Goal: Task Accomplishment & Management: Use online tool/utility

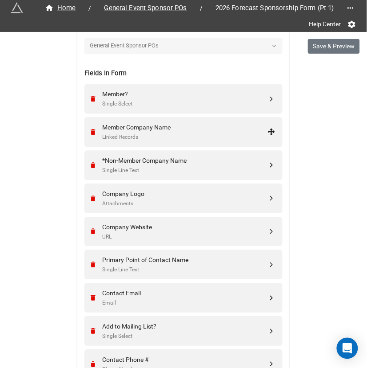
scroll to position [320, 0]
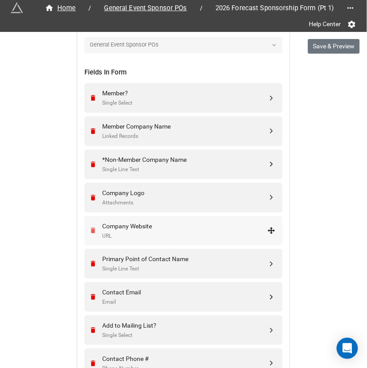
click at [91, 228] on icon "Remove" at bounding box center [93, 231] width 5 height 6
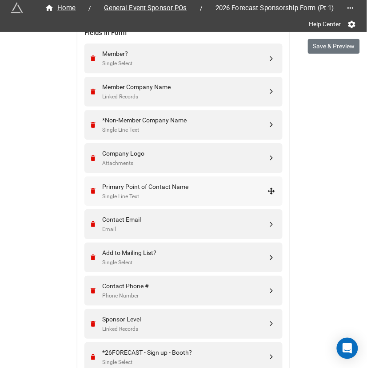
scroll to position [367, 0]
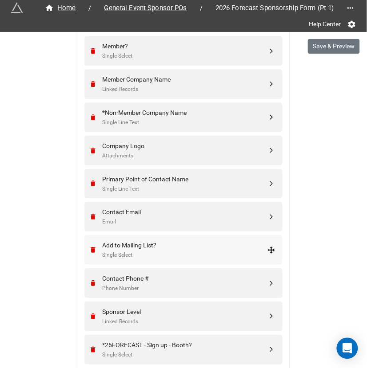
click at [133, 251] on div "Single Select" at bounding box center [184, 255] width 165 height 8
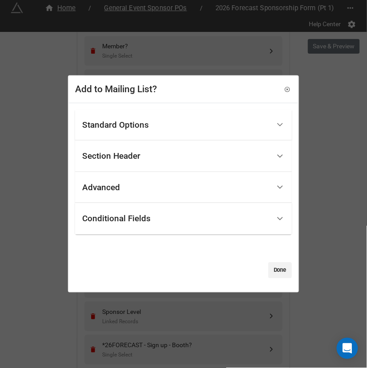
click at [131, 211] on div "Conditional Fields" at bounding box center [176, 219] width 188 height 21
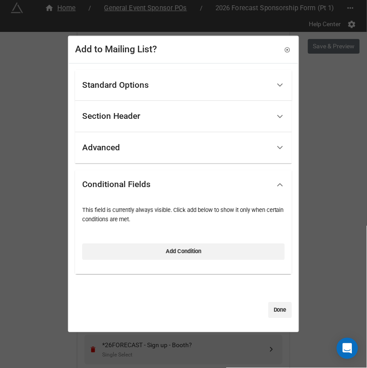
click at [135, 153] on div "Advanced" at bounding box center [176, 148] width 188 height 21
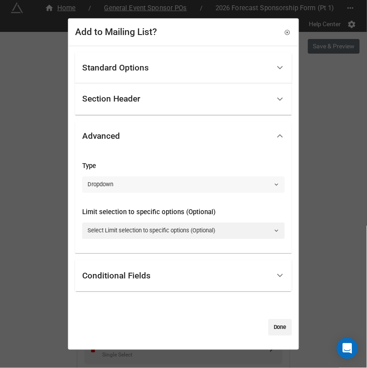
click at [133, 184] on link "Dropdown" at bounding box center [183, 185] width 202 height 16
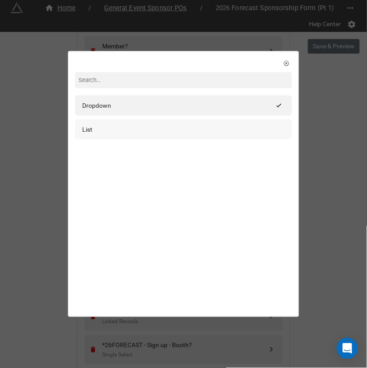
click at [122, 132] on div "List" at bounding box center [183, 130] width 202 height 10
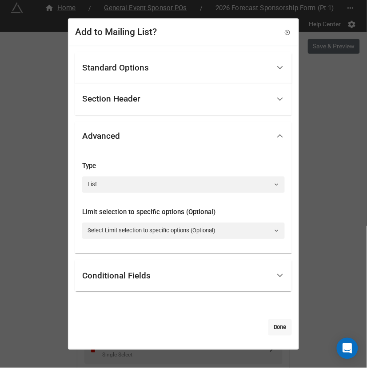
click at [278, 329] on link "Done" at bounding box center [280, 328] width 24 height 16
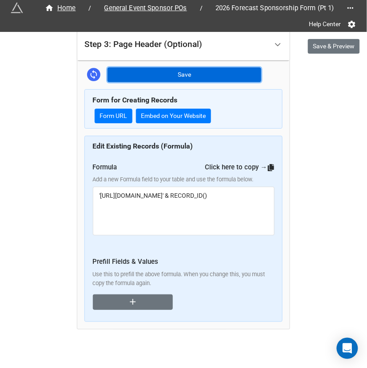
click at [193, 68] on button "Save" at bounding box center [184, 74] width 154 height 15
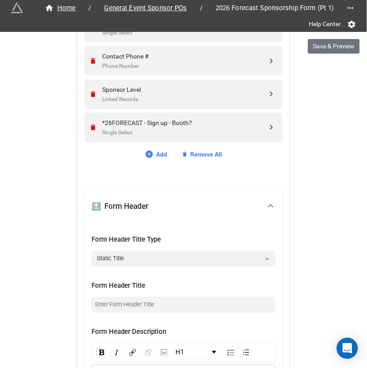
scroll to position [588, 0]
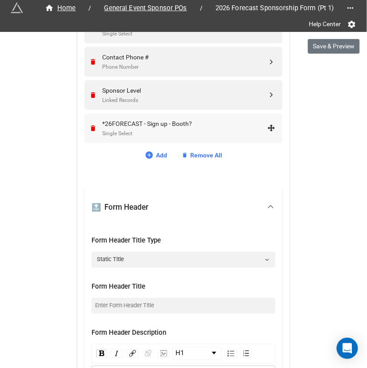
click at [158, 130] on div "Single Select" at bounding box center [184, 134] width 165 height 8
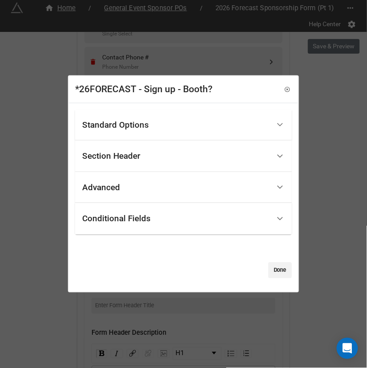
click at [158, 127] on div "Standard Options" at bounding box center [176, 125] width 188 height 21
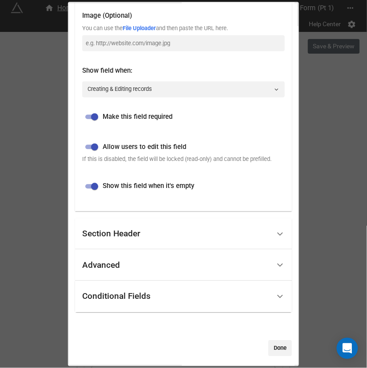
scroll to position [214, 0]
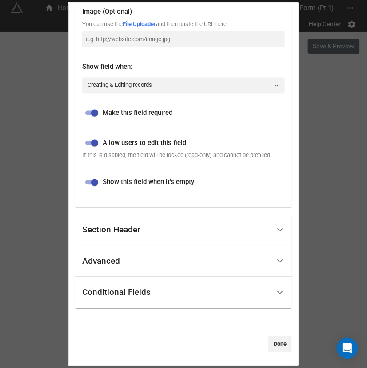
click at [151, 287] on div "Conditional Fields" at bounding box center [176, 292] width 188 height 21
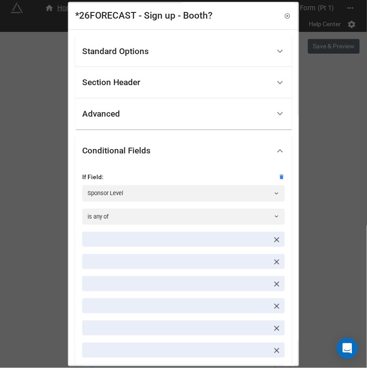
click at [274, 240] on icon at bounding box center [276, 240] width 5 height 5
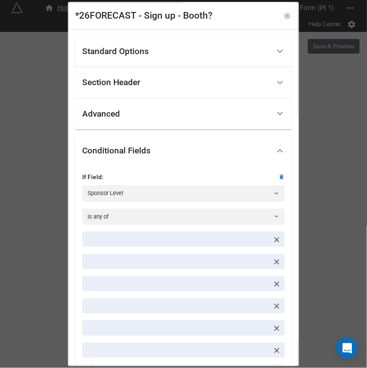
click at [274, 240] on icon at bounding box center [276, 240] width 5 height 5
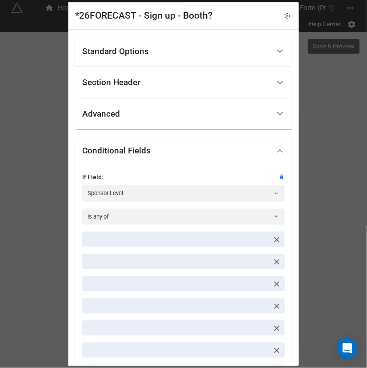
click at [274, 240] on icon at bounding box center [276, 240] width 5 height 5
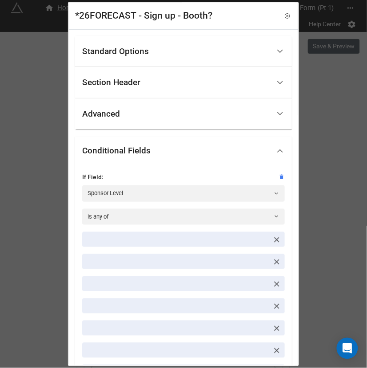
click at [274, 240] on icon at bounding box center [276, 240] width 5 height 5
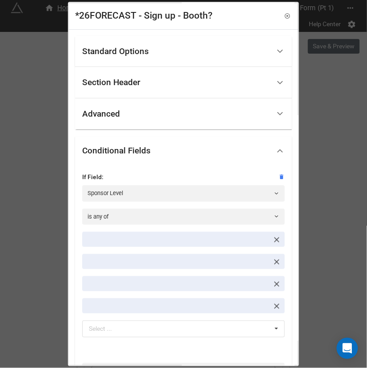
click at [274, 240] on icon at bounding box center [276, 240] width 5 height 5
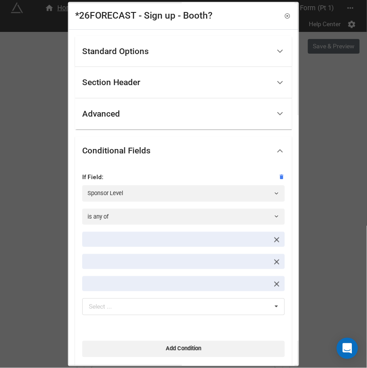
click at [274, 240] on icon at bounding box center [276, 240] width 5 height 5
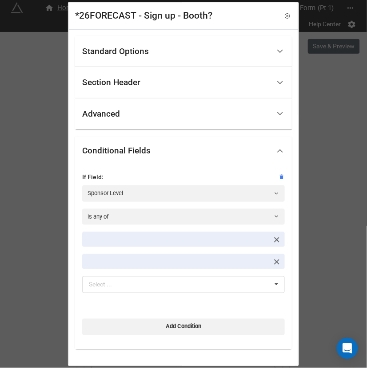
click at [274, 240] on icon at bounding box center [276, 240] width 5 height 5
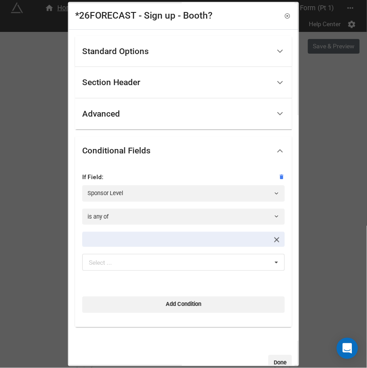
click at [274, 240] on icon at bounding box center [276, 240] width 5 height 5
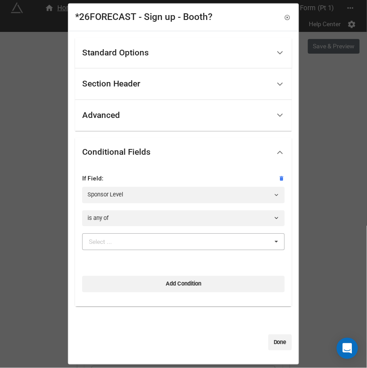
click at [141, 246] on div "Select ... No results found." at bounding box center [183, 242] width 202 height 17
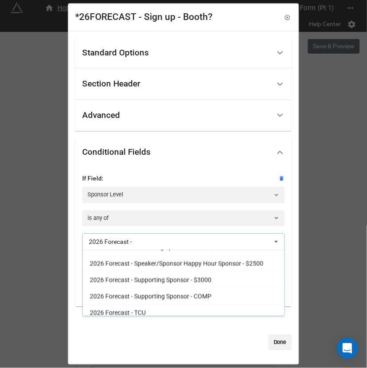
scroll to position [547, 0]
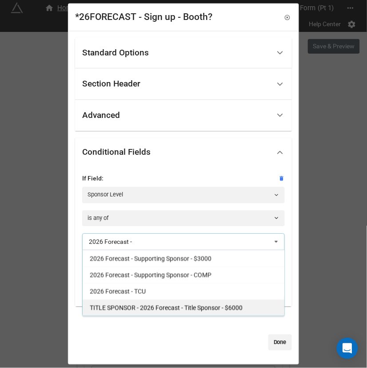
type input "2026 Forecast -"
click at [214, 313] on div "TITLE SPONSOR - 2026 Forecast - Title Sponsor - $6000" at bounding box center [184, 308] width 202 height 16
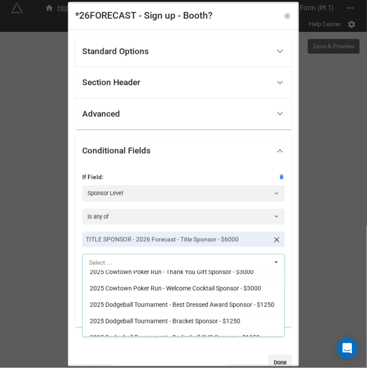
scroll to position [1571, 0]
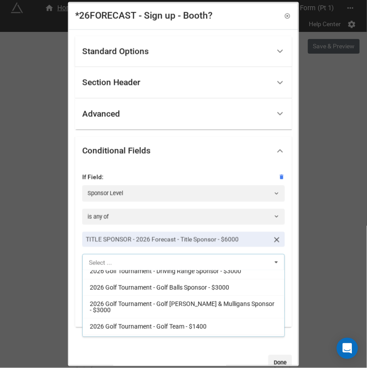
paste input "2026 Forecast -"
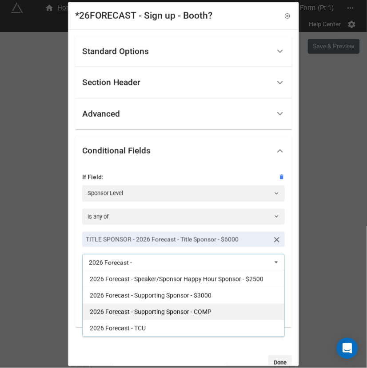
type input "2026 Forecast -"
click at [224, 316] on div "2026 Forecast - Supporting Sponsor - COMP" at bounding box center [184, 312] width 202 height 16
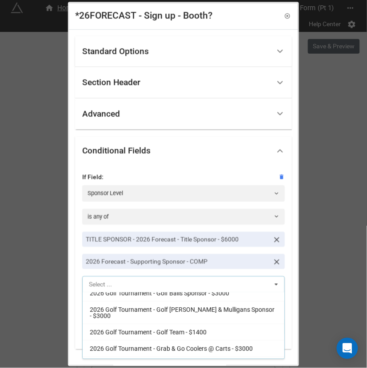
paste input "2026 Forecast -"
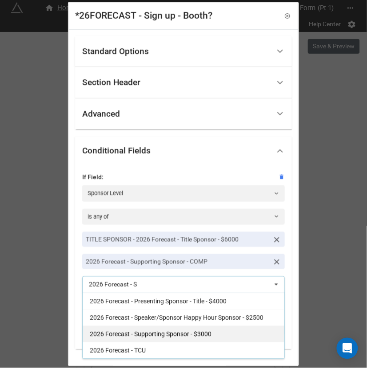
scroll to position [0, 0]
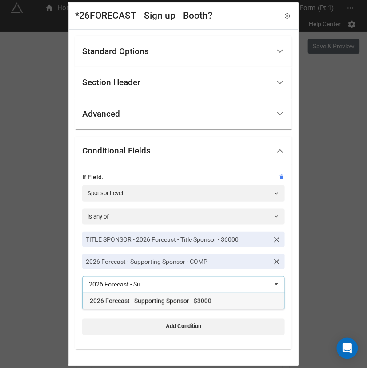
type input "2026 Forecast - Su"
click at [229, 301] on div "2026 Forecast - Supporting Sponsor - $3000" at bounding box center [184, 301] width 202 height 16
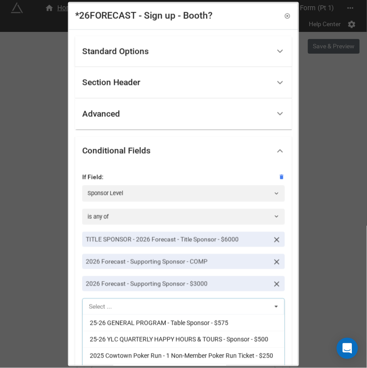
paste input "2026 Forecast -"
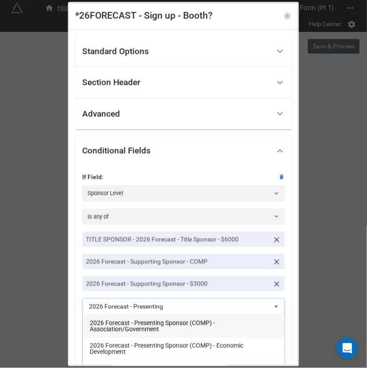
type input "2026 Forecast - Presenting"
click at [143, 329] on span "2026 Forecast - Presenting Sponsor (COMP) - Association/Government" at bounding box center [152, 326] width 125 height 13
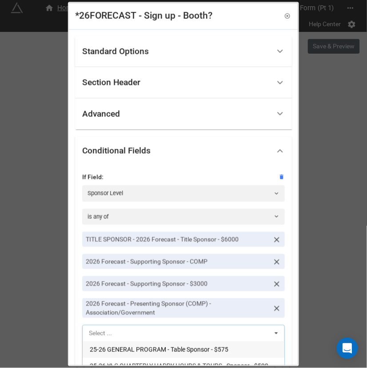
paste input "2026 Forecast - Presenting"
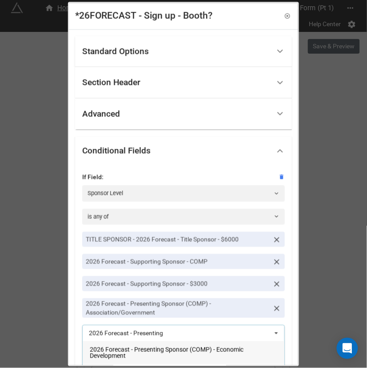
type input "2026 Forecast - Presenting"
click at [136, 353] on span "2026 Forecast - Presenting Sponsor (COMP) - Economic Development" at bounding box center [167, 353] width 154 height 13
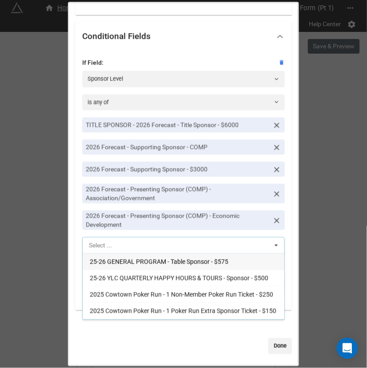
scroll to position [116, 0]
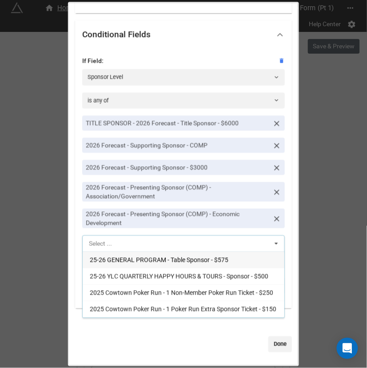
paste input "2026 Forecast - Presenting"
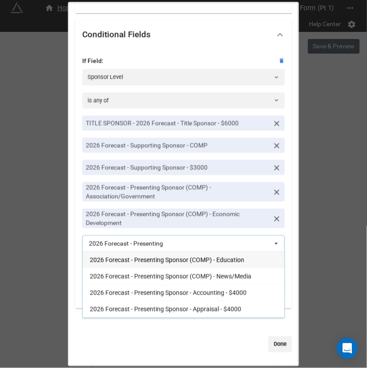
type input "2026 Forecast - Presenting"
click at [160, 265] on div "2026 Forecast - Presenting Sponsor (COMP) - Education" at bounding box center [184, 260] width 202 height 16
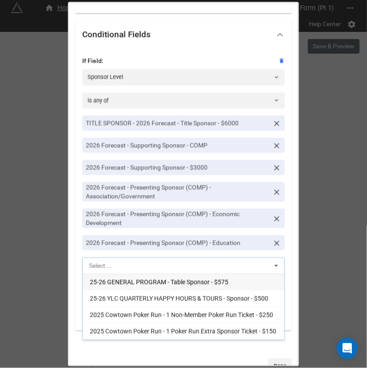
paste input "2026 Forecast - Presenting"
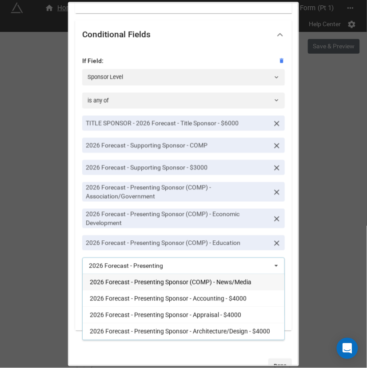
type input "2026 Forecast - Presenting"
click at [159, 282] on span "2026 Forecast - Presenting Sponsor (COMP) - News/Media" at bounding box center [171, 282] width 162 height 7
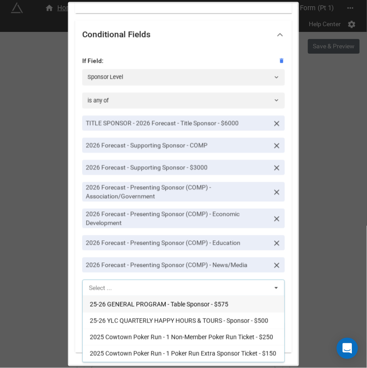
paste input "2026 Forecast - Presenting"
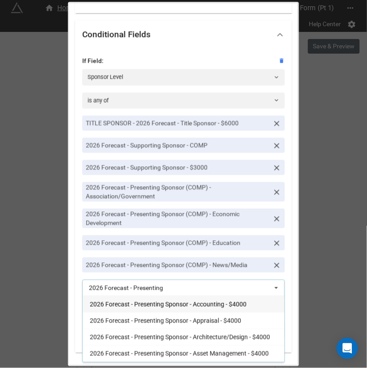
type input "2026 Forecast - Presenting"
click at [156, 307] on span "2026 Forecast - Presenting Sponsor - Accounting - $4000" at bounding box center [168, 304] width 157 height 7
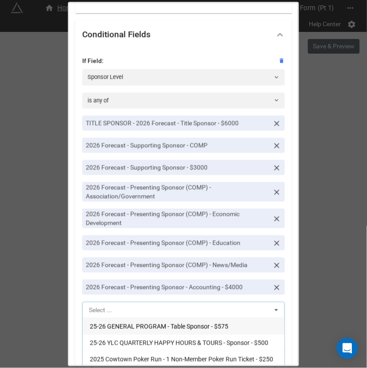
paste input "2026 Forecast - Presenting"
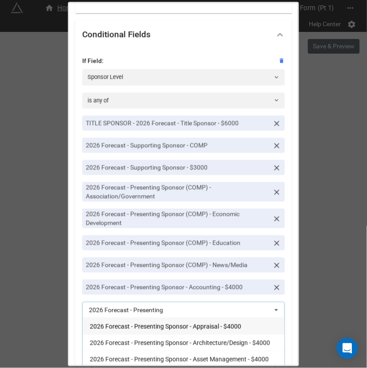
type input "2026 Forecast - Presenting"
click at [158, 330] on span "2026 Forecast - Presenting Sponsor - Appraisal - $4000" at bounding box center [165, 327] width 151 height 7
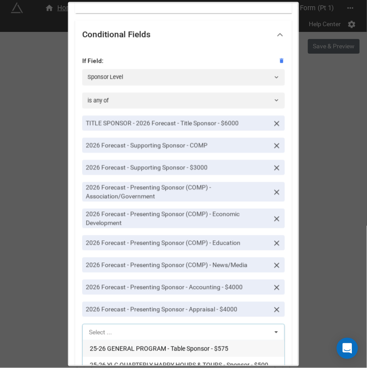
paste input "2026 Forecast - Presenting"
type input "2026 Forecast - Presenting"
click at [154, 348] on span "2026 Forecast - Presenting Sponsor - Architecture/Design - $4000" at bounding box center [180, 349] width 180 height 7
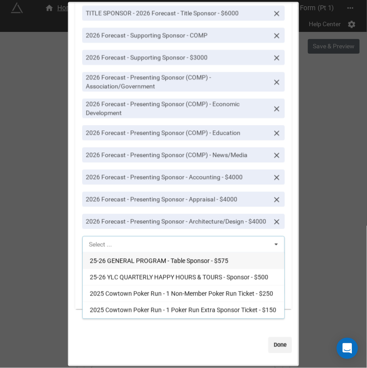
scroll to position [232, 0]
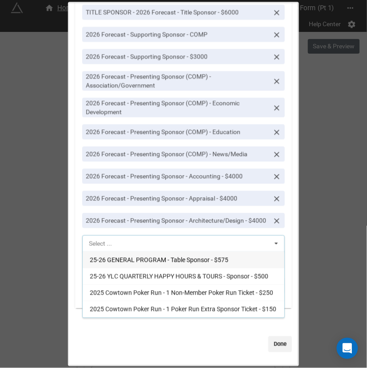
paste input "2026 Forecast - Presenting"
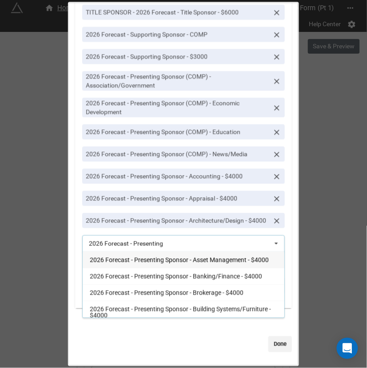
type input "2026 Forecast - Presenting"
click at [145, 268] on div "2026 Forecast - Presenting Sponsor - Asset Management - $4000" at bounding box center [184, 260] width 202 height 16
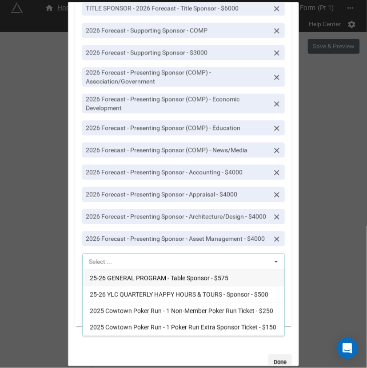
paste input "2026 Forecast - Presenting"
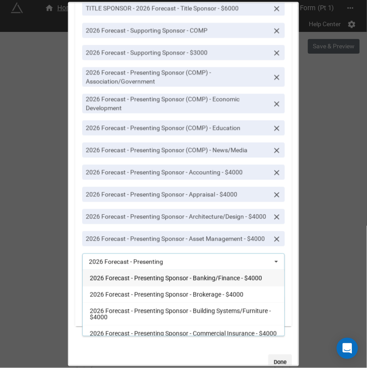
type input "2026 Forecast - Presenting"
click at [144, 286] on div "2026 Forecast - Presenting Sponsor - Banking/Finance - $4000" at bounding box center [184, 278] width 202 height 16
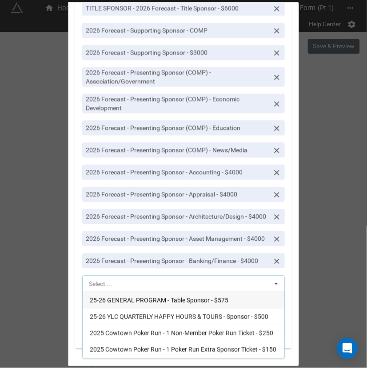
paste input "2026 Forecast - Presenting"
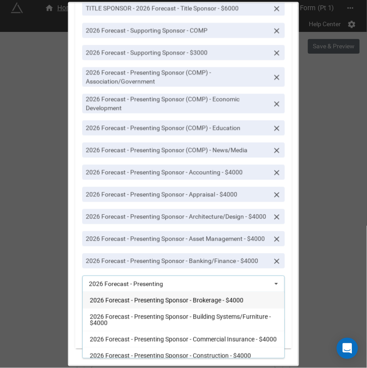
type input "2026 Forecast - Presenting"
click at [141, 309] on div "2026 Forecast - Presenting Sponsor - Brokerage - $4000" at bounding box center [184, 300] width 202 height 16
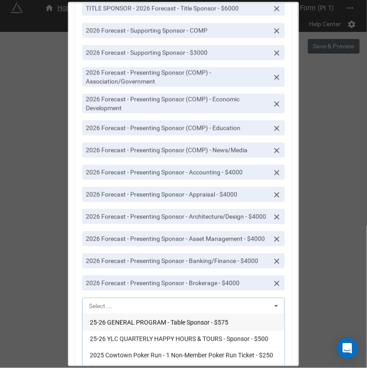
paste input "2026 Forecast - Presenting"
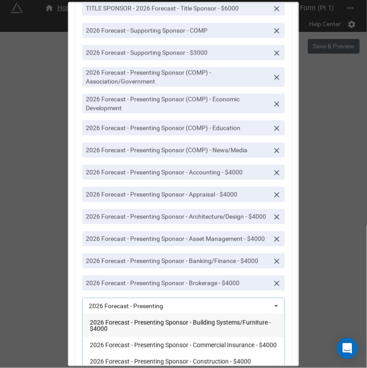
type input "2026 Forecast - Presenting"
click at [137, 333] on span "2026 Forecast - Presenting Sponsor - Building Systems/Furniture - $4000" at bounding box center [180, 325] width 181 height 13
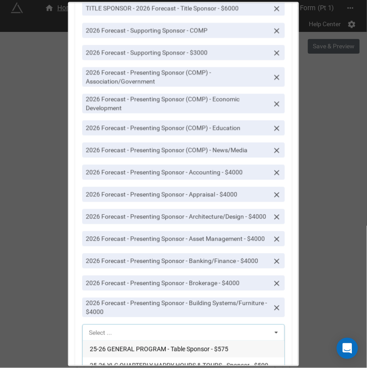
paste input "2026 Forecast - Presenting"
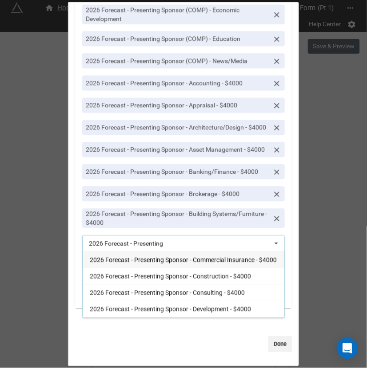
type input "2026 Forecast - Presenting"
click at [181, 265] on div "2026 Forecast - Presenting Sponsor - Commercial Insurance - $4000" at bounding box center [184, 260] width 202 height 16
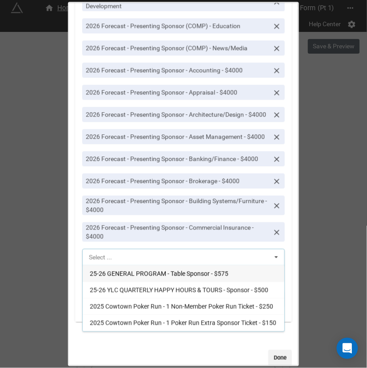
paste input "2026 Forecast - Presenting"
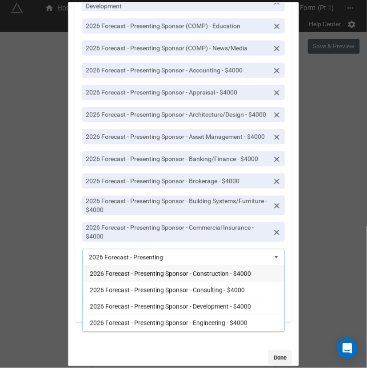
type input "2026 Forecast - Presenting"
click at [174, 277] on span "2026 Forecast - Presenting Sponsor - Construction - $4000" at bounding box center [170, 273] width 161 height 7
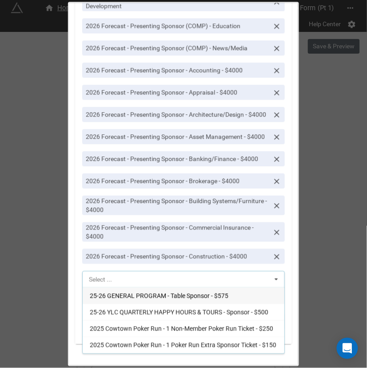
paste input "2026 Forecast - Presenting"
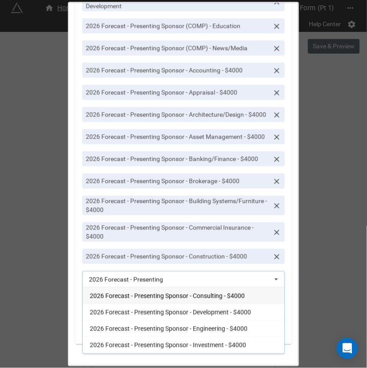
type input "2026 Forecast - Presenting"
click at [168, 304] on div "2026 Forecast - Presenting Sponsor - Consulting - $4000" at bounding box center [184, 296] width 202 height 16
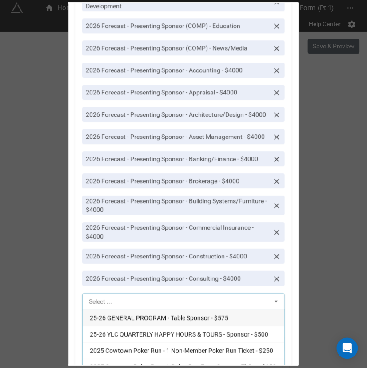
paste input "2026 Forecast - Presenting"
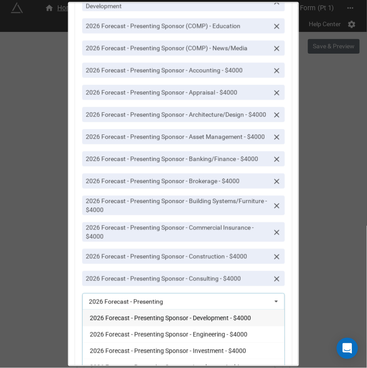
type input "2026 Forecast - Presenting"
click at [162, 322] on span "2026 Forecast - Presenting Sponsor - Development - $4000" at bounding box center [170, 318] width 161 height 7
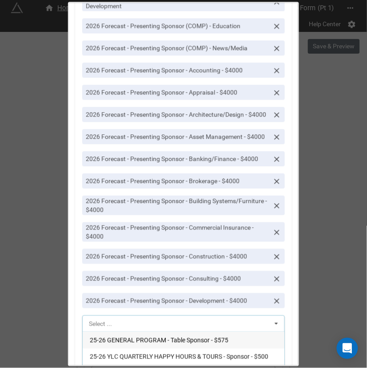
paste input "2026 Forecast - Presenting"
type input "2026 Forecast - Presenting"
click at [156, 344] on span "2026 Forecast - Presenting Sponsor - Engineering - $4000" at bounding box center [169, 340] width 158 height 7
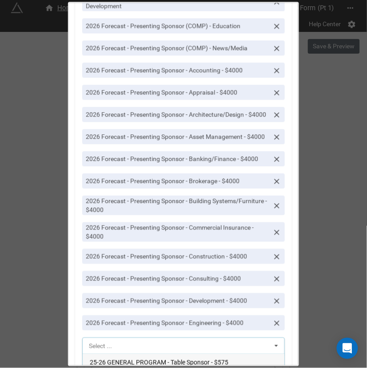
scroll to position [449, 0]
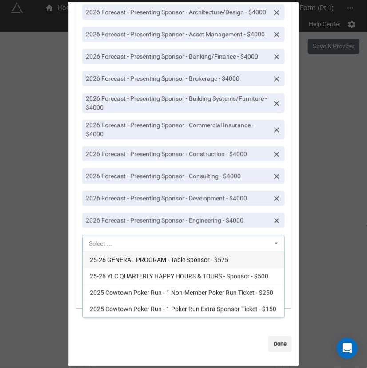
paste input "2026 Forecast - Presenting"
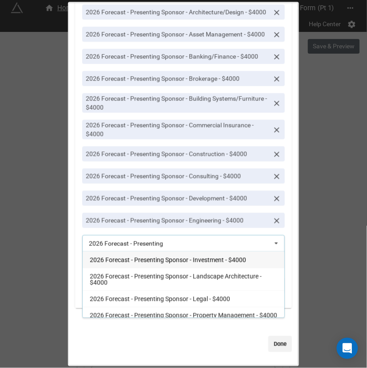
type input "2026 Forecast - Presenting"
click at [167, 262] on span "2026 Forecast - Presenting Sponsor - Investment - $4000" at bounding box center [168, 260] width 156 height 7
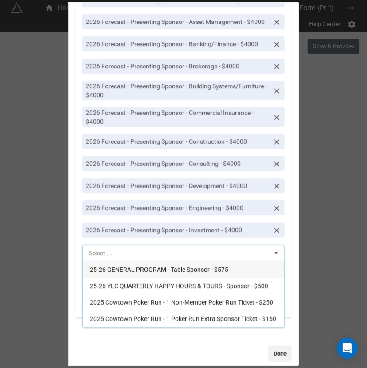
paste input "2026 Forecast - Presenting"
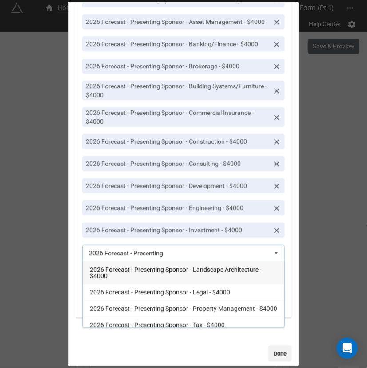
type input "2026 Forecast - Presenting"
click at [163, 280] on span "2026 Forecast - Presenting Sponsor - Landscape Architecture - $4000" at bounding box center [176, 272] width 172 height 13
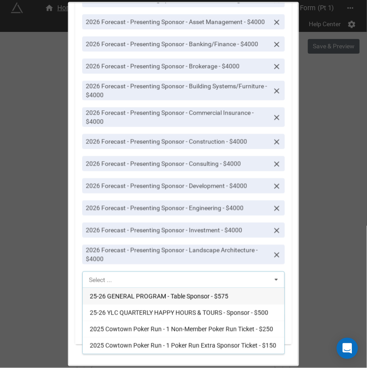
paste input "2026 Forecast - Presenting"
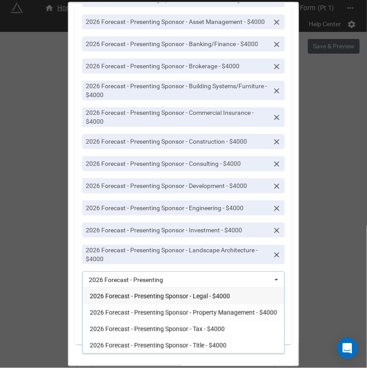
type input "2026 Forecast - Presenting"
click at [160, 305] on div "2026 Forecast - Presenting Sponsor - Legal - $4000" at bounding box center [184, 296] width 202 height 16
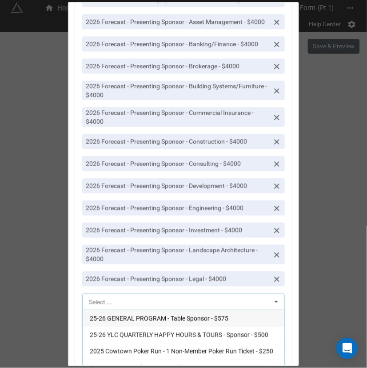
paste input "2026 Forecast - Presenting"
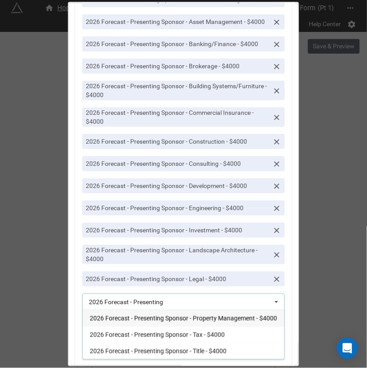
type input "2026 Forecast - Presenting"
click at [164, 327] on div "2026 Forecast - Presenting Sponsor - Property Management - $4000" at bounding box center [184, 318] width 202 height 16
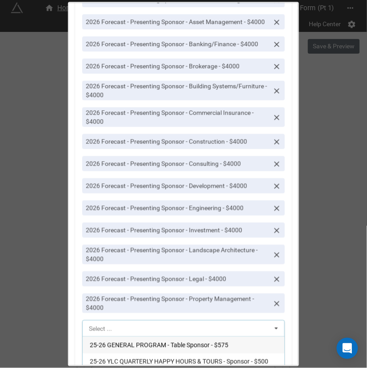
scroll to position [547, 0]
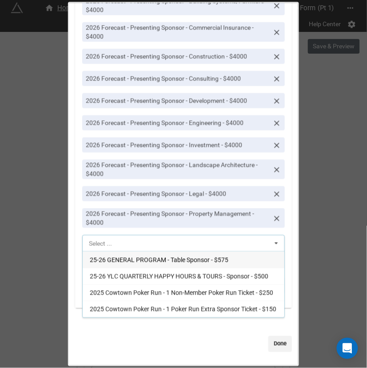
paste input "2026 Forecast - Presenting"
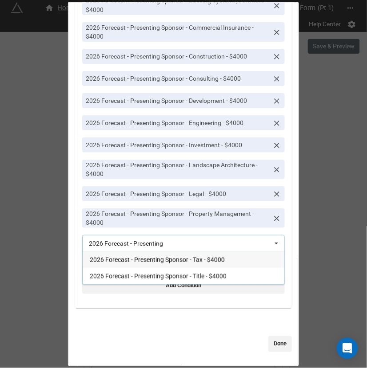
type input "2026 Forecast - Presenting"
click at [159, 263] on span "2026 Forecast - Presenting Sponsor - Tax - $4000" at bounding box center [157, 260] width 135 height 7
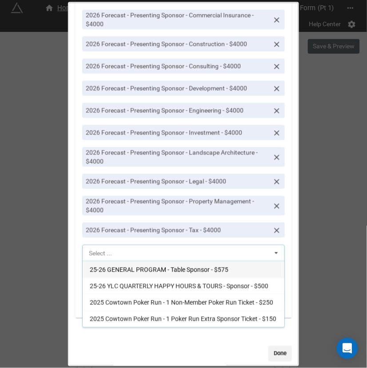
paste input "2026 Forecast - Presenting"
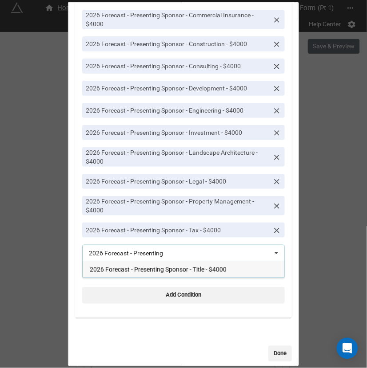
type input "2026 Forecast - Presenting"
click at [158, 278] on div "2026 Forecast - Presenting Sponsor - Title - $4000" at bounding box center [184, 269] width 202 height 16
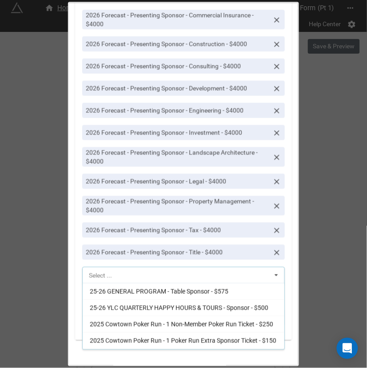
paste input "2026 Forecast - Presenting"
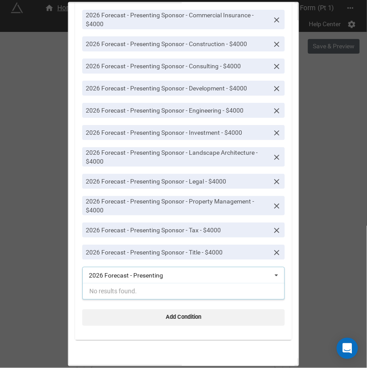
type input "2026 Forecast - Presenting"
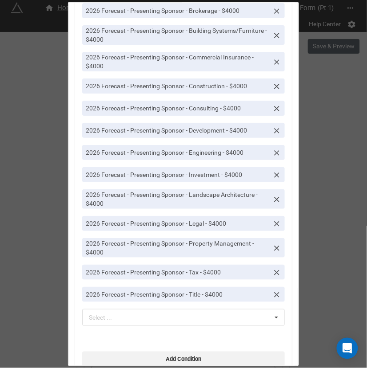
scroll to position [591, 0]
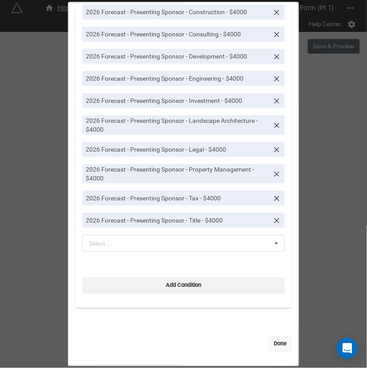
click at [277, 339] on link "Done" at bounding box center [280, 345] width 24 height 16
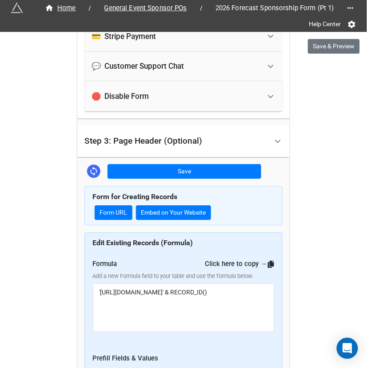
scroll to position [1426, 0]
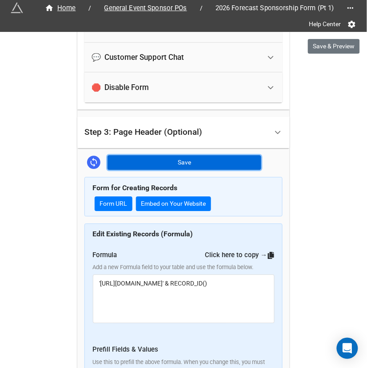
click at [204, 155] on button "Save" at bounding box center [184, 162] width 154 height 15
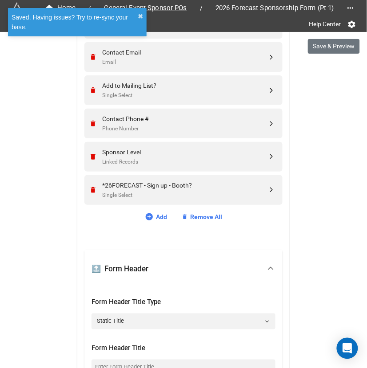
scroll to position [525, 0]
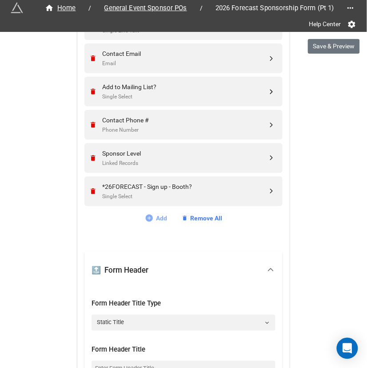
click at [156, 217] on link "Add" at bounding box center [156, 219] width 23 height 10
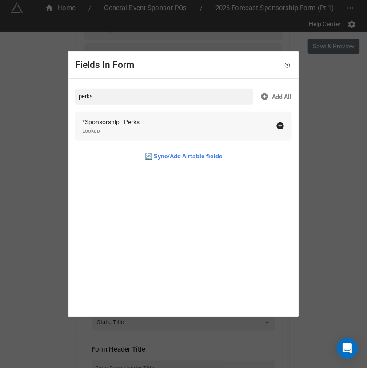
type input "perks"
click at [223, 132] on div "*Sponsorship - Perks Lookup" at bounding box center [179, 126] width 194 height 18
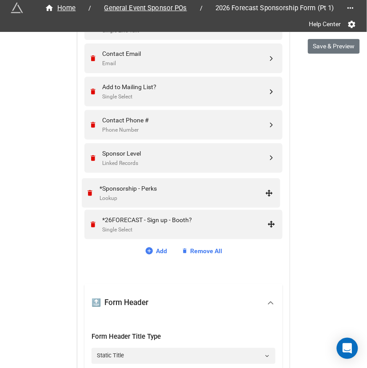
drag, startPoint x: 269, startPoint y: 223, endPoint x: 269, endPoint y: 185, distance: 38.6
click at [249, 187] on div "*Sponsorship - Perks" at bounding box center [184, 187] width 165 height 10
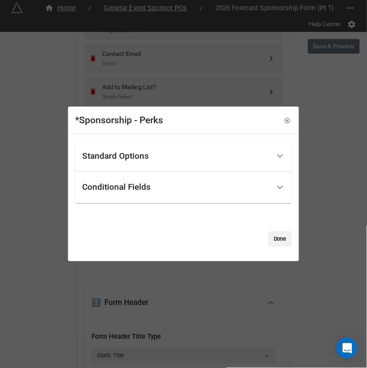
click at [184, 159] on div "Standard Options" at bounding box center [176, 156] width 188 height 21
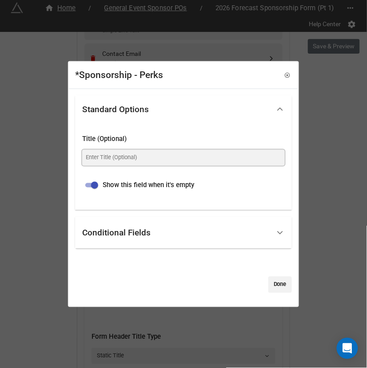
click at [170, 152] on input at bounding box center [183, 158] width 202 height 16
type input "Perks"
click at [93, 187] on input "checkbox" at bounding box center [95, 185] width 32 height 11
checkbox input "false"
click at [279, 288] on link "Done" at bounding box center [280, 285] width 24 height 16
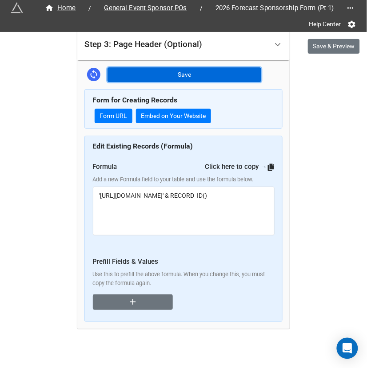
click at [219, 67] on button "Save" at bounding box center [184, 74] width 154 height 15
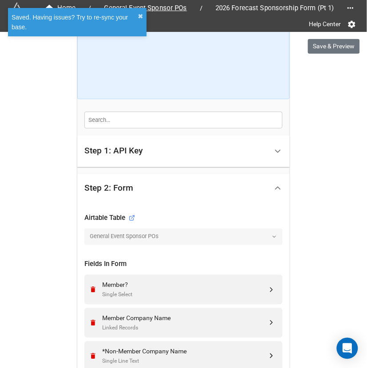
scroll to position [0, 0]
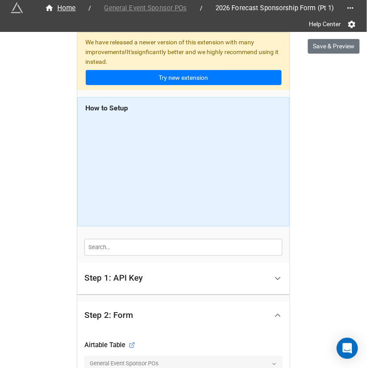
click at [159, 6] on span "General Event Sponsor POs" at bounding box center [145, 8] width 93 height 10
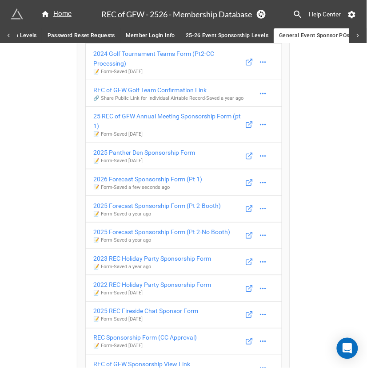
scroll to position [247, 0]
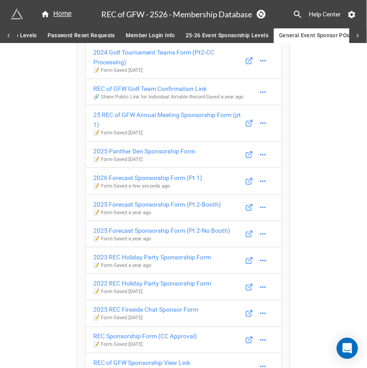
click at [59, 250] on div "Having trouble with API Keys for Airtable? Follow this video 25 Golf Tournament…" at bounding box center [183, 103] width 367 height 615
drag, startPoint x: 59, startPoint y: 250, endPoint x: 113, endPoint y: 271, distance: 58.4
click at [113, 271] on div "Having trouble with API Keys for Airtable? Follow this video 25 Golf Tournament…" at bounding box center [183, 103] width 367 height 615
click at [77, 253] on div "Having trouble with API Keys for Airtable? Follow this video 25 Golf Tournament…" at bounding box center [183, 107] width 213 height 608
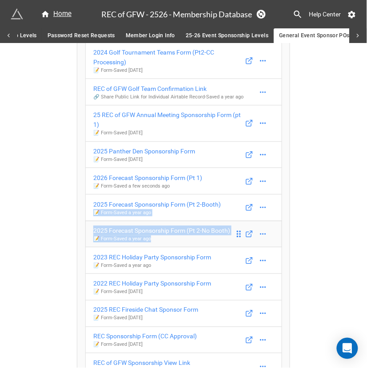
drag, startPoint x: 78, startPoint y: 234, endPoint x: 165, endPoint y: 270, distance: 94.2
click at [165, 270] on div "Having trouble with API Keys for Airtable? Follow this video 25 Golf Tournament…" at bounding box center [183, 106] width 212 height 607
copy div "📝 Form - Saved a year ago 2025 Forecast Sponsorship Form (Pt 2-No Booth) 📝 Form…"
click at [160, 183] on div "2026 Forecast Sponsorship Form (Pt 1)" at bounding box center [147, 178] width 109 height 10
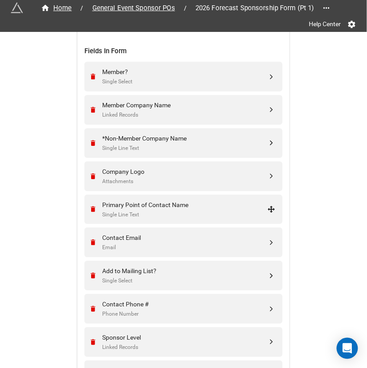
scroll to position [578, 0]
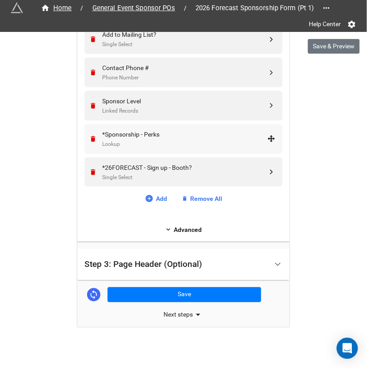
click at [169, 132] on div "*Sponsorship - Perks" at bounding box center [184, 135] width 165 height 10
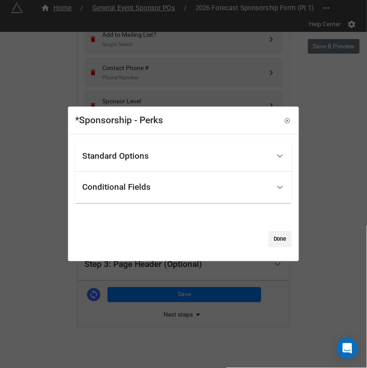
click at [142, 154] on div "Standard Options" at bounding box center [115, 156] width 67 height 9
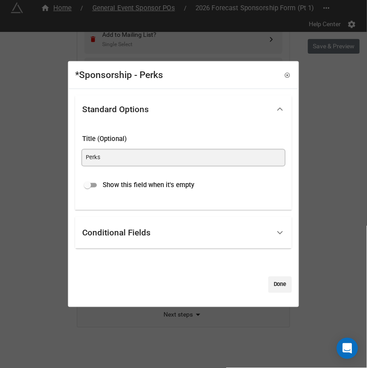
click at [129, 154] on input "Perks" at bounding box center [183, 158] width 202 height 16
paste input "Sponsorship Perks:"
type input "Sponsorship Perks:"
click at [282, 285] on link "Done" at bounding box center [280, 285] width 24 height 16
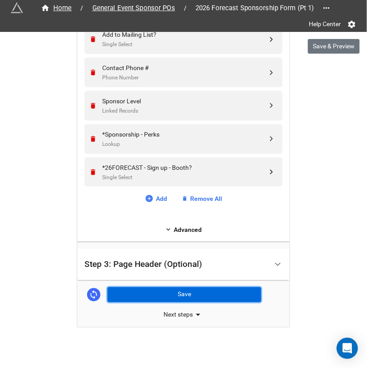
click at [224, 294] on button "Save" at bounding box center [184, 295] width 154 height 15
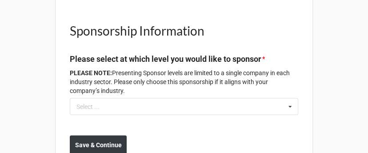
scroll to position [919, 0]
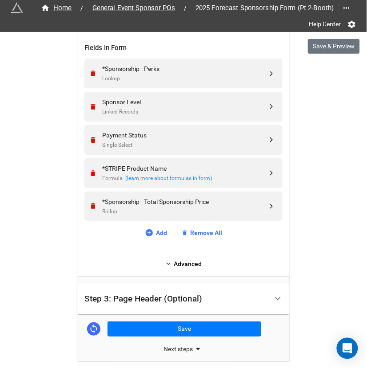
scroll to position [378, 0]
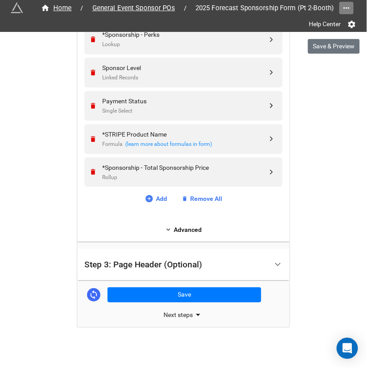
click at [344, 9] on icon at bounding box center [346, 8] width 9 height 9
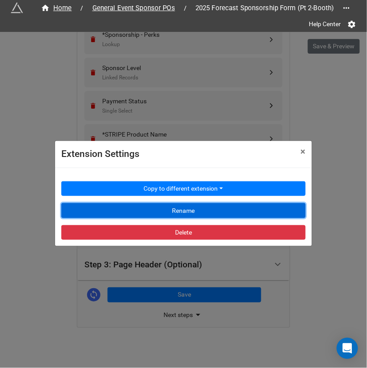
click at [174, 209] on button "Rename" at bounding box center [183, 210] width 244 height 15
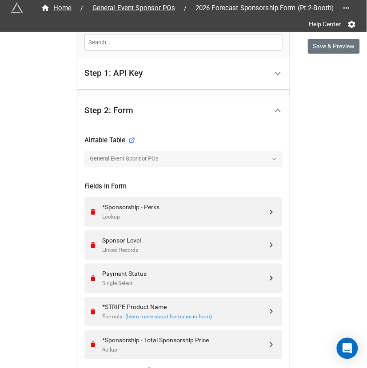
scroll to position [214, 0]
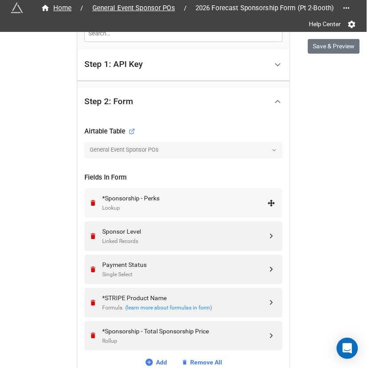
click at [142, 194] on div "*Sponsorship - Perks" at bounding box center [184, 199] width 165 height 10
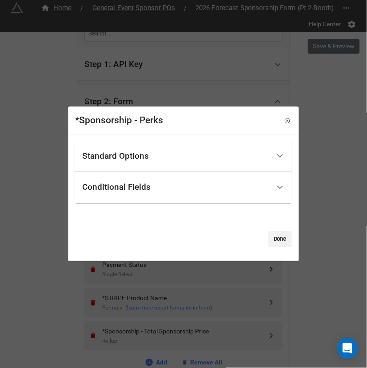
click at [143, 156] on div "Standard Options" at bounding box center [115, 156] width 67 height 9
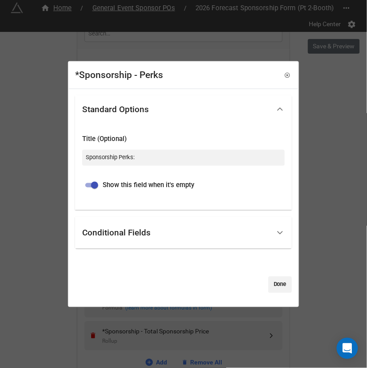
click at [95, 186] on input "checkbox" at bounding box center [95, 185] width 32 height 11
checkbox input "false"
click at [278, 285] on link "Done" at bounding box center [280, 285] width 24 height 16
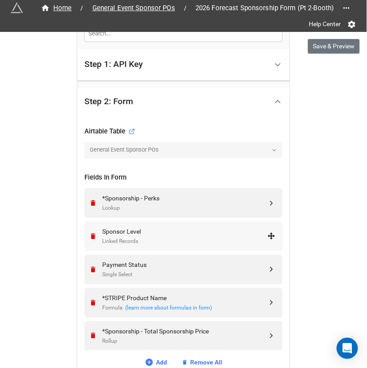
click at [164, 240] on div "Linked Records" at bounding box center [184, 242] width 165 height 8
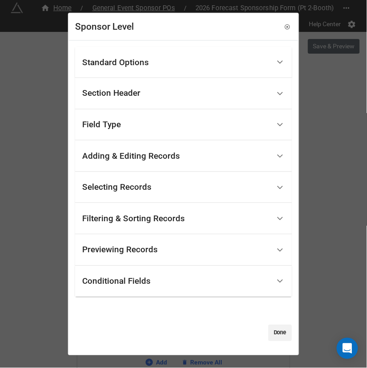
click at [163, 53] on div "Standard Options" at bounding box center [176, 62] width 188 height 21
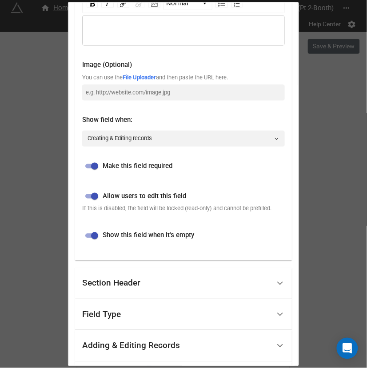
scroll to position [238, 0]
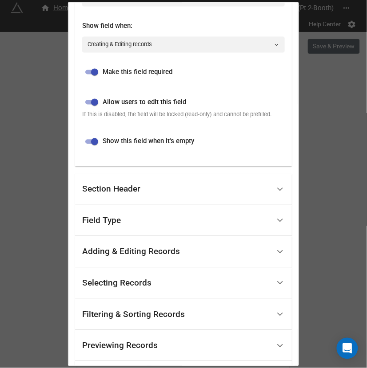
click at [147, 199] on div "Section Header" at bounding box center [176, 189] width 188 height 21
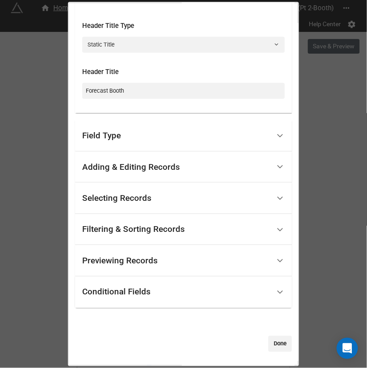
scroll to position [0, 0]
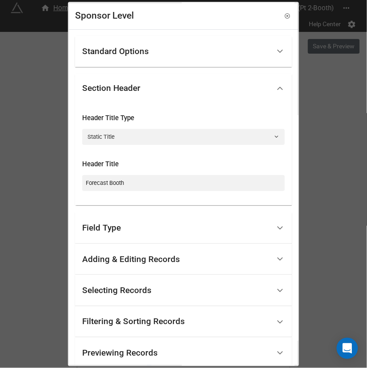
click at [165, 55] on div "Standard Options" at bounding box center [176, 51] width 188 height 21
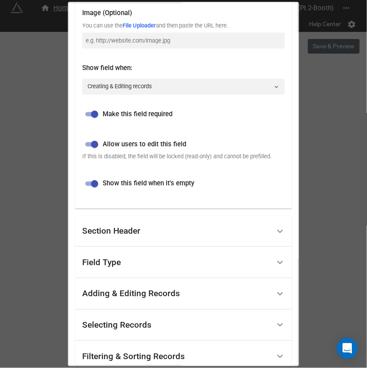
scroll to position [196, 0]
click at [135, 329] on div "Selecting Records" at bounding box center [116, 325] width 69 height 9
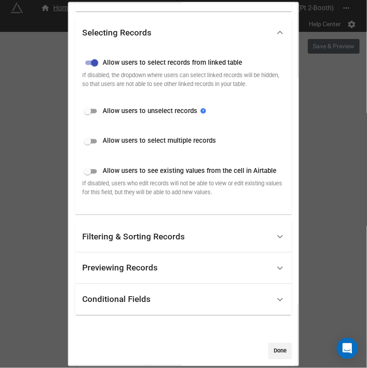
scroll to position [150, 0]
click at [162, 237] on div "Filtering & Sorting Records" at bounding box center [176, 237] width 188 height 21
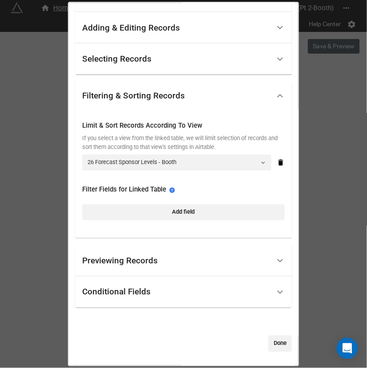
scroll to position [0, 0]
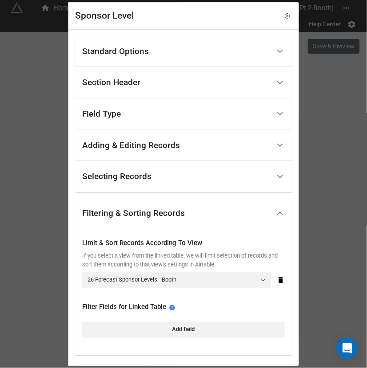
click at [334, 249] on div "Sponsor Level Standard Options Title (Optional) To Confirm Your Sponsorship Boo…" at bounding box center [183, 184] width 367 height 368
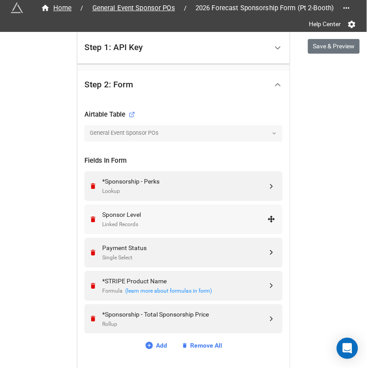
scroll to position [231, 0]
click at [125, 250] on div "Payment Status" at bounding box center [184, 248] width 165 height 10
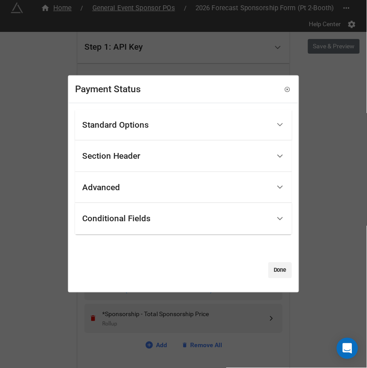
click at [176, 118] on div "Standard Options" at bounding box center [176, 125] width 188 height 21
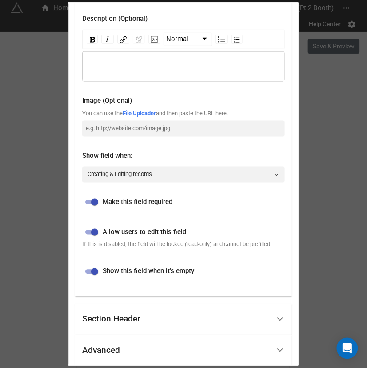
scroll to position [204, 0]
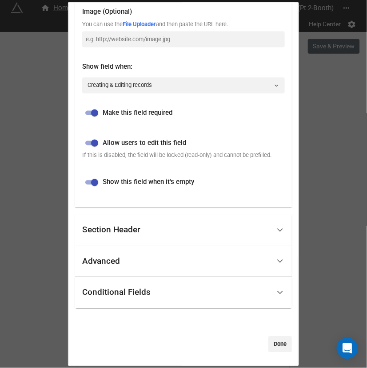
click at [129, 256] on div "Advanced" at bounding box center [176, 261] width 188 height 21
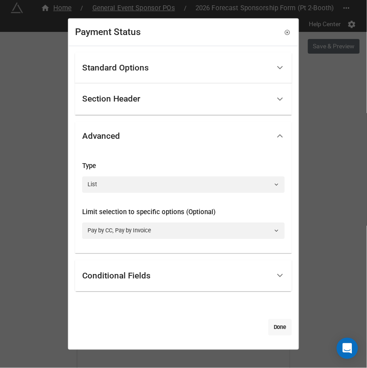
click at [269, 325] on link "Done" at bounding box center [280, 328] width 24 height 16
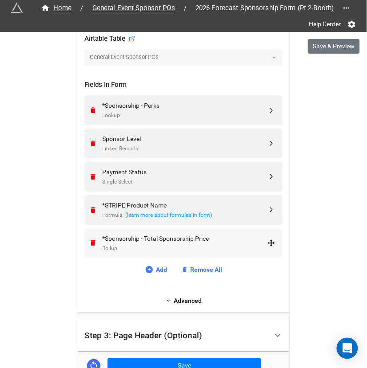
scroll to position [319, 0]
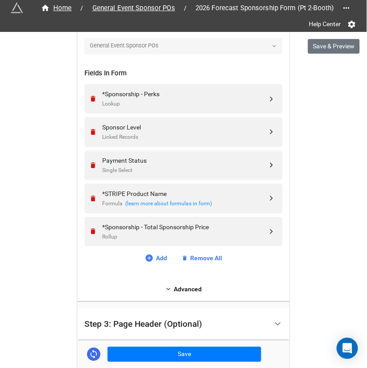
click at [189, 294] on div "Airtable Table General Event Sponsor POs Fields In Form *Sponsorship - Perks Lo…" at bounding box center [183, 157] width 212 height 290
click at [185, 285] on link "Advanced" at bounding box center [183, 290] width 198 height 10
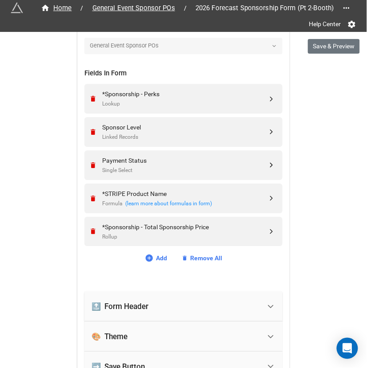
click at [160, 301] on div "🔝 Form Header" at bounding box center [175, 307] width 169 height 20
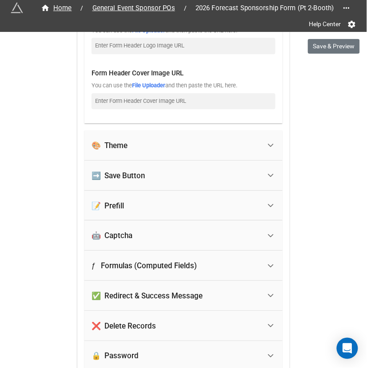
scroll to position [1067, 0]
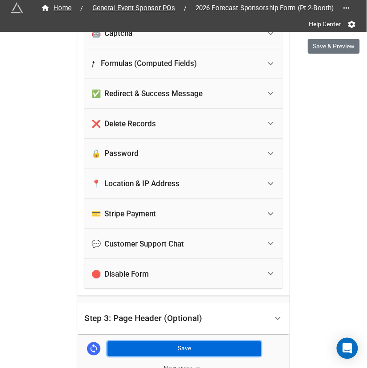
click at [177, 351] on button "Save" at bounding box center [184, 349] width 154 height 15
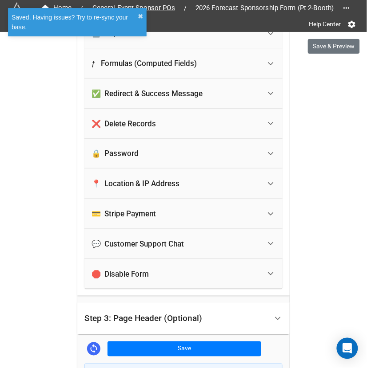
click at [226, 316] on div "Step 3: Page Header (Optional)" at bounding box center [175, 319] width 183 height 21
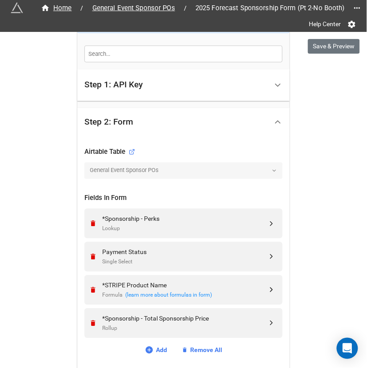
scroll to position [196, 0]
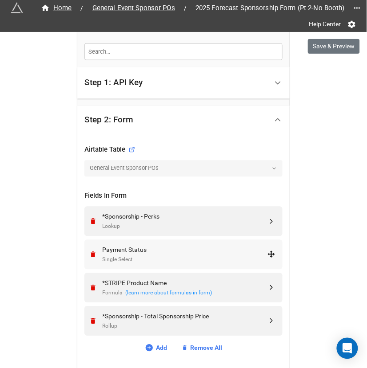
click at [131, 257] on div "Single Select" at bounding box center [184, 260] width 165 height 8
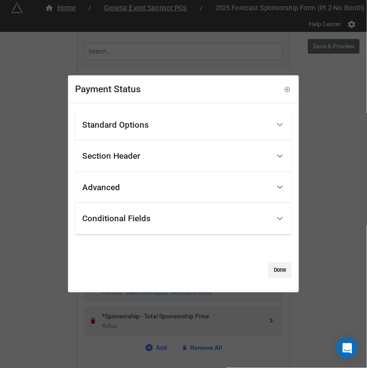
click at [163, 127] on div "Standard Options" at bounding box center [176, 125] width 188 height 21
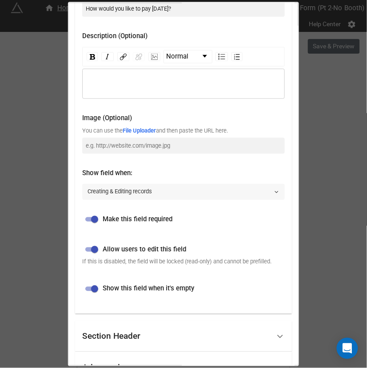
scroll to position [125, 0]
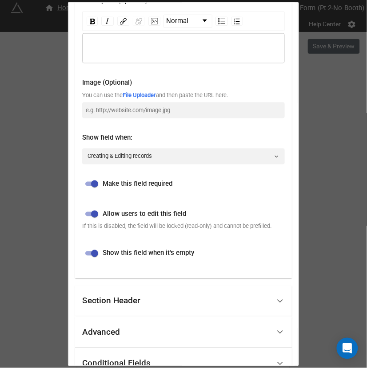
click at [309, 238] on div "Payment Status Standard Options Title (Optional) How would you like to pay toda…" at bounding box center [183, 184] width 367 height 368
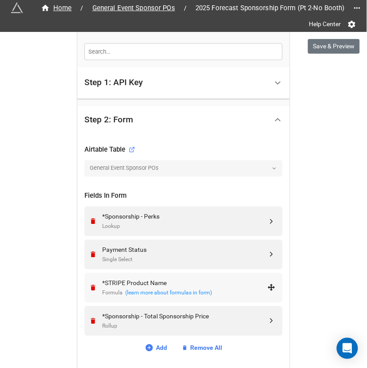
click at [196, 281] on div "*STRIPE Product Name" at bounding box center [184, 284] width 165 height 10
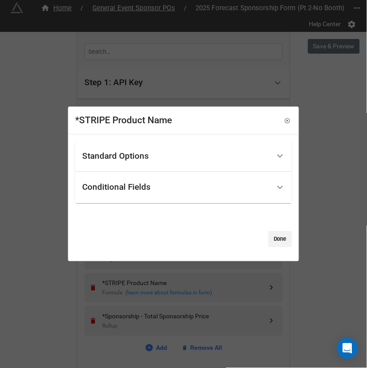
click at [198, 151] on div "Standard Options" at bounding box center [176, 156] width 188 height 21
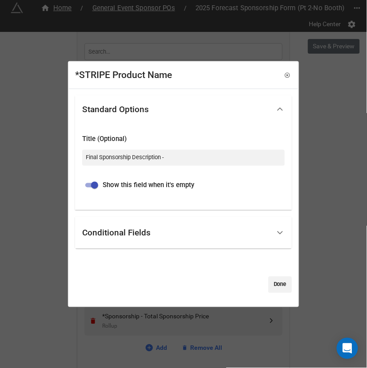
click at [325, 265] on div "*STRIPE Product Name Standard Options Title (Optional) Final Sponsorship Descri…" at bounding box center [183, 184] width 367 height 368
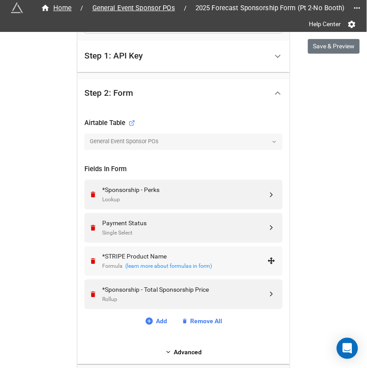
scroll to position [224, 0]
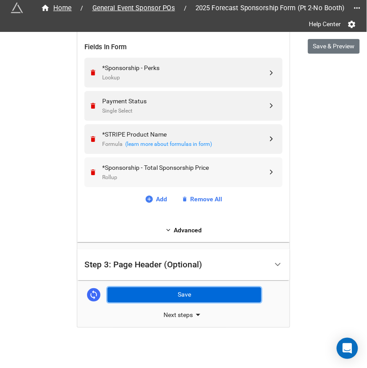
click at [167, 288] on button "Save" at bounding box center [184, 295] width 154 height 15
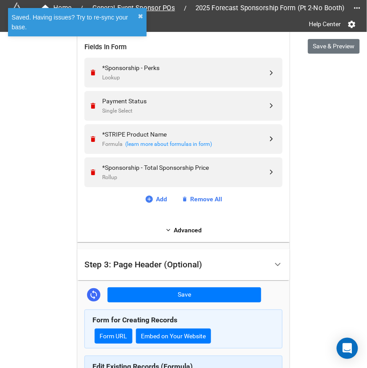
scroll to position [345, 0]
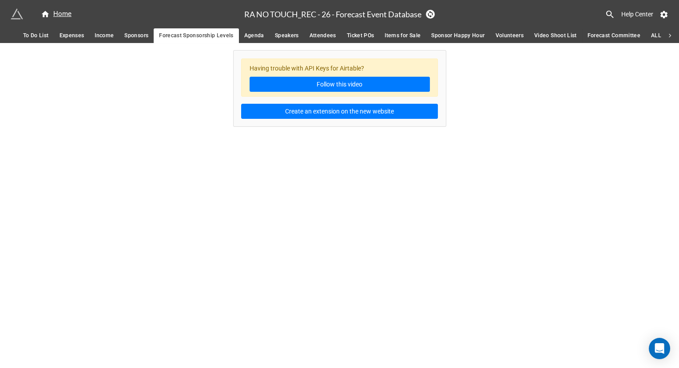
click at [364, 35] on span "Ticket POs" at bounding box center [361, 35] width 28 height 9
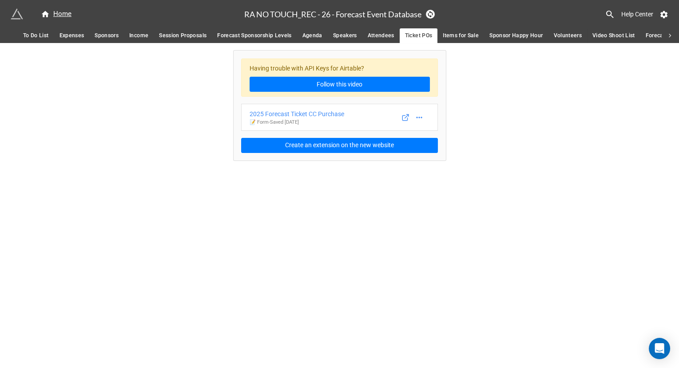
click at [381, 36] on span "Attendees" at bounding box center [381, 35] width 27 height 9
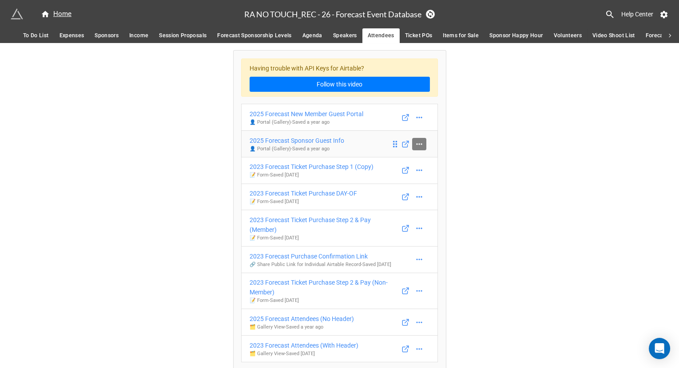
click at [420, 140] on icon at bounding box center [419, 144] width 9 height 9
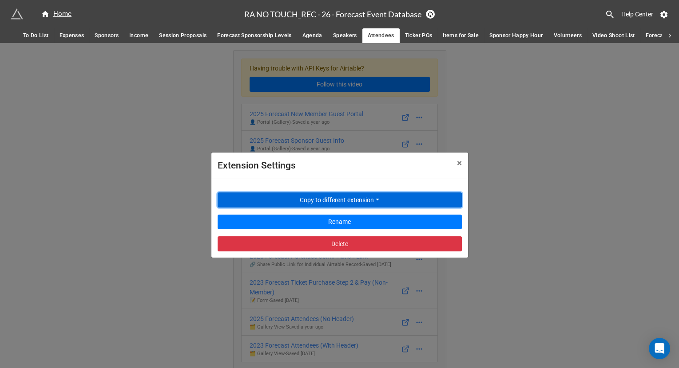
click at [368, 199] on button "Copy to different extension" at bounding box center [340, 200] width 244 height 15
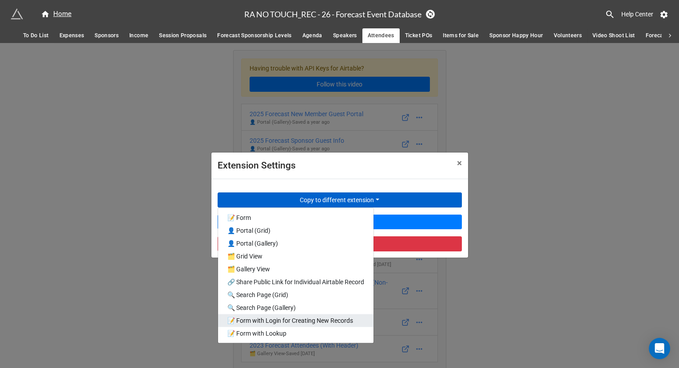
click at [350, 324] on link "📝 Form with Login for Creating New Records" at bounding box center [295, 321] width 155 height 13
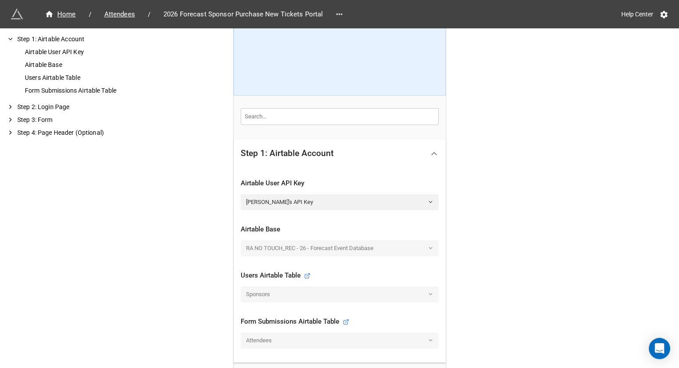
scroll to position [137, 0]
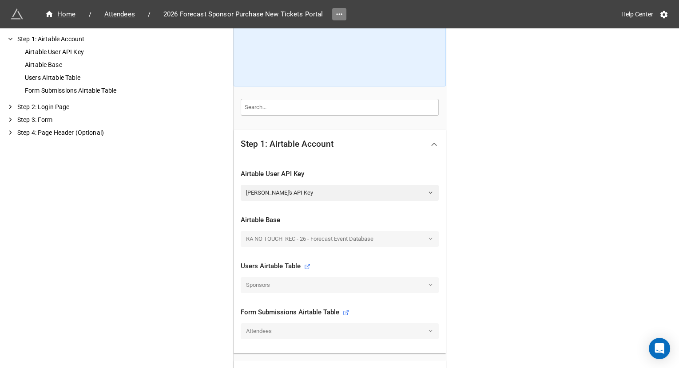
click at [341, 12] on icon at bounding box center [339, 14] width 9 height 9
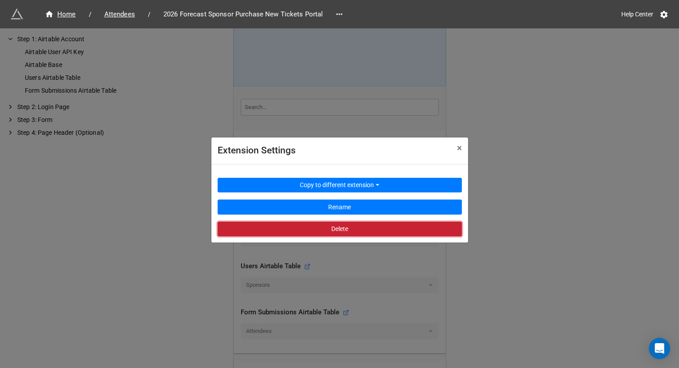
click at [334, 228] on button "Delete" at bounding box center [340, 229] width 244 height 15
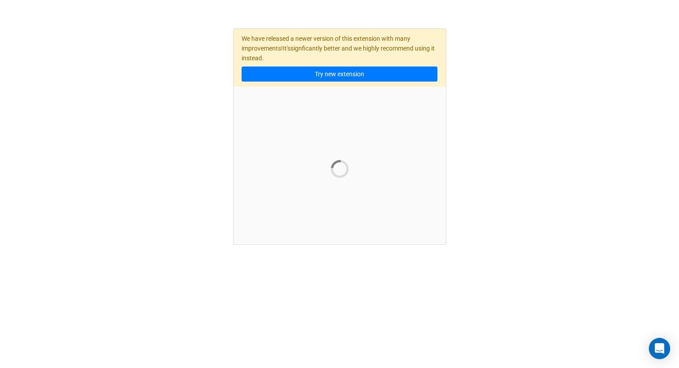
scroll to position [0, 0]
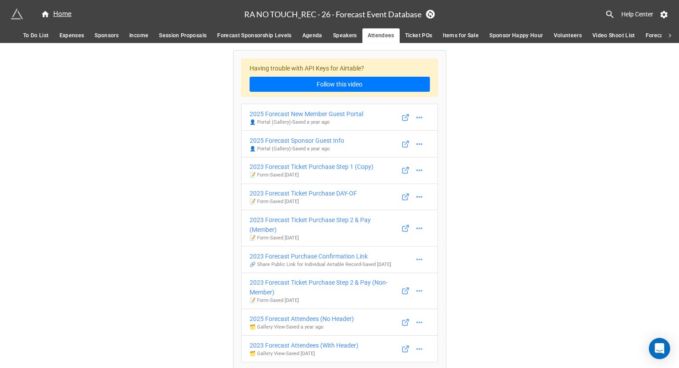
click at [420, 37] on span "Ticket POs" at bounding box center [419, 35] width 28 height 9
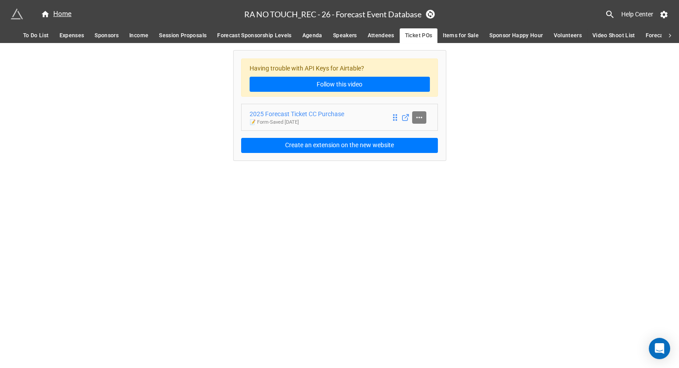
click at [421, 117] on icon at bounding box center [419, 117] width 6 height 1
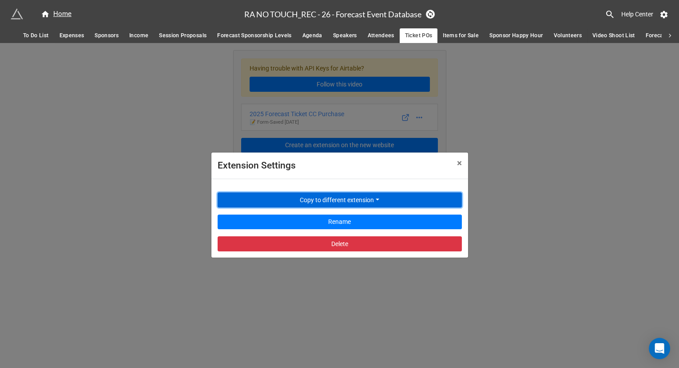
click at [345, 202] on button "Copy to different extension" at bounding box center [340, 200] width 244 height 15
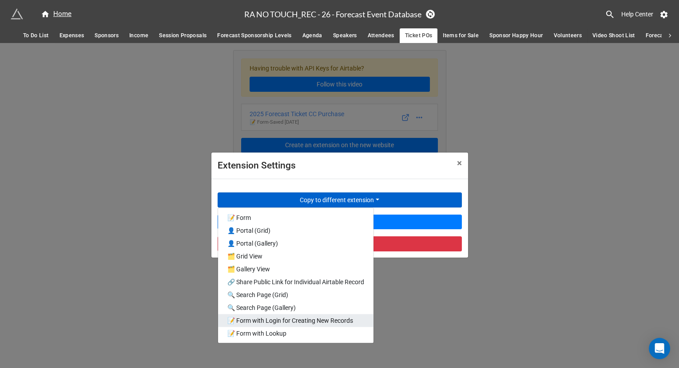
click at [303, 323] on link "📝 Form with Login for Creating New Records" at bounding box center [295, 321] width 155 height 13
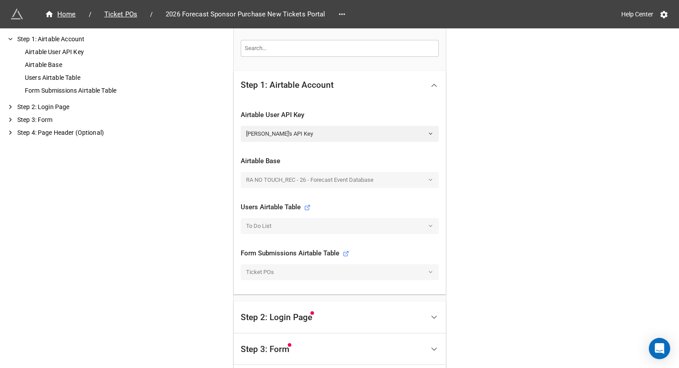
scroll to position [196, 0]
click at [429, 222] on div "To Do List" at bounding box center [340, 226] width 198 height 16
click at [339, 14] on icon at bounding box center [342, 13] width 6 height 1
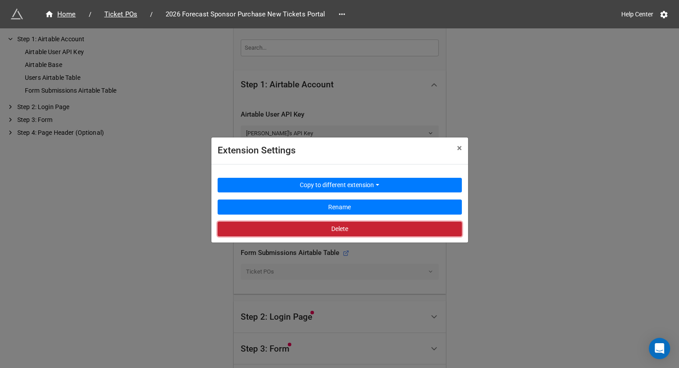
click at [334, 224] on button "Delete" at bounding box center [340, 229] width 244 height 15
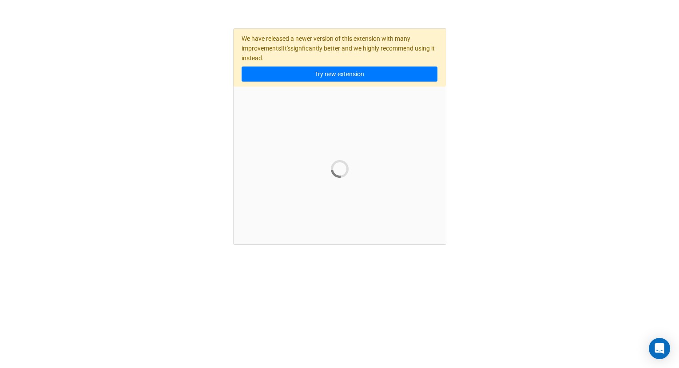
scroll to position [0, 0]
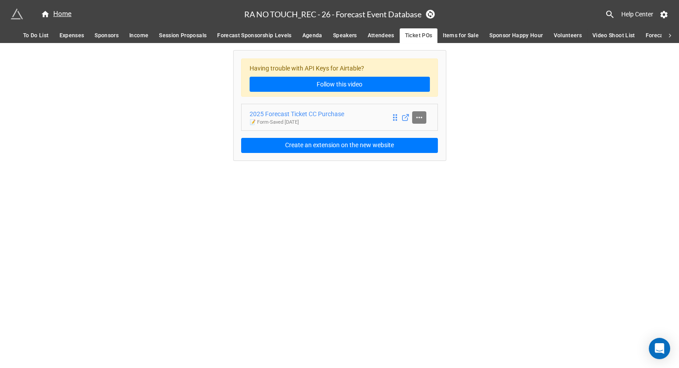
click at [418, 116] on icon at bounding box center [419, 117] width 9 height 9
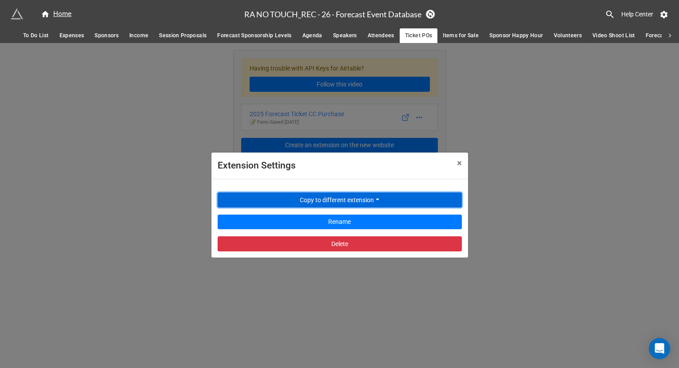
click at [336, 203] on button "Copy to different extension" at bounding box center [340, 200] width 244 height 15
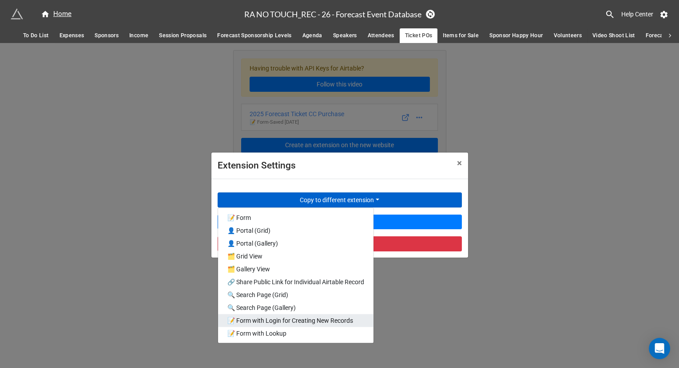
click at [317, 325] on link "📝 Form with Login for Creating New Records" at bounding box center [295, 321] width 155 height 13
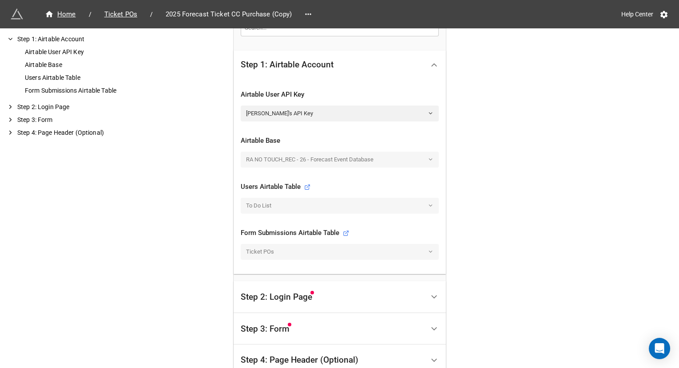
scroll to position [217, 0]
click at [312, 16] on link at bounding box center [308, 14] width 14 height 12
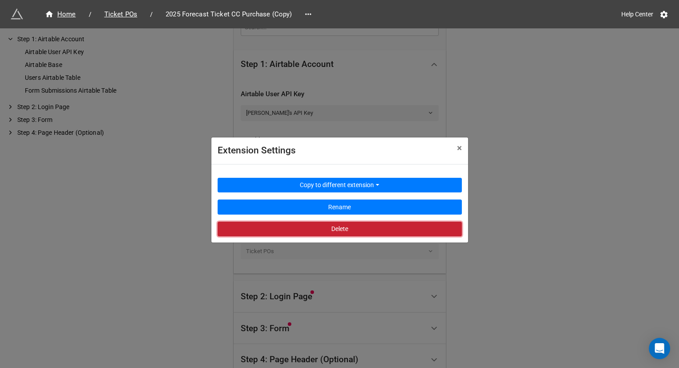
click at [311, 226] on button "Delete" at bounding box center [340, 229] width 244 height 15
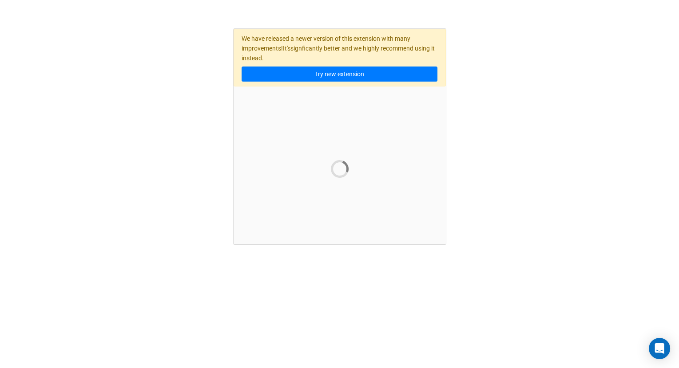
scroll to position [0, 0]
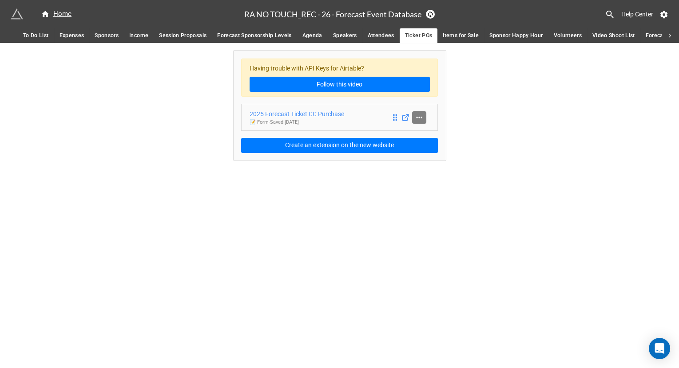
click at [419, 115] on icon at bounding box center [419, 117] width 9 height 9
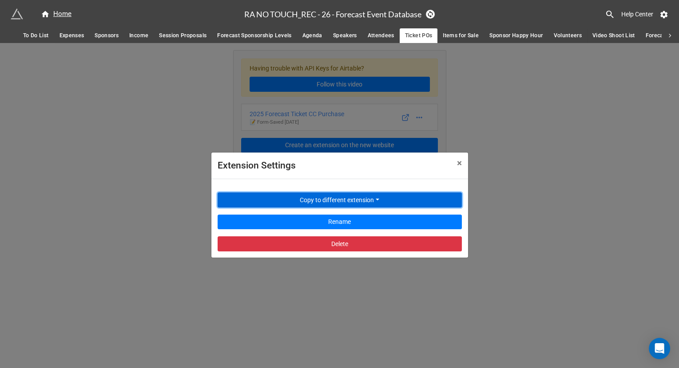
click at [335, 200] on button "Copy to different extension" at bounding box center [340, 200] width 244 height 15
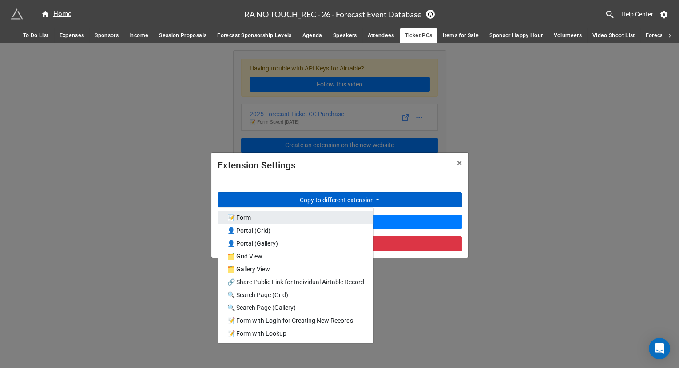
click at [289, 222] on link "📝 Form" at bounding box center [295, 218] width 155 height 13
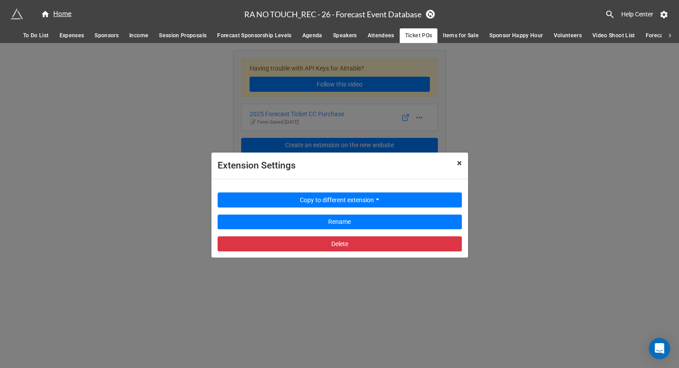
click at [458, 164] on span "×" at bounding box center [459, 163] width 5 height 11
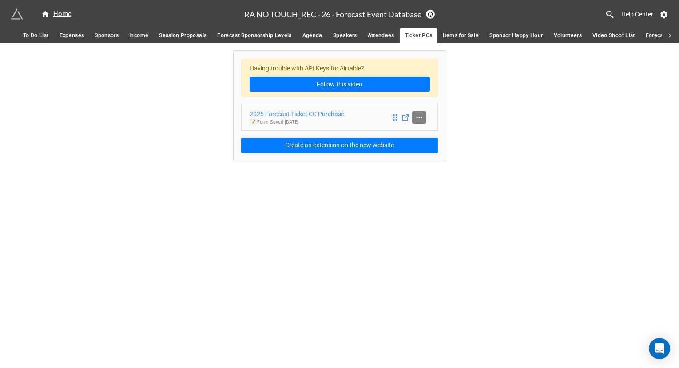
click at [417, 115] on icon at bounding box center [419, 117] width 9 height 9
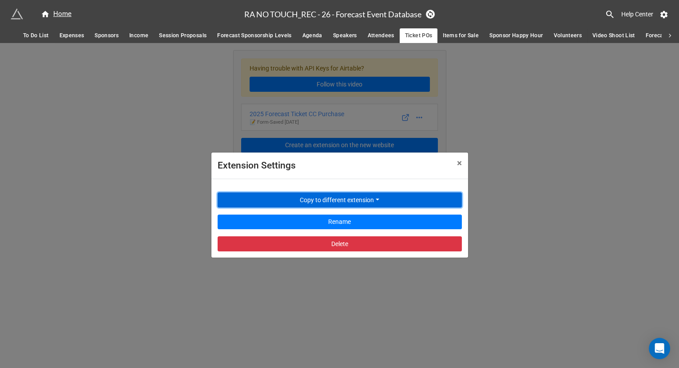
click at [347, 204] on button "Copy to different extension" at bounding box center [340, 200] width 244 height 15
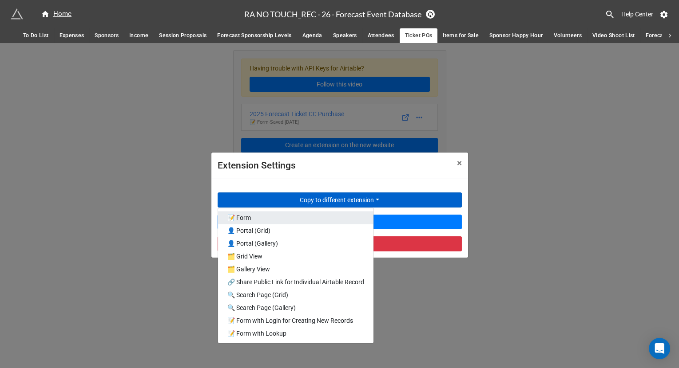
click at [330, 218] on link "📝 Form" at bounding box center [295, 218] width 155 height 13
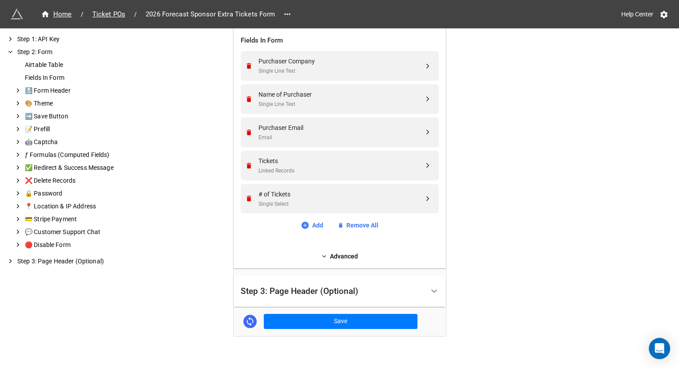
scroll to position [349, 0]
click at [355, 258] on link "Advanced" at bounding box center [340, 256] width 198 height 10
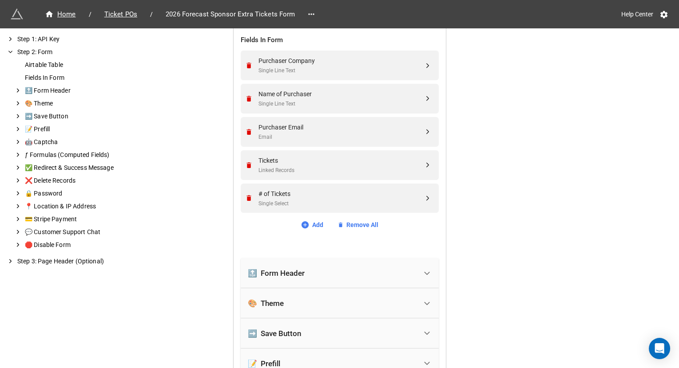
click at [339, 264] on div "🔝 Form Header" at bounding box center [332, 274] width 169 height 20
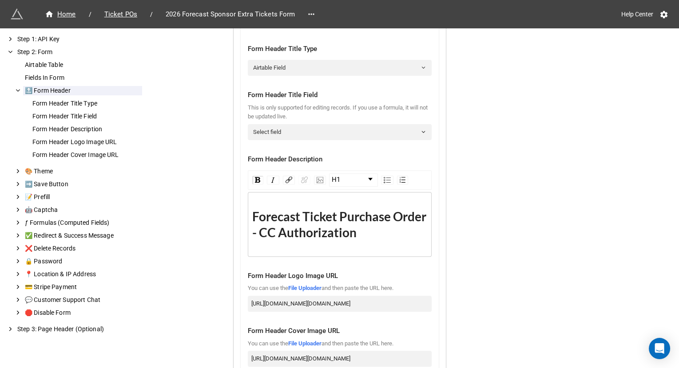
scroll to position [627, 0]
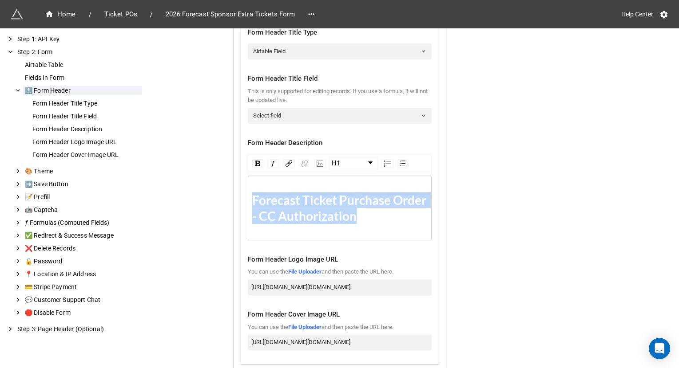
drag, startPoint x: 360, startPoint y: 215, endPoint x: 244, endPoint y: 197, distance: 117.3
click at [244, 197] on div "Form Header Title Type Airtable Field Form Header Title Field This is only supp…" at bounding box center [340, 191] width 198 height 348
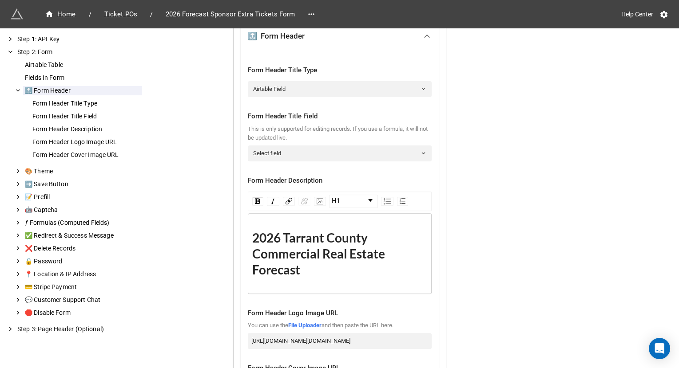
scroll to position [573, 0]
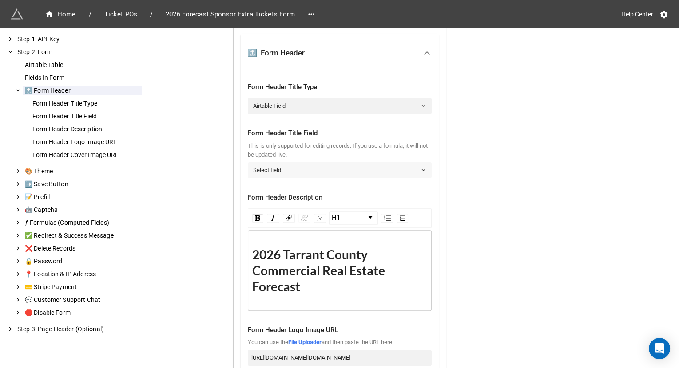
click at [309, 170] on link "Select field" at bounding box center [340, 170] width 184 height 16
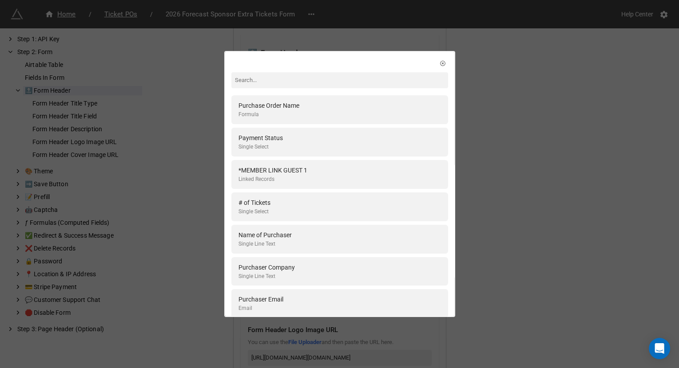
click at [545, 63] on div "Purchase Order Name Formula Payment Status Single Select *MEMBER LINK GUEST 1 L…" at bounding box center [339, 184] width 679 height 368
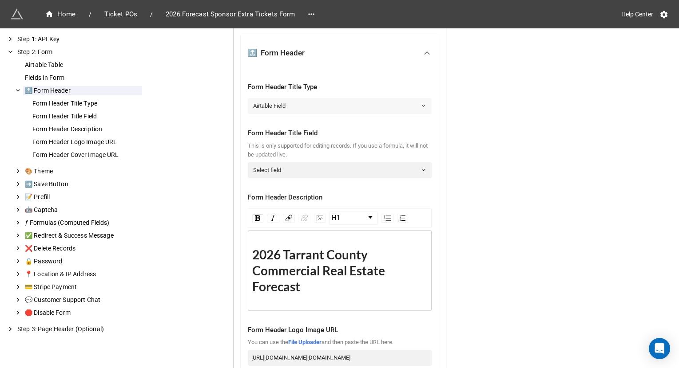
click at [356, 99] on link "Airtable Field" at bounding box center [340, 106] width 184 height 16
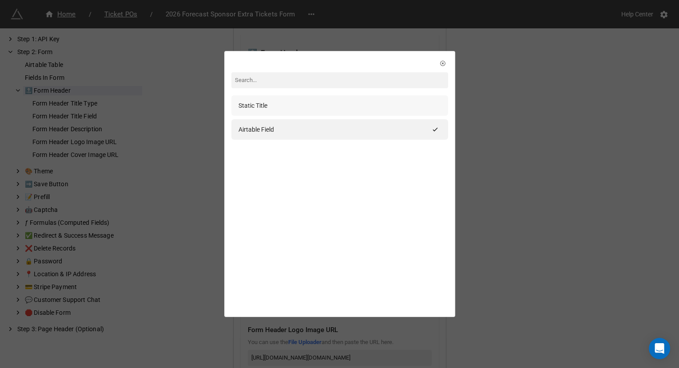
click at [350, 105] on div "Static Title" at bounding box center [339, 106] width 202 height 10
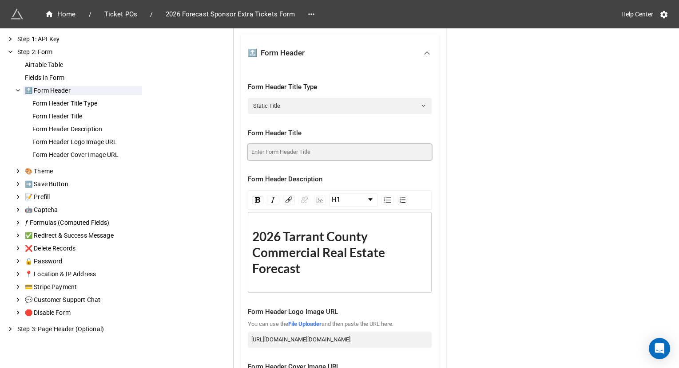
click at [308, 149] on input at bounding box center [340, 152] width 184 height 16
paste input "2026 Tarrant County Commercial Real Estate Forecast"
type input "2026 Tarrant County Commercial Real Estate Forecast"
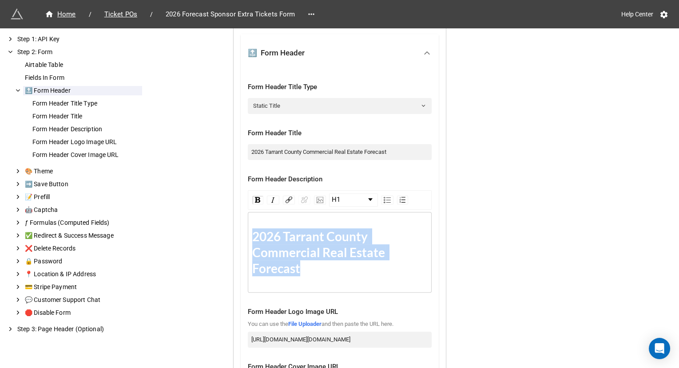
drag, startPoint x: 304, startPoint y: 266, endPoint x: 248, endPoint y: 235, distance: 64.4
click at [248, 235] on div "2026 Tarrant County Commercial Real Estate Forecast" at bounding box center [340, 252] width 184 height 81
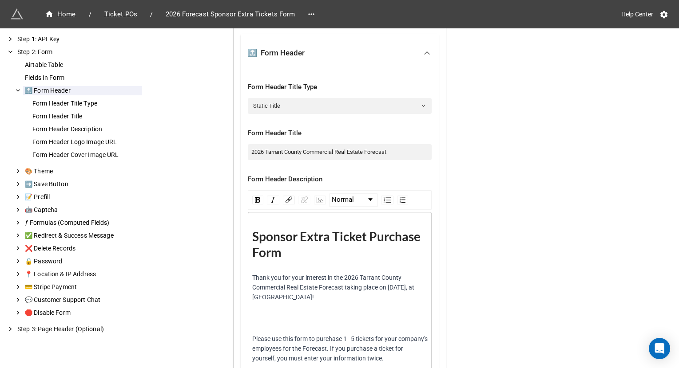
click at [277, 320] on div "rdw-editor" at bounding box center [339, 319] width 175 height 20
drag, startPoint x: 289, startPoint y: 275, endPoint x: 323, endPoint y: 275, distance: 34.2
click at [323, 275] on span "Thank you for your interest in the 2026 Tarrant County Commercial Real Estate F…" at bounding box center [333, 287] width 163 height 27
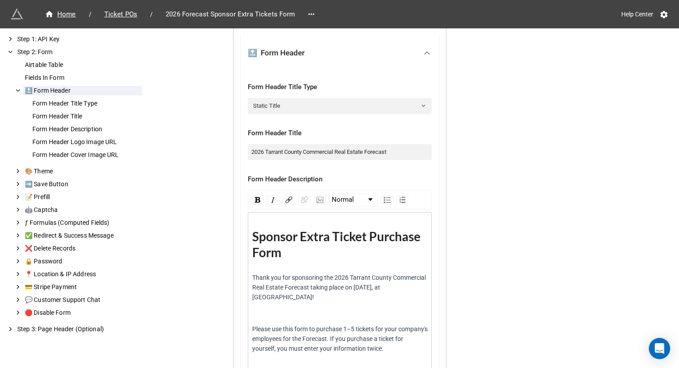
click at [315, 309] on div "rdw-editor" at bounding box center [339, 314] width 175 height 10
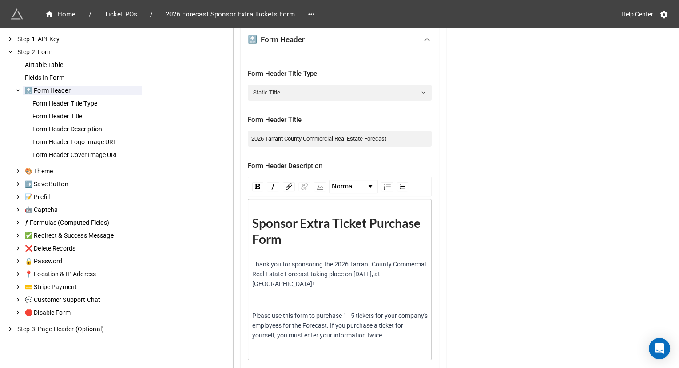
scroll to position [610, 0]
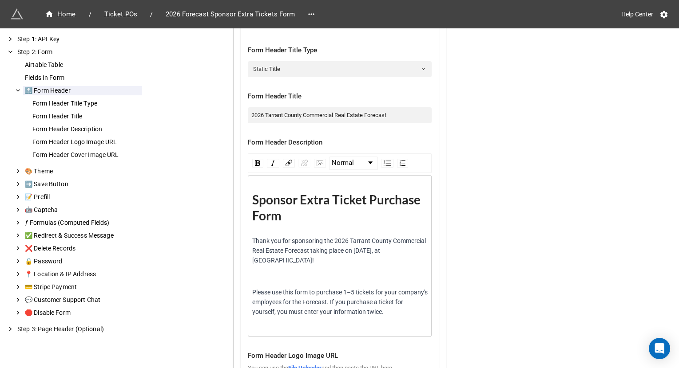
click at [314, 321] on div "Sponsor Extra Ticket Purchase Form Thank you for sponsoring the 2026 Tarrant Co…" at bounding box center [340, 256] width 184 height 162
click at [310, 316] on div "Sponsor Extra Ticket Purchase Form Thank you for sponsoring the 2026 Tarrant Co…" at bounding box center [340, 256] width 184 height 162
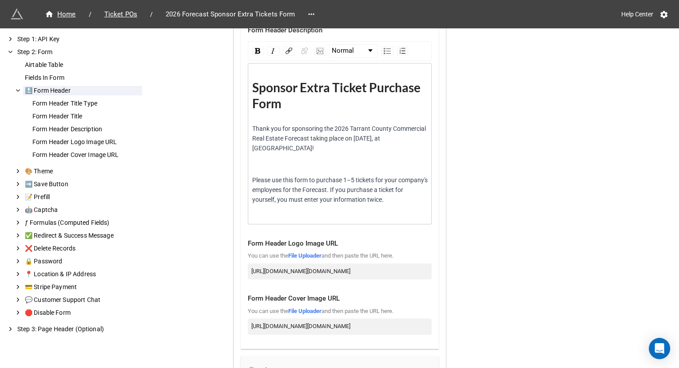
scroll to position [724, 0]
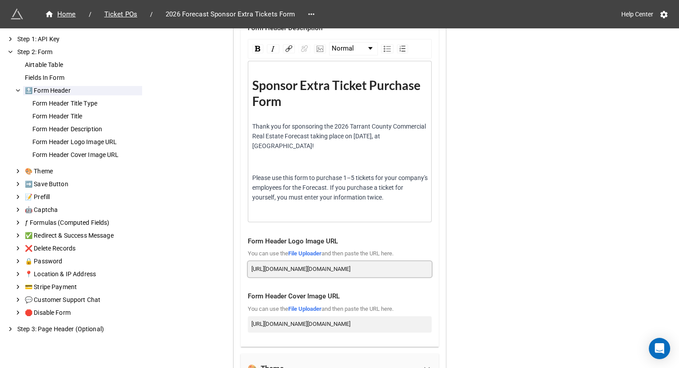
click at [321, 261] on input "https://firebasestorage.googleapis.com/v0/b/app-store-81d55.appspot.com/o/FSGSl…" at bounding box center [340, 269] width 184 height 16
click at [315, 317] on input "https://firebasestorage.googleapis.com/v0/b/app-store-81d55.appspot.com/o/eYQmm…" at bounding box center [340, 325] width 184 height 16
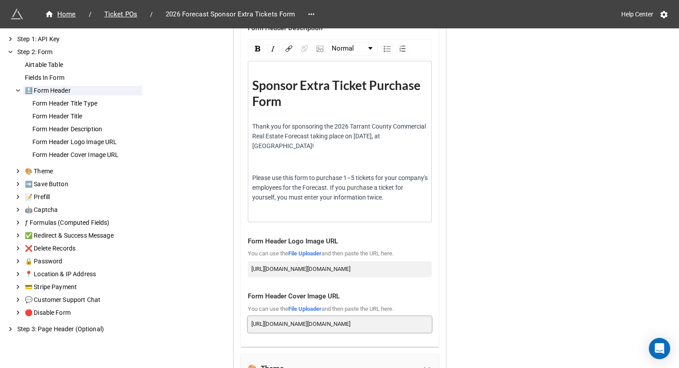
click at [315, 317] on input "https://firebasestorage.googleapis.com/v0/b/app-store-81d55.appspot.com/o/eYQmm…" at bounding box center [340, 325] width 184 height 16
click at [389, 186] on span "Please use this form to purchase 1–5 tickets for your company's employees for t…" at bounding box center [340, 187] width 177 height 27
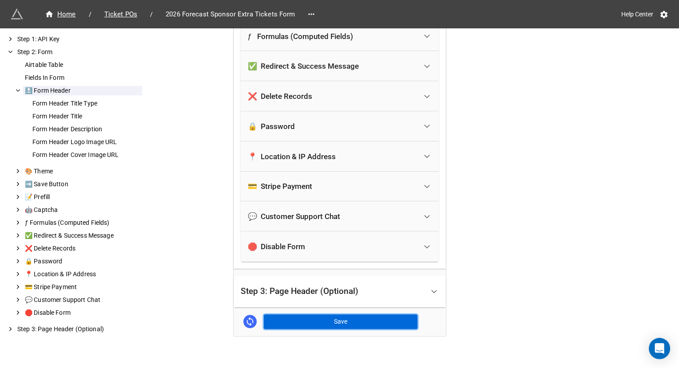
click at [359, 315] on button "Save" at bounding box center [341, 322] width 154 height 15
click at [319, 178] on div "💳 Stripe Payment" at bounding box center [332, 188] width 169 height 20
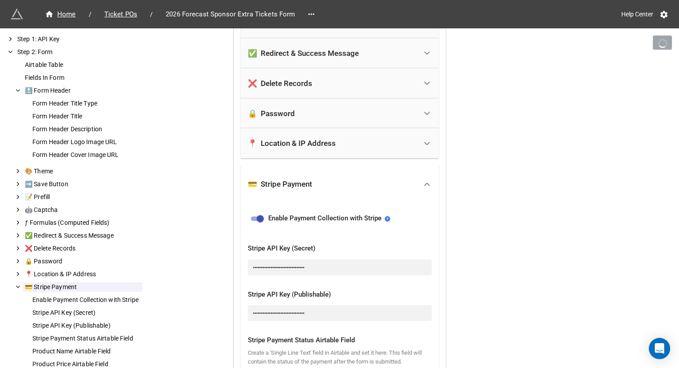
scroll to position [745, 0]
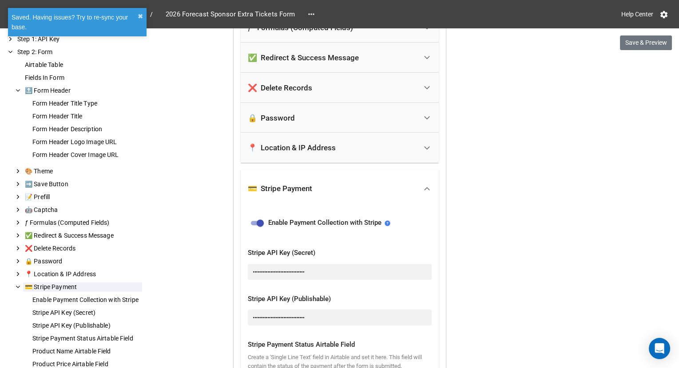
click at [333, 57] on div "✅ Redirect & Success Message" at bounding box center [303, 57] width 111 height 9
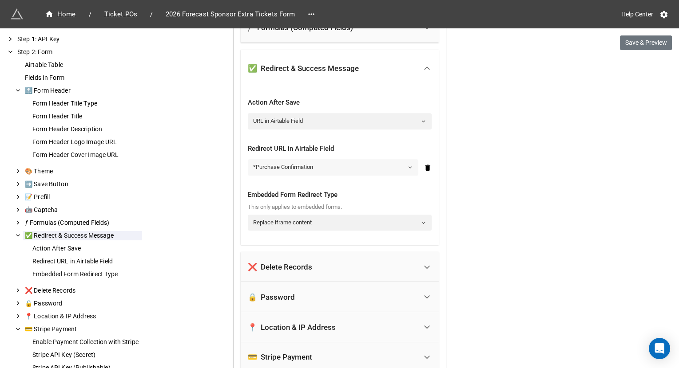
click at [305, 165] on link "*Purchase Confirmation" at bounding box center [333, 167] width 170 height 16
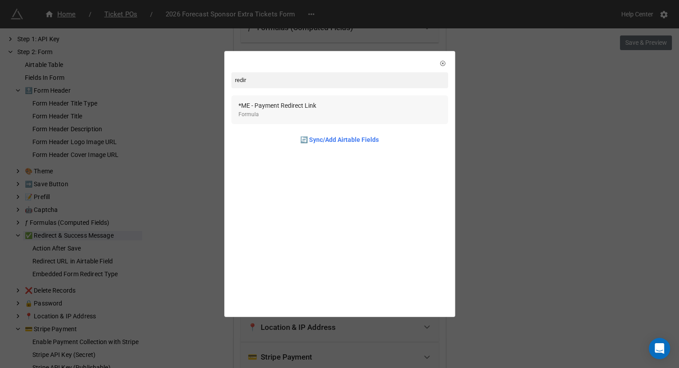
type input "redir"
click at [302, 111] on div "Formula" at bounding box center [277, 115] width 78 height 8
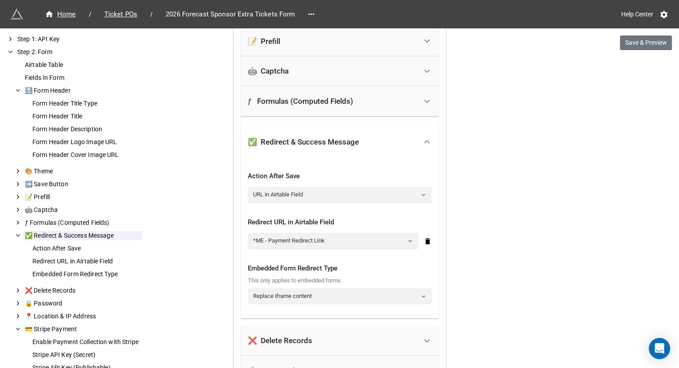
scroll to position [669, 0]
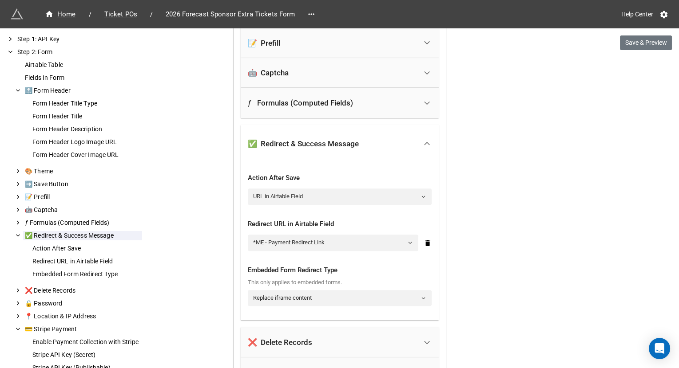
click at [321, 104] on div "ƒ Formulas (Computed Fields)" at bounding box center [300, 103] width 105 height 9
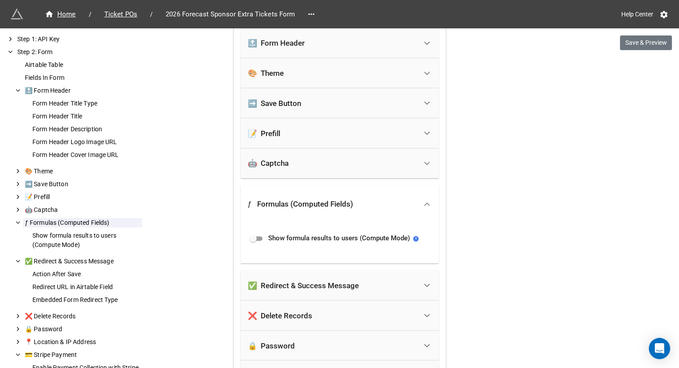
scroll to position [565, 0]
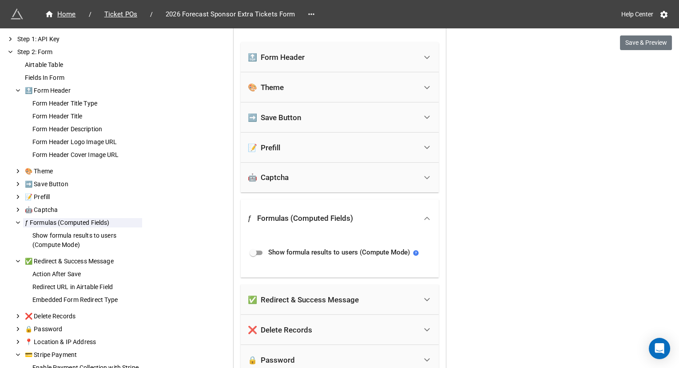
click at [304, 139] on div "📝 Prefill" at bounding box center [332, 148] width 169 height 20
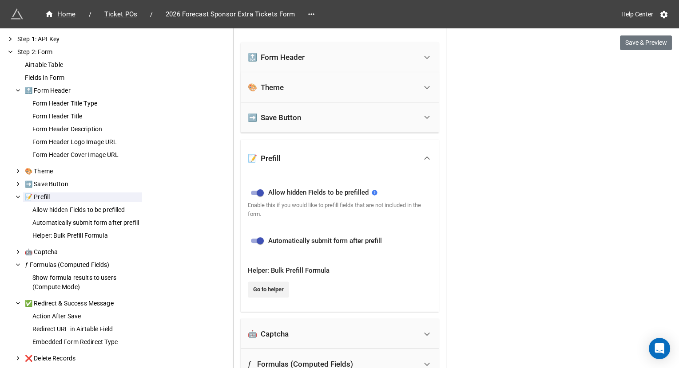
click at [253, 239] on input "checkbox" at bounding box center [260, 241] width 32 height 11
checkbox input "false"
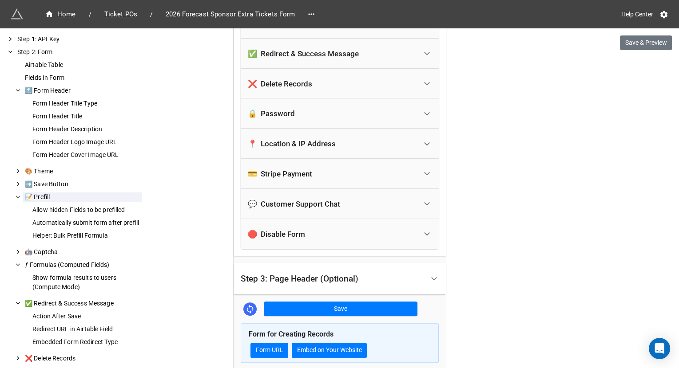
scroll to position [926, 0]
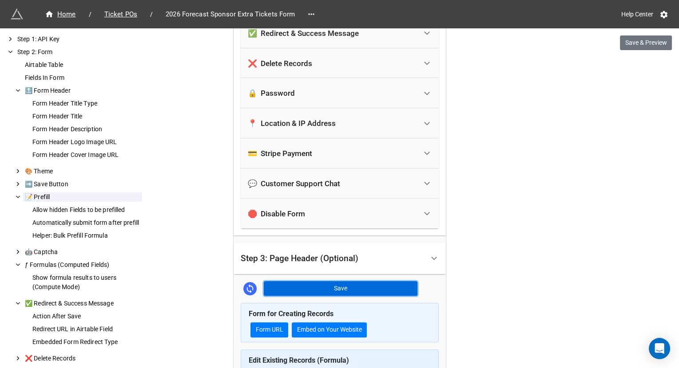
click at [299, 285] on button "Save" at bounding box center [341, 288] width 154 height 15
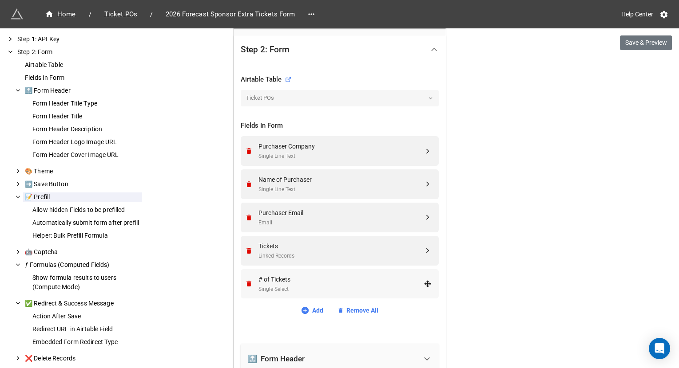
scroll to position [261, 0]
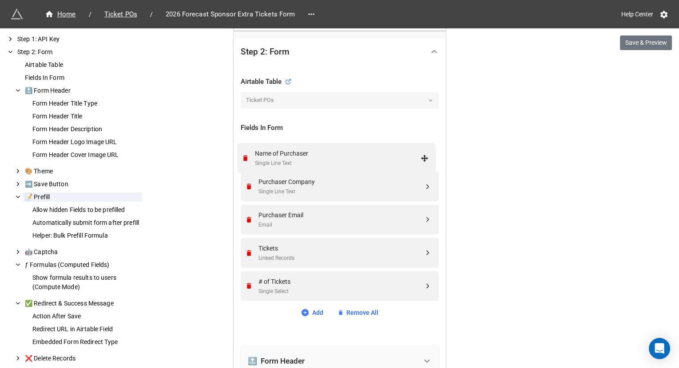
drag, startPoint x: 429, startPoint y: 187, endPoint x: 424, endPoint y: 161, distance: 27.2
click at [309, 313] on link "Add" at bounding box center [312, 313] width 23 height 10
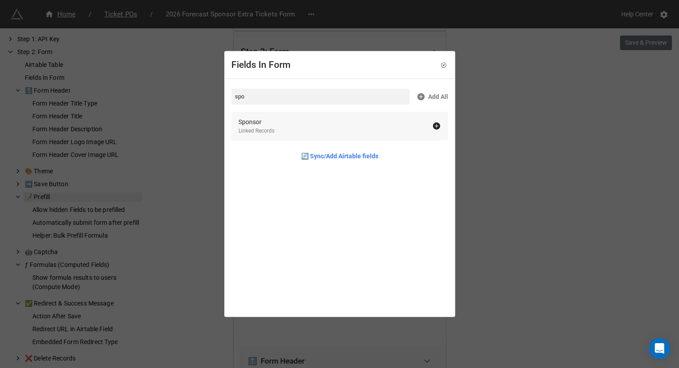
type input "spo"
click at [377, 117] on div "Sponsor Linked Records" at bounding box center [335, 126] width 194 height 18
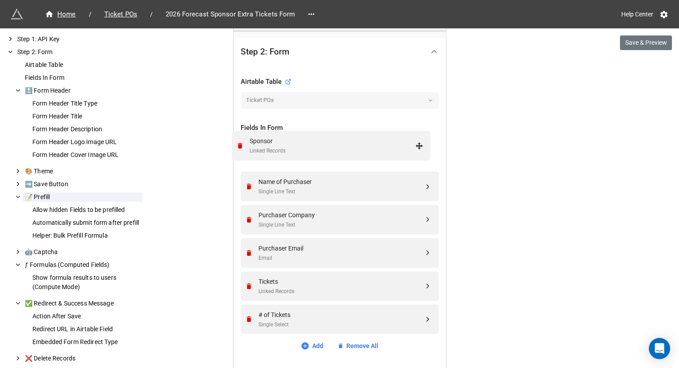
drag, startPoint x: 425, startPoint y: 315, endPoint x: 419, endPoint y: 144, distance: 171.5
click at [246, 217] on icon "Remove" at bounding box center [248, 220] width 5 height 6
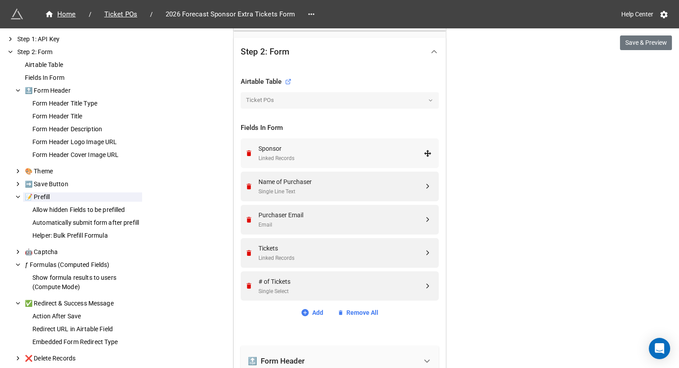
click at [269, 151] on div "Sponsor" at bounding box center [340, 149] width 165 height 10
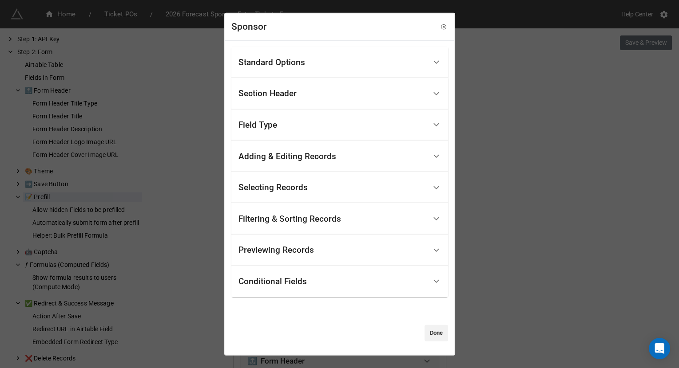
click at [315, 96] on div "Section Header" at bounding box center [332, 93] width 188 height 21
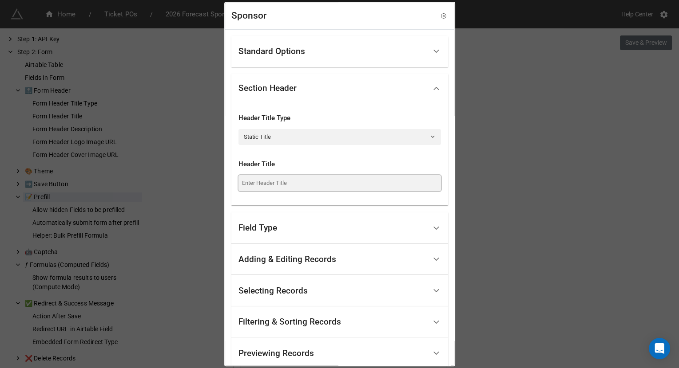
click at [274, 179] on input at bounding box center [339, 183] width 202 height 16
click at [246, 189] on input "P" at bounding box center [339, 183] width 202 height 16
paste input "urchase Order Information"
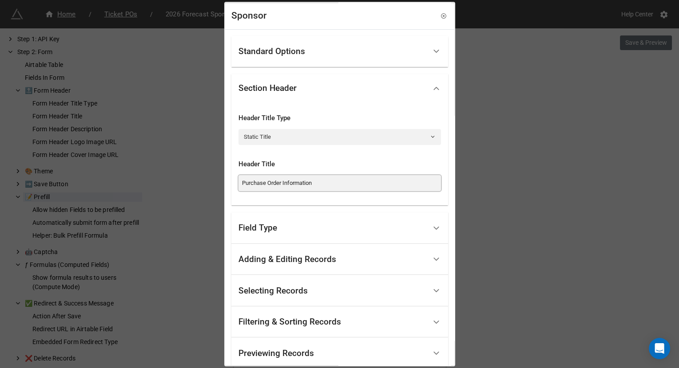
type input "Purchase Order Information"
click at [314, 61] on div "Standard Options" at bounding box center [339, 52] width 217 height 32
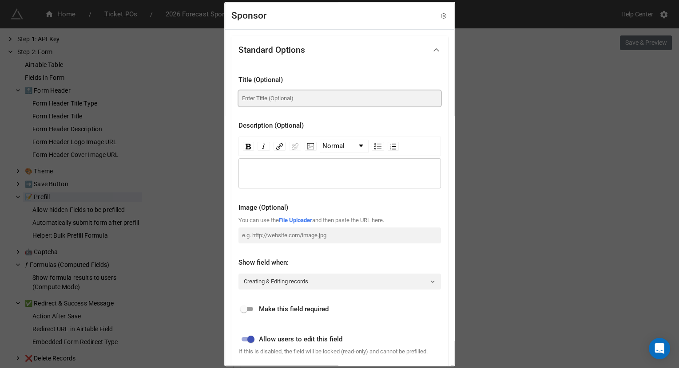
click at [296, 101] on input at bounding box center [339, 99] width 202 height 16
type input "Sponsor Company"
click at [248, 310] on input "checkbox" at bounding box center [244, 310] width 32 height 11
checkbox input "true"
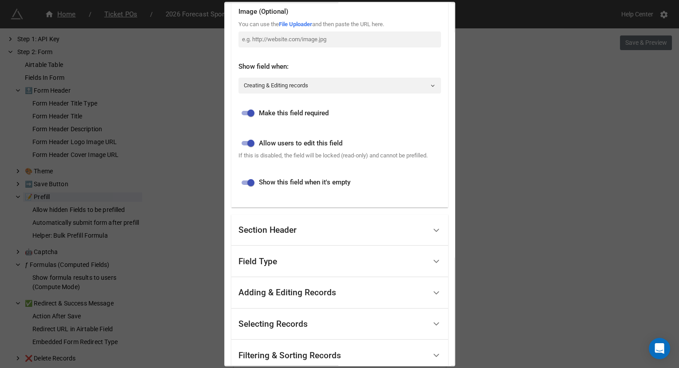
scroll to position [198, 0]
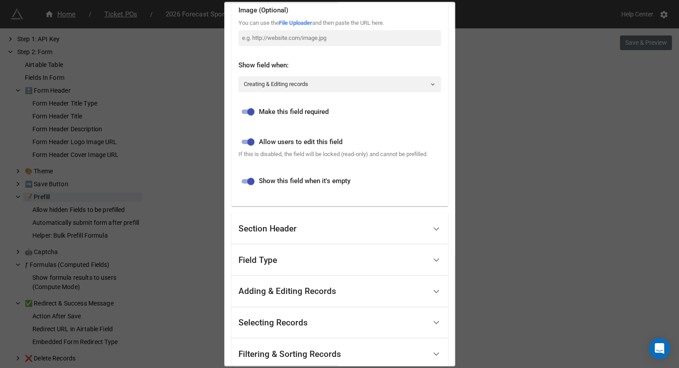
click at [291, 271] on div "Field Type" at bounding box center [332, 260] width 188 height 21
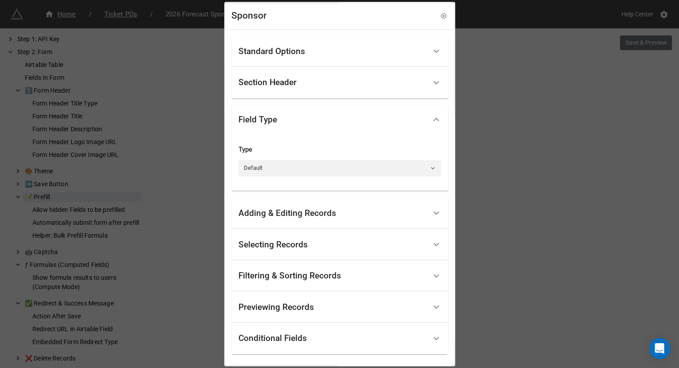
click at [330, 218] on div "Adding & Editing Records" at bounding box center [332, 213] width 188 height 21
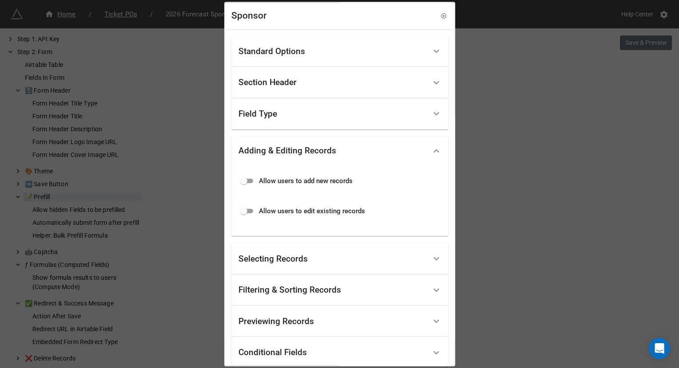
click at [282, 257] on div "Selecting Records" at bounding box center [272, 259] width 69 height 9
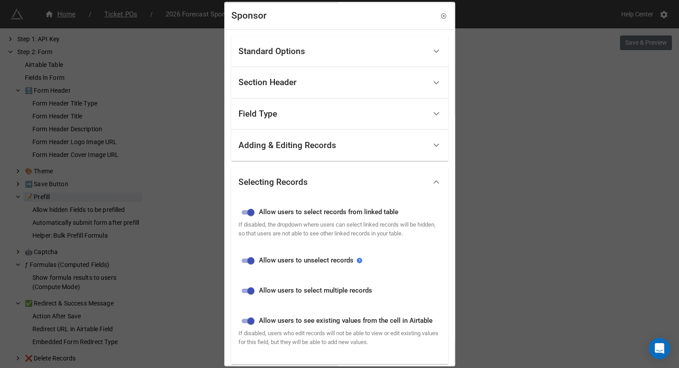
click at [250, 266] on input "checkbox" at bounding box center [251, 261] width 32 height 11
checkbox input "false"
click at [249, 297] on input "checkbox" at bounding box center [251, 291] width 32 height 11
checkbox input "false"
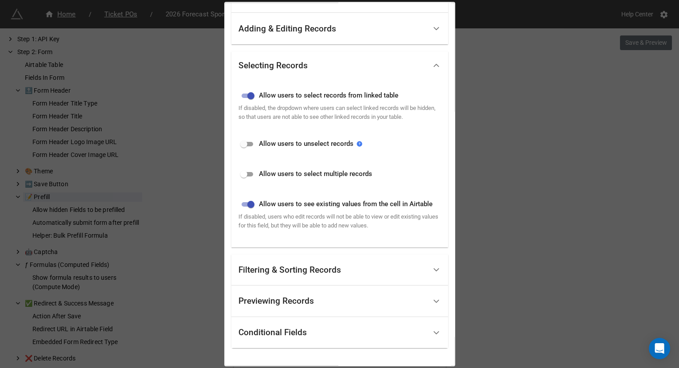
scroll to position [117, 0]
click at [270, 281] on div "Filtering & Sorting Records" at bounding box center [332, 270] width 188 height 21
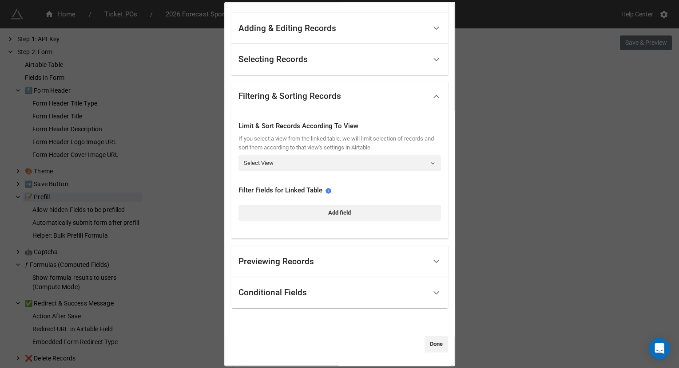
scroll to position [0, 0]
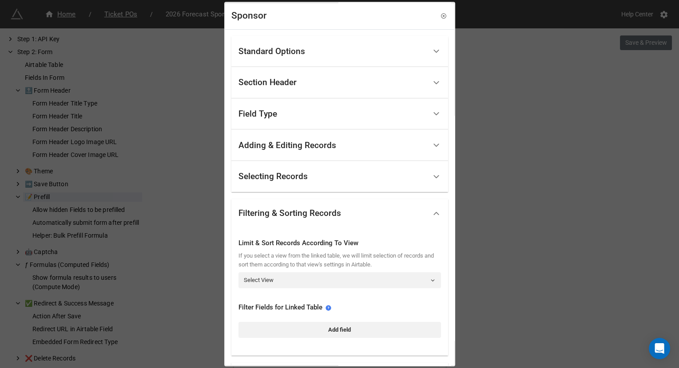
click at [270, 284] on link "Select View" at bounding box center [339, 281] width 202 height 16
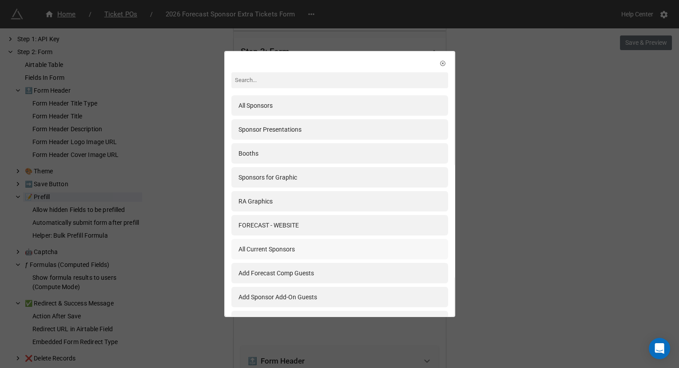
click at [295, 251] on div "All Current Sponsors" at bounding box center [266, 250] width 56 height 10
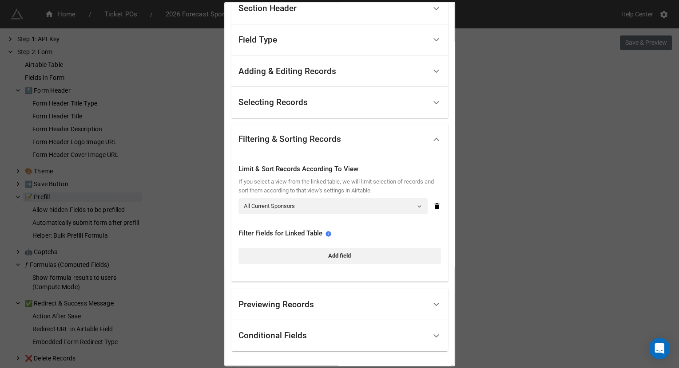
scroll to position [117, 0]
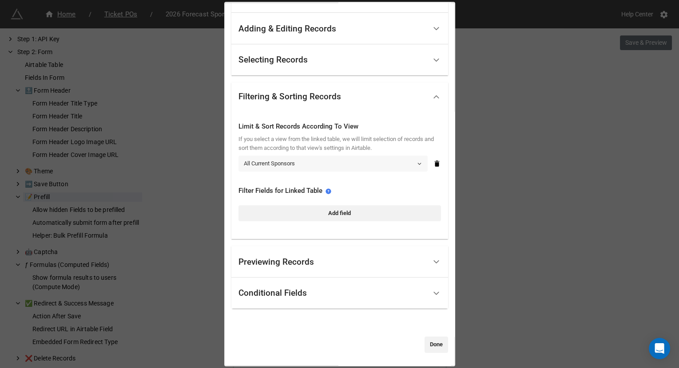
click at [299, 159] on link "All Current Sponsors" at bounding box center [332, 164] width 189 height 16
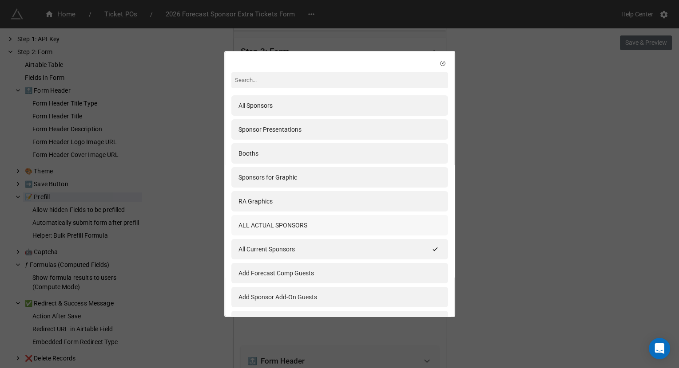
click at [297, 225] on div "ALL ACTUAL SPONSORS" at bounding box center [272, 226] width 69 height 10
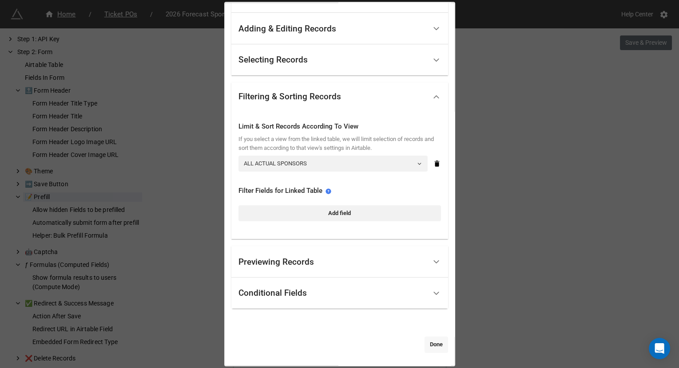
click at [432, 342] on link "Done" at bounding box center [436, 345] width 24 height 16
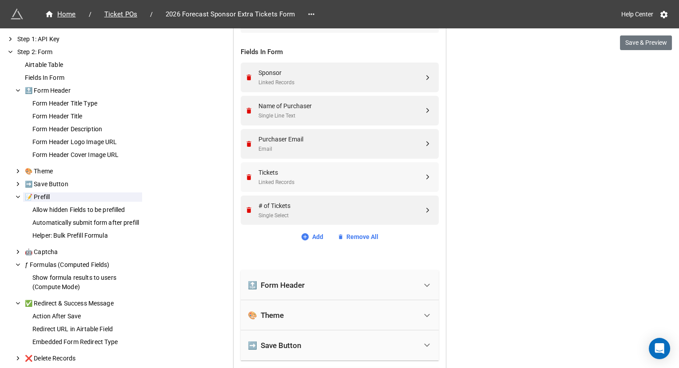
scroll to position [321, 0]
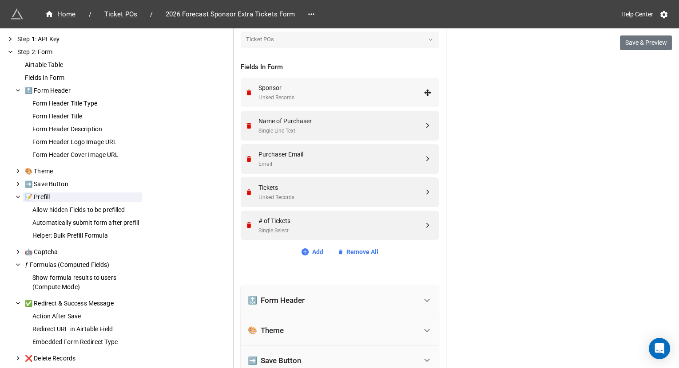
click at [336, 91] on div "Sponsor Linked Records" at bounding box center [340, 92] width 165 height 19
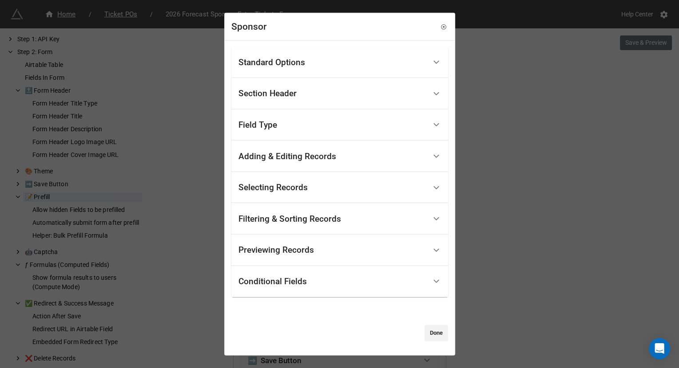
click at [308, 59] on div "Standard Options" at bounding box center [332, 62] width 188 height 21
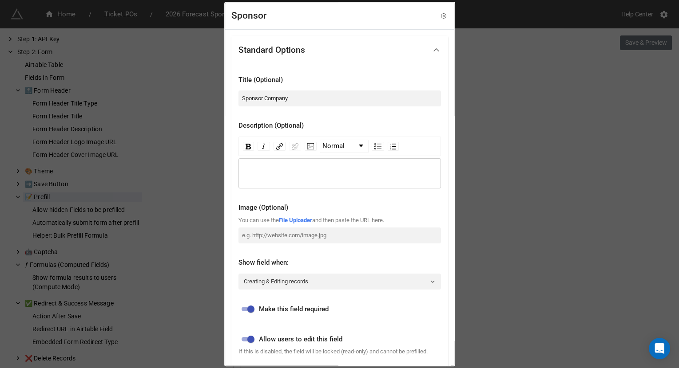
click at [273, 160] on div "rdw-wrapper" at bounding box center [339, 173] width 202 height 30
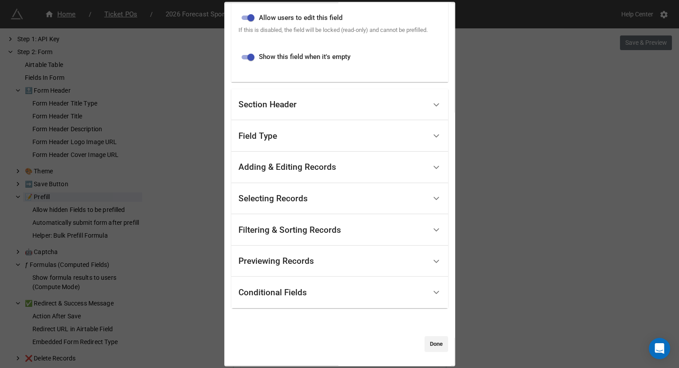
scroll to position [0, 0]
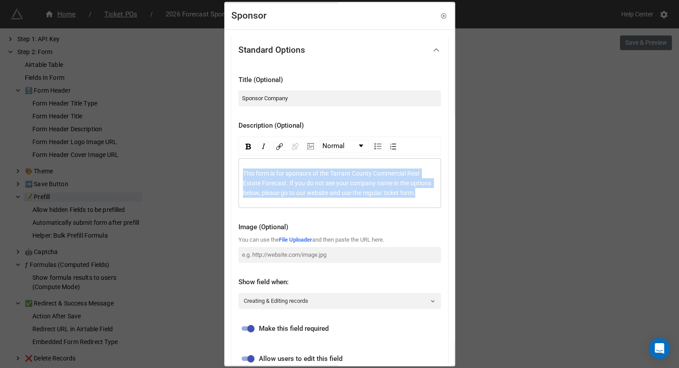
drag, startPoint x: 273, startPoint y: 205, endPoint x: 233, endPoint y: 169, distance: 54.1
click at [233, 169] on div "Title (Optional) Sponsor Company Description (Optional) Normal This form is for…" at bounding box center [339, 243] width 217 height 359
click at [265, 146] on img "rdw-inline-control" at bounding box center [263, 146] width 7 height 7
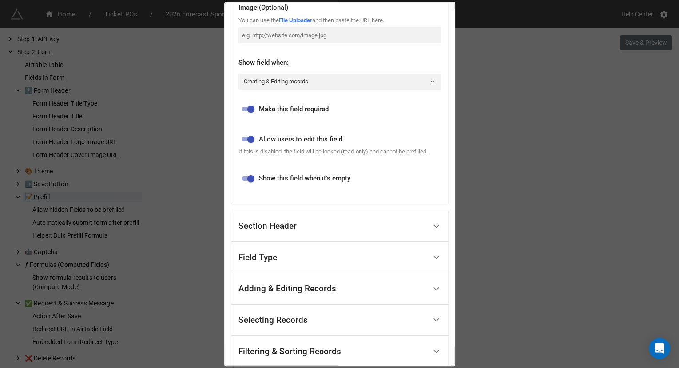
scroll to position [359, 0]
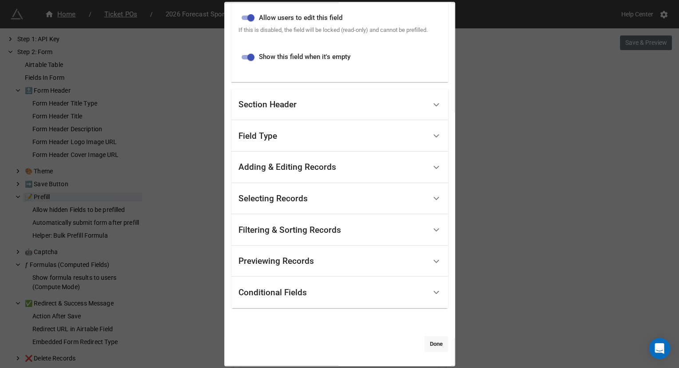
click at [425, 347] on link "Done" at bounding box center [436, 345] width 24 height 16
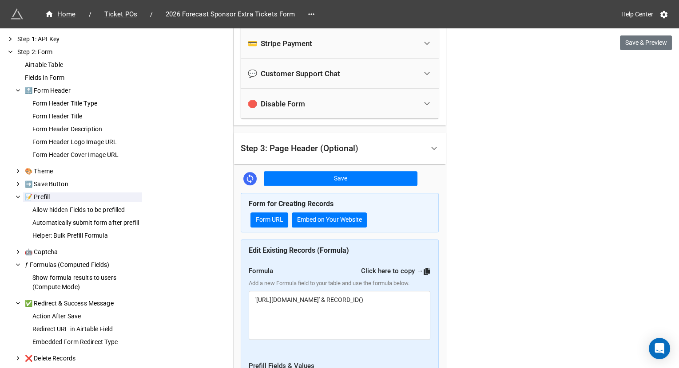
scroll to position [1076, 0]
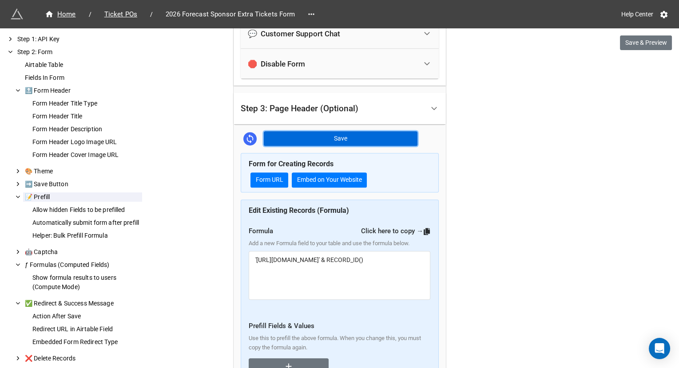
click at [370, 138] on button "Save" at bounding box center [341, 138] width 154 height 15
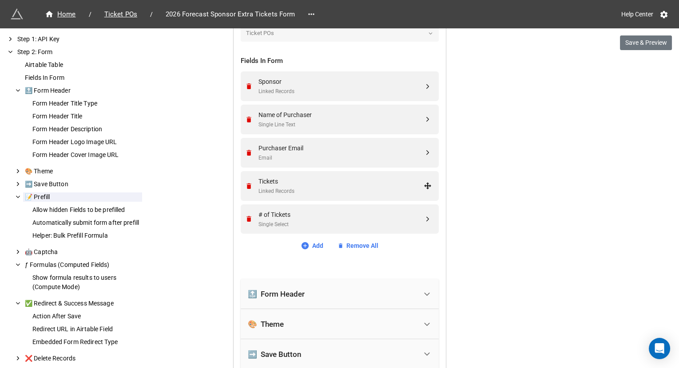
scroll to position [325, 0]
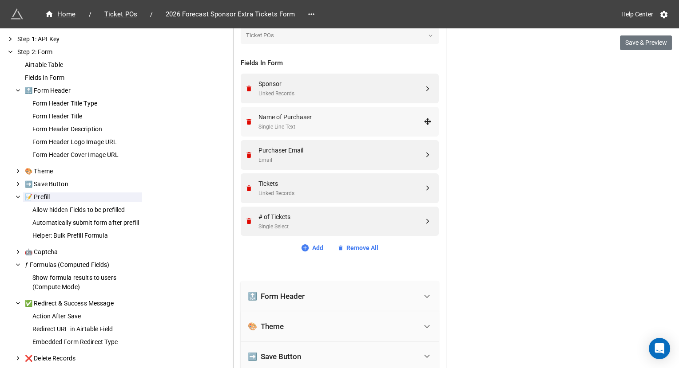
click at [285, 123] on div "Single Line Text" at bounding box center [340, 127] width 165 height 8
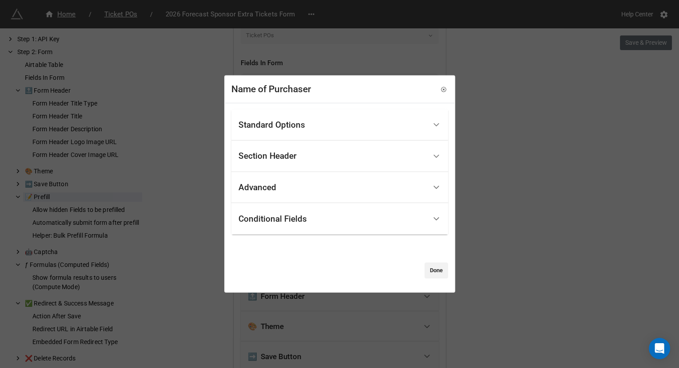
click at [285, 121] on div "Standard Options" at bounding box center [271, 125] width 67 height 9
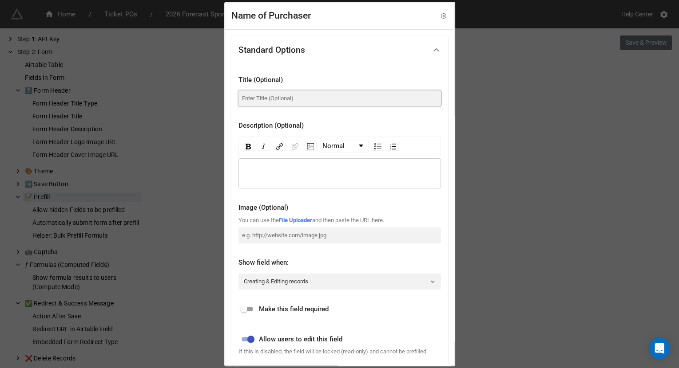
click at [277, 95] on input at bounding box center [339, 99] width 202 height 16
paste input "Name of person making this purchase*"
type input "Name of person making this purchase"
click at [247, 312] on input "checkbox" at bounding box center [244, 310] width 32 height 11
checkbox input "true"
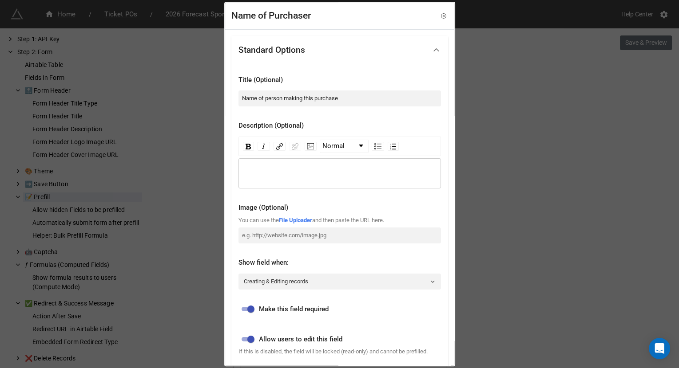
scroll to position [204, 0]
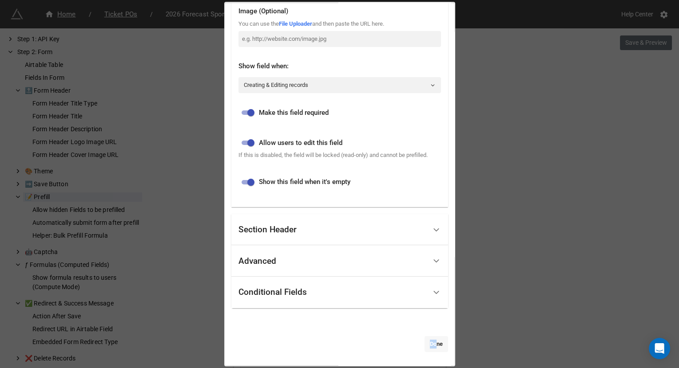
click at [433, 340] on link "Done" at bounding box center [436, 345] width 24 height 16
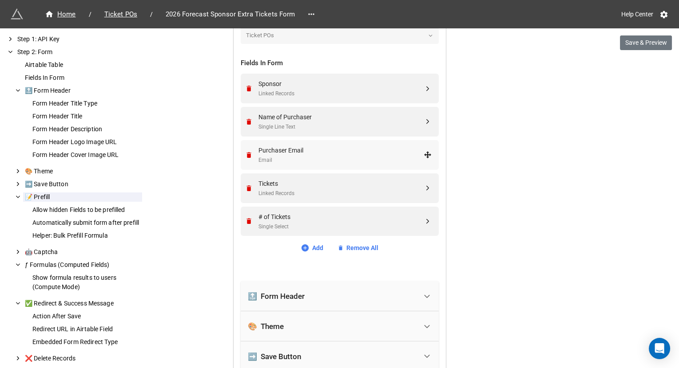
click at [278, 152] on div "Purchaser Email" at bounding box center [340, 151] width 165 height 10
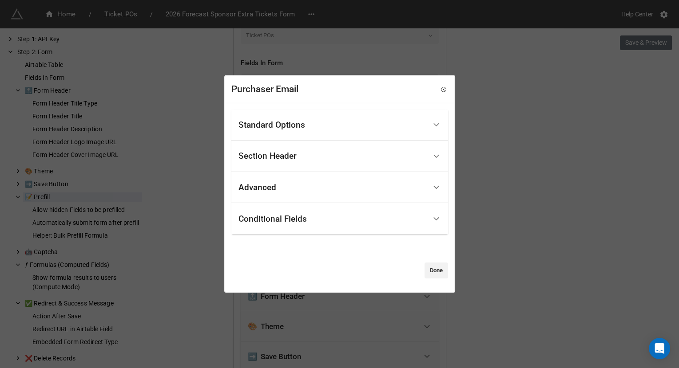
click at [289, 118] on div "Standard Options" at bounding box center [332, 125] width 188 height 21
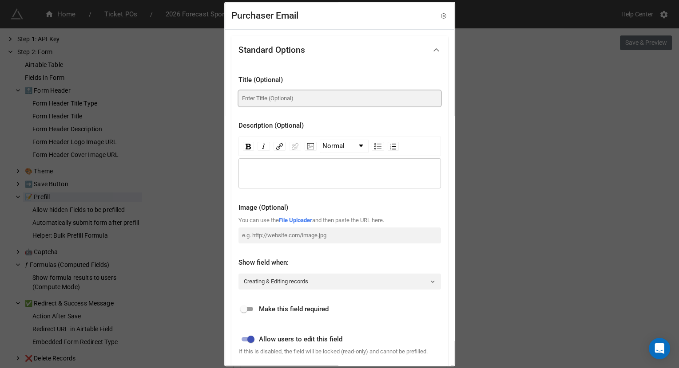
click at [282, 96] on input at bounding box center [339, 99] width 202 height 16
paste input "Purchaser Email"
type input "Purchaser Email"
click at [249, 305] on input "checkbox" at bounding box center [244, 310] width 32 height 11
checkbox input "true"
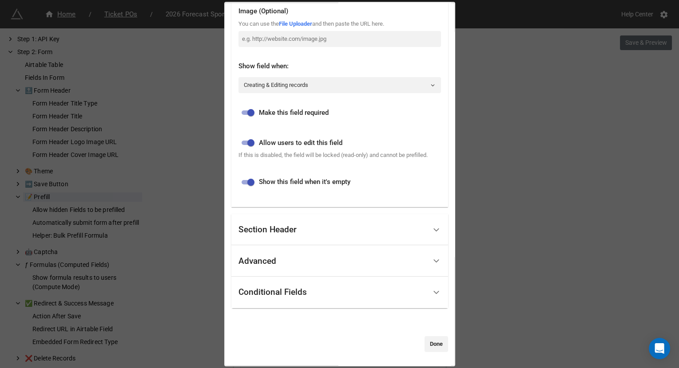
click at [437, 353] on div "Standard Options Title (Optional) Purchaser Email Description (Optional) Normal…" at bounding box center [339, 99] width 229 height 533
click at [432, 349] on link "Done" at bounding box center [436, 345] width 24 height 16
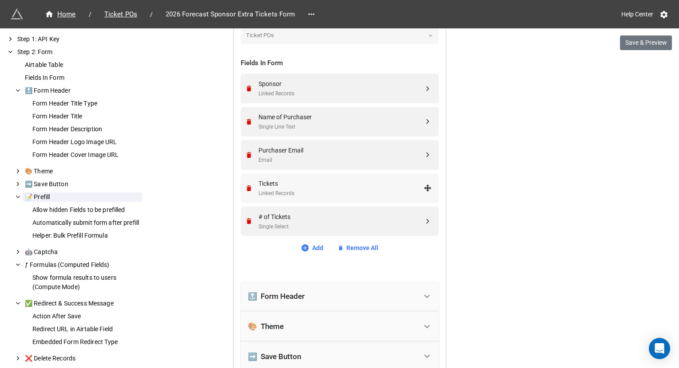
click at [268, 193] on div "Linked Records" at bounding box center [340, 194] width 165 height 8
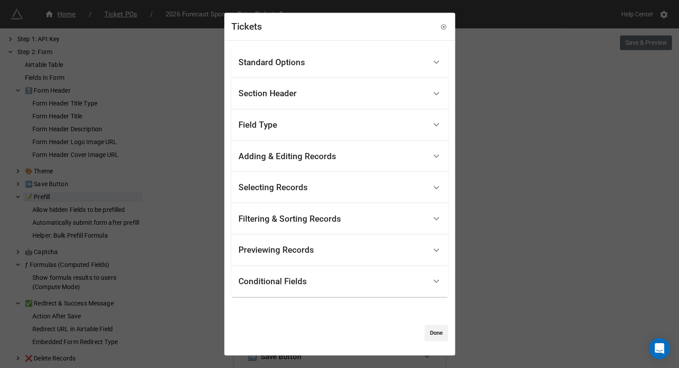
click at [295, 70] on div "Standard Options" at bounding box center [332, 62] width 188 height 21
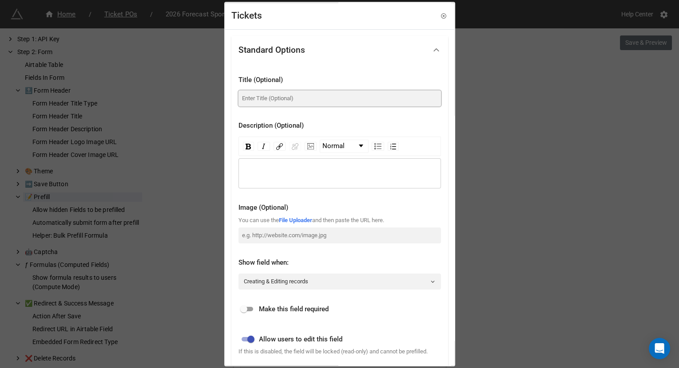
click at [284, 96] on input at bounding box center [339, 99] width 202 height 16
paste input "What kind of ticket are you purchasing?"
drag, startPoint x: 367, startPoint y: 100, endPoint x: 246, endPoint y: 99, distance: 121.2
click at [246, 99] on input "What kind of ticket are you purchasing?" at bounding box center [339, 99] width 202 height 16
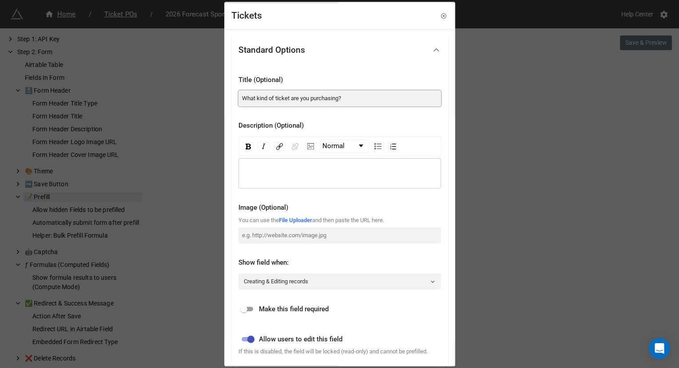
click at [246, 99] on input "What kind of ticket are you purchasing?" at bounding box center [339, 99] width 202 height 16
type input "Tickets"
click at [248, 305] on input "checkbox" at bounding box center [244, 310] width 32 height 11
checkbox input "true"
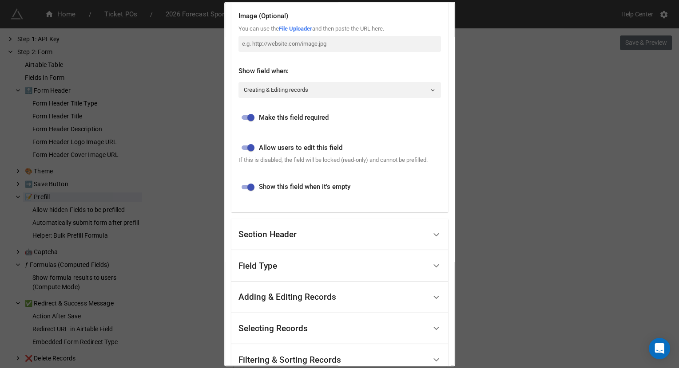
scroll to position [231, 0]
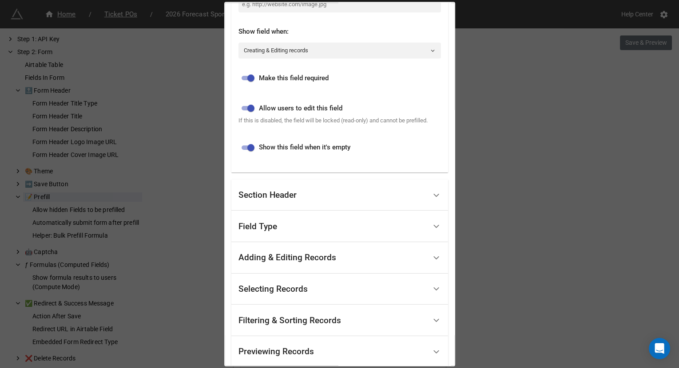
click at [287, 200] on div "Section Header" at bounding box center [267, 195] width 58 height 9
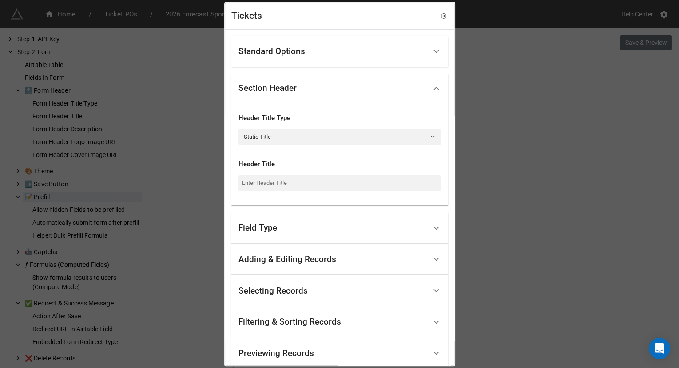
click at [250, 230] on div "Field Type" at bounding box center [257, 228] width 39 height 9
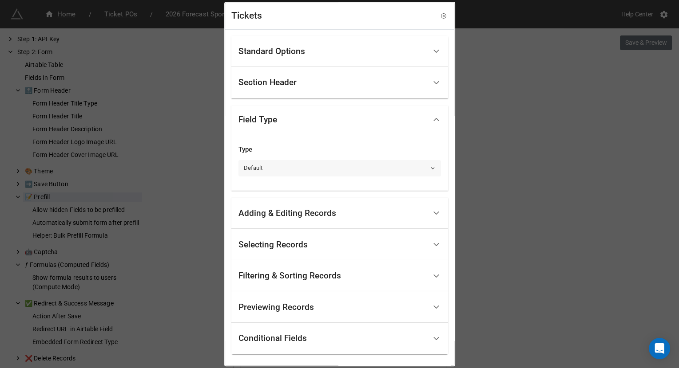
click at [281, 169] on link "Default" at bounding box center [339, 168] width 202 height 16
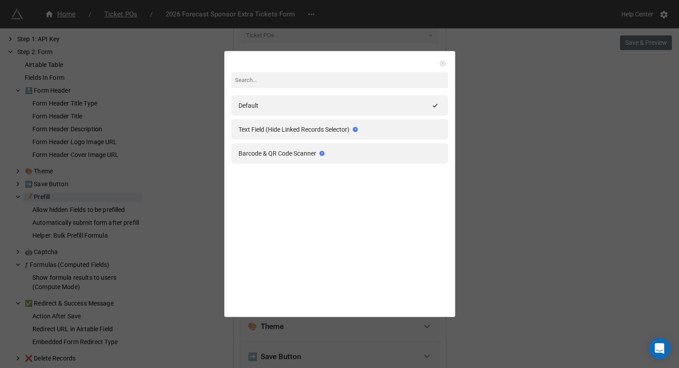
click at [440, 64] on icon at bounding box center [443, 63] width 6 height 6
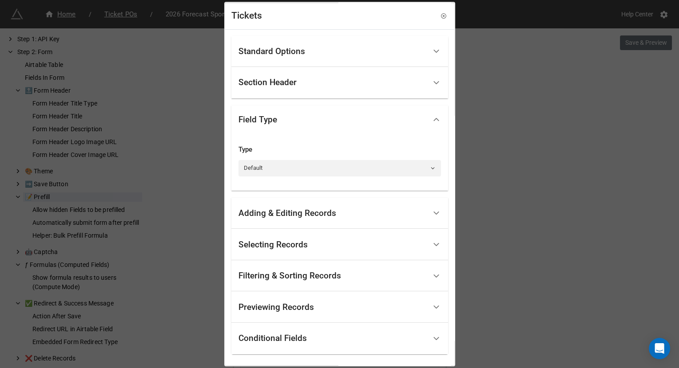
click at [341, 211] on div "Adding & Editing Records" at bounding box center [332, 213] width 188 height 21
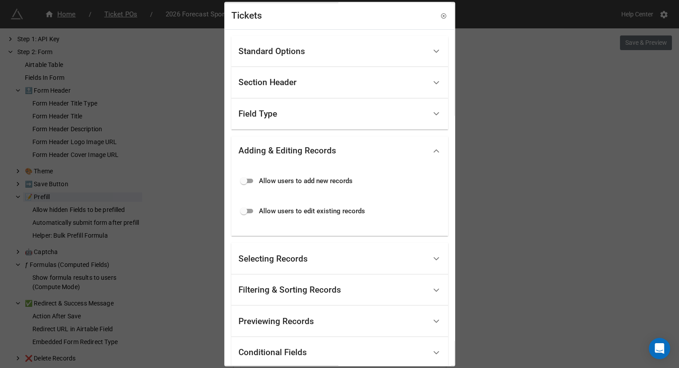
click at [329, 263] on div "Selecting Records" at bounding box center [332, 259] width 188 height 21
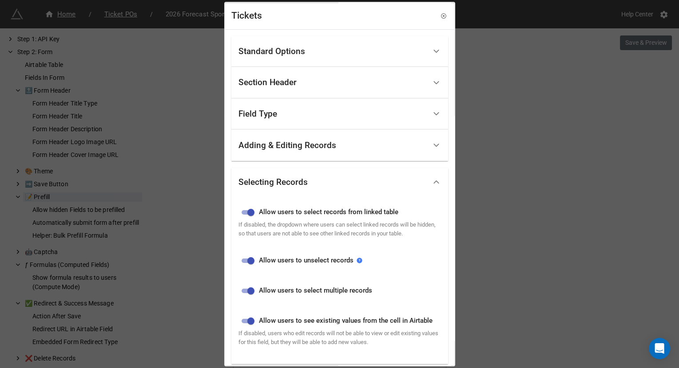
click at [244, 297] on input "checkbox" at bounding box center [251, 291] width 32 height 11
checkbox input "false"
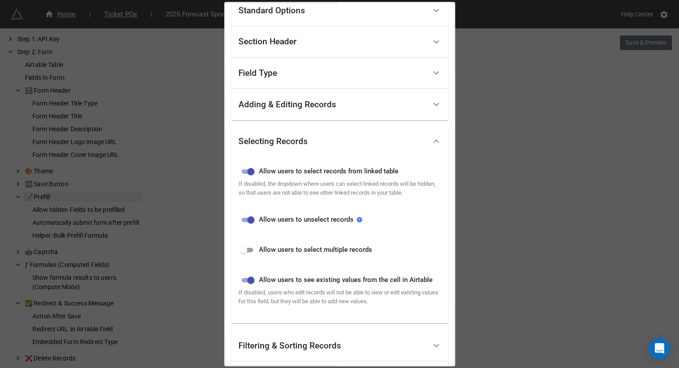
scroll to position [58, 0]
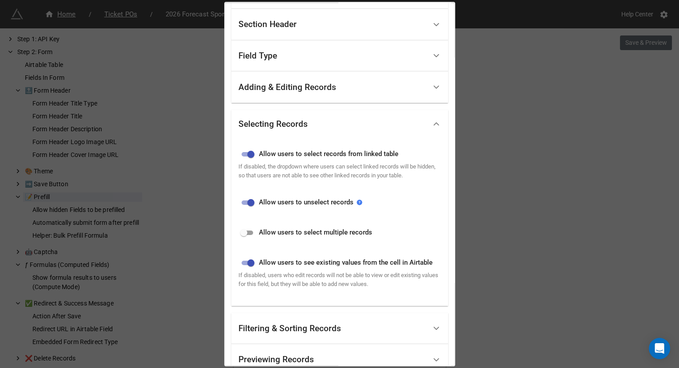
click at [292, 333] on div "Filtering & Sorting Records" at bounding box center [289, 329] width 103 height 9
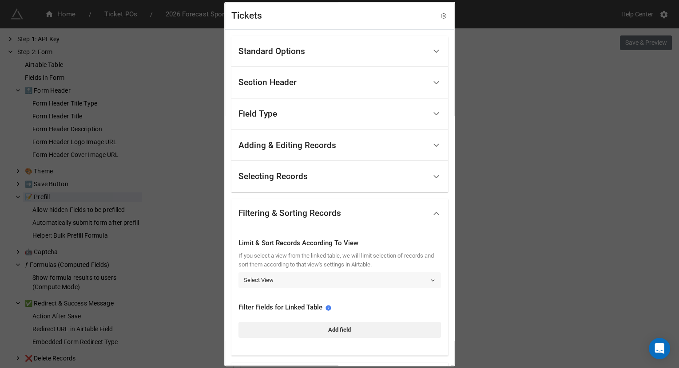
click at [278, 280] on link "Select View" at bounding box center [339, 281] width 202 height 16
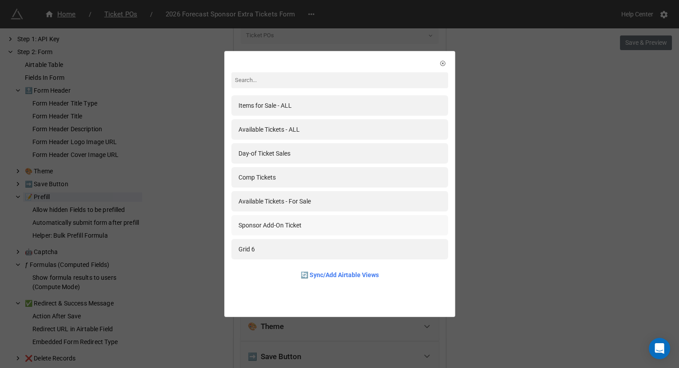
click at [305, 230] on div "Sponsor Add-On Ticket" at bounding box center [339, 225] width 217 height 20
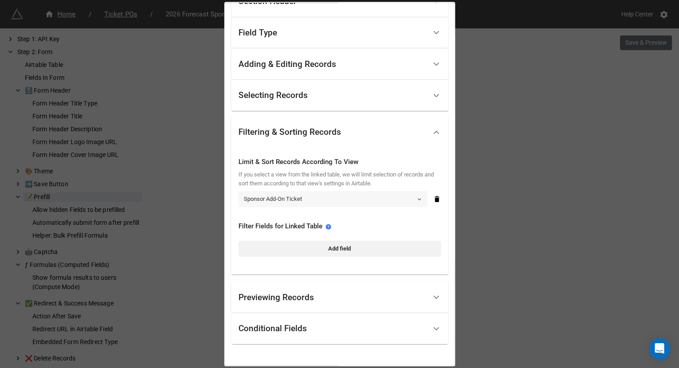
scroll to position [117, 0]
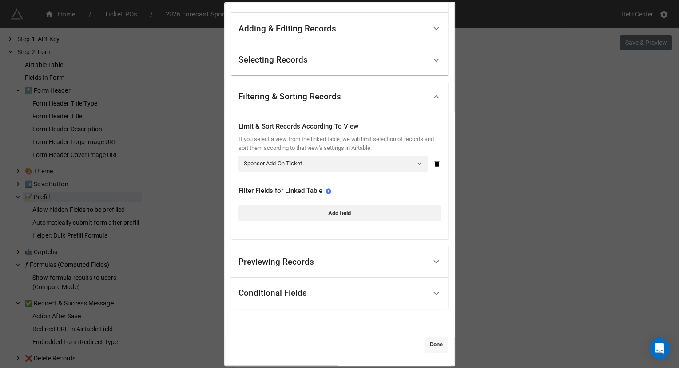
click at [428, 341] on link "Done" at bounding box center [436, 345] width 24 height 16
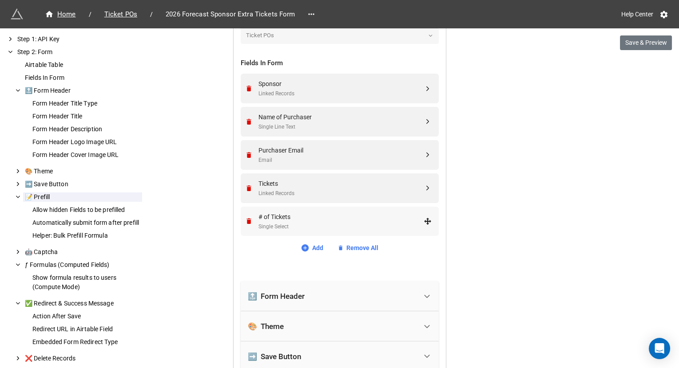
click at [269, 217] on div "# of Tickets" at bounding box center [340, 217] width 165 height 10
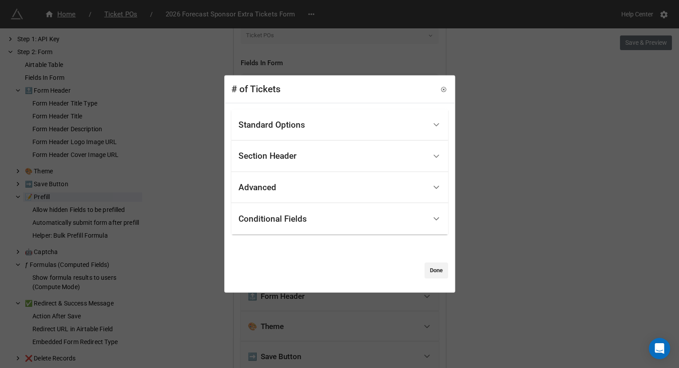
click at [291, 118] on div "Standard Options" at bounding box center [332, 125] width 188 height 21
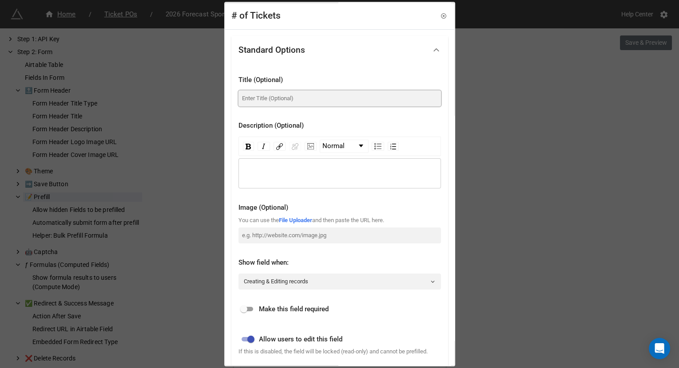
click at [279, 98] on input at bounding box center [339, 99] width 202 height 16
paste input "How many tickets would you like to buy today?"
type input "How many tickets would you like to buy today?"
click at [246, 309] on input "checkbox" at bounding box center [244, 310] width 32 height 11
checkbox input "true"
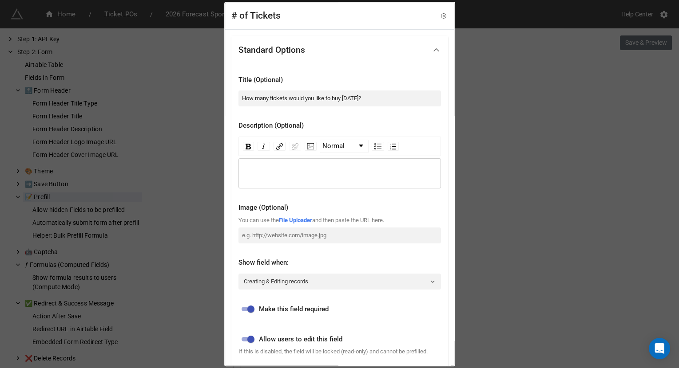
click at [511, 237] on div "# of Tickets Standard Options Title (Optional) How many tickets would you like …" at bounding box center [339, 184] width 679 height 368
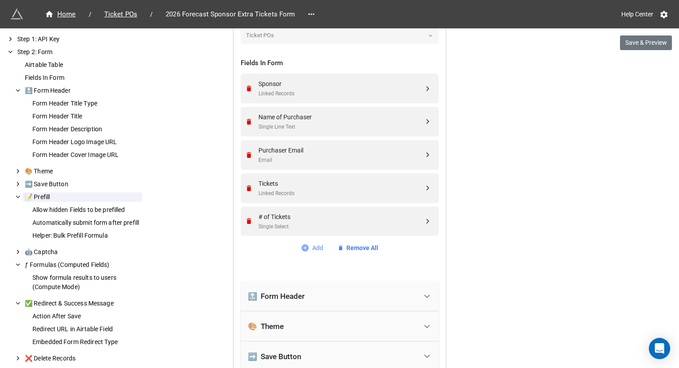
click at [317, 245] on link "Add" at bounding box center [312, 248] width 23 height 10
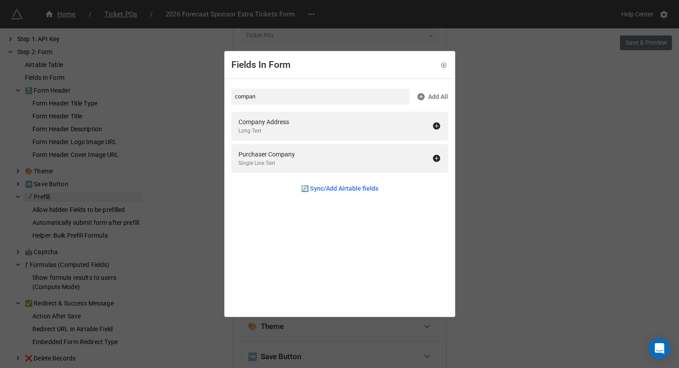
type input "compan"
click at [514, 186] on div "Fields In Form compan Add All Company Address Long Text Purchaser Company Singl…" at bounding box center [339, 184] width 679 height 368
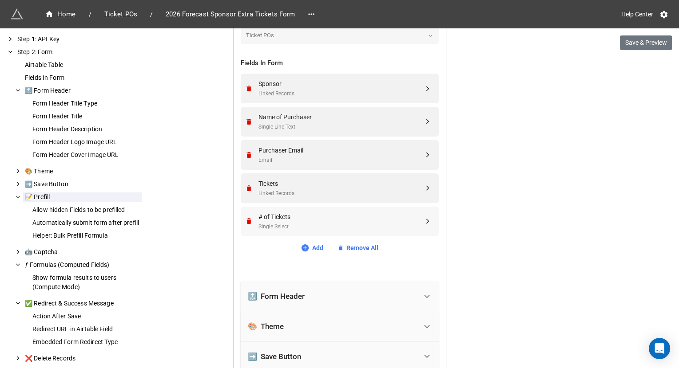
click at [269, 219] on div "# of Tickets" at bounding box center [340, 217] width 165 height 10
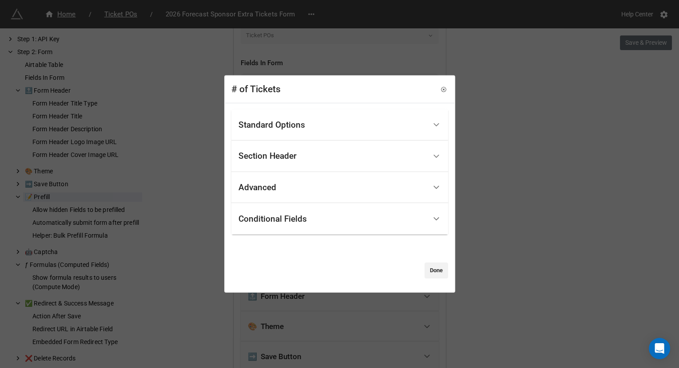
click at [293, 126] on div "Standard Options" at bounding box center [271, 125] width 67 height 9
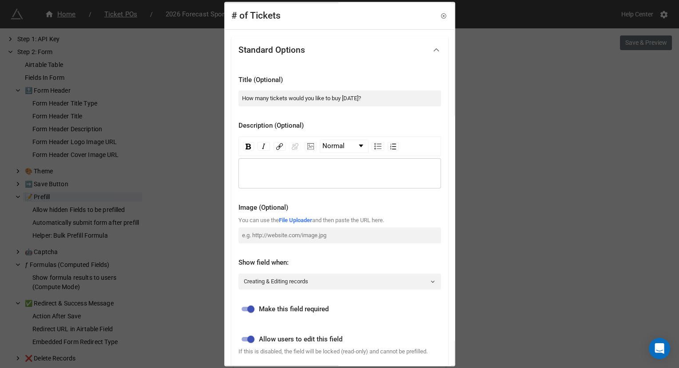
click at [289, 167] on div "rdw-wrapper" at bounding box center [339, 173] width 202 height 30
click at [285, 174] on span "You can purchase up to 5 tickets for people at your company." at bounding box center [326, 173] width 167 height 7
click at [264, 146] on img "rdw-inline-control" at bounding box center [263, 146] width 7 height 7
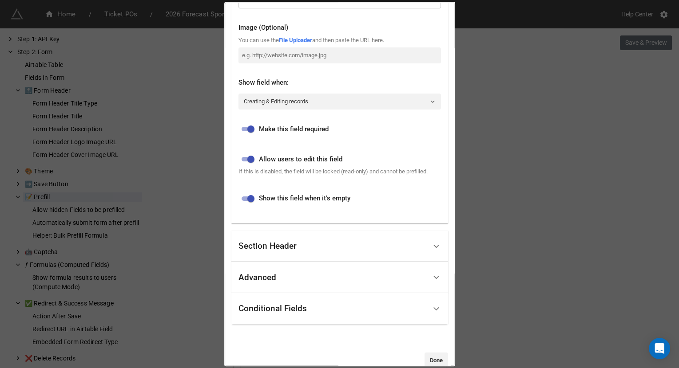
scroll to position [205, 0]
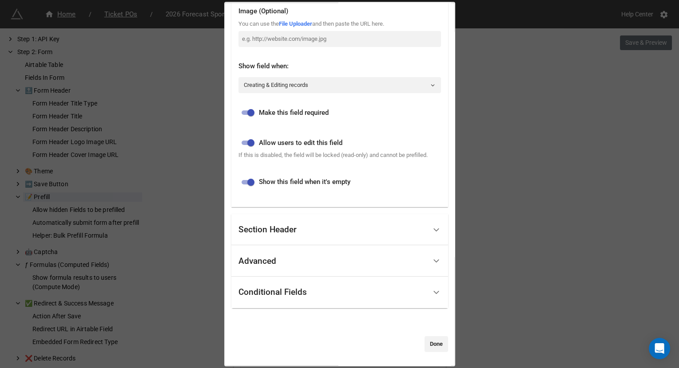
click at [292, 236] on div "Section Header" at bounding box center [332, 230] width 188 height 21
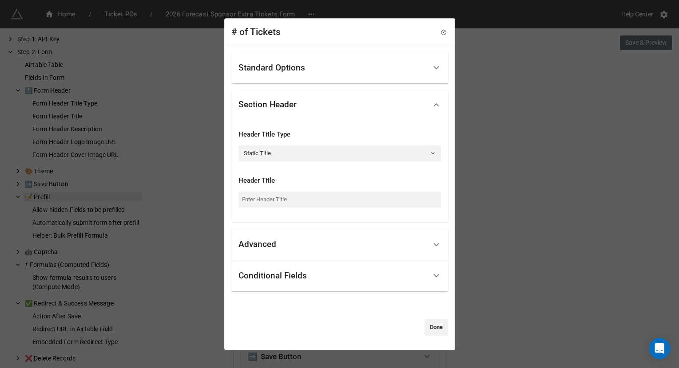
click at [292, 236] on div "Advanced" at bounding box center [332, 244] width 188 height 21
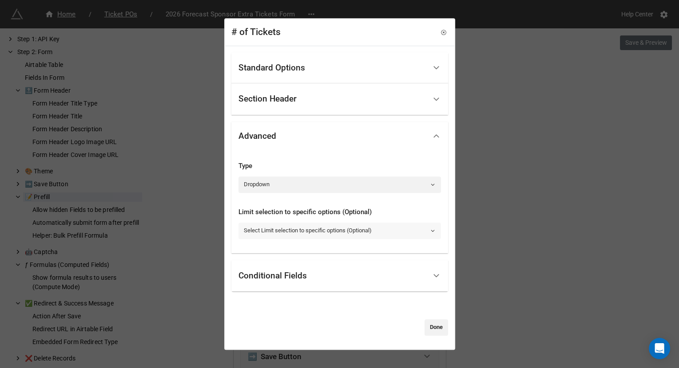
click at [291, 232] on link "Select Limit selection to specific options (Optional)" at bounding box center [339, 231] width 202 height 16
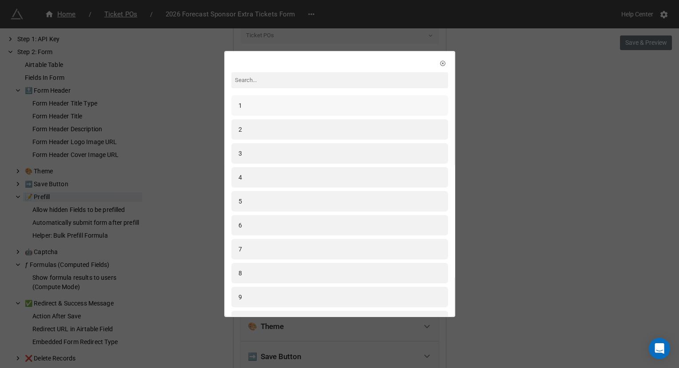
click at [292, 105] on div "1" at bounding box center [339, 106] width 202 height 10
click at [277, 124] on div "2" at bounding box center [339, 129] width 217 height 20
click at [265, 149] on div "3" at bounding box center [339, 154] width 202 height 10
click at [258, 174] on div "4" at bounding box center [339, 178] width 202 height 10
click at [258, 199] on div "5" at bounding box center [339, 202] width 202 height 10
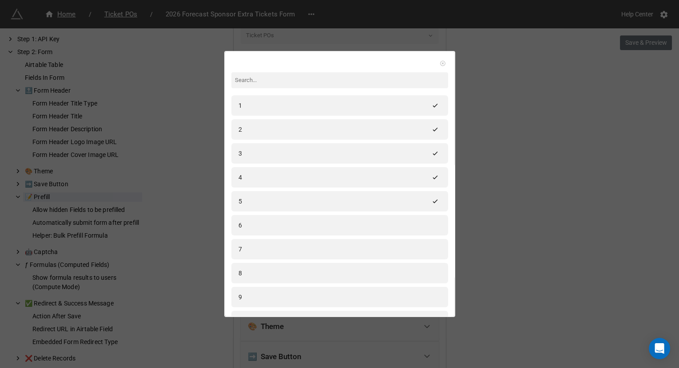
click at [440, 64] on icon at bounding box center [442, 63] width 5 height 5
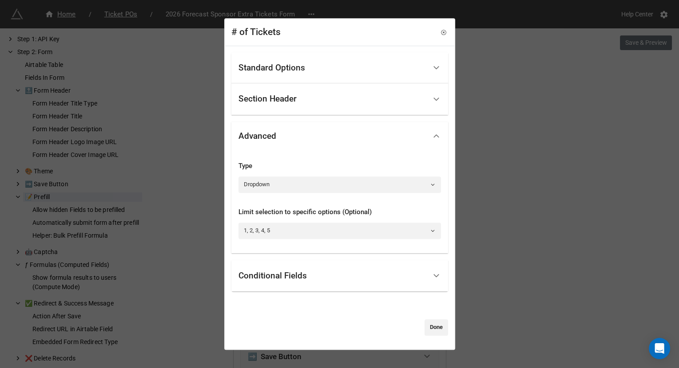
click at [351, 273] on div "Conditional Fields" at bounding box center [332, 276] width 188 height 21
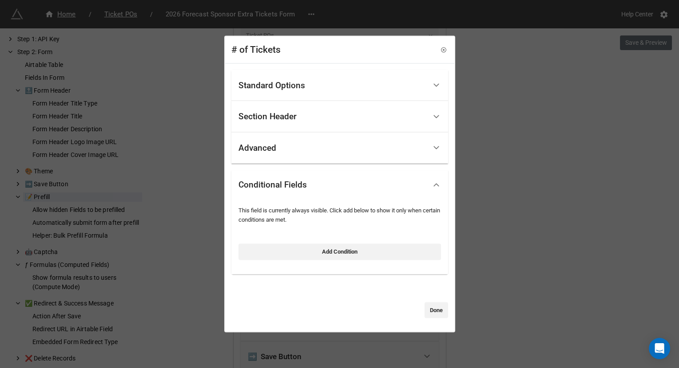
click at [321, 157] on div "Advanced" at bounding box center [332, 148] width 188 height 21
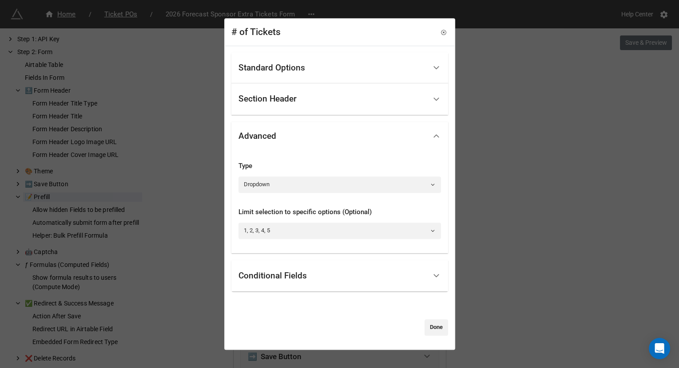
click at [322, 98] on div "Section Header" at bounding box center [332, 99] width 188 height 21
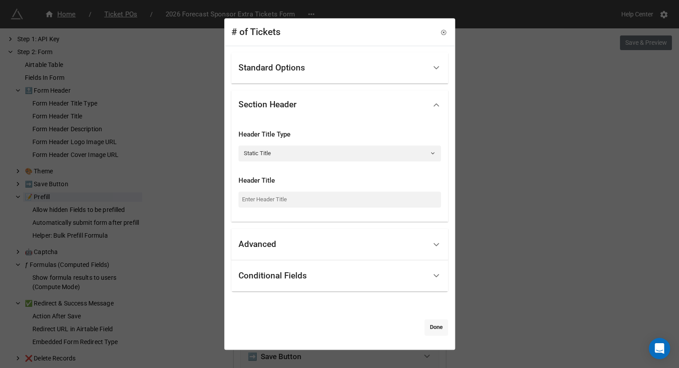
click at [428, 331] on link "Done" at bounding box center [436, 328] width 24 height 16
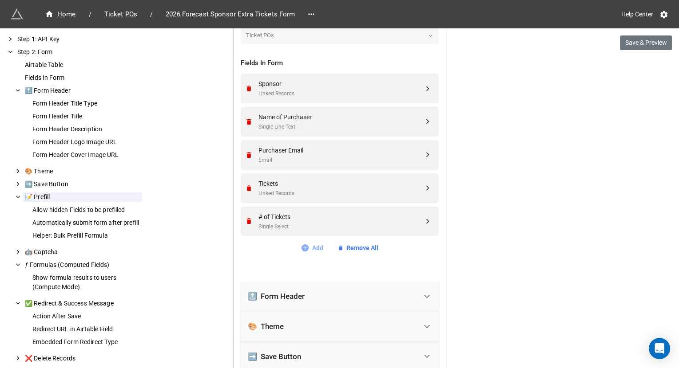
click at [308, 250] on link "Add" at bounding box center [312, 248] width 23 height 10
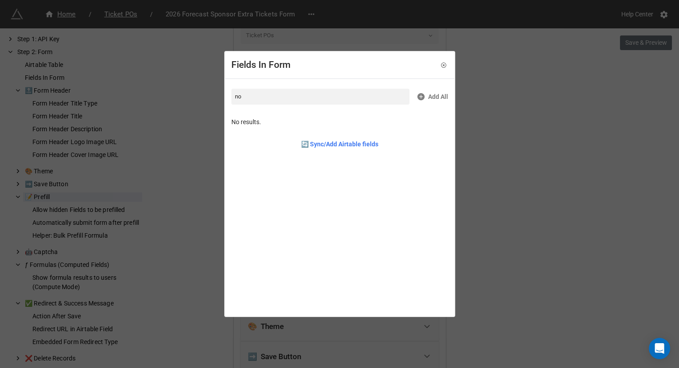
type input "n"
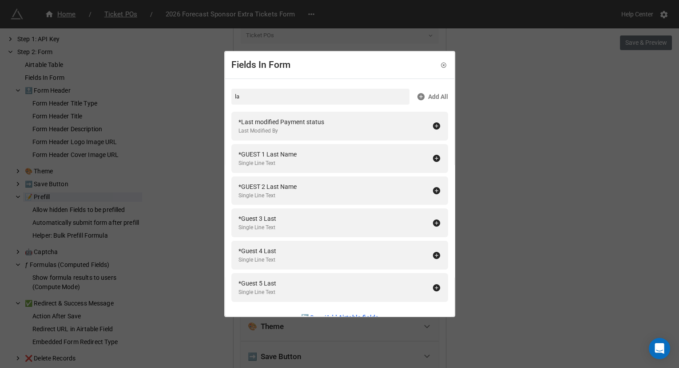
type input "l"
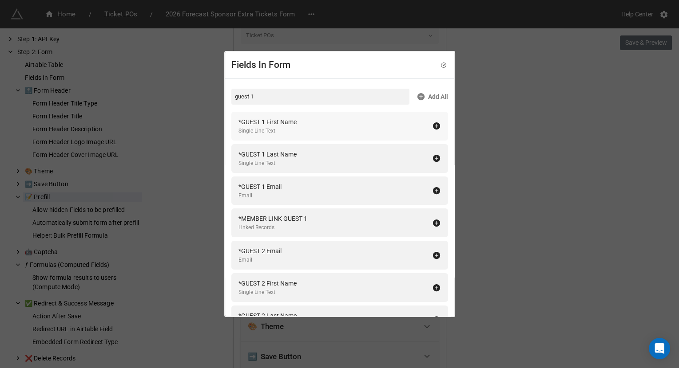
click at [433, 123] on icon at bounding box center [435, 126] width 7 height 7
click at [262, 95] on input "guest 1" at bounding box center [320, 97] width 178 height 16
click at [432, 158] on icon at bounding box center [435, 158] width 7 height 7
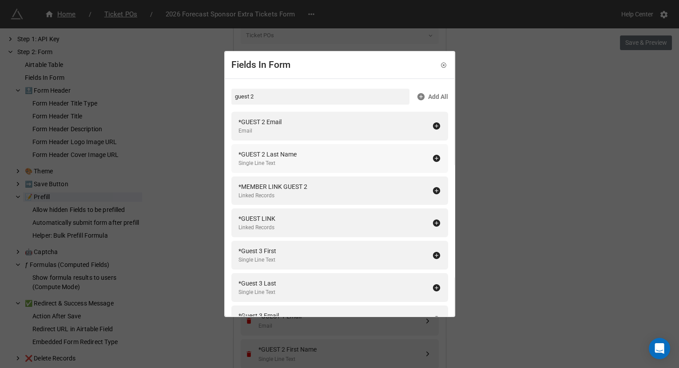
click at [432, 158] on icon at bounding box center [436, 158] width 9 height 9
click at [432, 126] on icon at bounding box center [435, 126] width 7 height 7
click at [298, 94] on input "guest 2" at bounding box center [320, 97] width 178 height 16
click at [436, 125] on icon at bounding box center [436, 126] width 9 height 9
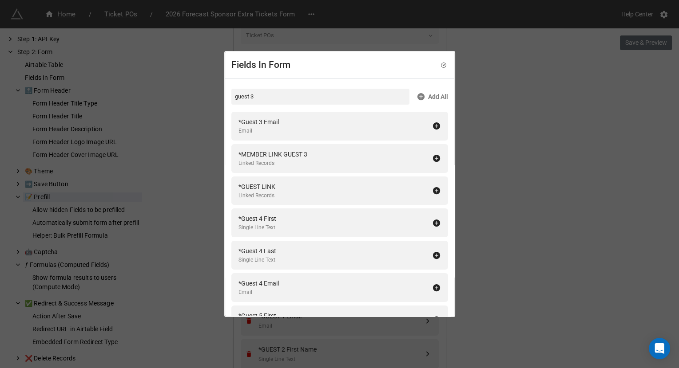
click at [436, 125] on icon at bounding box center [436, 126] width 9 height 9
click at [286, 99] on input "guest 3" at bounding box center [320, 97] width 178 height 16
click at [432, 127] on icon at bounding box center [435, 126] width 7 height 7
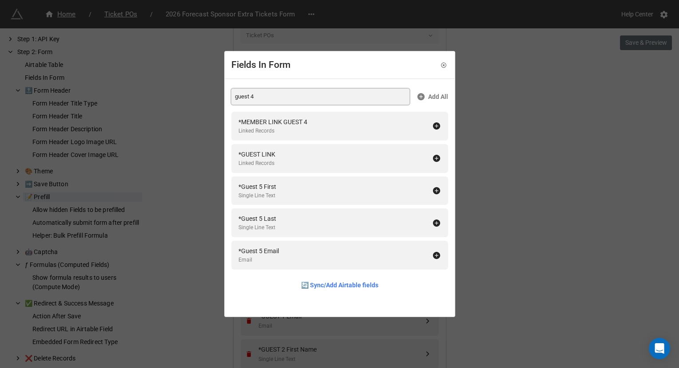
click at [295, 95] on input "guest 4" at bounding box center [320, 97] width 178 height 16
click at [432, 124] on icon at bounding box center [435, 126] width 7 height 7
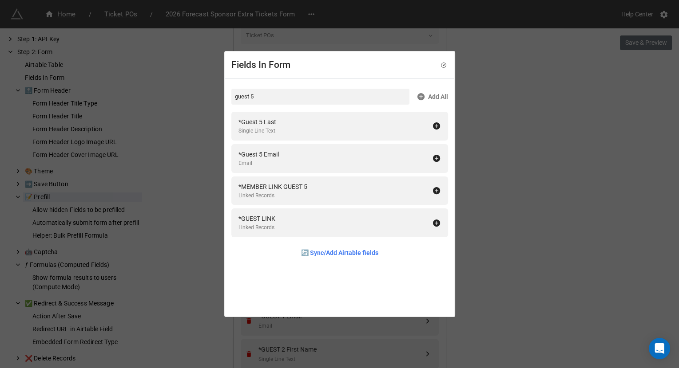
click at [432, 124] on icon at bounding box center [435, 126] width 7 height 7
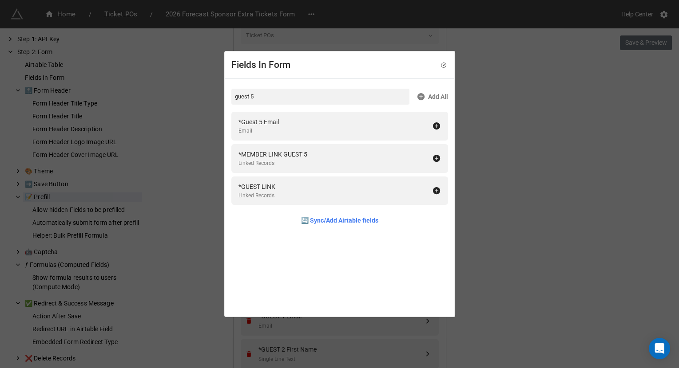
click at [432, 124] on icon at bounding box center [435, 126] width 7 height 7
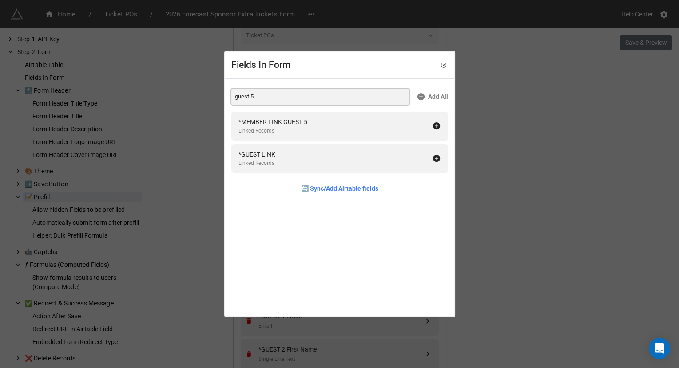
click at [286, 100] on input "guest 5" at bounding box center [320, 97] width 178 height 16
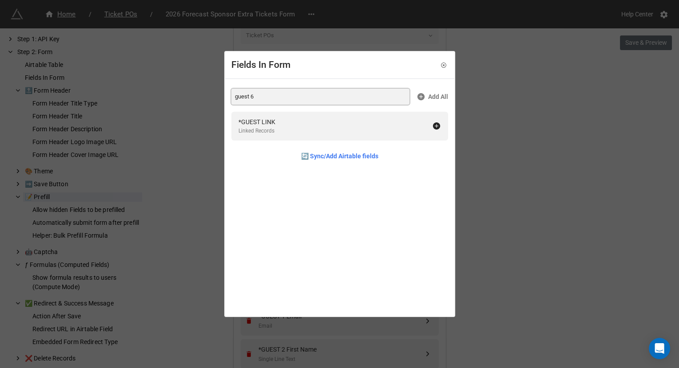
type input "guest 6"
click at [527, 137] on div "Fields In Form guest 6 Add All *GUEST LINK Linked Records 🔄 Sync/Add Airtable f…" at bounding box center [339, 184] width 679 height 368
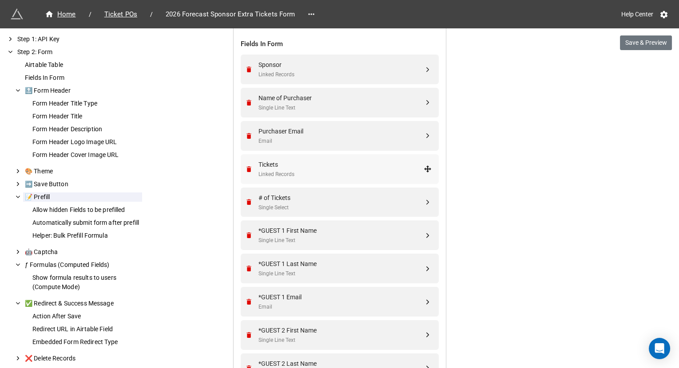
scroll to position [345, 0]
click at [303, 225] on div "*GUEST 1 First Name" at bounding box center [340, 230] width 165 height 10
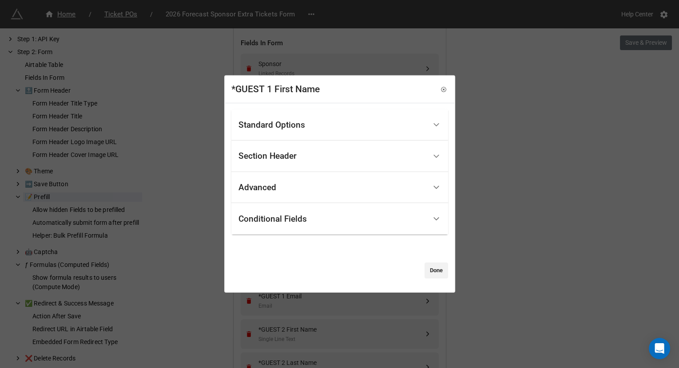
click at [301, 152] on div "Section Header" at bounding box center [332, 156] width 188 height 21
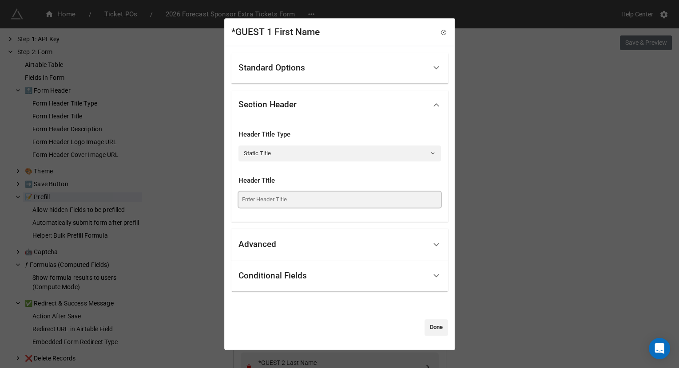
click at [289, 199] on input at bounding box center [339, 200] width 202 height 16
paste input "Guest 1 Information"
type input "Guest 1 Information"
click at [429, 331] on link "Done" at bounding box center [436, 328] width 24 height 16
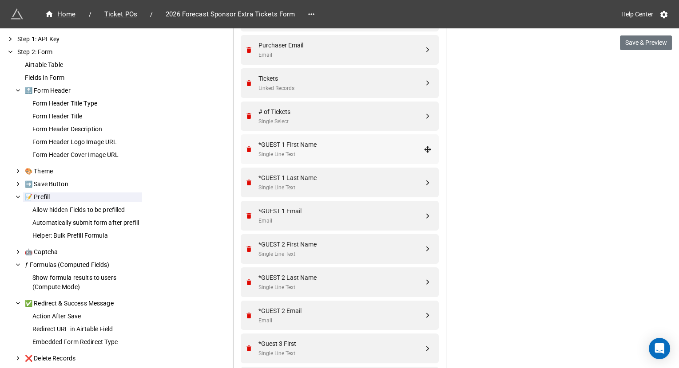
scroll to position [435, 0]
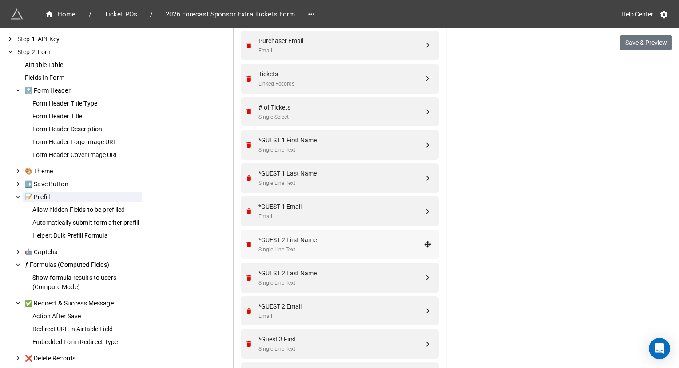
click at [304, 246] on div "Single Line Text" at bounding box center [340, 250] width 165 height 8
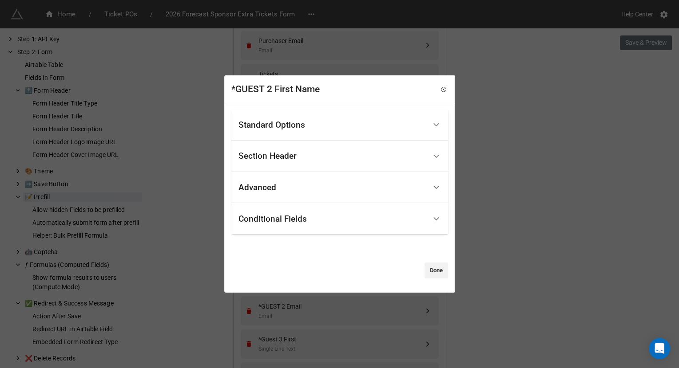
click at [307, 160] on div "Section Header" at bounding box center [332, 156] width 188 height 21
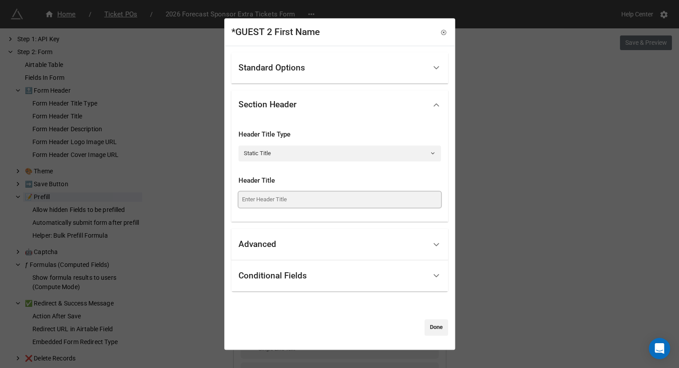
click at [299, 206] on input at bounding box center [339, 200] width 202 height 16
paste input "Guest 1 Information"
click at [260, 196] on input "Guest 1 Information" at bounding box center [339, 200] width 202 height 16
type input "Guest 2 Information"
click at [436, 328] on link "Done" at bounding box center [436, 328] width 24 height 16
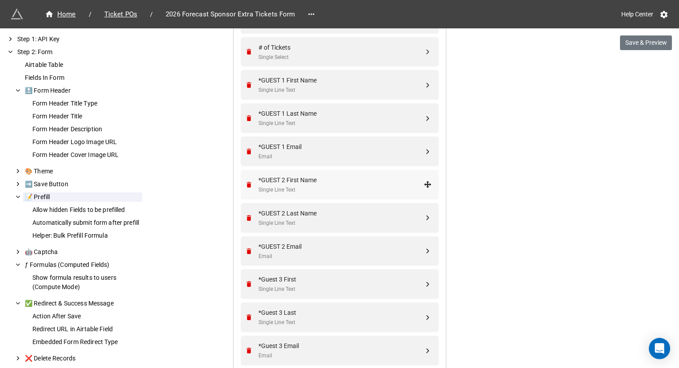
scroll to position [498, 0]
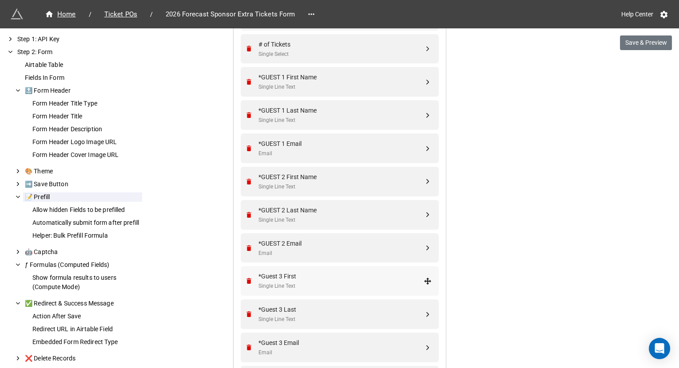
click at [295, 279] on div "*Guest 3 First" at bounding box center [340, 277] width 165 height 10
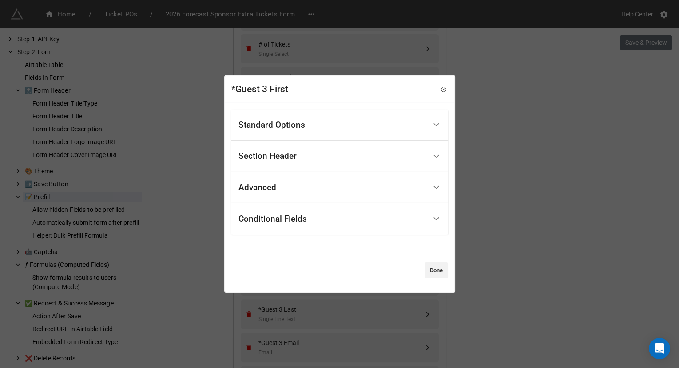
click at [301, 166] on div "Section Header" at bounding box center [332, 156] width 188 height 21
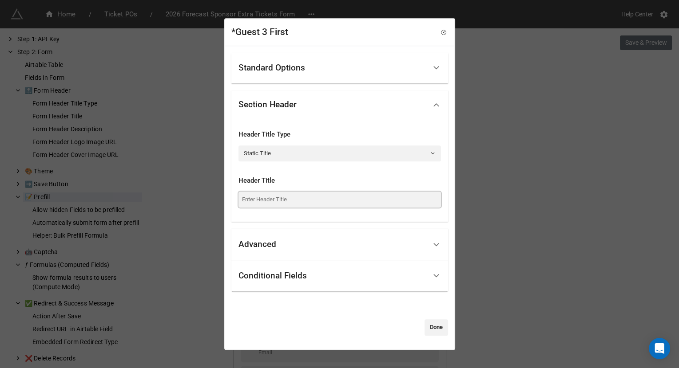
click at [297, 198] on input at bounding box center [339, 200] width 202 height 16
paste input "Guest 1 Information"
click at [261, 199] on input "Guest 1 Information" at bounding box center [339, 200] width 202 height 16
type input "Guest 3 Information"
click at [428, 333] on link "Done" at bounding box center [436, 328] width 24 height 16
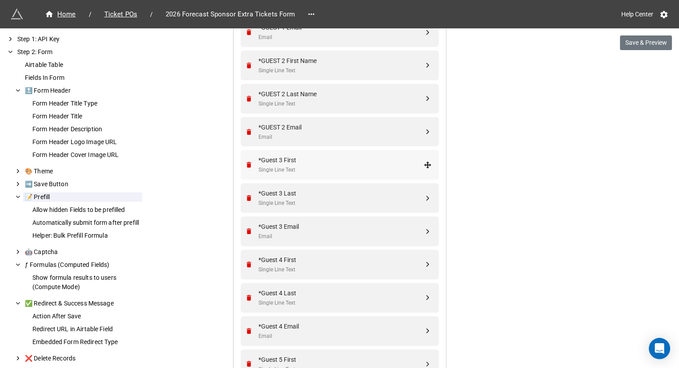
scroll to position [619, 0]
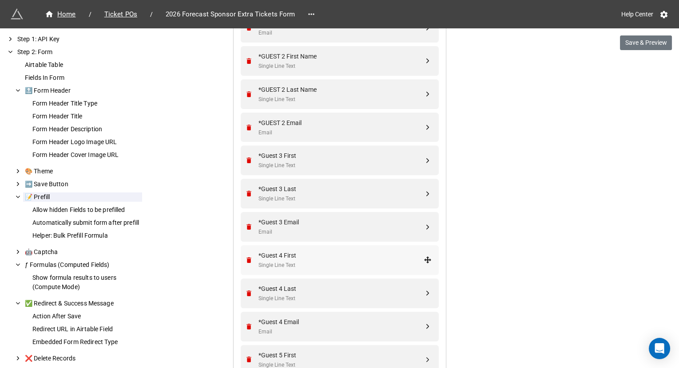
click at [309, 264] on div "Single Line Text" at bounding box center [340, 265] width 165 height 8
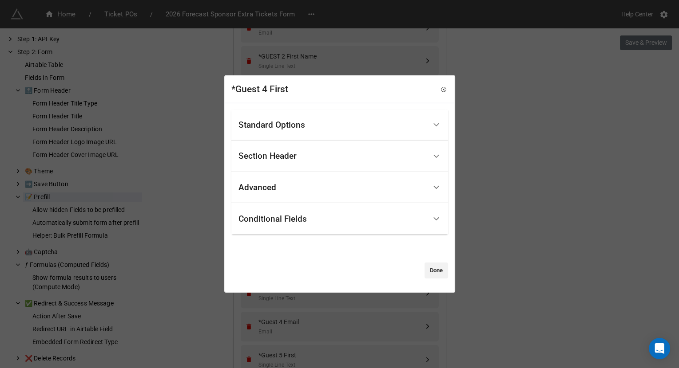
click at [311, 152] on div "Section Header" at bounding box center [332, 156] width 188 height 21
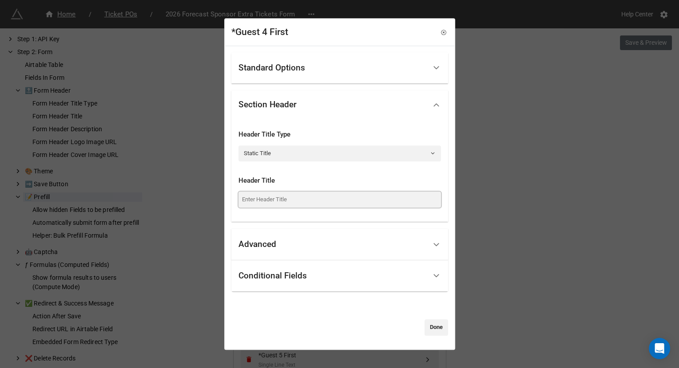
click at [294, 206] on input at bounding box center [339, 200] width 202 height 16
paste input "Guest 1 Information"
click at [261, 198] on input "Guest 1 Information" at bounding box center [339, 200] width 202 height 16
type input "Guest 4 Information"
click at [436, 325] on link "Done" at bounding box center [436, 328] width 24 height 16
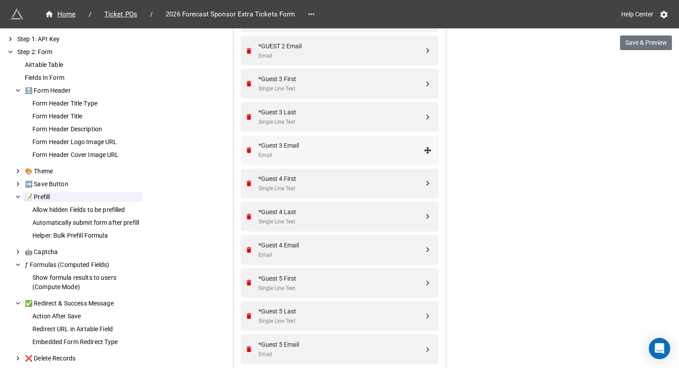
scroll to position [711, 0]
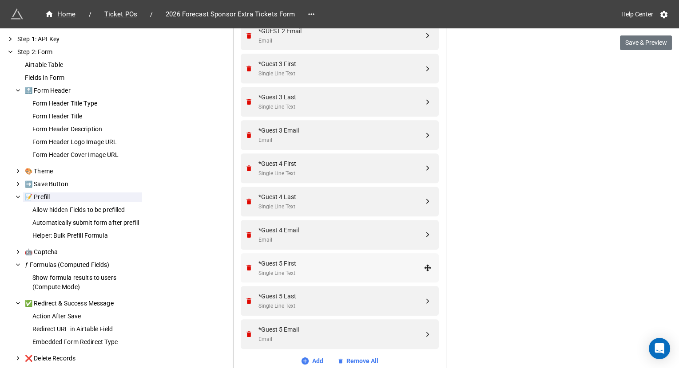
click at [316, 269] on div "Single Line Text" at bounding box center [340, 273] width 165 height 8
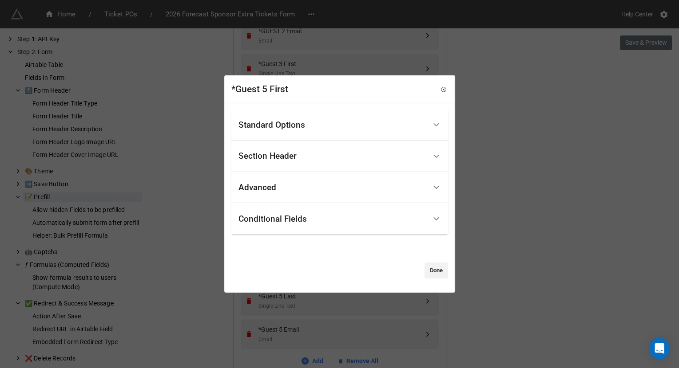
click at [311, 161] on div "Section Header" at bounding box center [332, 156] width 188 height 21
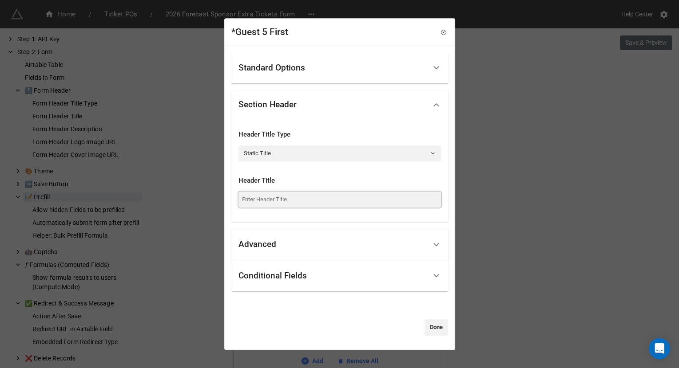
click at [290, 206] on input at bounding box center [339, 200] width 202 height 16
paste input "Guest 1 Information"
click at [261, 200] on input "Guest 1 Information" at bounding box center [339, 200] width 202 height 16
type input "Guest 5 Information"
click at [432, 325] on link "Done" at bounding box center [436, 328] width 24 height 16
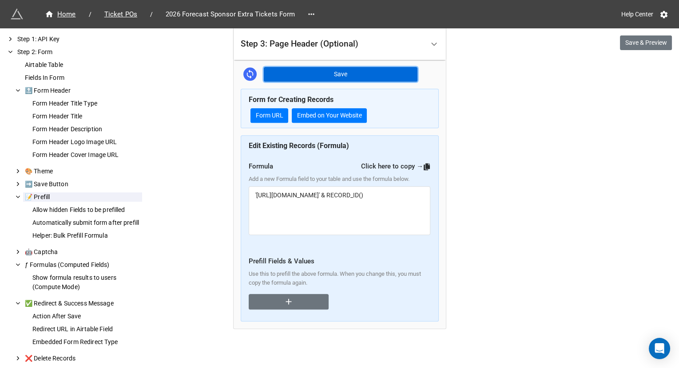
click at [376, 72] on button "Save" at bounding box center [341, 74] width 154 height 15
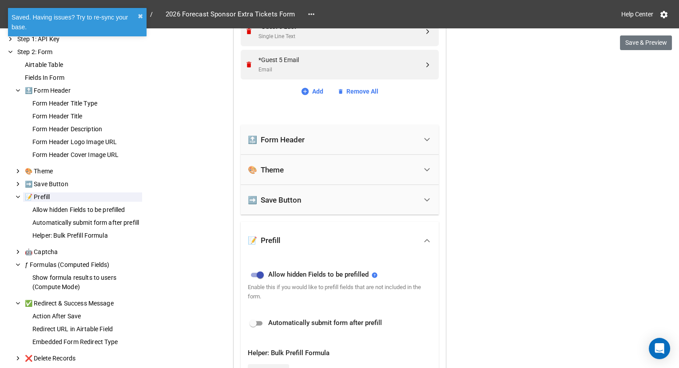
scroll to position [958, 0]
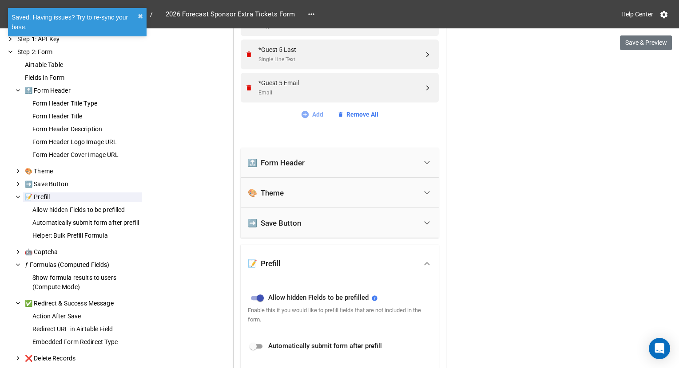
click at [305, 115] on icon at bounding box center [305, 114] width 9 height 9
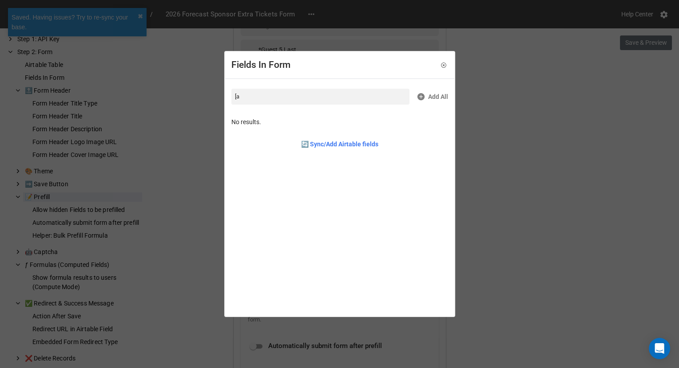
type input "["
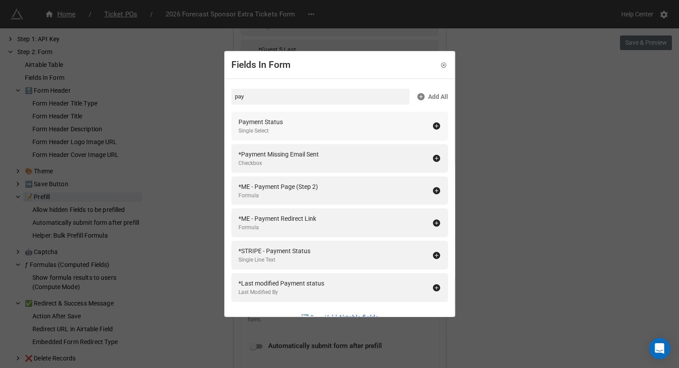
click at [374, 131] on div "Payment Status Single Select" at bounding box center [335, 126] width 194 height 18
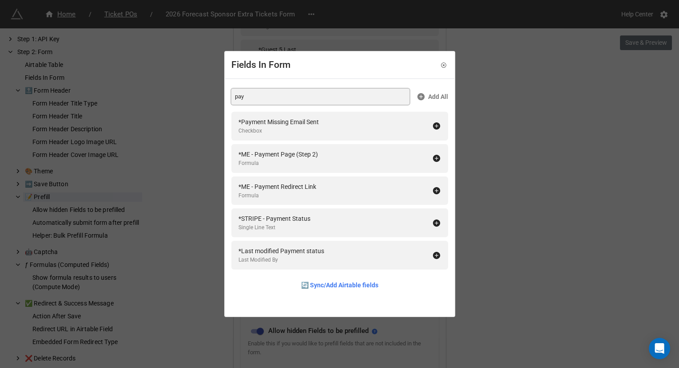
click at [265, 92] on input "pay" at bounding box center [320, 97] width 178 height 16
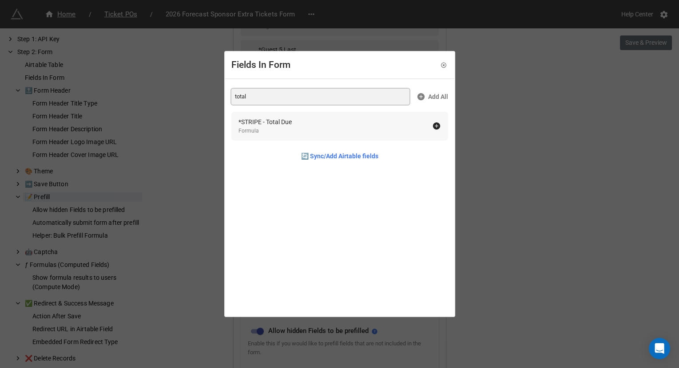
type input "total"
click at [363, 130] on div "*STRIPE - Total Due Formula" at bounding box center [335, 126] width 194 height 18
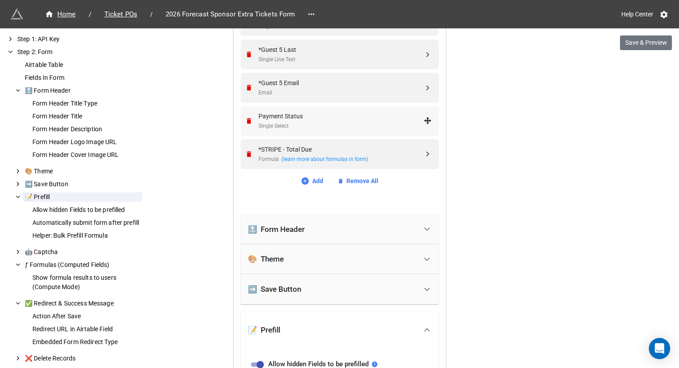
click at [281, 123] on div "Single Select" at bounding box center [340, 126] width 165 height 8
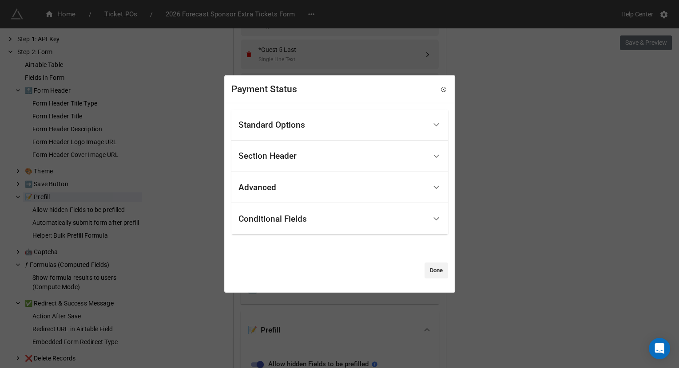
click at [267, 158] on div "Section Header" at bounding box center [267, 156] width 58 height 9
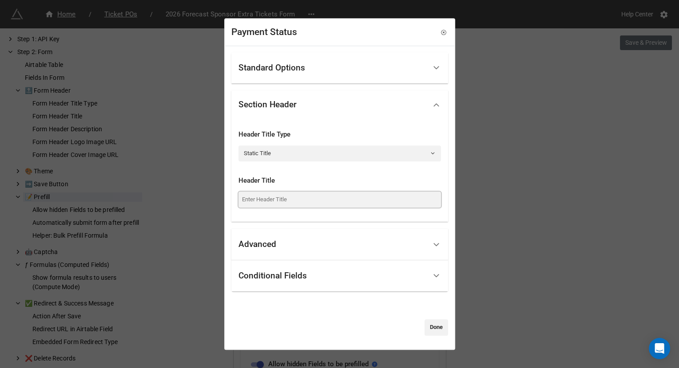
click at [266, 200] on input at bounding box center [339, 200] width 202 height 16
paste input "Payment Information"
type input "Payment Information"
click at [337, 71] on div "Standard Options" at bounding box center [332, 68] width 188 height 21
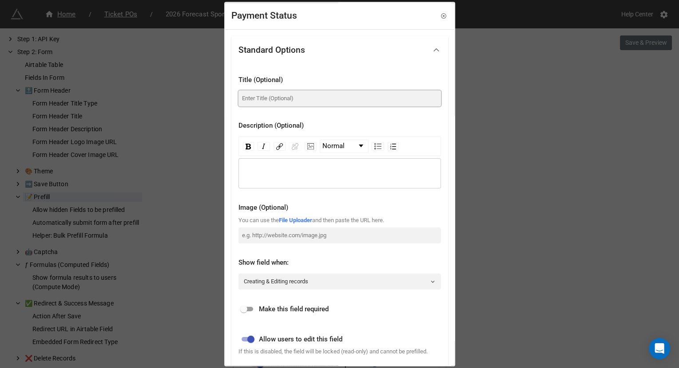
click at [266, 92] on input at bounding box center [339, 99] width 202 height 16
paste input "How would you like to pay today?"
type input "How would you like to pay today?"
click at [250, 308] on input "checkbox" at bounding box center [244, 310] width 32 height 11
checkbox input "true"
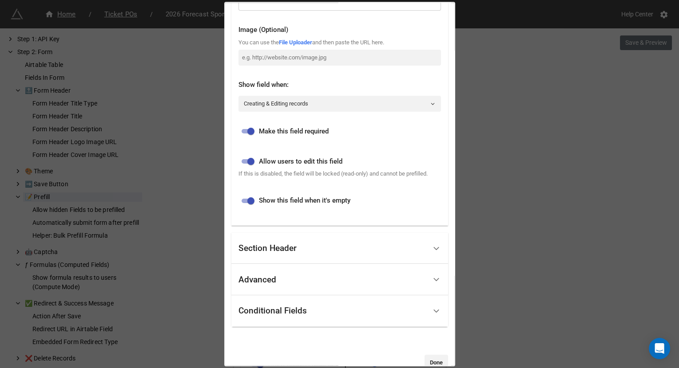
scroll to position [179, 0]
click at [276, 284] on div "Advanced" at bounding box center [257, 279] width 38 height 9
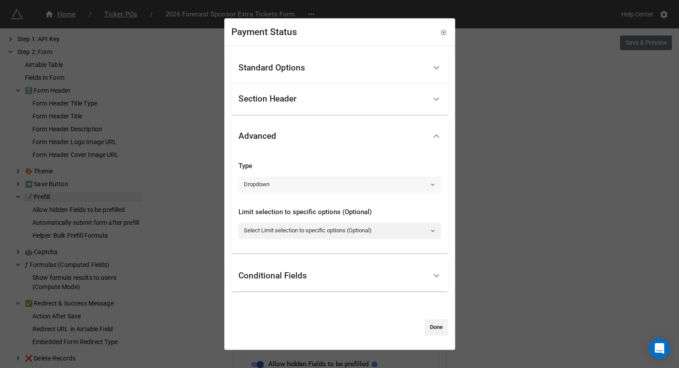
click at [286, 189] on link "Dropdown" at bounding box center [339, 185] width 202 height 16
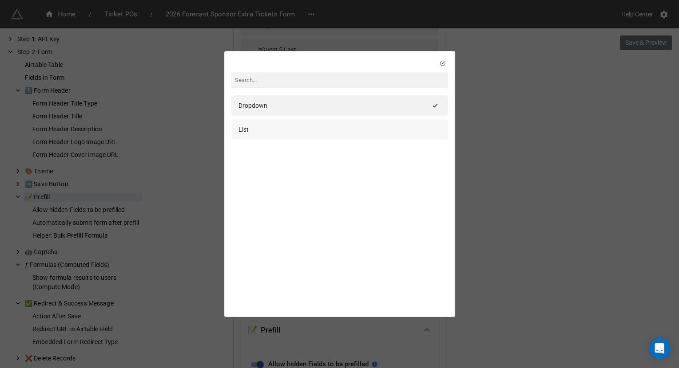
click at [281, 127] on div "List" at bounding box center [339, 130] width 202 height 10
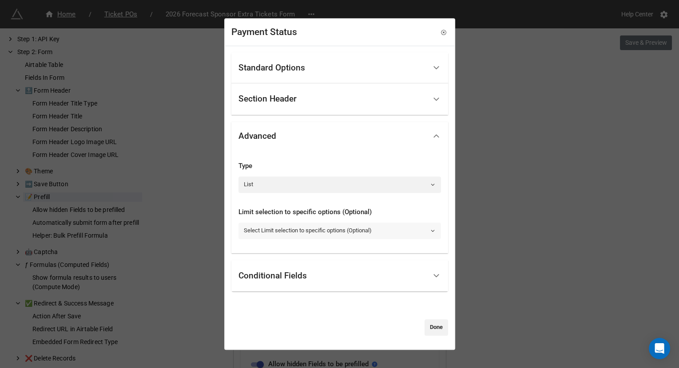
click at [274, 234] on link "Select Limit selection to specific options (Optional)" at bounding box center [339, 231] width 202 height 16
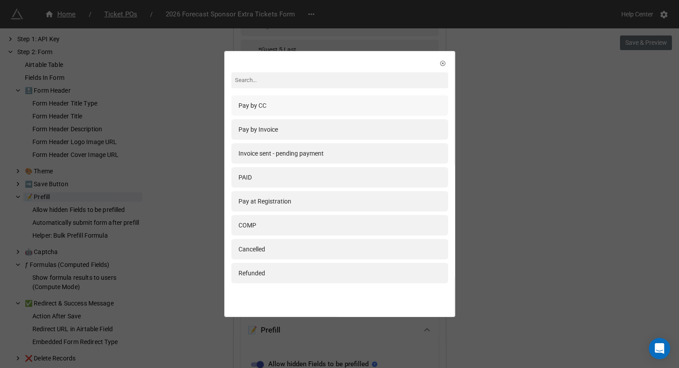
click at [321, 107] on div "Pay by CC" at bounding box center [339, 106] width 202 height 10
click at [319, 130] on div "Pay by Invoice" at bounding box center [339, 130] width 202 height 10
click at [440, 60] on icon at bounding box center [443, 63] width 6 height 6
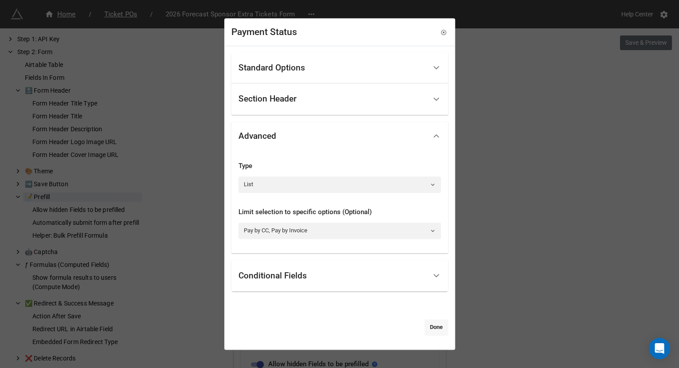
click at [427, 327] on link "Done" at bounding box center [436, 328] width 24 height 16
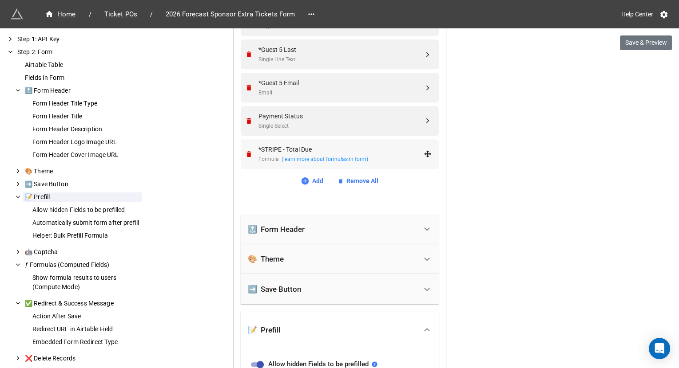
click at [348, 147] on div "*STRIPE - Total Due" at bounding box center [340, 150] width 165 height 10
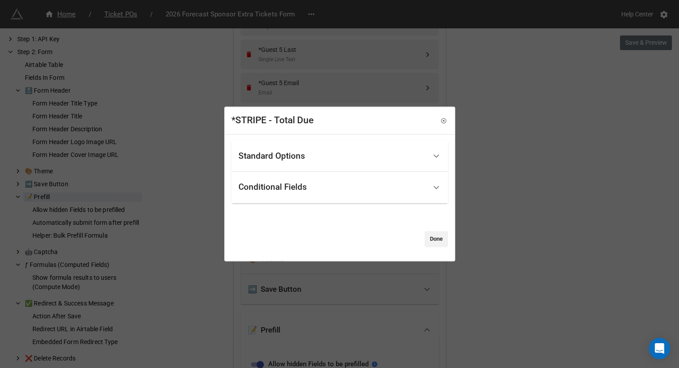
click at [317, 161] on div "Standard Options" at bounding box center [332, 156] width 188 height 21
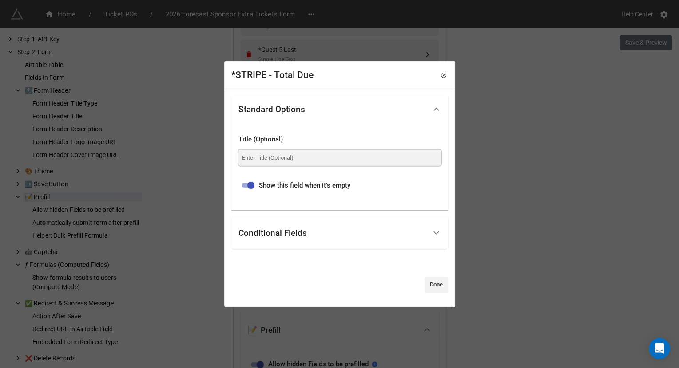
click at [282, 158] on input at bounding box center [339, 158] width 202 height 16
type input "Total Due"
click at [250, 189] on input "checkbox" at bounding box center [251, 185] width 32 height 11
checkbox input "false"
click at [427, 283] on link "Done" at bounding box center [436, 285] width 24 height 16
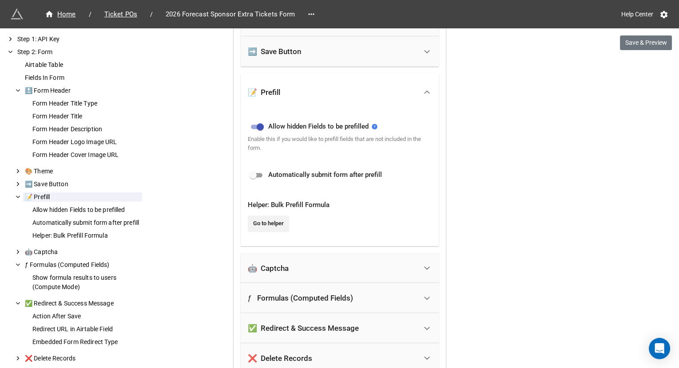
scroll to position [1198, 0]
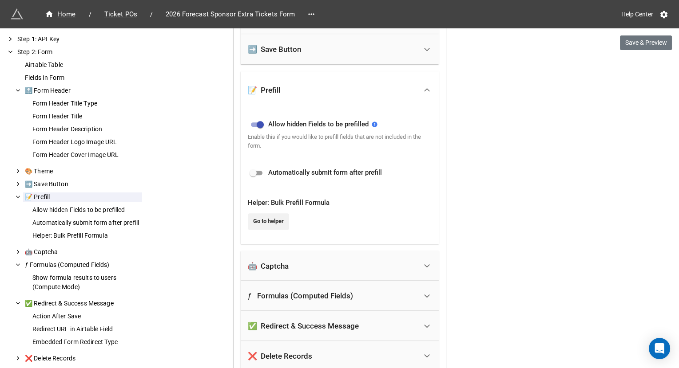
click at [339, 289] on div "ƒ Formulas (Computed Fields)" at bounding box center [332, 296] width 169 height 20
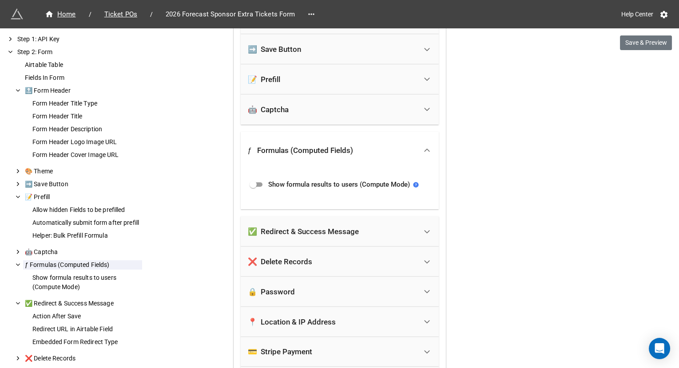
click at [256, 183] on input "checkbox" at bounding box center [253, 184] width 32 height 11
checkbox input "true"
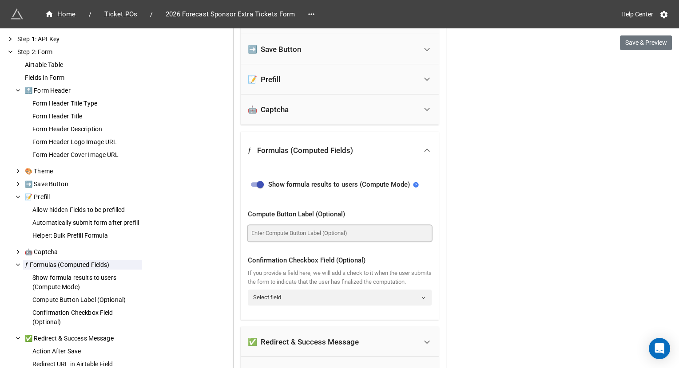
click at [277, 226] on input at bounding box center [340, 234] width 184 height 16
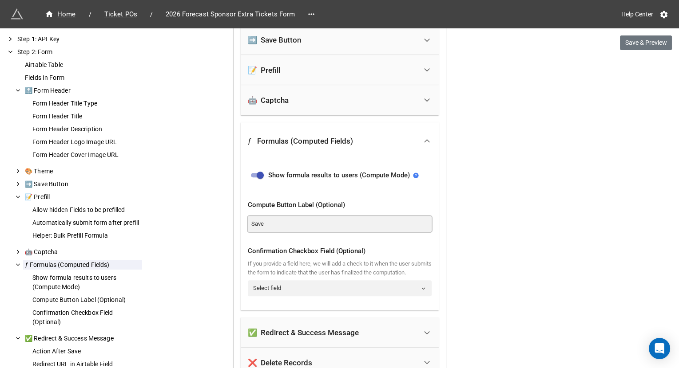
scroll to position [1210, 0]
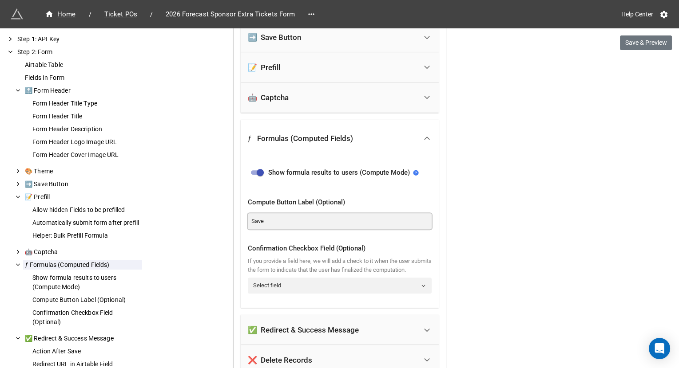
click at [271, 220] on input "Save" at bounding box center [340, 222] width 184 height 16
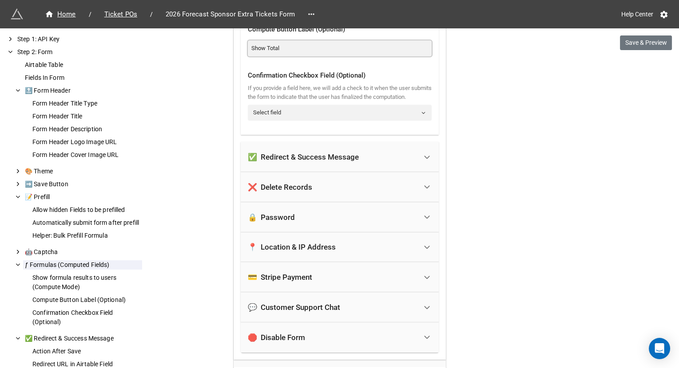
scroll to position [1383, 0]
type input "Show Total"
click at [339, 172] on div "✅ Redirect & Success Message" at bounding box center [340, 157] width 198 height 30
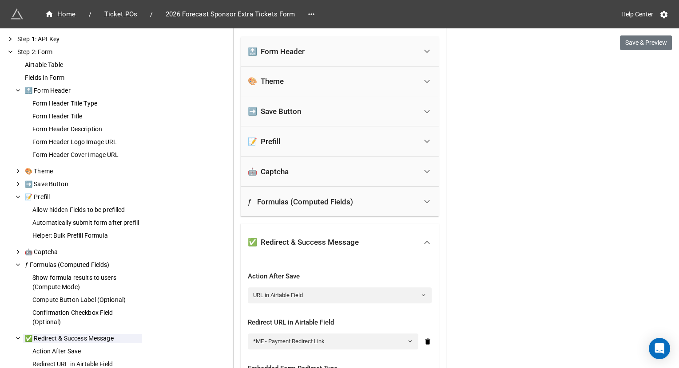
scroll to position [1099, 0]
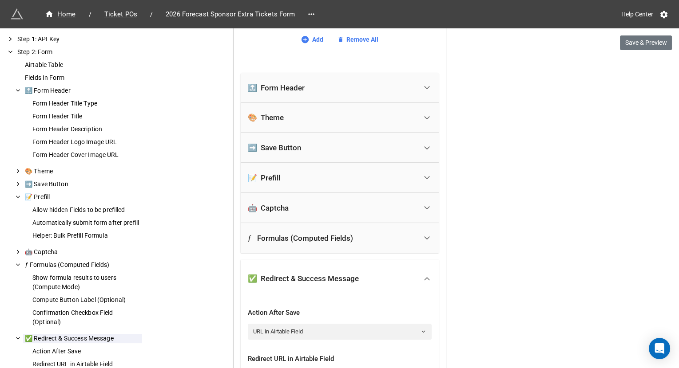
click at [340, 145] on div "➡️ Save Button" at bounding box center [332, 148] width 169 height 20
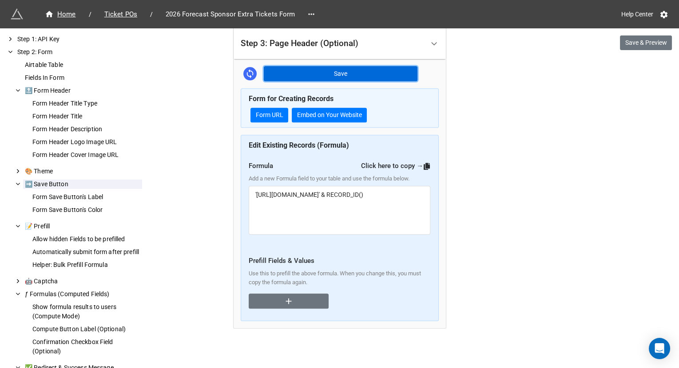
click at [355, 76] on button "Save" at bounding box center [341, 73] width 154 height 15
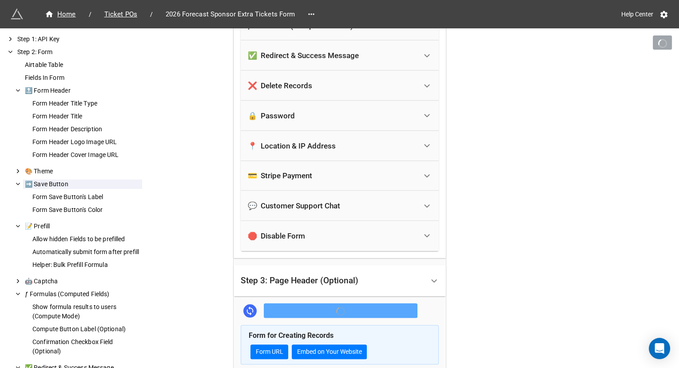
click at [284, 277] on div "Step 3: Page Header (Optional)" at bounding box center [300, 281] width 118 height 9
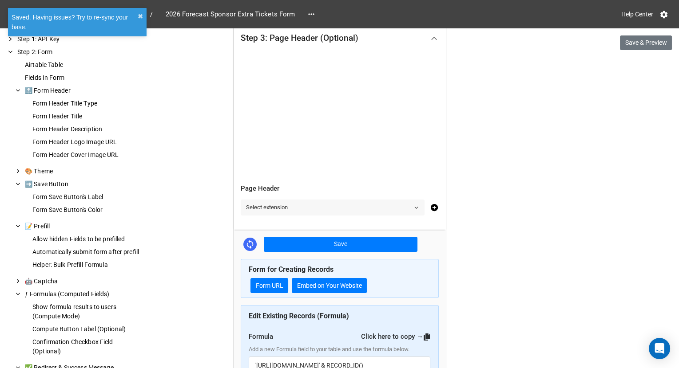
click at [309, 206] on link "Select extension" at bounding box center [333, 208] width 184 height 16
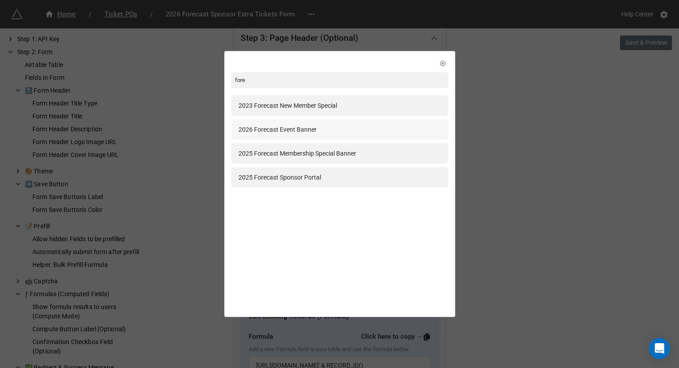
type input "fore"
click at [354, 130] on div "2026 Forecast Event Banner" at bounding box center [339, 130] width 202 height 10
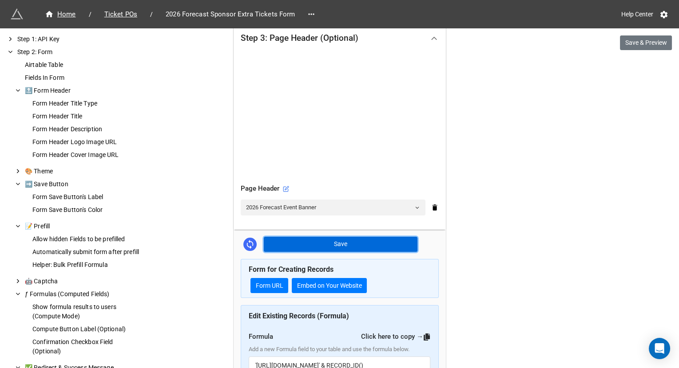
click at [308, 242] on button "Save" at bounding box center [341, 244] width 154 height 15
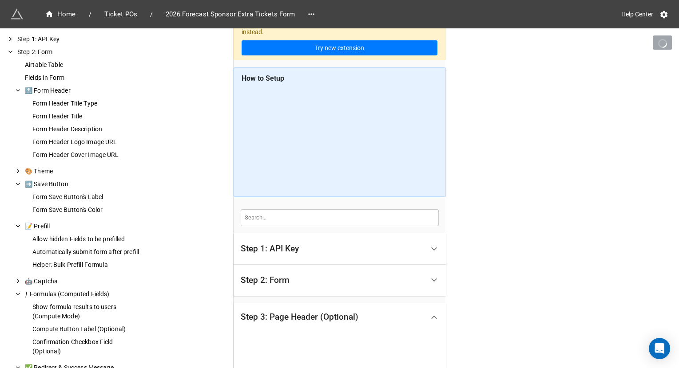
scroll to position [22, 0]
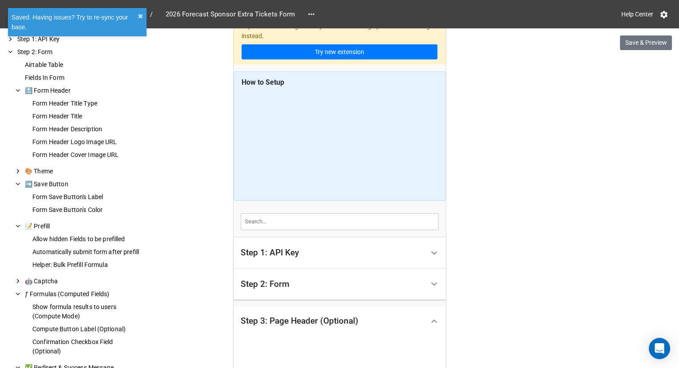
click at [326, 287] on div "Step 2: Form" at bounding box center [332, 284] width 183 height 21
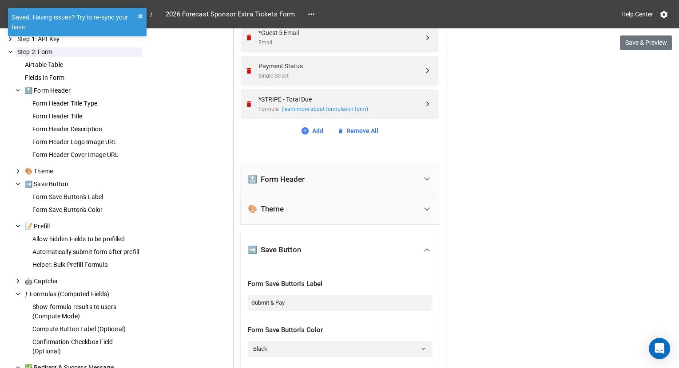
scroll to position [1023, 0]
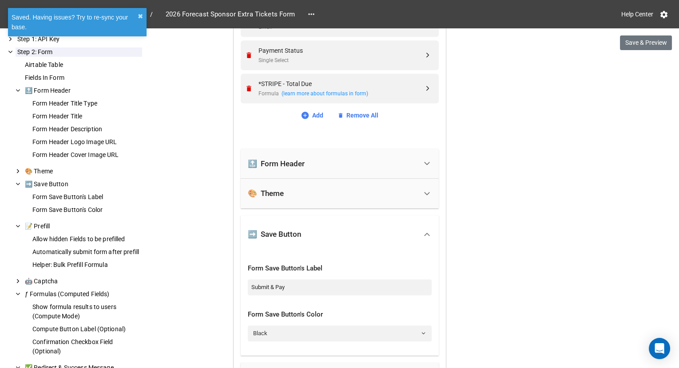
click at [334, 162] on div "🔝 Form Header" at bounding box center [332, 164] width 169 height 20
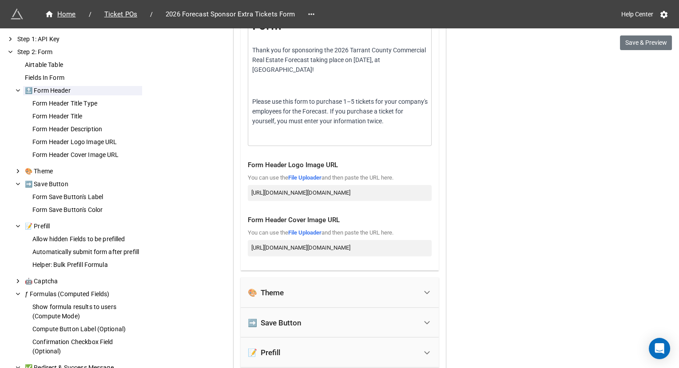
scroll to position [1366, 0]
click at [321, 184] on input "https://firebasestorage.googleapis.com/v0/b/app-store-81d55.appspot.com/o/FSGSl…" at bounding box center [340, 192] width 184 height 16
click at [310, 239] on input "https://firebasestorage.googleapis.com/v0/b/app-store-81d55.appspot.com/o/eYQmm…" at bounding box center [340, 247] width 184 height 16
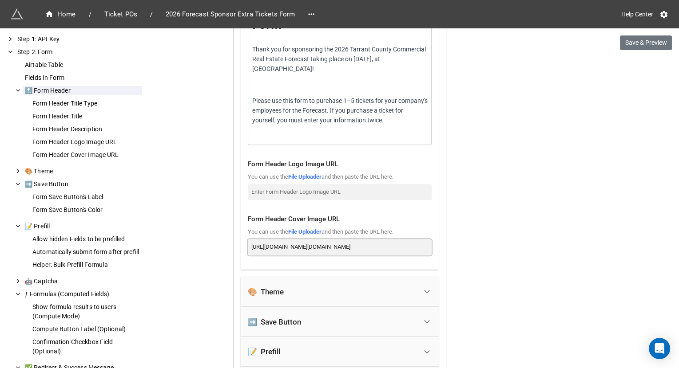
click at [310, 239] on input "https://firebasestorage.googleapis.com/v0/b/app-store-81d55.appspot.com/o/eYQmm…" at bounding box center [340, 247] width 184 height 16
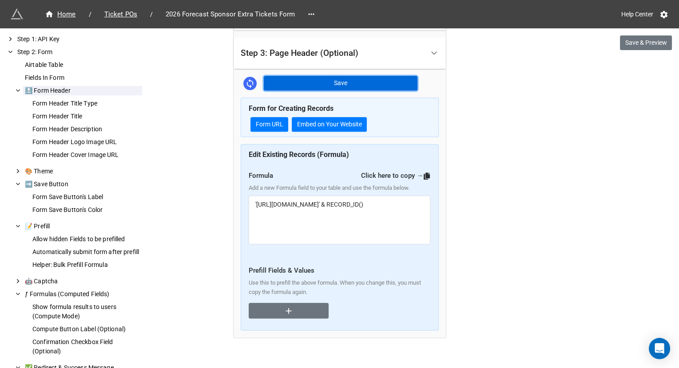
click at [376, 76] on button "Save" at bounding box center [341, 83] width 154 height 15
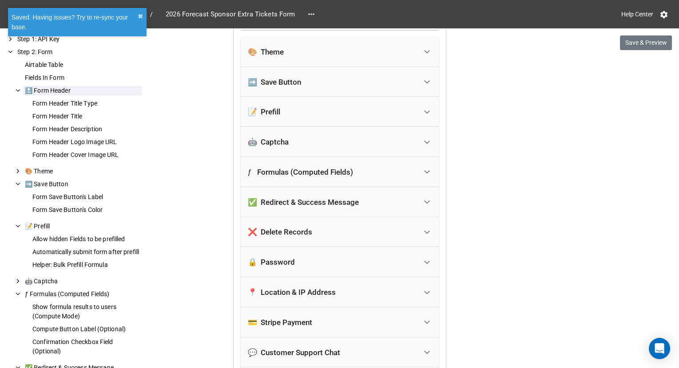
click at [289, 318] on div "💳 Stripe Payment" at bounding box center [280, 322] width 64 height 9
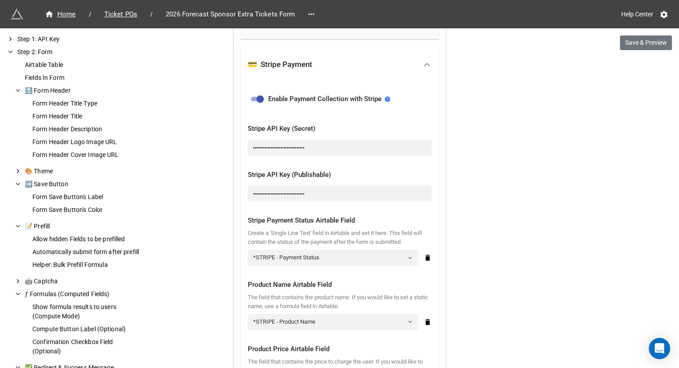
scroll to position [1431, 0]
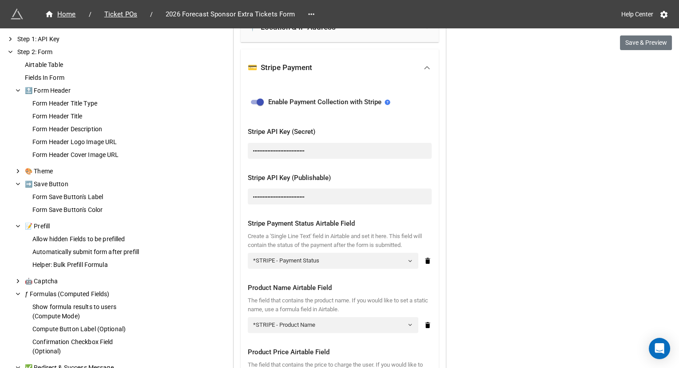
click at [257, 98] on input "checkbox" at bounding box center [260, 102] width 32 height 11
checkbox input "false"
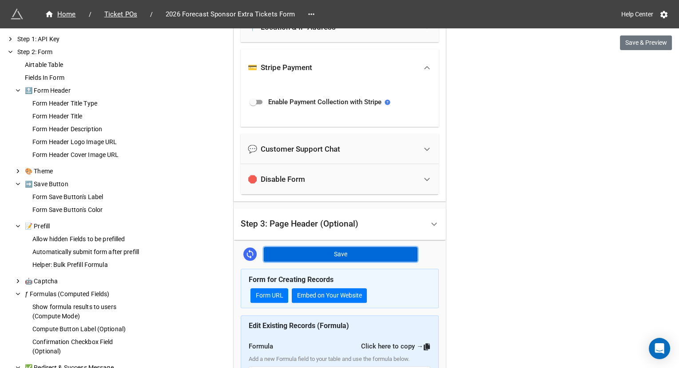
click at [308, 254] on button "Save" at bounding box center [341, 254] width 154 height 15
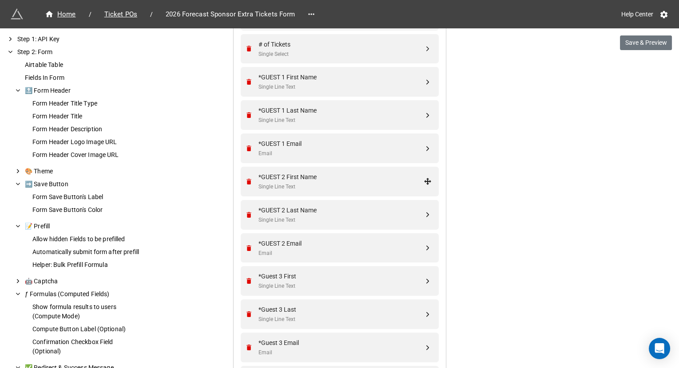
scroll to position [492, 0]
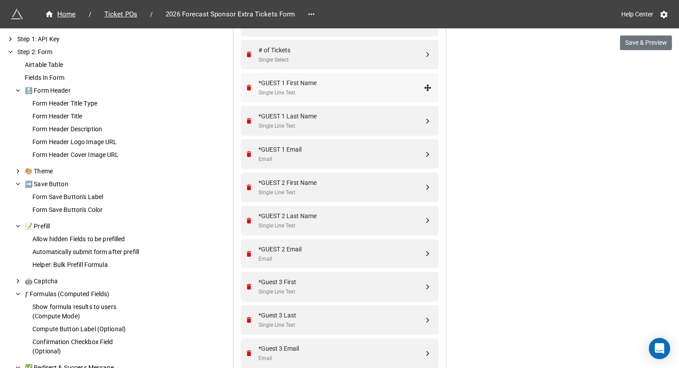
click at [341, 84] on div "*GUEST 1 First Name" at bounding box center [340, 83] width 165 height 10
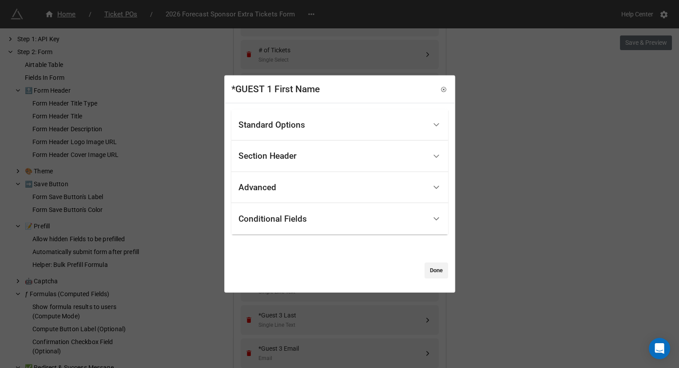
click at [310, 124] on div "Standard Options" at bounding box center [332, 125] width 188 height 21
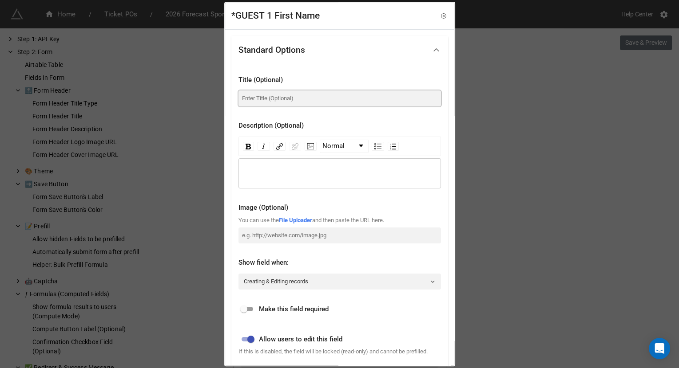
click at [275, 97] on input at bounding box center [339, 99] width 202 height 16
paste input "First Name"
type input "First Name"
click at [247, 311] on input "checkbox" at bounding box center [244, 310] width 32 height 11
checkbox input "true"
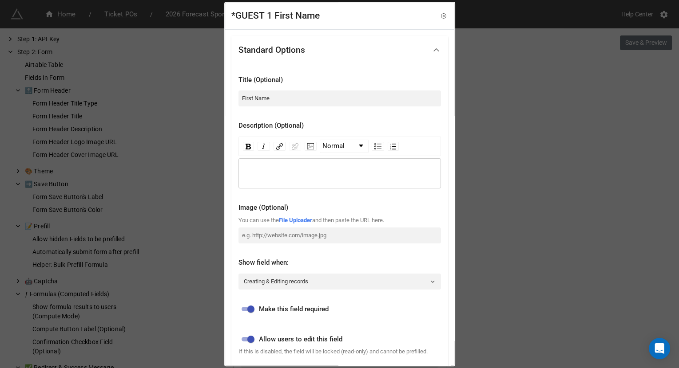
click at [550, 229] on div "*GUEST 1 First Name Standard Options Title (Optional) First Name Description (O…" at bounding box center [339, 184] width 679 height 368
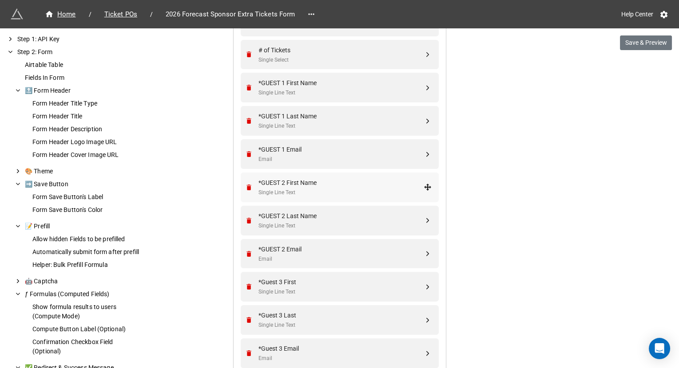
click at [337, 185] on div "*GUEST 2 First Name" at bounding box center [340, 183] width 165 height 10
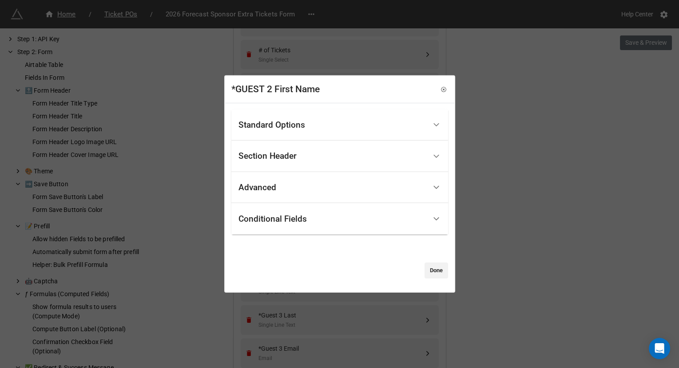
click at [312, 128] on div "Standard Options" at bounding box center [332, 125] width 188 height 21
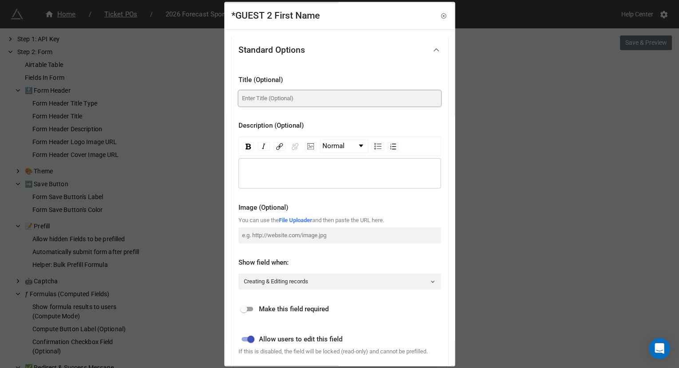
click at [294, 102] on input at bounding box center [339, 99] width 202 height 16
paste input "First Name"
type input "First Name"
click at [250, 307] on input "checkbox" at bounding box center [244, 310] width 32 height 11
checkbox input "true"
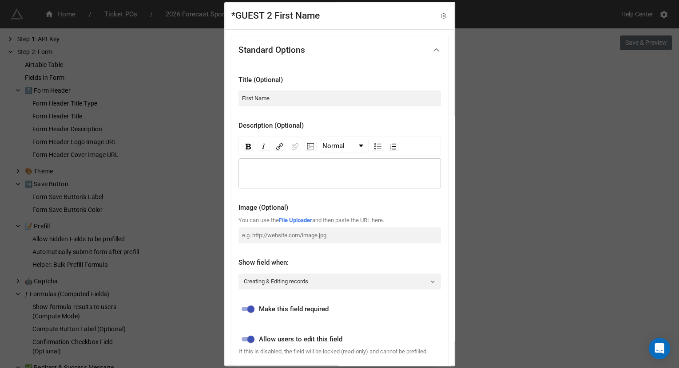
click at [557, 194] on div "*GUEST 2 First Name Standard Options Title (Optional) First Name Description (O…" at bounding box center [339, 184] width 679 height 368
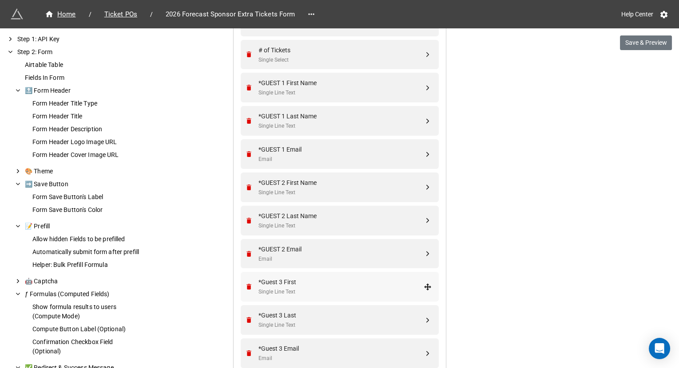
click at [317, 289] on div "Single Line Text" at bounding box center [340, 292] width 165 height 8
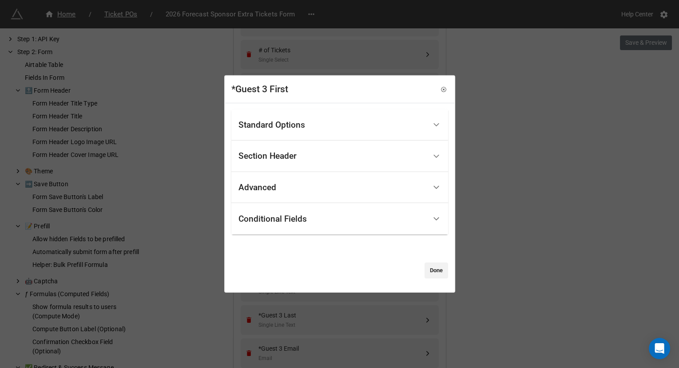
click at [315, 127] on div "Standard Options" at bounding box center [332, 125] width 188 height 21
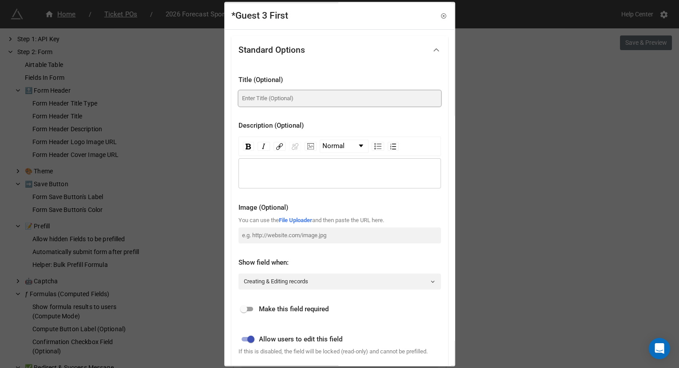
click at [296, 99] on input at bounding box center [339, 99] width 202 height 16
paste input "First Name"
type input "First Name"
click at [247, 299] on div "Make this field required" at bounding box center [339, 307] width 202 height 20
click at [246, 309] on input "checkbox" at bounding box center [244, 310] width 32 height 11
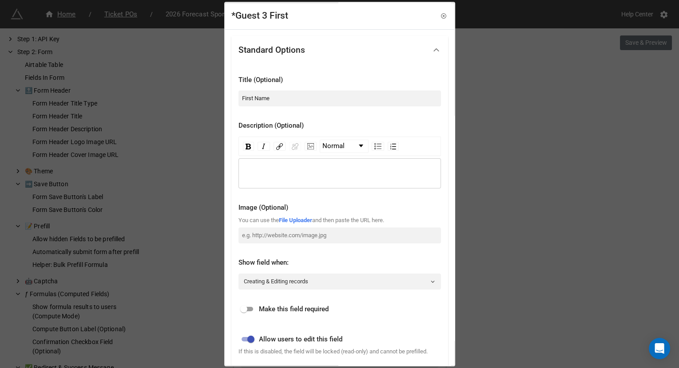
checkbox input "true"
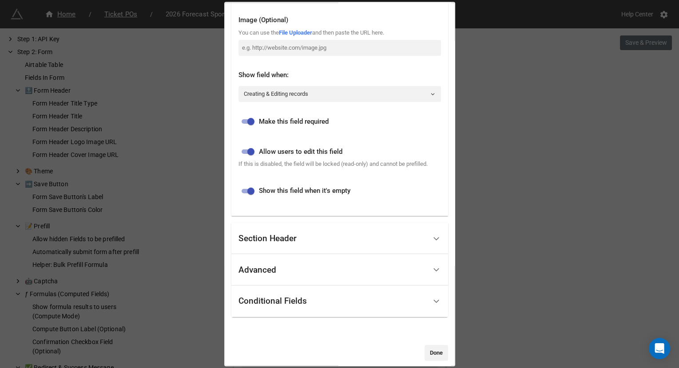
scroll to position [196, 0]
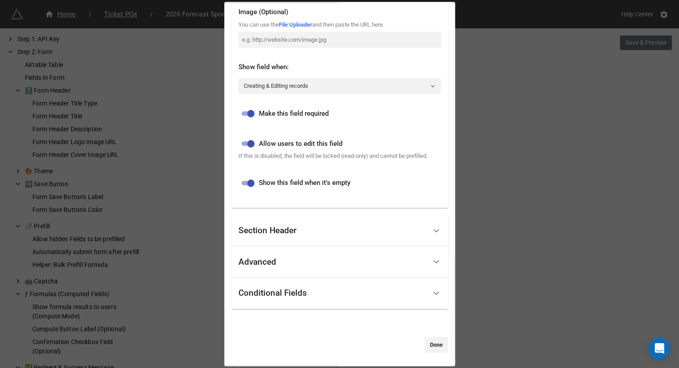
click at [436, 345] on div "Standard Options Title (Optional) First Name Description (Optional) Normal Imag…" at bounding box center [339, 97] width 217 height 514
click at [428, 349] on link "Done" at bounding box center [436, 345] width 24 height 16
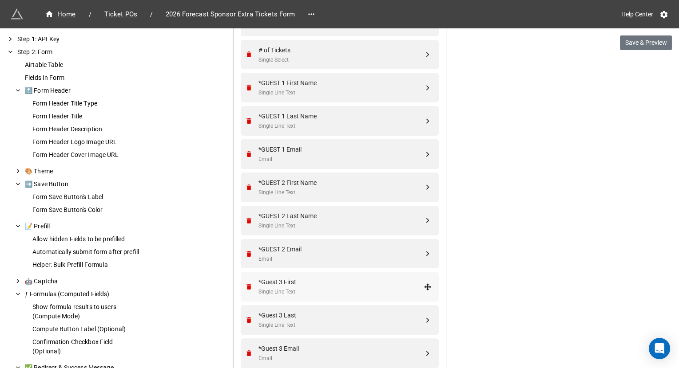
click at [326, 282] on div "*Guest 3 First" at bounding box center [340, 282] width 165 height 10
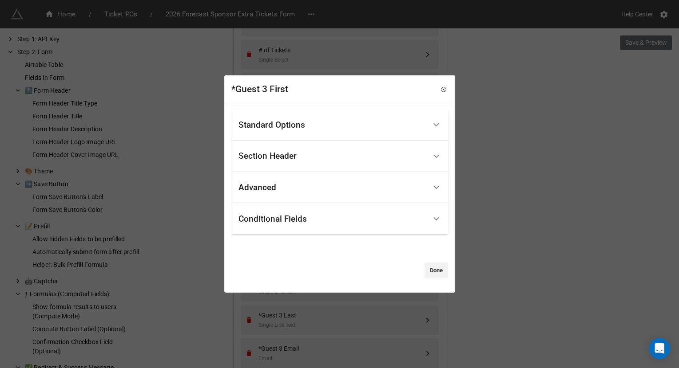
click at [327, 99] on div "*Guest 3 First" at bounding box center [339, 89] width 229 height 27
click at [327, 111] on div "Standard Options" at bounding box center [339, 125] width 217 height 32
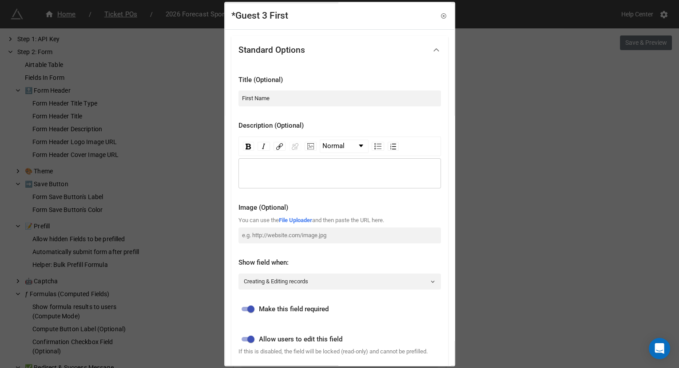
click at [524, 160] on div "*Guest 3 First Standard Options Title (Optional) First Name Description (Option…" at bounding box center [339, 184] width 679 height 368
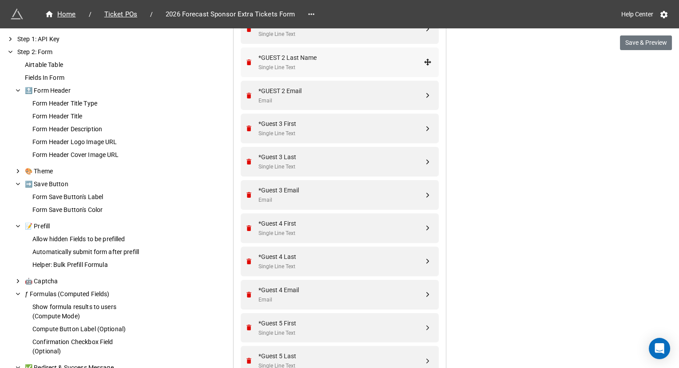
scroll to position [652, 0]
click at [308, 224] on div "*Guest 4 First" at bounding box center [340, 223] width 165 height 10
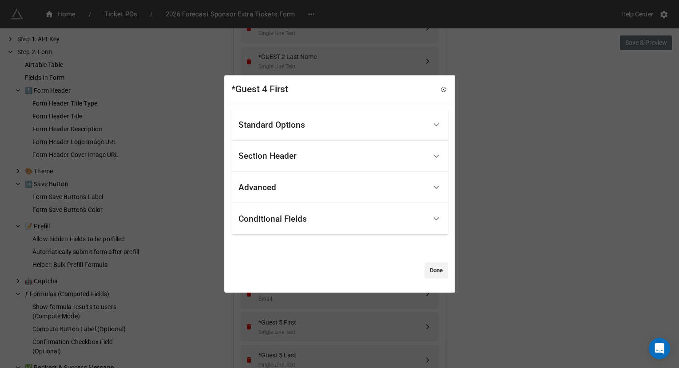
click at [310, 124] on div "Standard Options" at bounding box center [332, 125] width 188 height 21
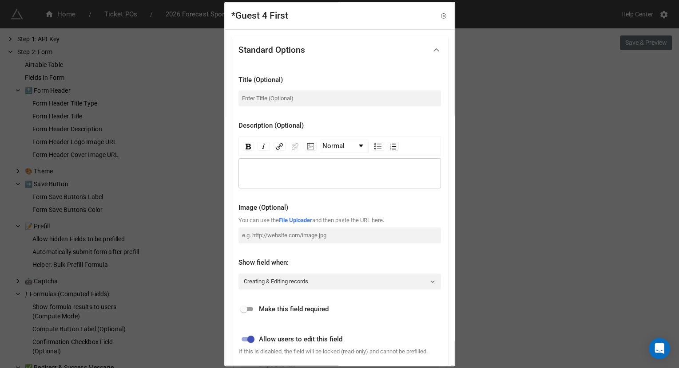
click at [281, 107] on div "Title (Optional)" at bounding box center [339, 91] width 202 height 46
click at [279, 97] on input at bounding box center [339, 99] width 202 height 16
paste input "First Name"
type input "First Name"
click at [247, 307] on input "checkbox" at bounding box center [244, 310] width 32 height 11
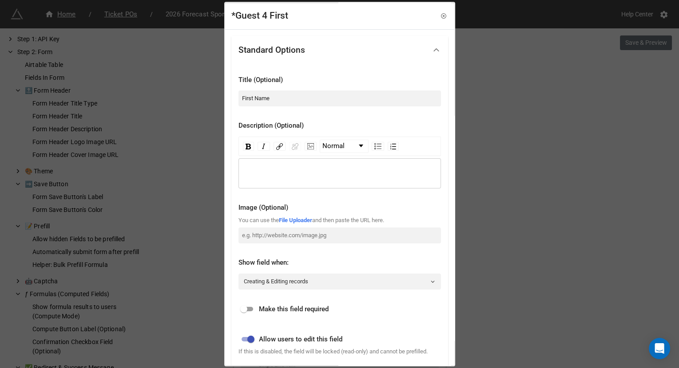
checkbox input "true"
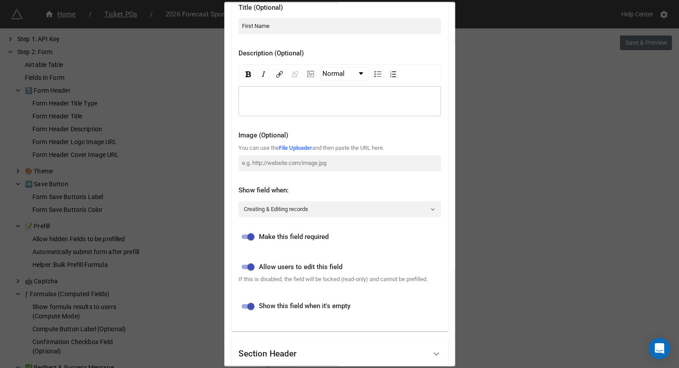
scroll to position [204, 0]
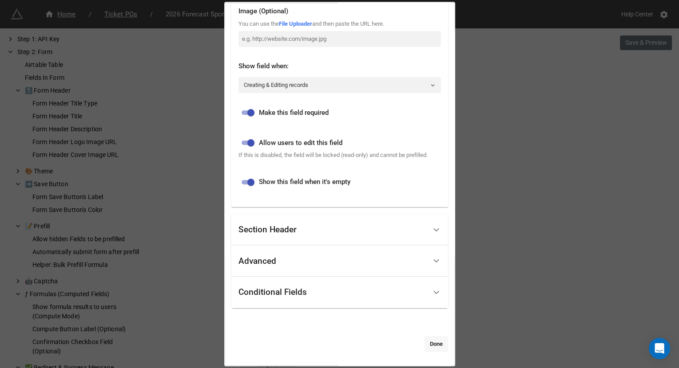
click at [424, 345] on link "Done" at bounding box center [436, 345] width 24 height 16
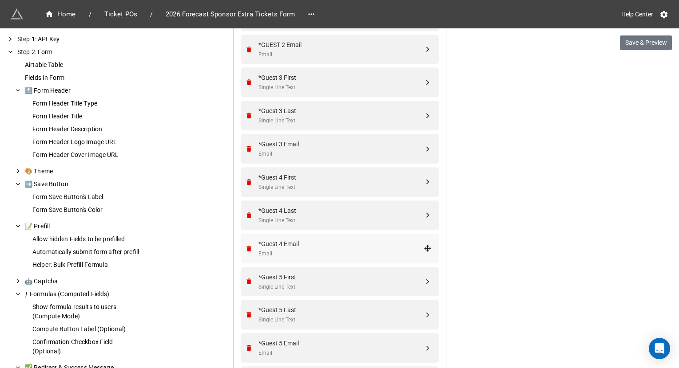
scroll to position [698, 0]
click at [333, 283] on div "Single Line Text" at bounding box center [340, 286] width 165 height 8
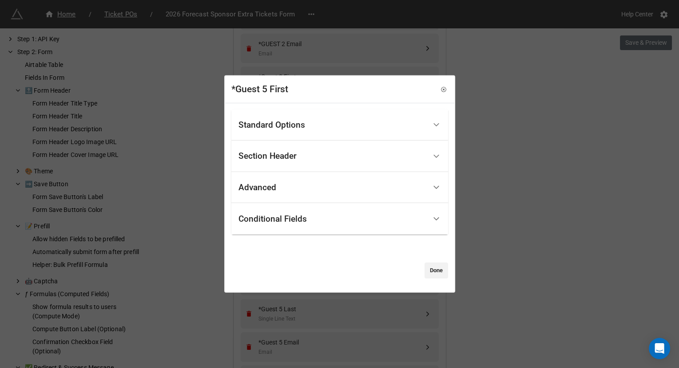
click at [322, 130] on div "Standard Options" at bounding box center [332, 125] width 188 height 21
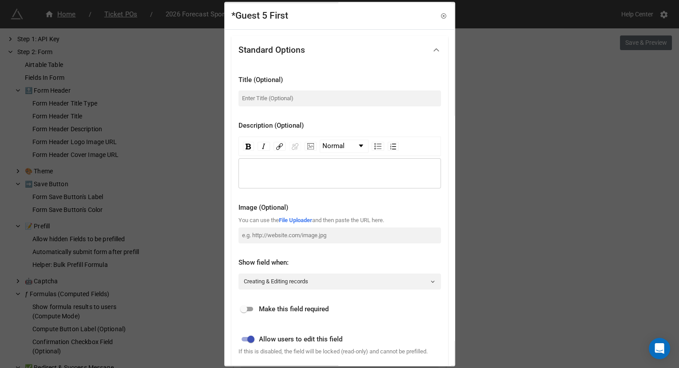
click at [293, 108] on div "Title (Optional)" at bounding box center [339, 91] width 202 height 46
click at [290, 102] on input at bounding box center [339, 99] width 202 height 16
paste input "First Name"
type input "First Name"
click at [242, 305] on input "checkbox" at bounding box center [244, 310] width 32 height 11
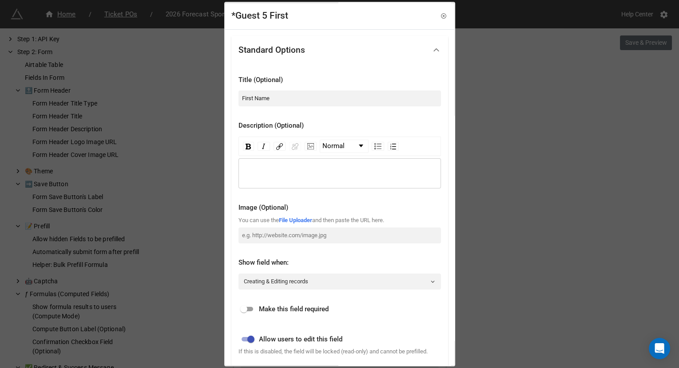
checkbox input "true"
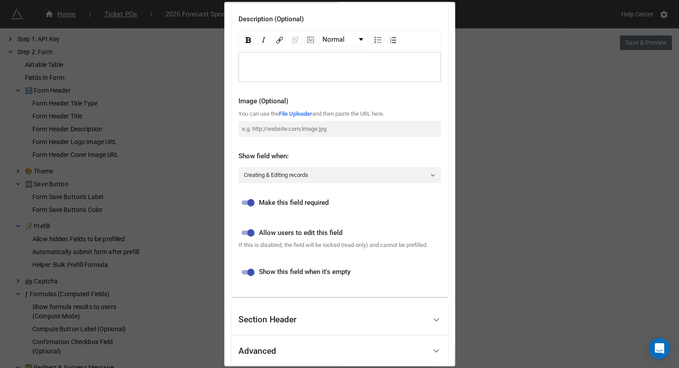
scroll to position [204, 0]
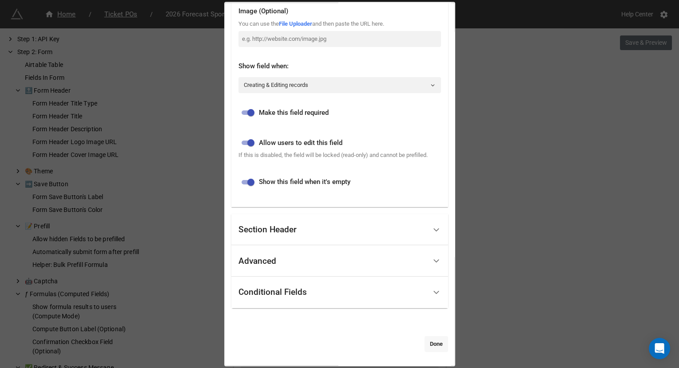
click at [424, 343] on link "Done" at bounding box center [436, 345] width 24 height 16
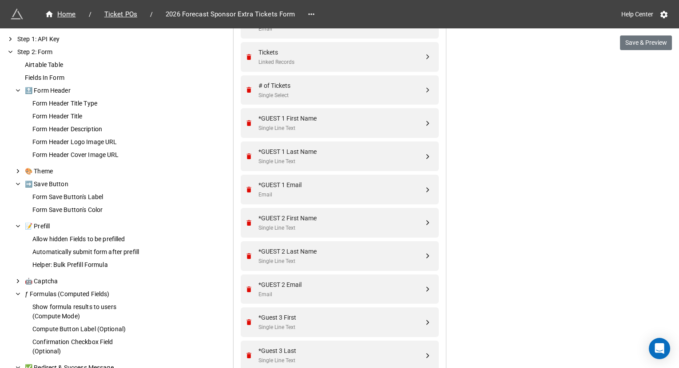
scroll to position [451, 0]
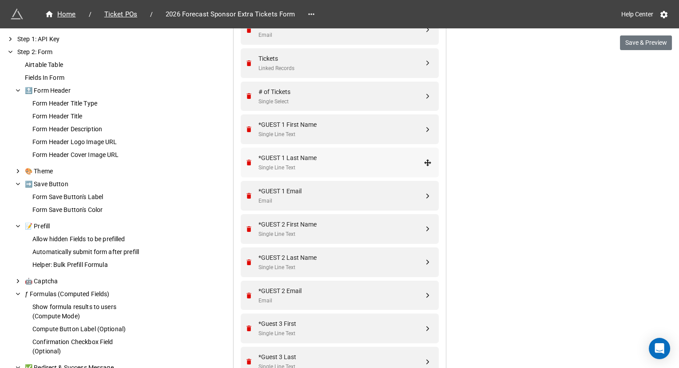
click at [322, 153] on div "*GUEST 1 Last Name" at bounding box center [340, 158] width 165 height 10
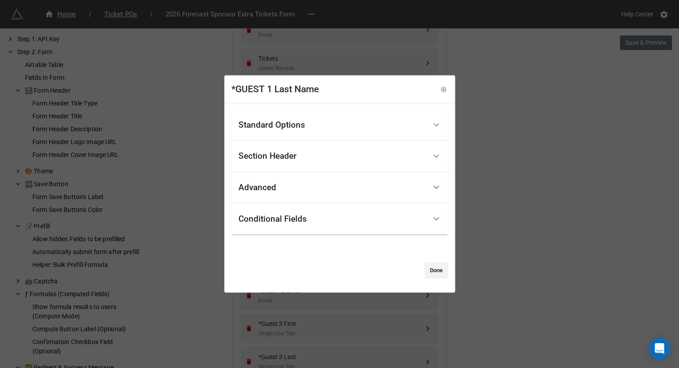
click at [311, 119] on div "Standard Options" at bounding box center [332, 125] width 188 height 21
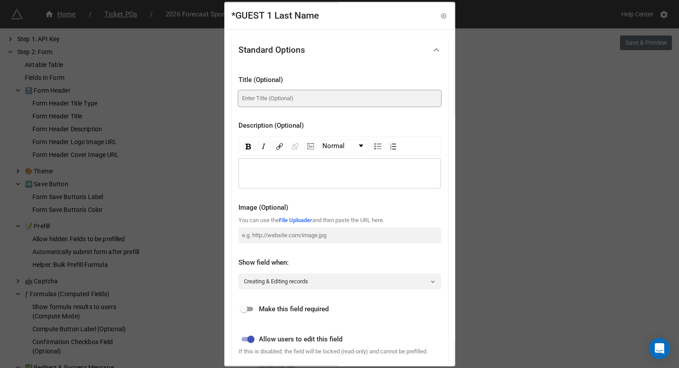
click at [277, 99] on input at bounding box center [339, 99] width 202 height 16
paste input "Last Name"
type input "Last Name"
click at [249, 306] on input "checkbox" at bounding box center [244, 310] width 32 height 11
checkbox input "true"
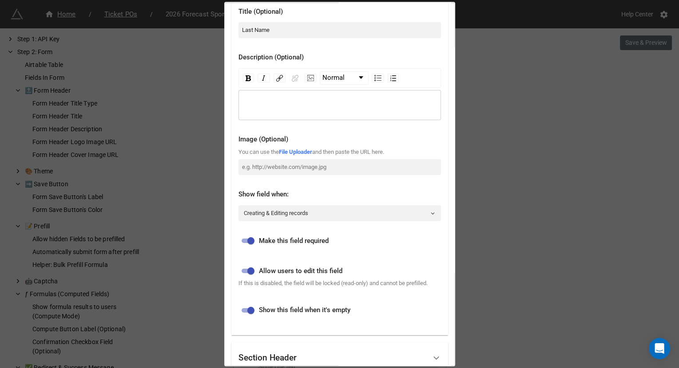
scroll to position [204, 0]
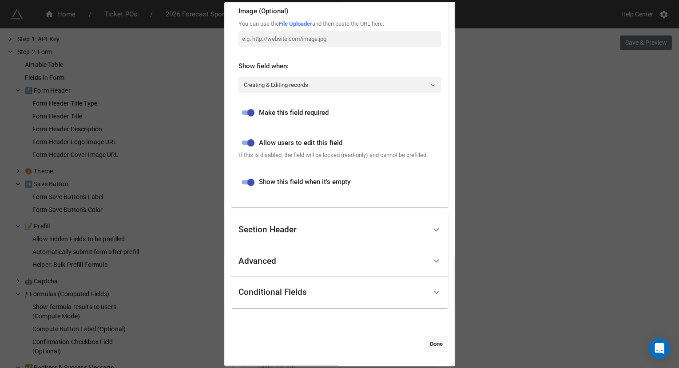
click at [432, 347] on link "Done" at bounding box center [436, 345] width 24 height 16
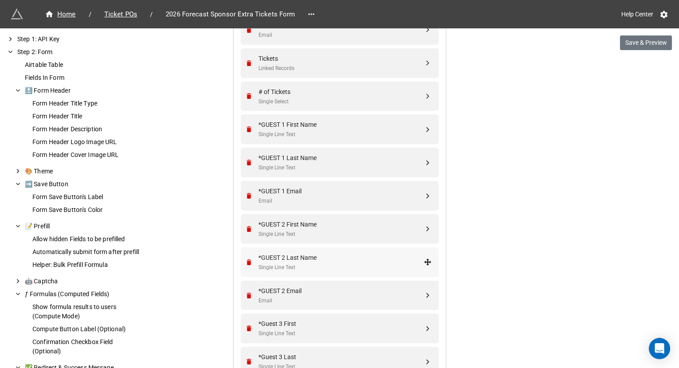
click at [317, 254] on div "*GUEST 2 Last Name" at bounding box center [340, 258] width 165 height 10
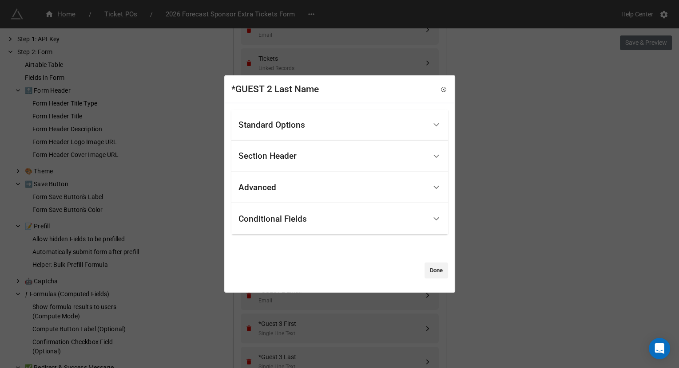
click at [302, 124] on div "Standard Options" at bounding box center [271, 125] width 67 height 9
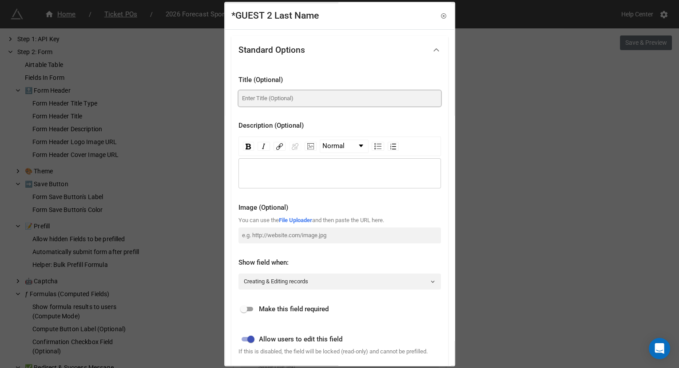
click at [280, 102] on input at bounding box center [339, 99] width 202 height 16
paste input "Last Name"
type input "Last Name"
click at [245, 301] on div "Make this field required" at bounding box center [339, 307] width 202 height 20
click at [245, 305] on input "checkbox" at bounding box center [244, 310] width 32 height 11
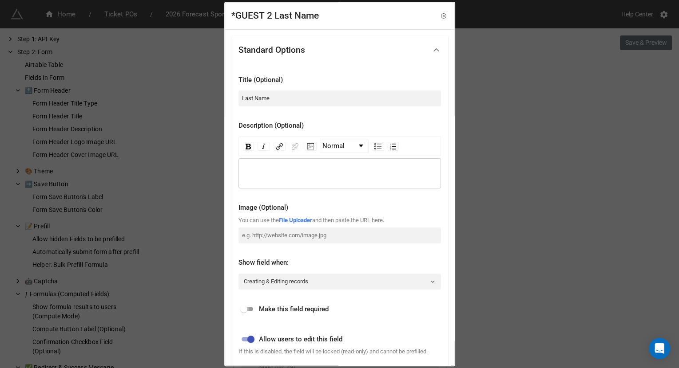
checkbox input "true"
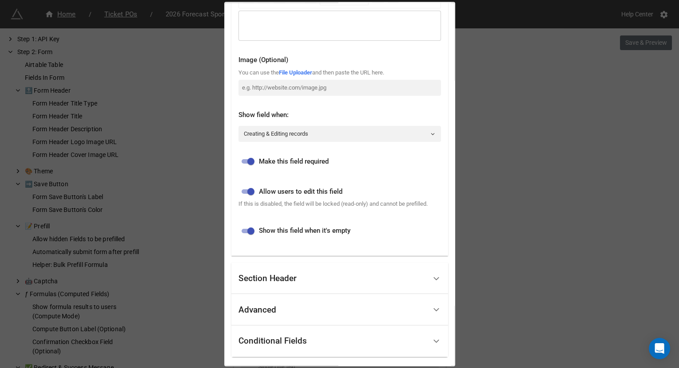
scroll to position [198, 0]
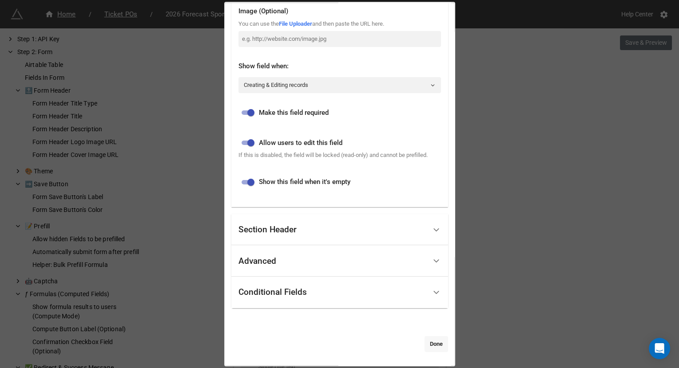
click at [435, 349] on link "Done" at bounding box center [436, 345] width 24 height 16
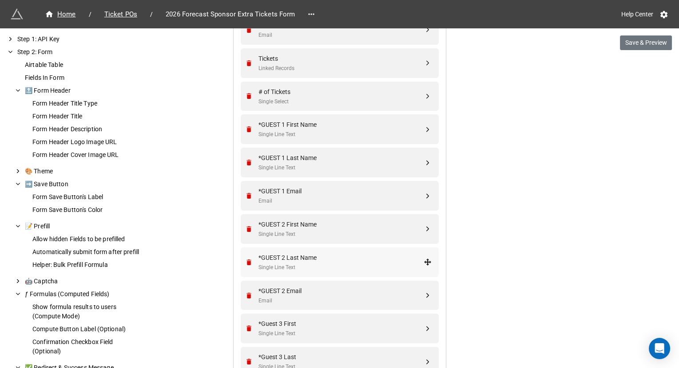
scroll to position [465, 0]
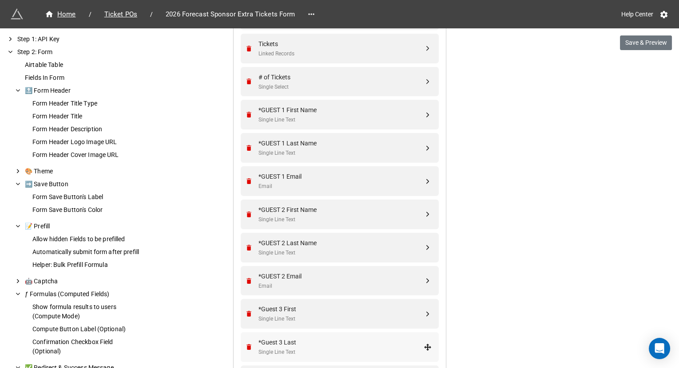
click at [312, 340] on div "*Guest 3 Last" at bounding box center [340, 343] width 165 height 10
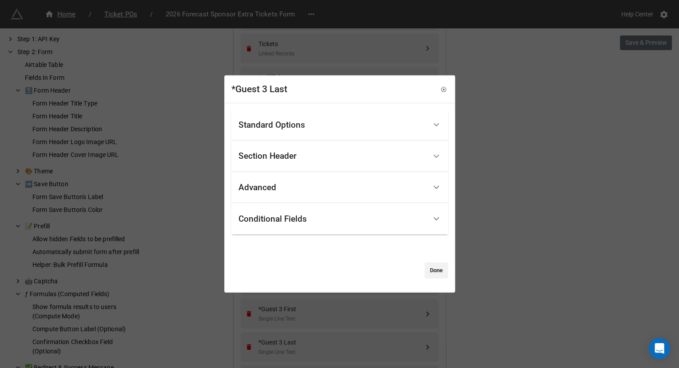
click at [317, 119] on div "Standard Options" at bounding box center [332, 125] width 188 height 21
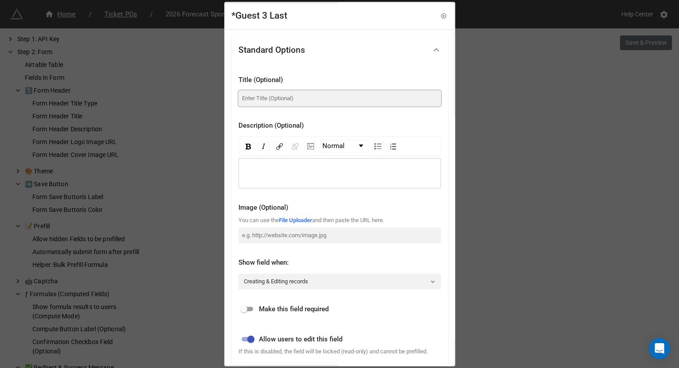
click at [293, 95] on input at bounding box center [339, 99] width 202 height 16
paste input "Last Name"
type input "Last Name"
click at [247, 314] on div "Make this field required" at bounding box center [339, 307] width 202 height 20
click at [247, 307] on input "checkbox" at bounding box center [244, 310] width 32 height 11
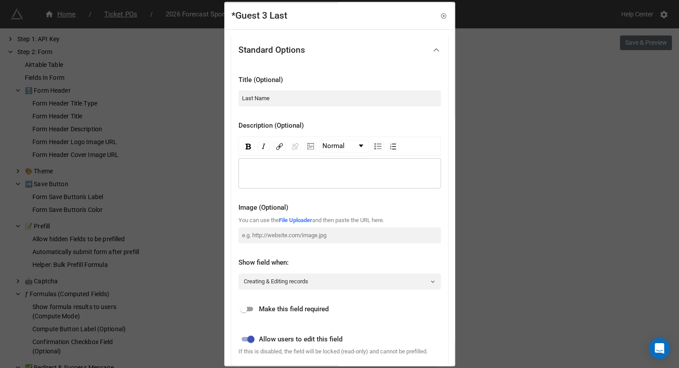
checkbox input "true"
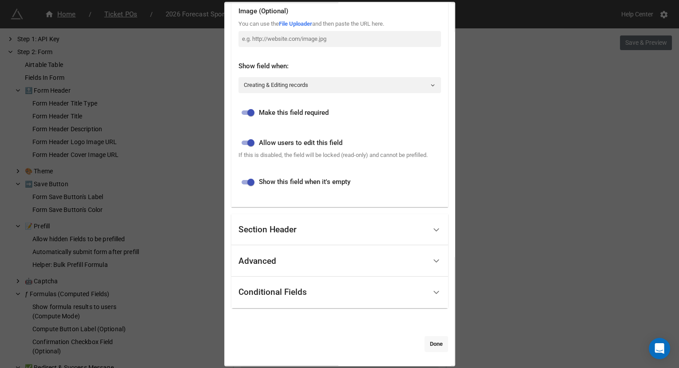
click at [429, 341] on link "Done" at bounding box center [436, 345] width 24 height 16
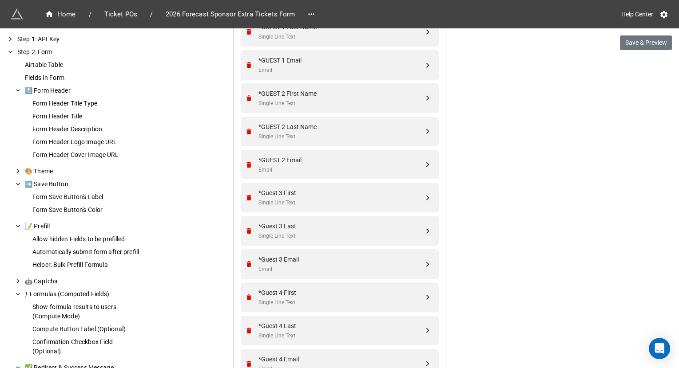
scroll to position [583, 0]
click at [301, 325] on div "*Guest 4 Last" at bounding box center [340, 325] width 165 height 10
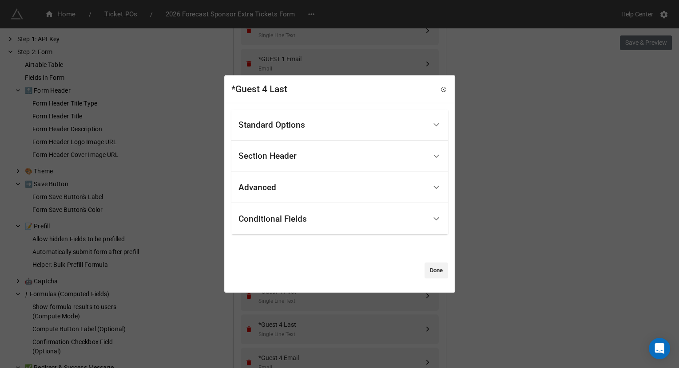
click at [317, 127] on div "Standard Options" at bounding box center [332, 125] width 188 height 21
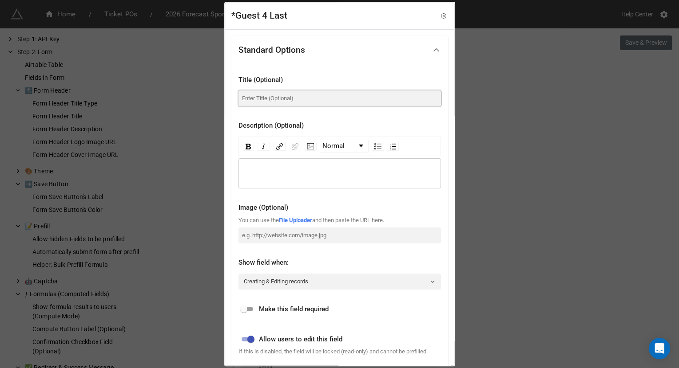
click at [305, 93] on input at bounding box center [339, 99] width 202 height 16
paste input "Last Name"
type input "Last Name"
click at [249, 308] on input "checkbox" at bounding box center [244, 310] width 32 height 11
checkbox input "true"
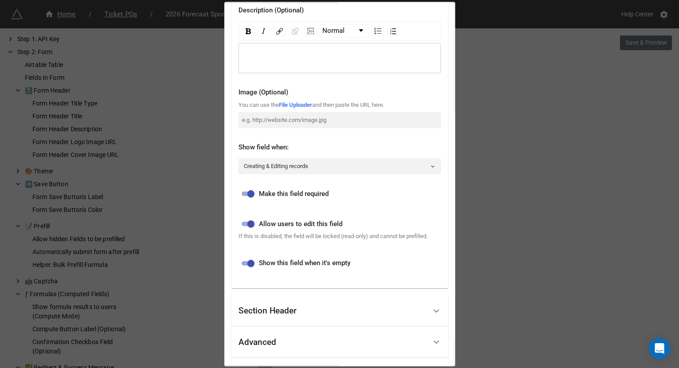
scroll to position [204, 0]
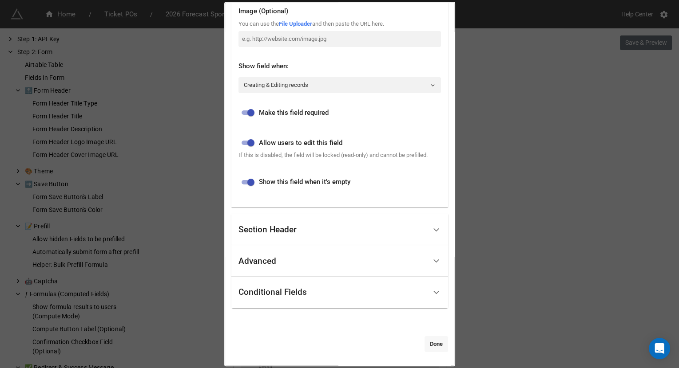
click at [427, 342] on link "Done" at bounding box center [436, 345] width 24 height 16
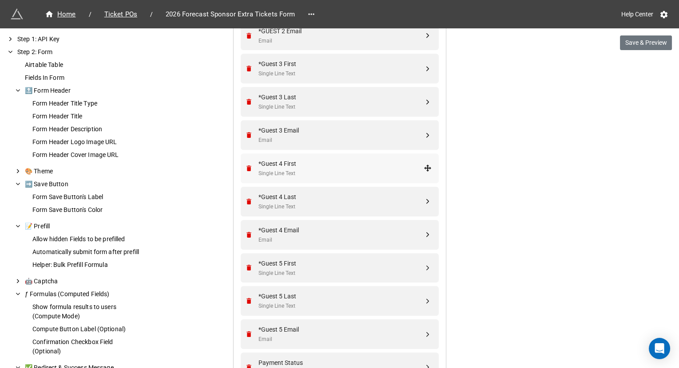
scroll to position [711, 0]
click at [343, 291] on div "*Guest 5 Last" at bounding box center [340, 296] width 165 height 10
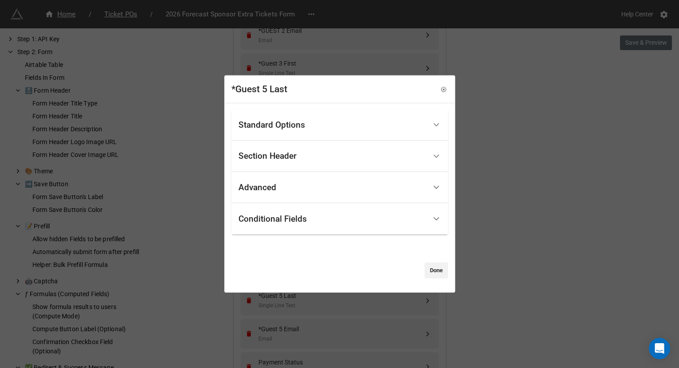
click at [334, 121] on div "Standard Options" at bounding box center [332, 125] width 188 height 21
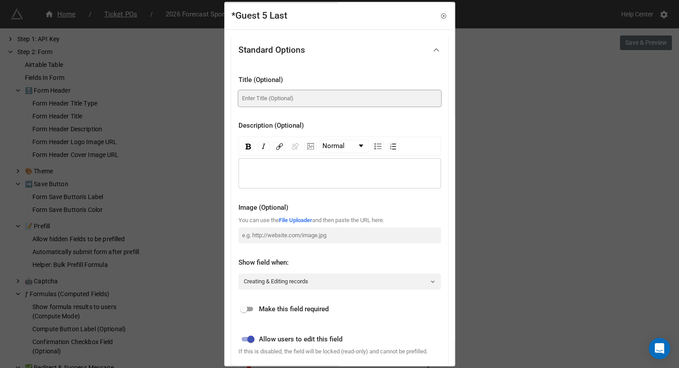
click at [292, 104] on input at bounding box center [339, 99] width 202 height 16
paste input "Last Name"
type input "Last Name"
click at [254, 302] on div "Make this field required" at bounding box center [339, 307] width 202 height 20
click at [250, 306] on input "checkbox" at bounding box center [244, 310] width 32 height 11
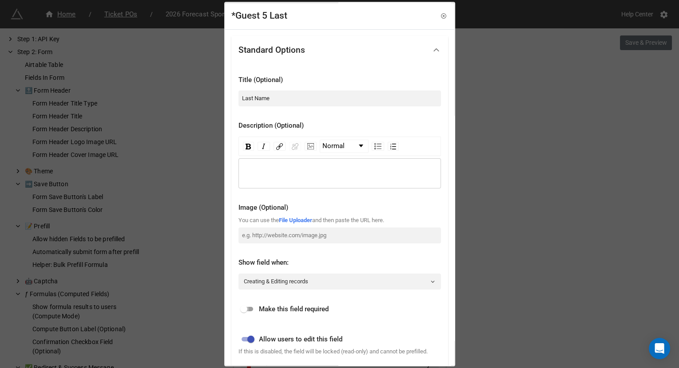
checkbox input "true"
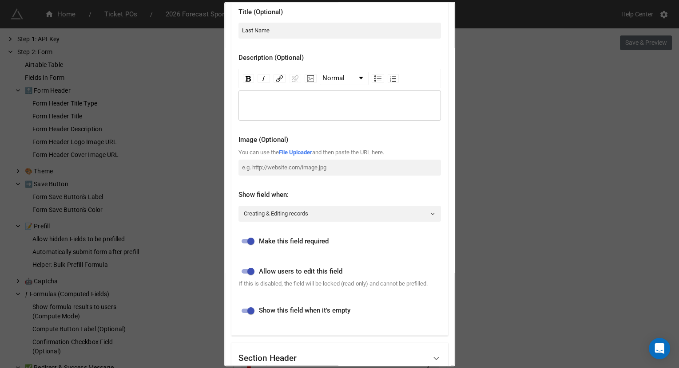
scroll to position [201, 0]
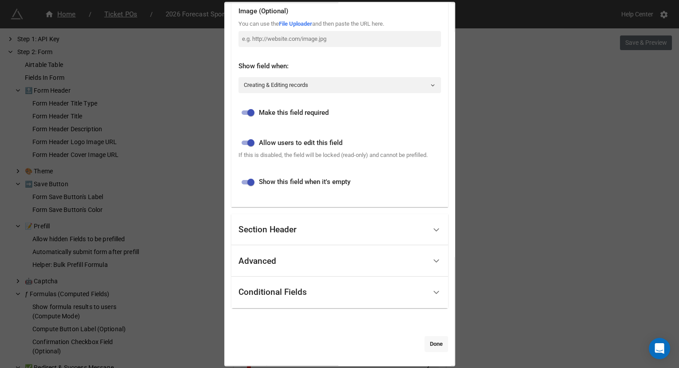
click at [428, 348] on link "Done" at bounding box center [436, 345] width 24 height 16
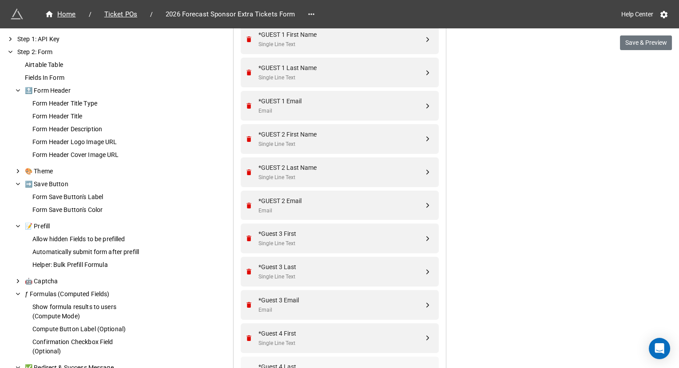
scroll to position [540, 0]
click at [302, 107] on div "Email" at bounding box center [340, 111] width 165 height 8
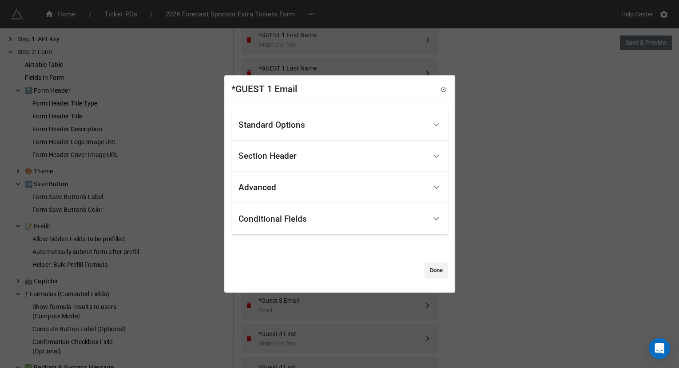
click at [280, 131] on div "Standard Options" at bounding box center [332, 125] width 188 height 21
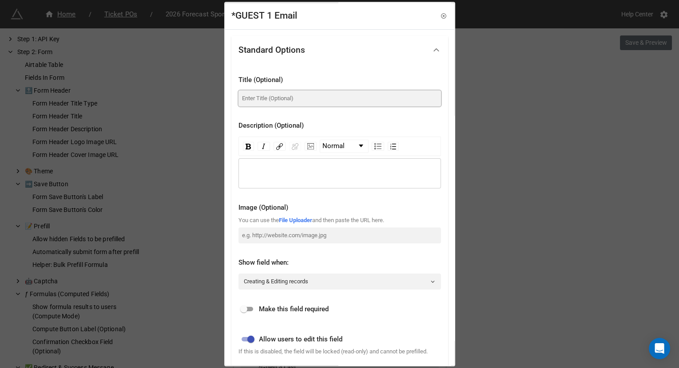
click at [300, 92] on input at bounding box center [339, 99] width 202 height 16
paste input "Email"
type input "Email"
click at [248, 309] on input "checkbox" at bounding box center [244, 310] width 32 height 11
checkbox input "true"
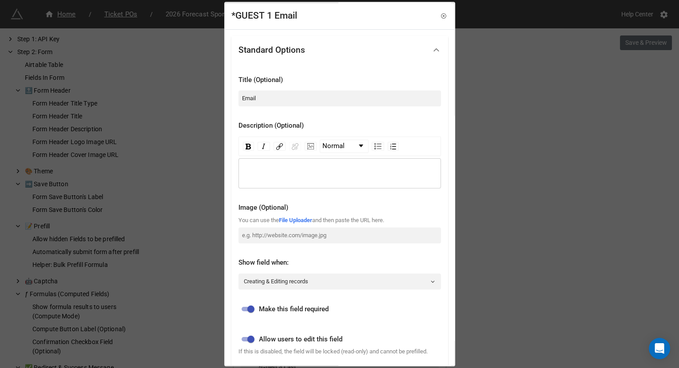
scroll to position [204, 0]
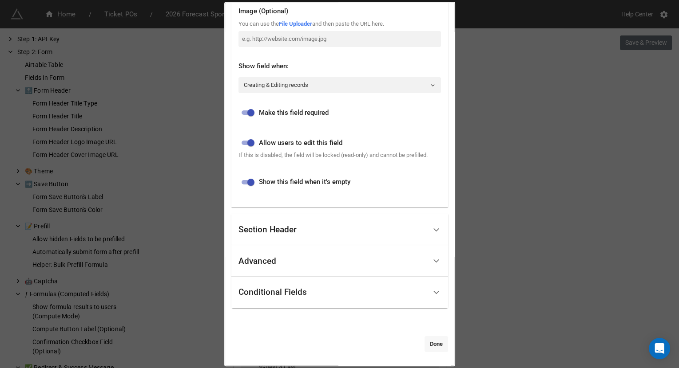
click at [436, 343] on link "Done" at bounding box center [436, 345] width 24 height 16
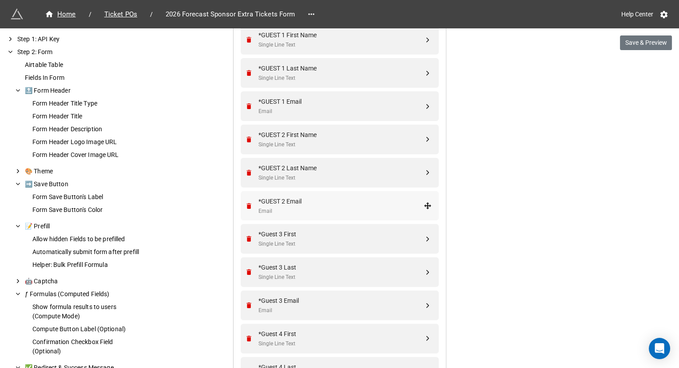
click at [328, 207] on div "Email" at bounding box center [340, 211] width 165 height 8
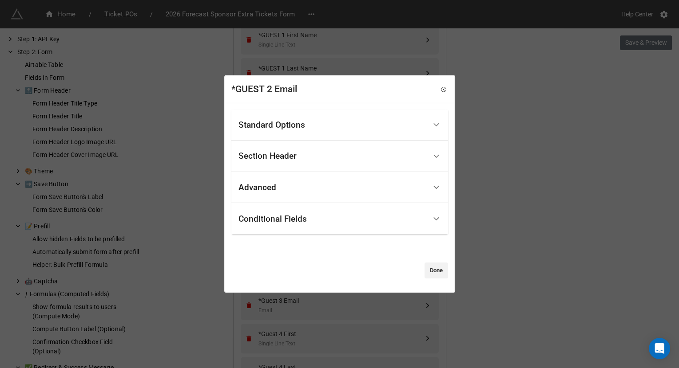
click at [307, 130] on div "Standard Options" at bounding box center [332, 125] width 188 height 21
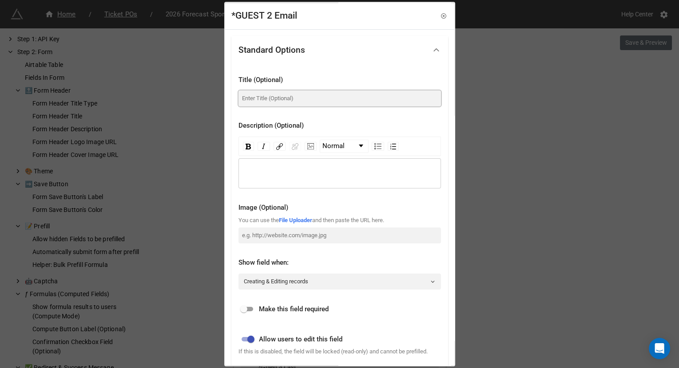
click at [294, 97] on input at bounding box center [339, 99] width 202 height 16
paste input "Email"
type input "Email"
click at [246, 307] on input "checkbox" at bounding box center [244, 310] width 32 height 11
checkbox input "true"
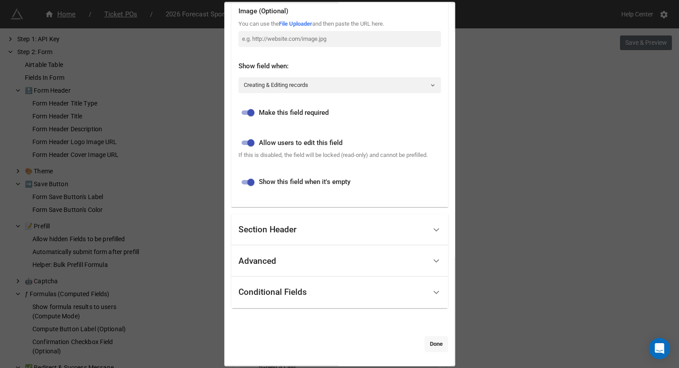
click at [430, 344] on link "Done" at bounding box center [436, 345] width 24 height 16
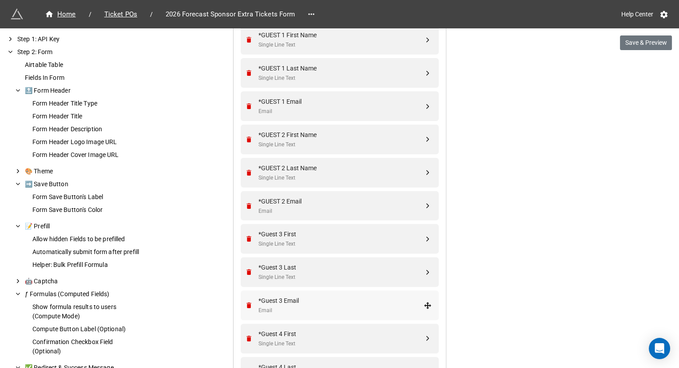
click at [291, 304] on div "*Guest 3 Email" at bounding box center [340, 301] width 165 height 10
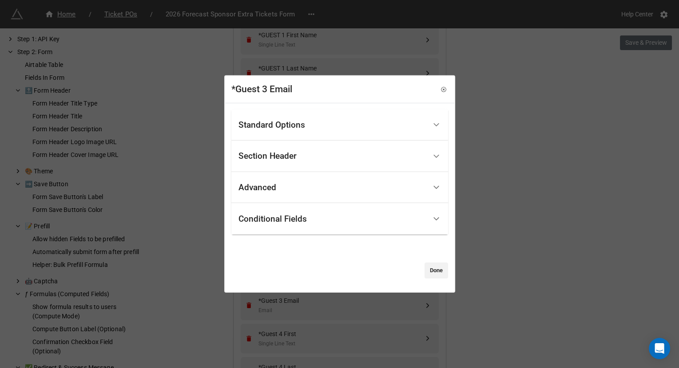
click at [294, 126] on div "Standard Options" at bounding box center [271, 125] width 67 height 9
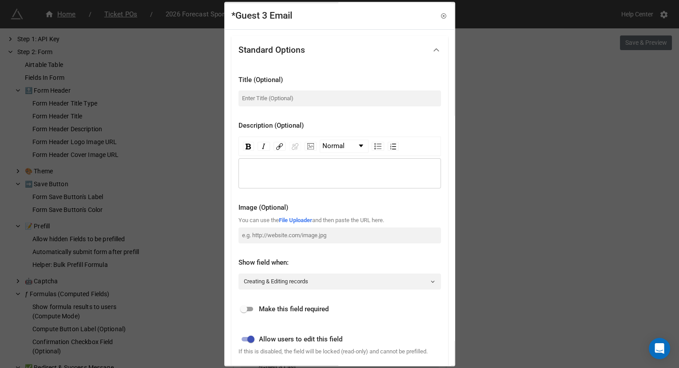
click at [289, 107] on div "Title (Optional)" at bounding box center [339, 91] width 202 height 46
click at [287, 98] on input at bounding box center [339, 99] width 202 height 16
paste input "Email"
type input "Email"
click at [249, 305] on input "checkbox" at bounding box center [244, 310] width 32 height 11
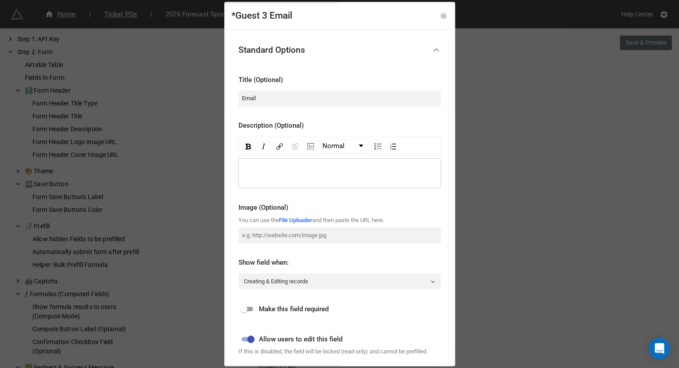
checkbox input "true"
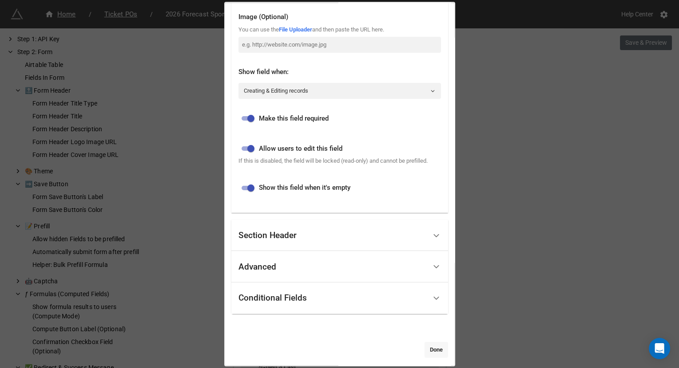
click at [424, 350] on link "Done" at bounding box center [436, 350] width 24 height 16
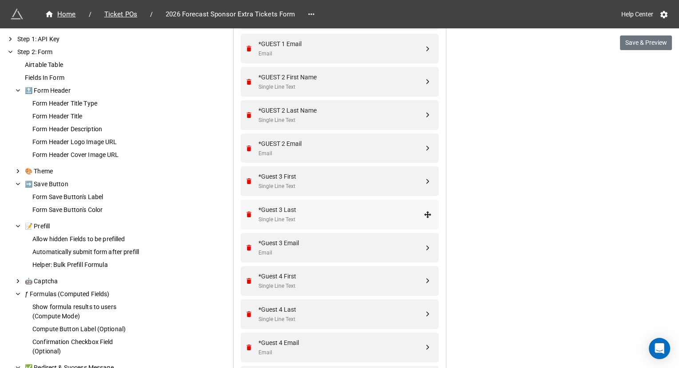
scroll to position [607, 0]
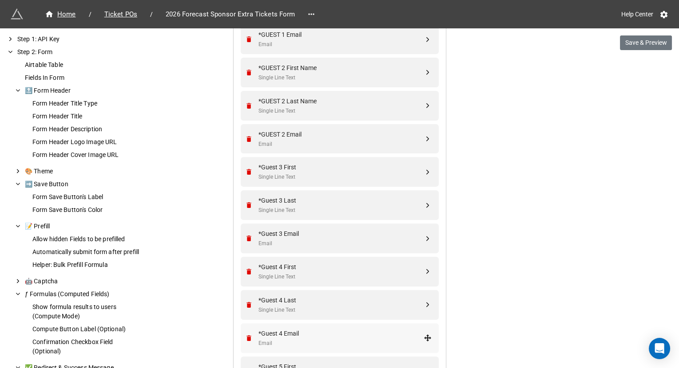
click at [316, 332] on div "*Guest 4 Email" at bounding box center [340, 334] width 165 height 10
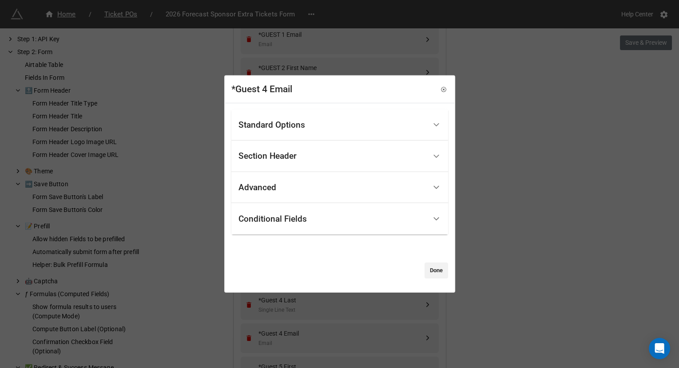
click at [316, 128] on div "Standard Options" at bounding box center [332, 125] width 188 height 21
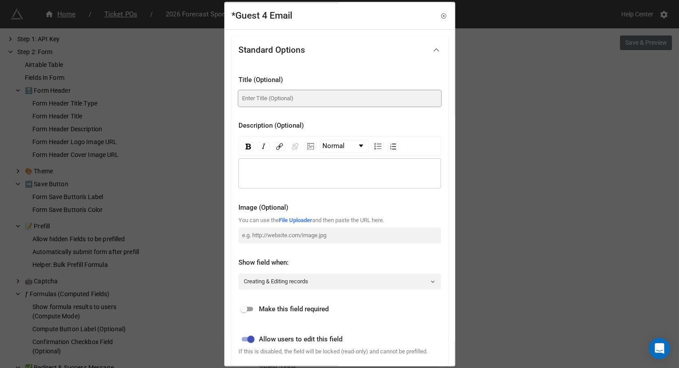
click at [308, 94] on input at bounding box center [339, 99] width 202 height 16
paste input "Email"
type input "Email"
click at [248, 310] on input "checkbox" at bounding box center [244, 310] width 32 height 11
checkbox input "true"
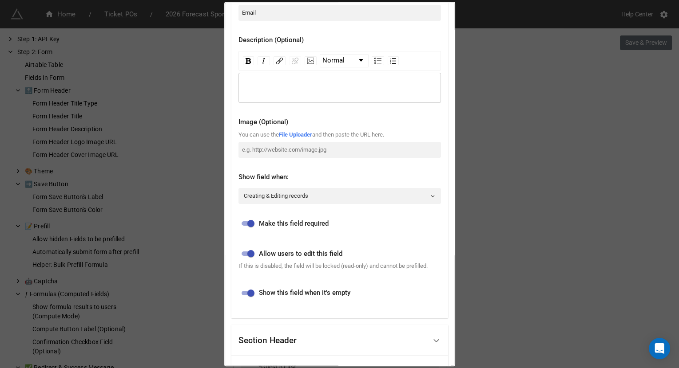
scroll to position [204, 0]
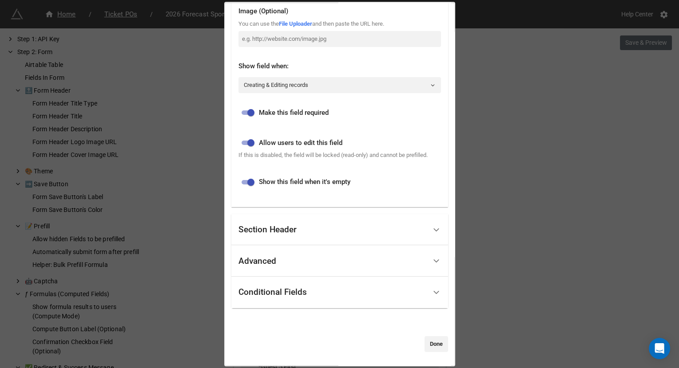
click at [432, 345] on link "Done" at bounding box center [436, 345] width 24 height 16
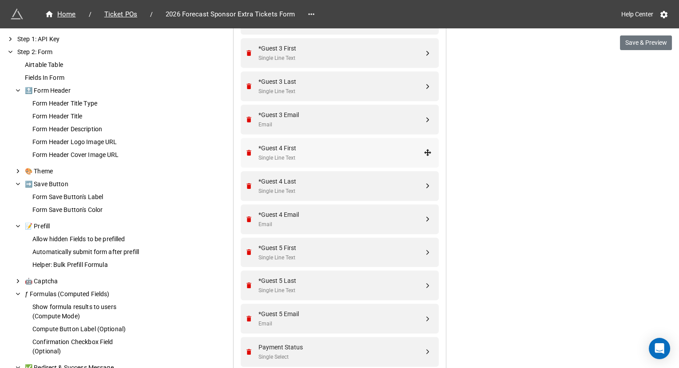
scroll to position [753, 0]
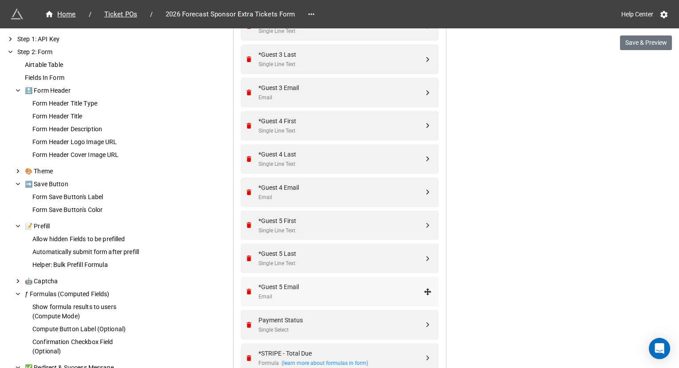
click at [322, 285] on div "*Guest 5 Email" at bounding box center [340, 287] width 165 height 10
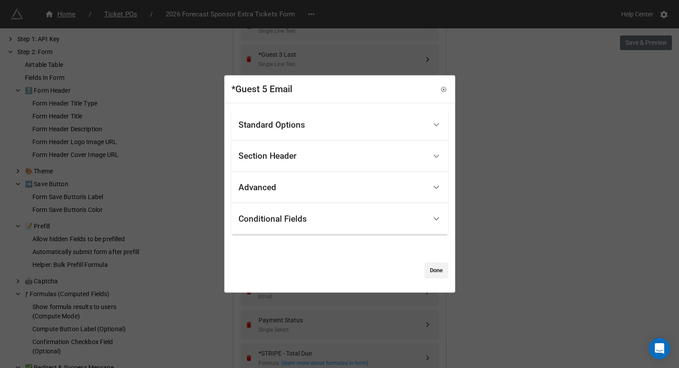
click at [325, 119] on div "Standard Options" at bounding box center [332, 125] width 188 height 21
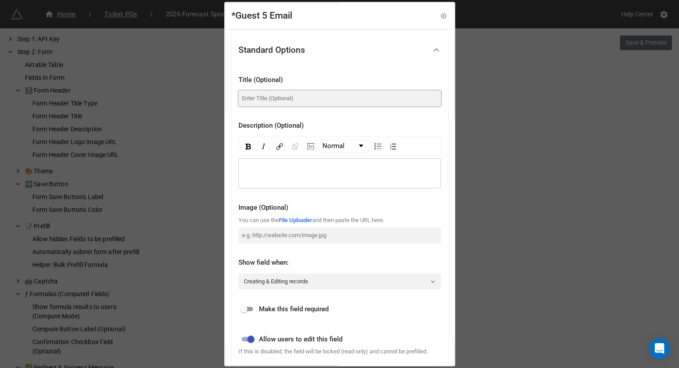
click at [312, 103] on input at bounding box center [339, 99] width 202 height 16
paste input "Email"
type input "Email"
click at [250, 308] on input "checkbox" at bounding box center [244, 310] width 32 height 11
checkbox input "true"
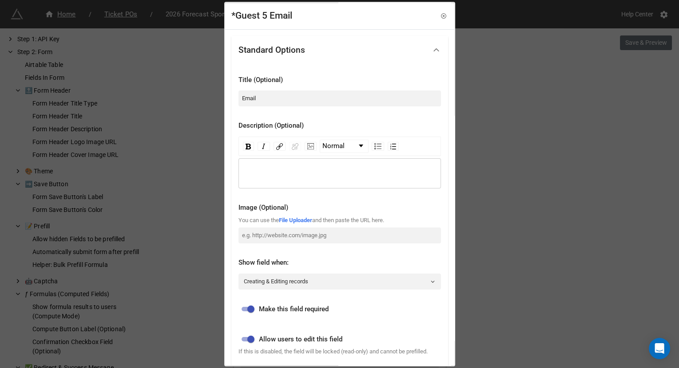
scroll to position [204, 0]
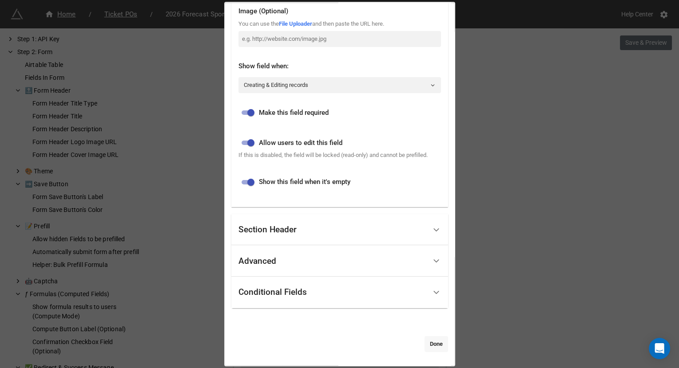
click at [426, 349] on link "Done" at bounding box center [436, 345] width 24 height 16
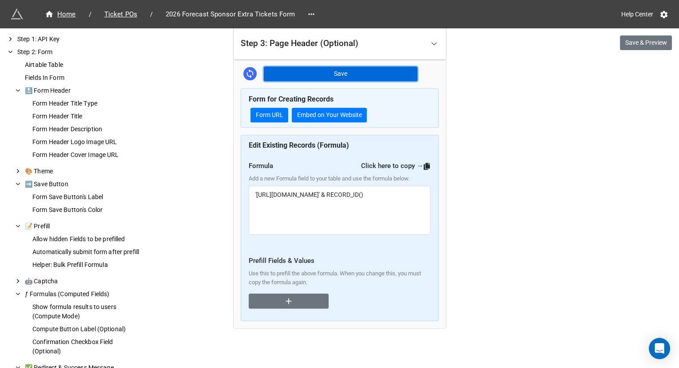
click at [383, 75] on button "Save" at bounding box center [341, 74] width 154 height 15
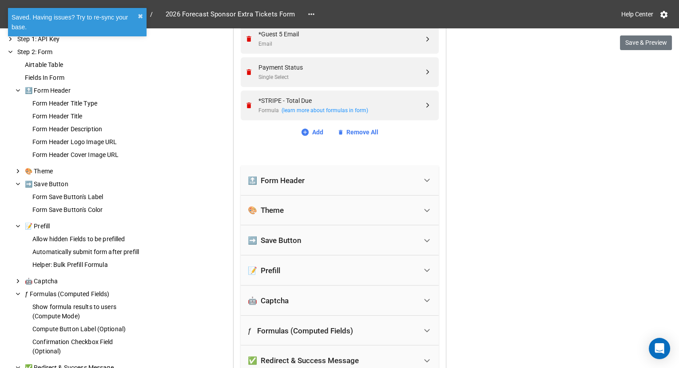
scroll to position [1044, 0]
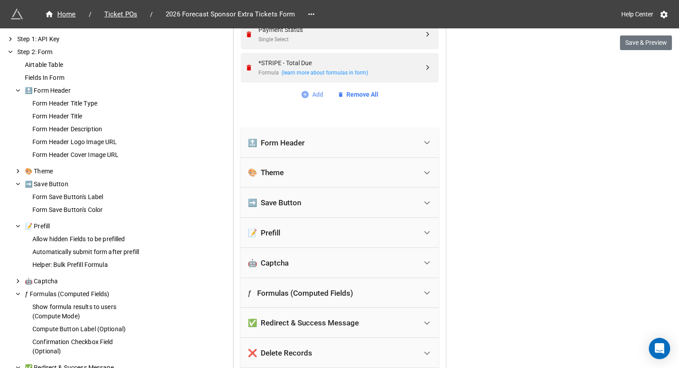
click at [311, 91] on link "Add" at bounding box center [312, 95] width 23 height 10
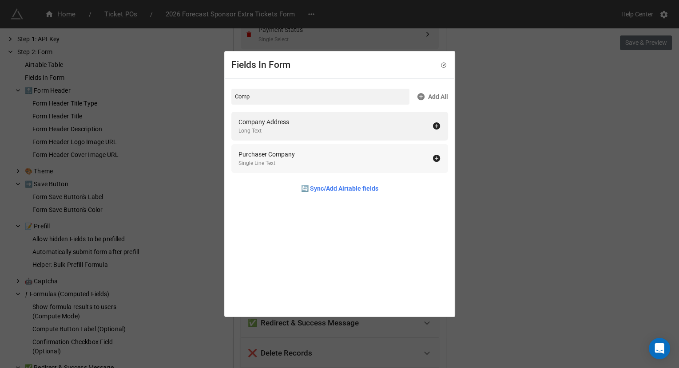
type input "Comp"
click at [362, 158] on div "Purchaser Company Single Line Text" at bounding box center [335, 159] width 194 height 18
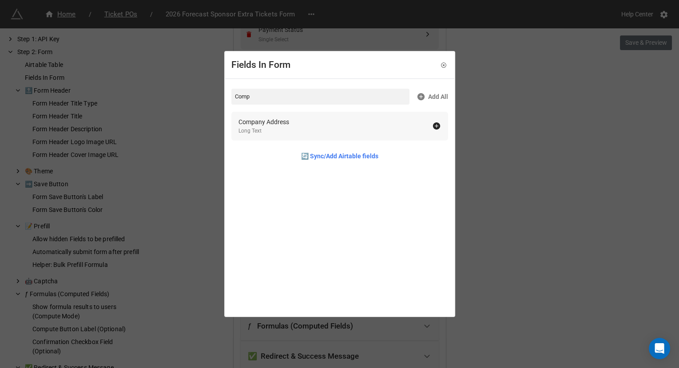
click at [395, 130] on div "Company Address Long Text" at bounding box center [335, 126] width 194 height 18
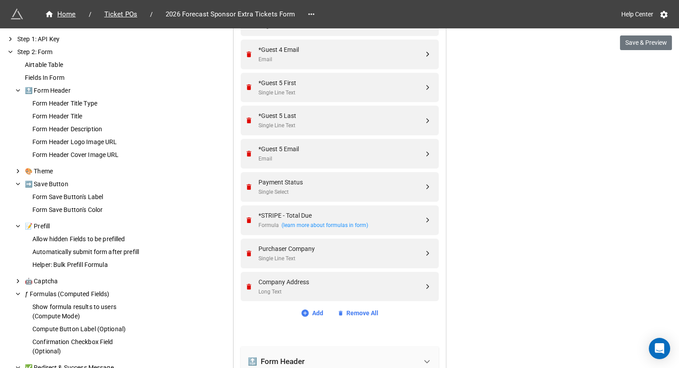
scroll to position [888, 0]
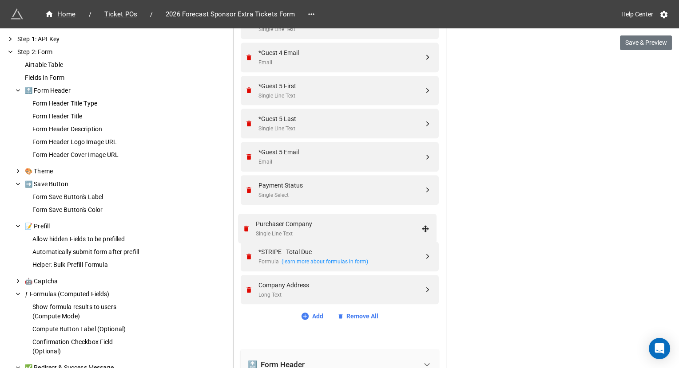
drag, startPoint x: 425, startPoint y: 256, endPoint x: 425, endPoint y: 230, distance: 26.2
click at [425, 296] on div "Company Address Long Text" at bounding box center [338, 290] width 186 height 30
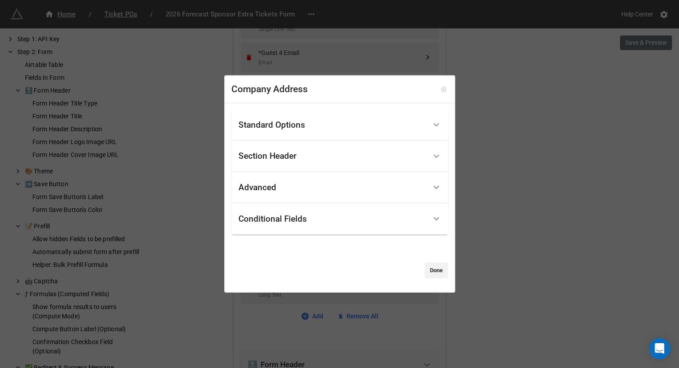
click at [443, 89] on link at bounding box center [443, 89] width 9 height 9
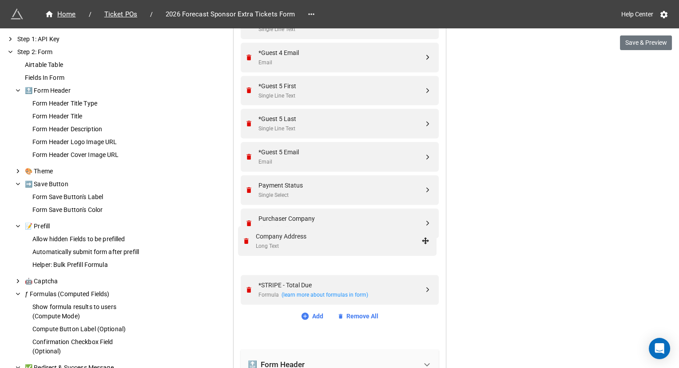
drag, startPoint x: 427, startPoint y: 286, endPoint x: 427, endPoint y: 238, distance: 47.5
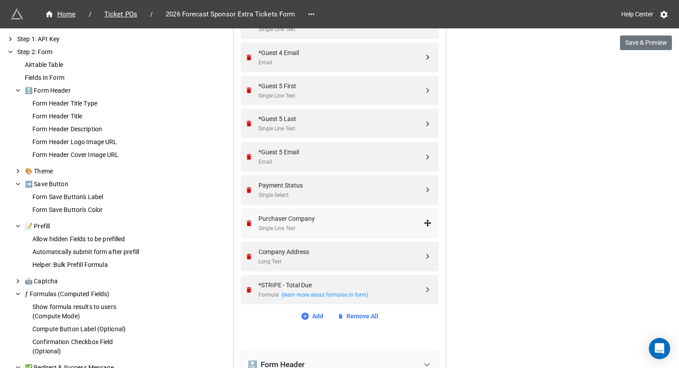
click at [340, 225] on div "Single Line Text" at bounding box center [340, 229] width 165 height 8
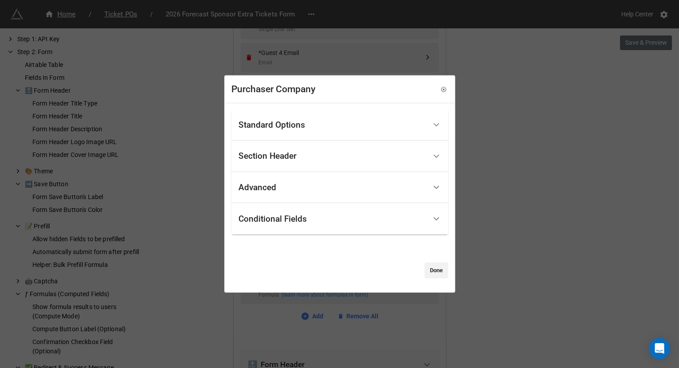
click at [279, 126] on div "Standard Options" at bounding box center [271, 125] width 67 height 9
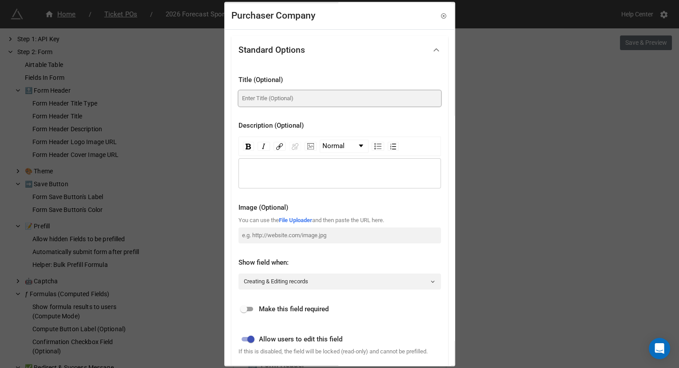
click at [279, 99] on input at bounding box center [339, 99] width 202 height 16
type input "Company Name"
click at [244, 307] on input "checkbox" at bounding box center [244, 310] width 32 height 11
checkbox input "true"
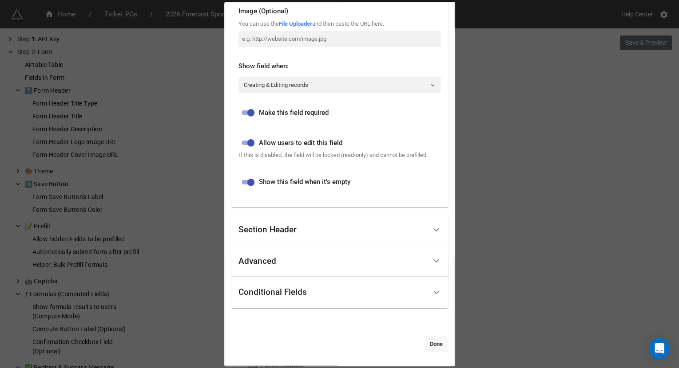
click at [436, 346] on link "Done" at bounding box center [436, 345] width 24 height 16
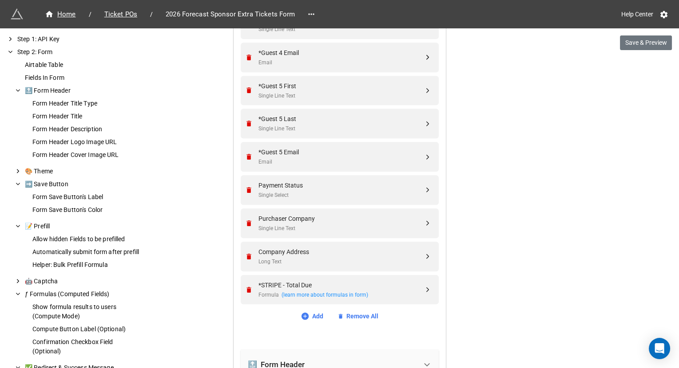
click at [348, 252] on div "Company Address" at bounding box center [340, 252] width 165 height 10
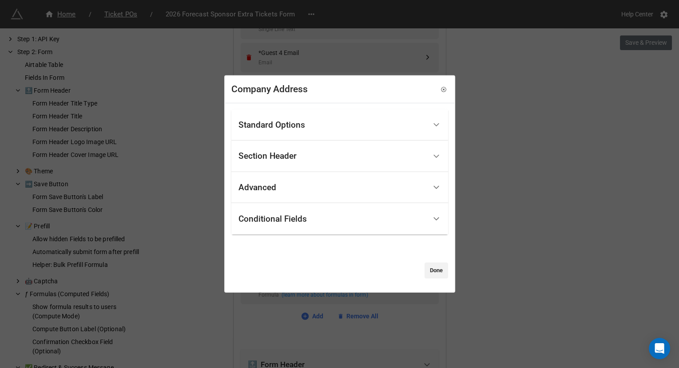
click at [307, 125] on div "Standard Options" at bounding box center [332, 125] width 188 height 21
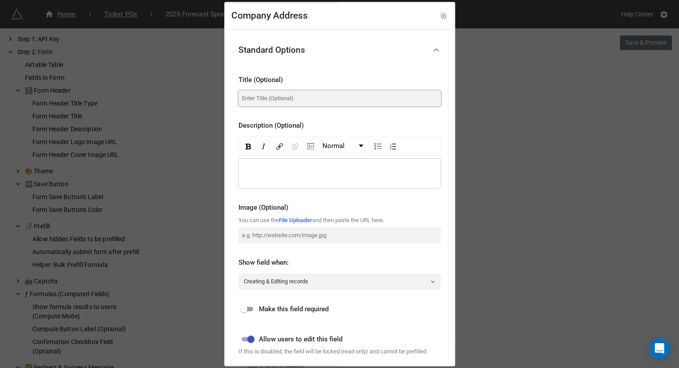
click at [281, 96] on input at bounding box center [339, 99] width 202 height 16
type input "Company Mailing Address"
click at [245, 306] on input "checkbox" at bounding box center [244, 310] width 32 height 11
checkbox input "true"
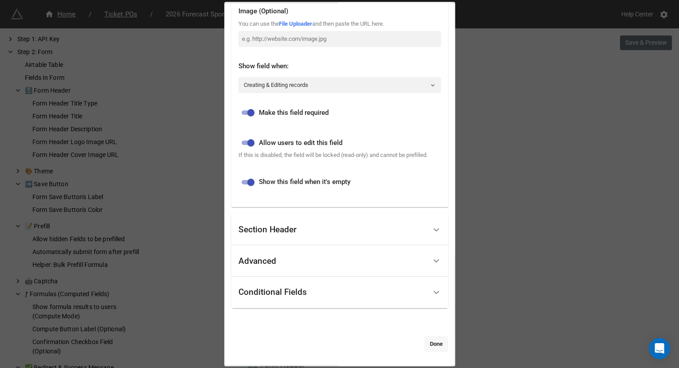
click at [440, 344] on link "Done" at bounding box center [436, 345] width 24 height 16
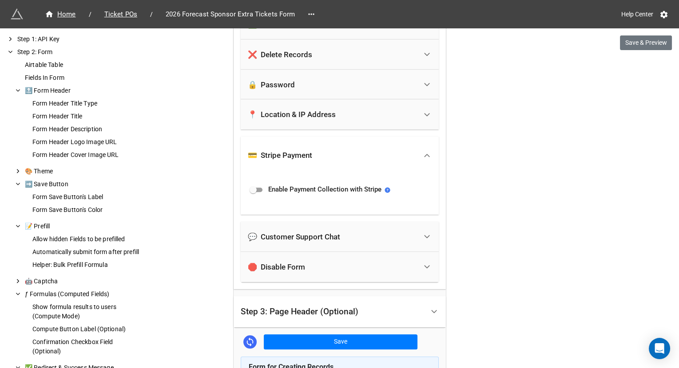
scroll to position [1413, 0]
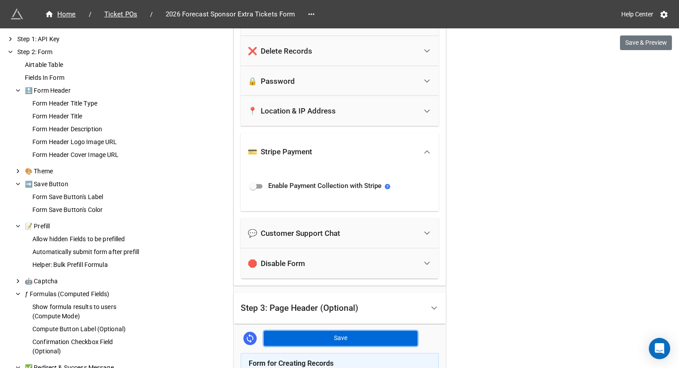
click at [370, 340] on button "Save" at bounding box center [341, 338] width 154 height 15
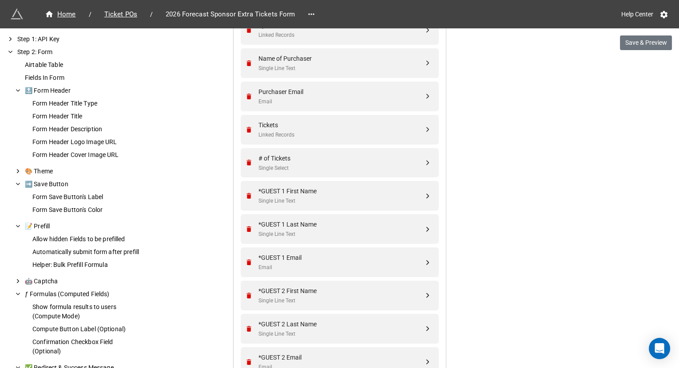
scroll to position [383, 0]
click at [370, 202] on div "Single Line Text" at bounding box center [340, 202] width 165 height 8
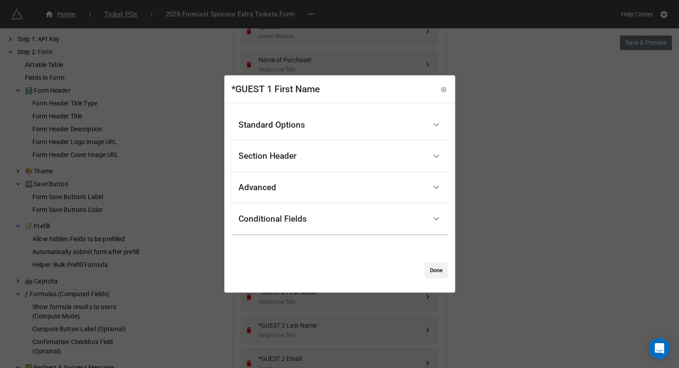
click at [356, 216] on div "Conditional Fields" at bounding box center [332, 219] width 188 height 21
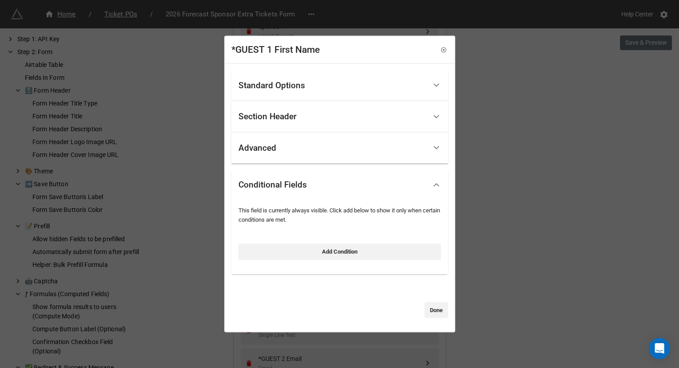
click at [330, 240] on div "Add Condition" at bounding box center [339, 249] width 202 height 21
click at [321, 252] on link "Add Condition" at bounding box center [339, 252] width 202 height 16
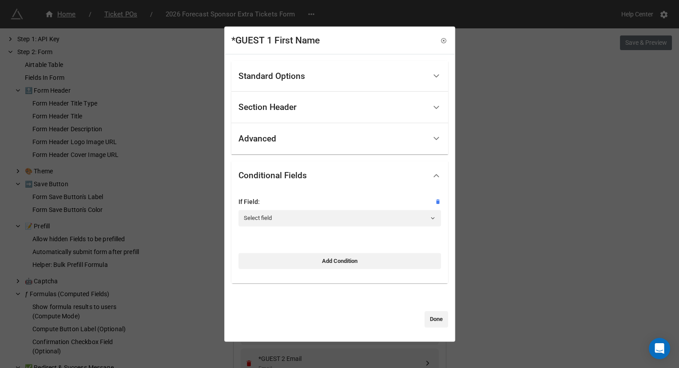
click at [310, 229] on div "If Field: Select field" at bounding box center [339, 215] width 202 height 36
click at [309, 220] on link "Select field" at bounding box center [339, 218] width 202 height 16
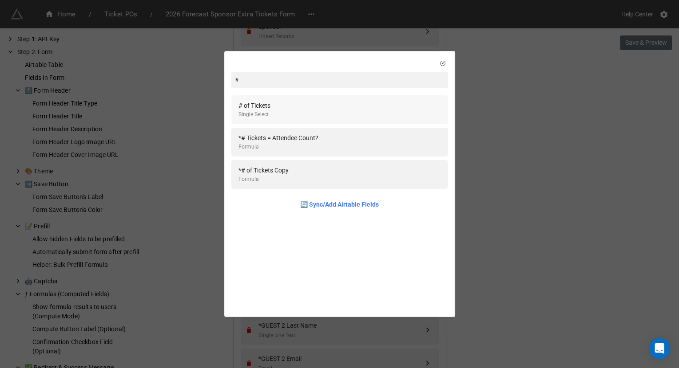
type input "#"
click at [314, 114] on div "# of Tickets Single Select" at bounding box center [339, 110] width 202 height 18
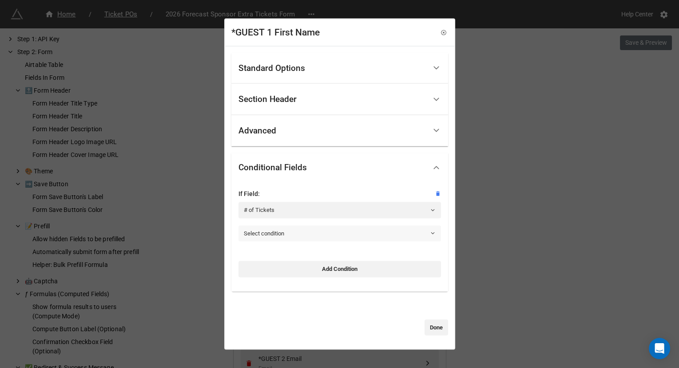
click at [286, 232] on link "Select condition" at bounding box center [339, 234] width 202 height 16
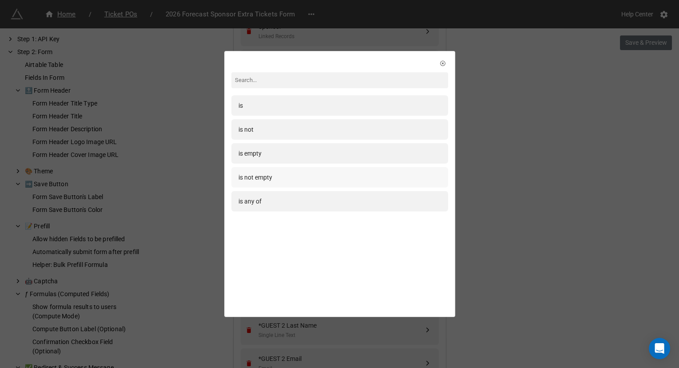
click at [307, 177] on div "is not empty" at bounding box center [339, 178] width 202 height 10
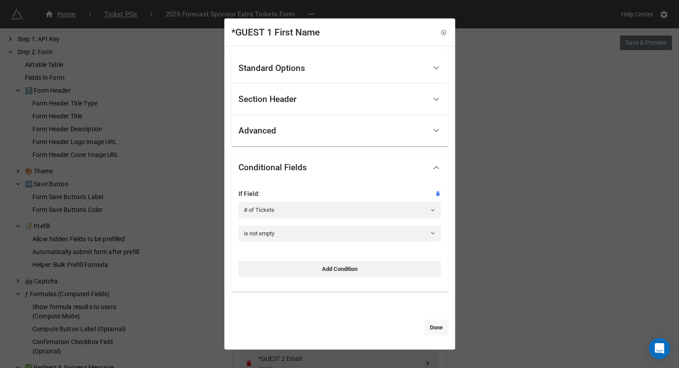
click at [428, 326] on link "Done" at bounding box center [436, 328] width 24 height 16
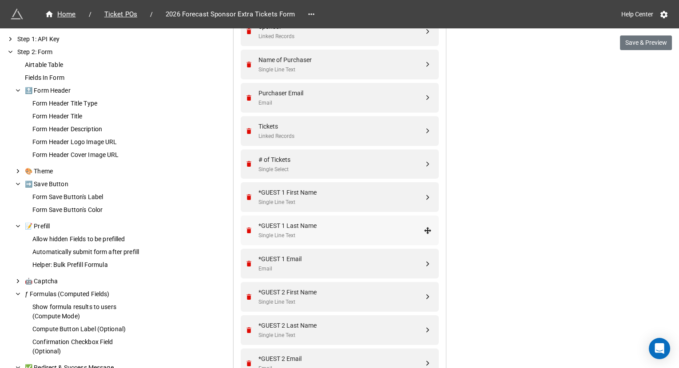
click at [317, 227] on div "*GUEST 1 Last Name" at bounding box center [340, 226] width 165 height 10
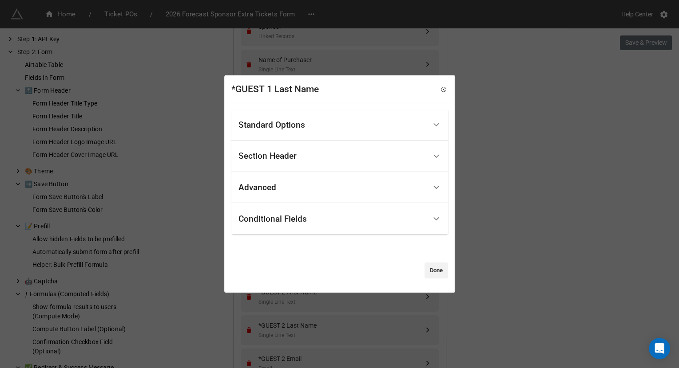
click at [292, 223] on div "Conditional Fields" at bounding box center [272, 218] width 68 height 9
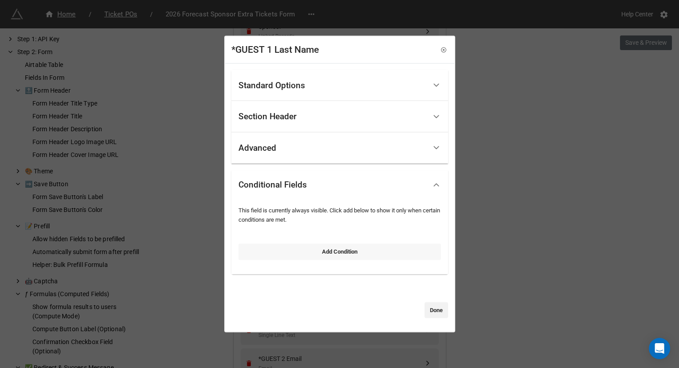
click at [289, 252] on link "Add Condition" at bounding box center [339, 252] width 202 height 16
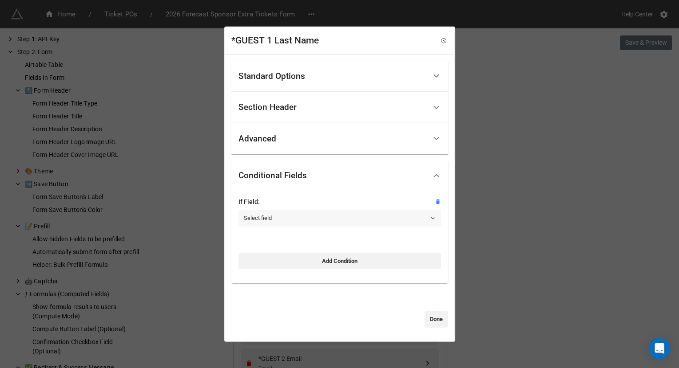
click at [287, 216] on link "Select field" at bounding box center [339, 218] width 202 height 16
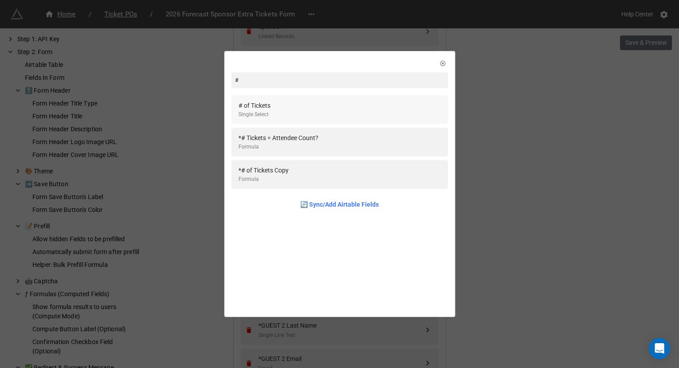
type input "#"
click at [302, 111] on div "# of Tickets Single Select" at bounding box center [339, 110] width 202 height 18
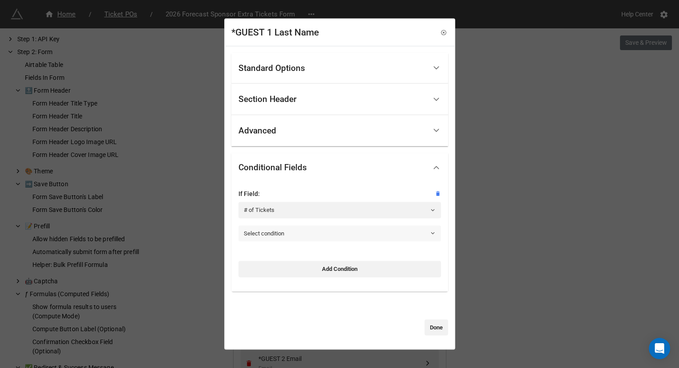
click at [287, 235] on link "Select condition" at bounding box center [339, 234] width 202 height 16
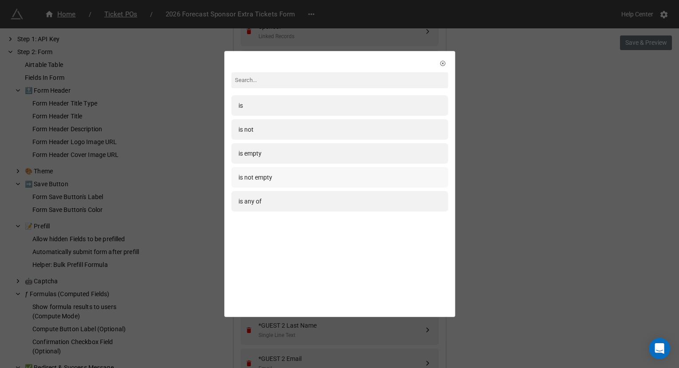
click at [296, 179] on div "is not empty" at bounding box center [339, 178] width 202 height 10
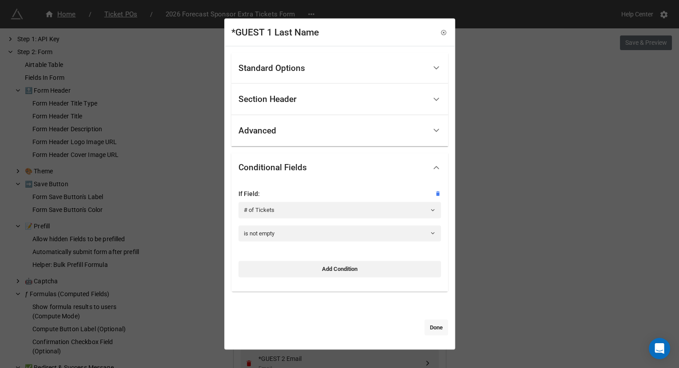
click at [435, 331] on link "Done" at bounding box center [436, 328] width 24 height 16
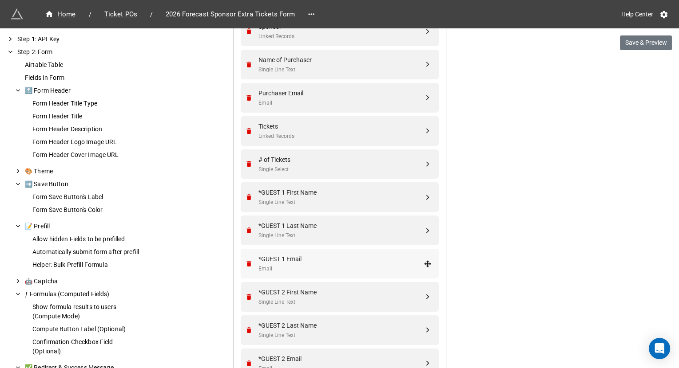
click at [325, 257] on div "*GUEST 1 Email" at bounding box center [340, 259] width 165 height 10
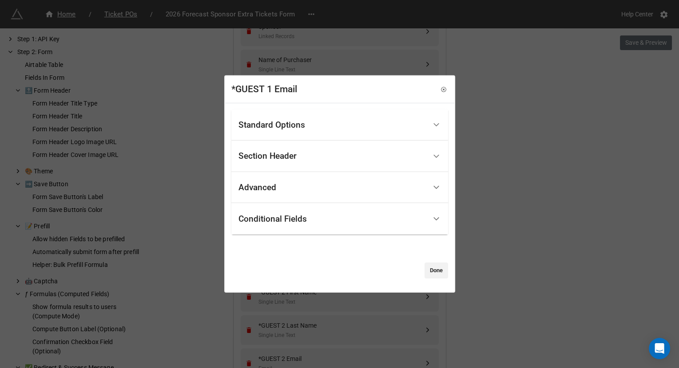
click at [302, 218] on div "Conditional Fields" at bounding box center [272, 218] width 68 height 9
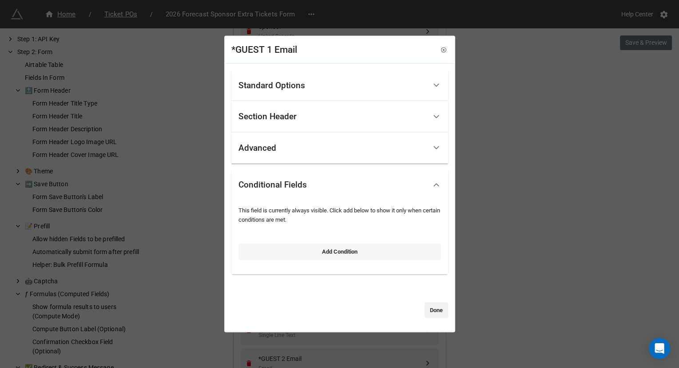
click at [292, 244] on link "Add Condition" at bounding box center [339, 252] width 202 height 16
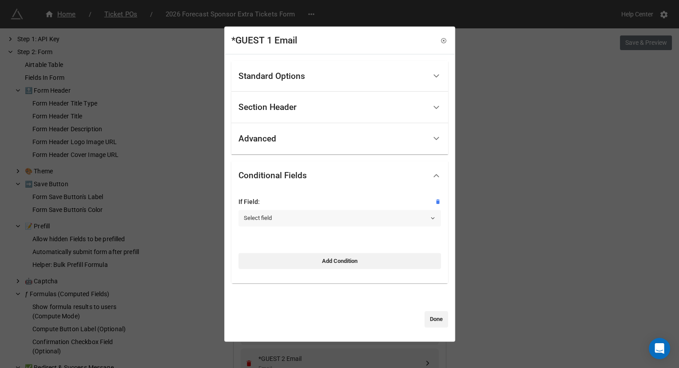
click at [292, 218] on link "Select field" at bounding box center [339, 218] width 202 height 16
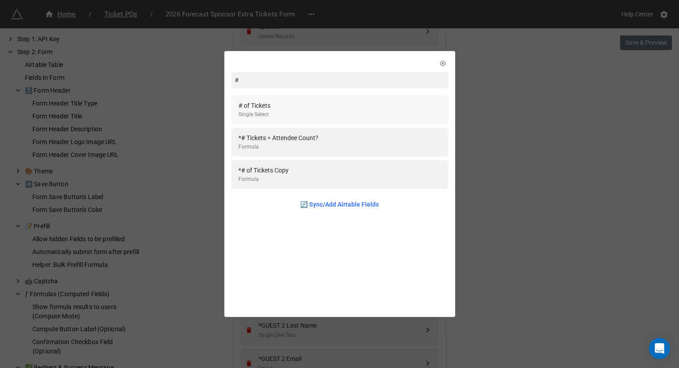
type input "#"
click at [320, 111] on div "# of Tickets Single Select" at bounding box center [339, 110] width 202 height 18
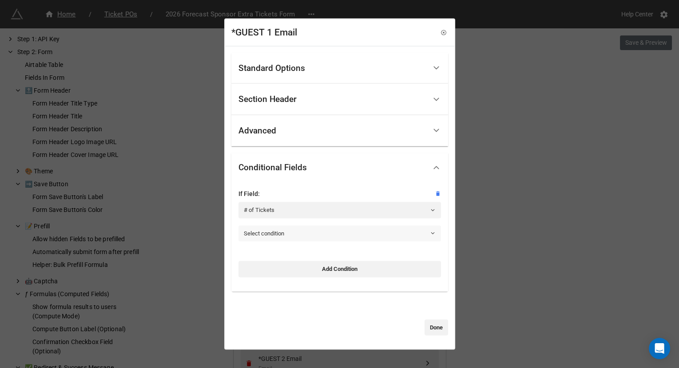
click at [278, 233] on link "Select condition" at bounding box center [339, 234] width 202 height 16
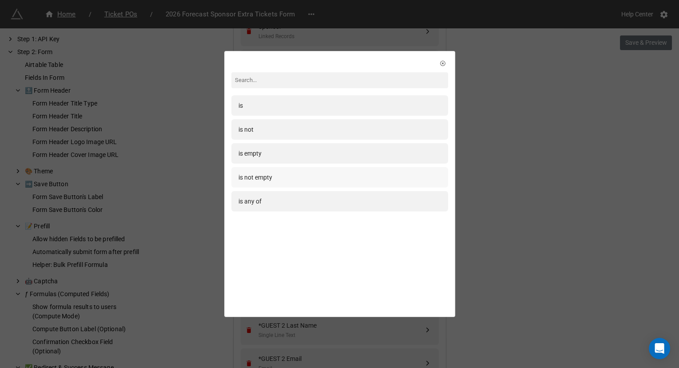
click at [302, 179] on div "is not empty" at bounding box center [339, 178] width 202 height 10
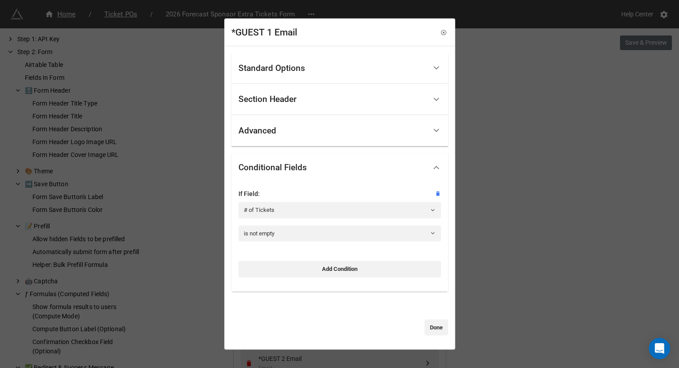
click at [427, 317] on div "Standard Options Title (Optional) Email Description (Optional) Normal Image (Op…" at bounding box center [339, 193] width 217 height 283
click at [426, 324] on link "Done" at bounding box center [436, 328] width 24 height 16
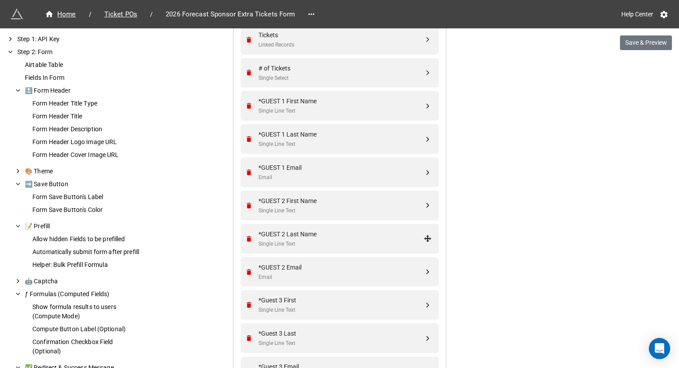
scroll to position [475, 0]
click at [328, 208] on div "Single Line Text" at bounding box center [340, 210] width 165 height 8
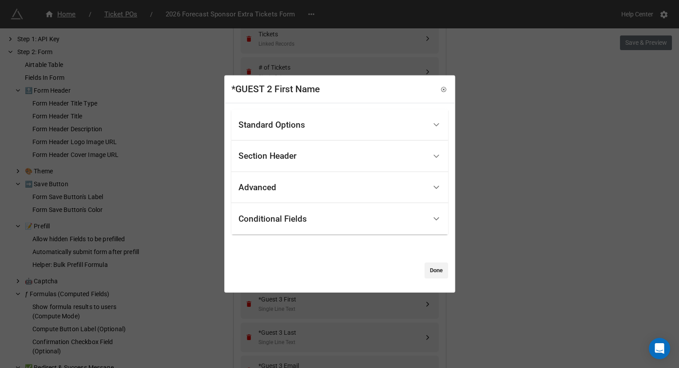
click at [292, 218] on div "Conditional Fields" at bounding box center [272, 218] width 68 height 9
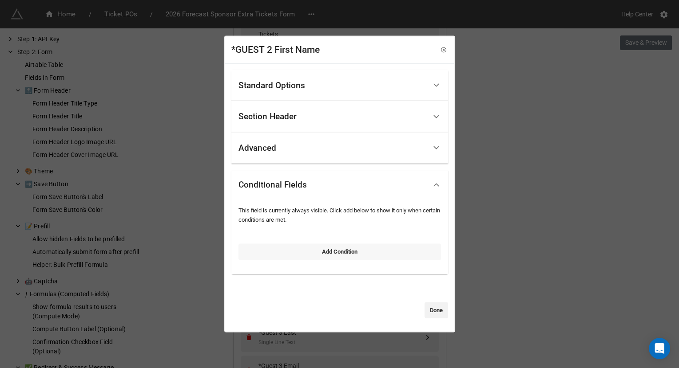
click at [283, 250] on link "Add Condition" at bounding box center [339, 252] width 202 height 16
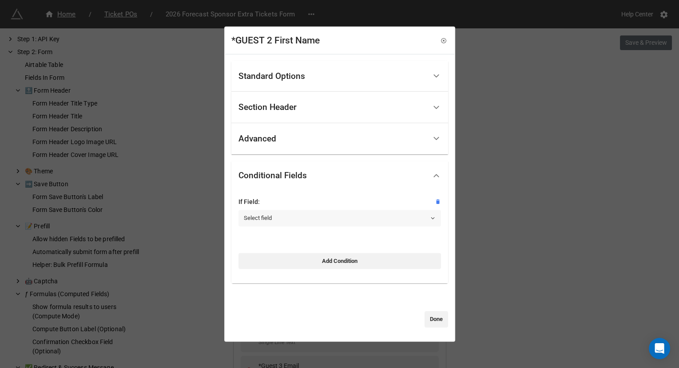
click at [277, 215] on link "Select field" at bounding box center [339, 218] width 202 height 16
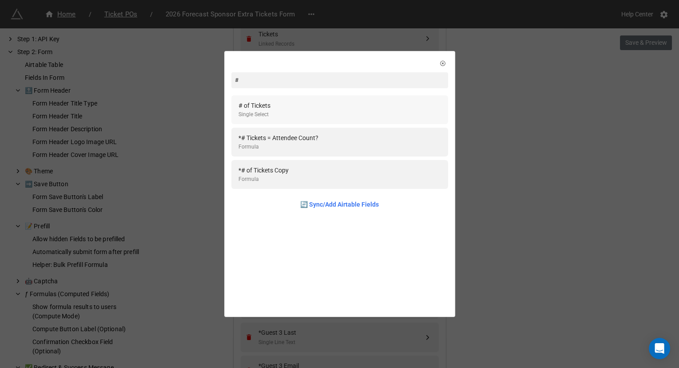
type input "#"
click at [289, 111] on div "# of Tickets Single Select" at bounding box center [339, 110] width 202 height 18
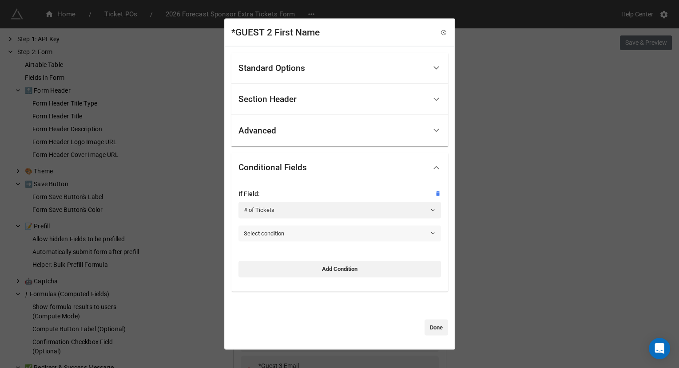
click at [287, 238] on link "Select condition" at bounding box center [339, 234] width 202 height 16
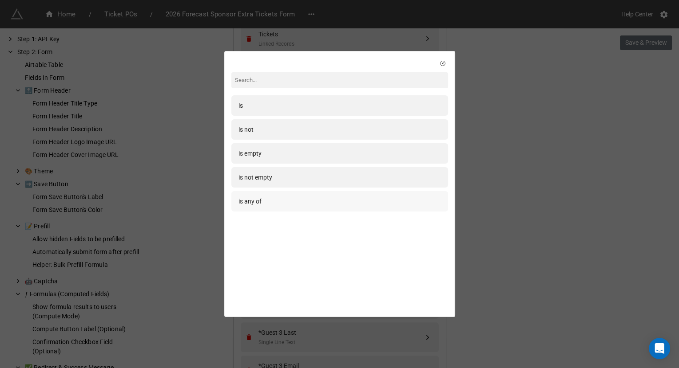
click at [299, 199] on div "is any of" at bounding box center [339, 202] width 202 height 10
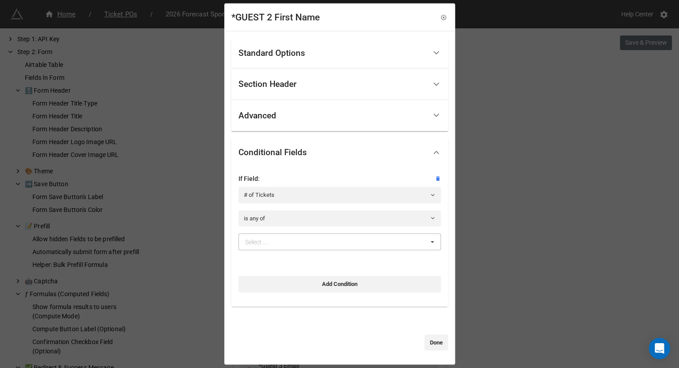
click at [289, 238] on div "Select ... 1 2 3 4 5 6 7 8 9 10 11 12 13 14 15 16 17 18 19 20 30" at bounding box center [339, 242] width 202 height 17
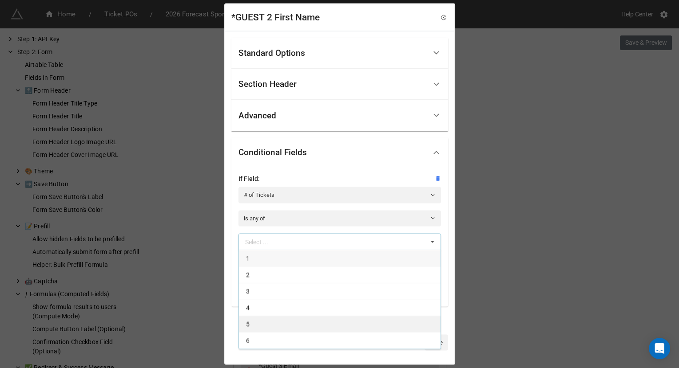
click at [273, 317] on div "5" at bounding box center [340, 324] width 202 height 16
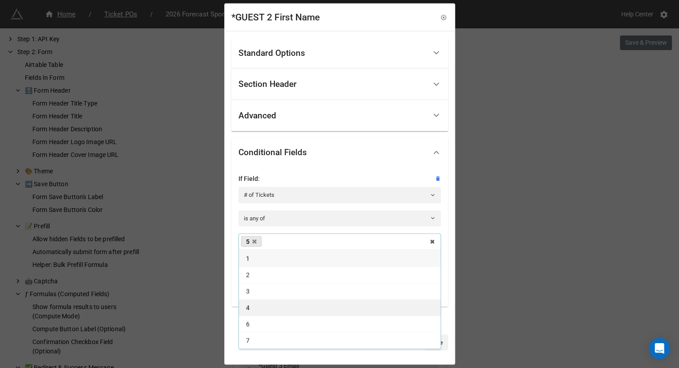
click at [273, 311] on div "4" at bounding box center [340, 308] width 202 height 16
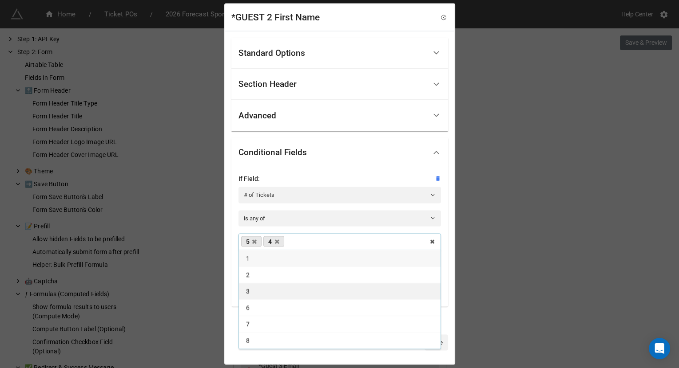
click at [273, 297] on div "3" at bounding box center [340, 291] width 202 height 16
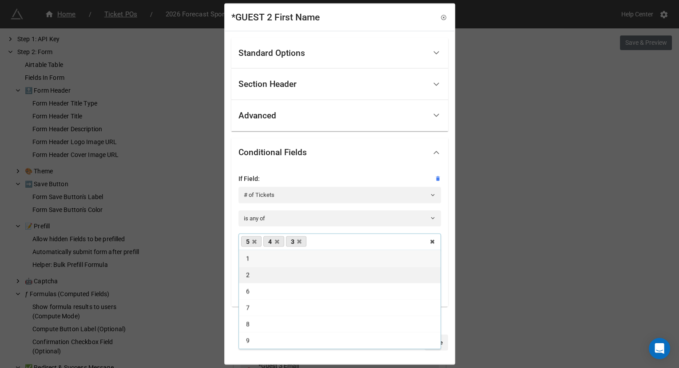
click at [272, 275] on div "2" at bounding box center [340, 275] width 202 height 16
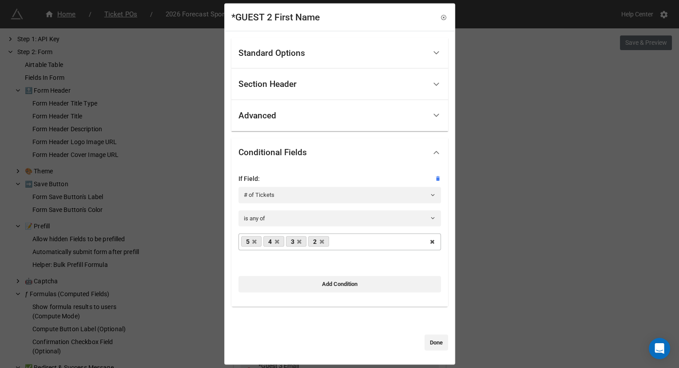
click at [448, 277] on div "Standard Options Title (Optional) First Name Description (Optional) Normal Imag…" at bounding box center [339, 197] width 229 height 333
click at [430, 336] on link "Done" at bounding box center [436, 343] width 24 height 16
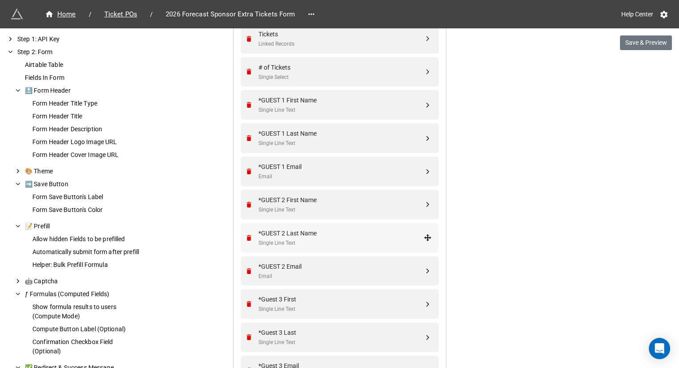
click at [341, 229] on div "*GUEST 2 Last Name" at bounding box center [340, 234] width 165 height 10
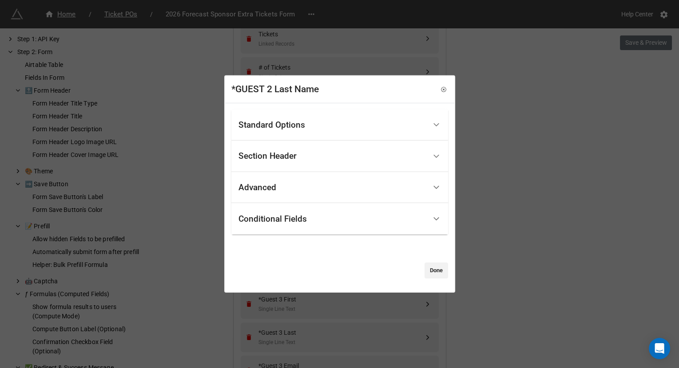
click at [341, 229] on div "Conditional Fields" at bounding box center [332, 219] width 188 height 21
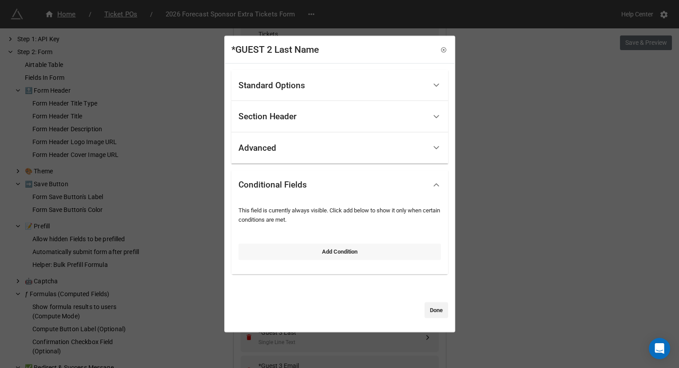
click at [316, 246] on link "Add Condition" at bounding box center [339, 252] width 202 height 16
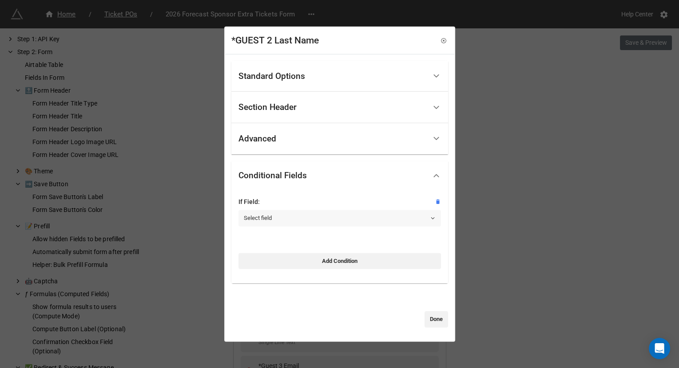
click at [296, 214] on link "Select field" at bounding box center [339, 218] width 202 height 16
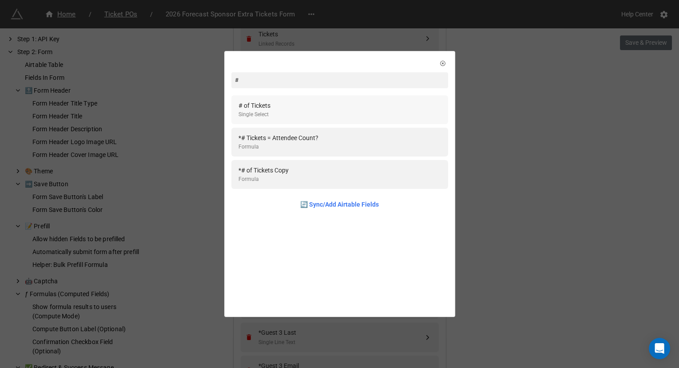
type input "#"
click at [300, 115] on div "# of Tickets Single Select" at bounding box center [339, 110] width 202 height 18
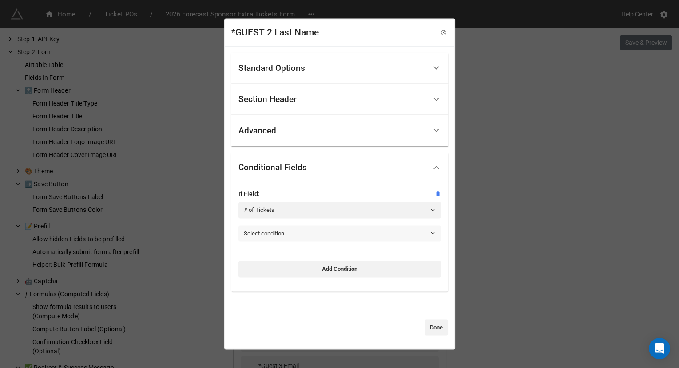
click at [282, 238] on link "Select condition" at bounding box center [339, 234] width 202 height 16
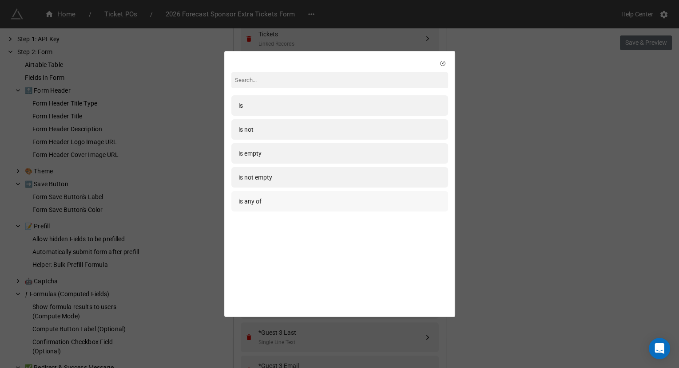
click at [289, 199] on div "is any of" at bounding box center [339, 202] width 202 height 10
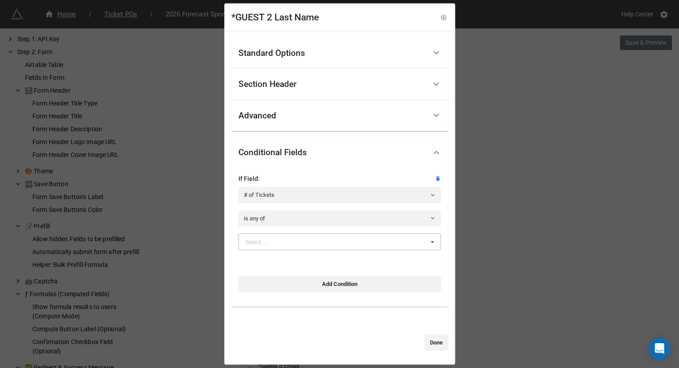
click at [280, 242] on div "Select ..." at bounding box center [262, 242] width 38 height 10
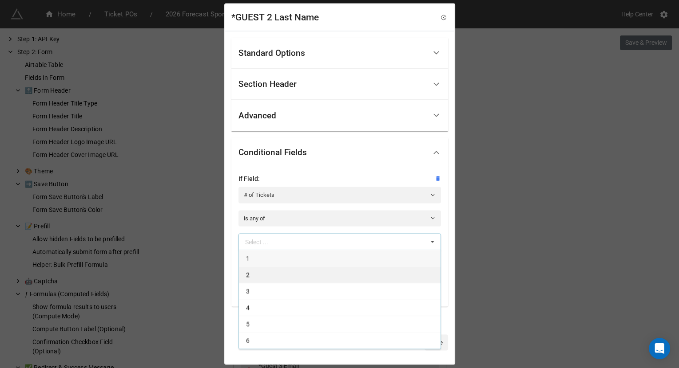
click at [280, 273] on div "2" at bounding box center [340, 275] width 202 height 16
click at [280, 273] on div "3" at bounding box center [340, 275] width 202 height 16
click at [280, 273] on div "4" at bounding box center [340, 275] width 202 height 16
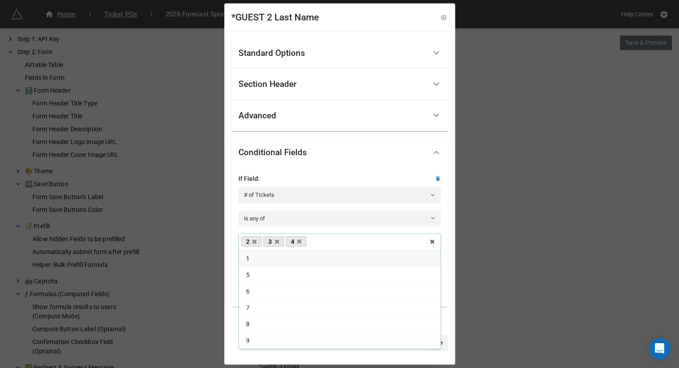
click at [280, 273] on div "5" at bounding box center [340, 275] width 202 height 16
click at [449, 281] on div "Standard Options Title (Optional) Last Name Description (Optional) Normal Image…" at bounding box center [339, 197] width 229 height 333
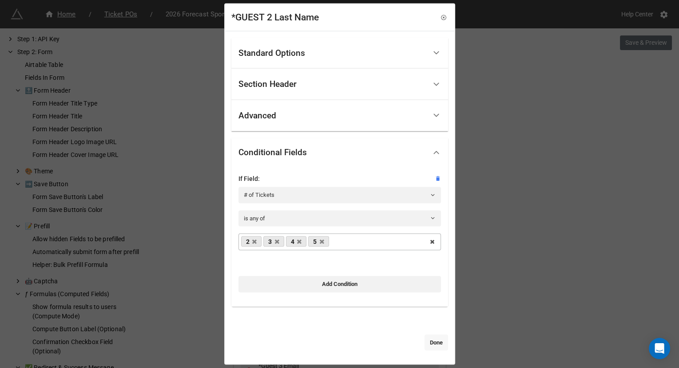
click at [433, 342] on link "Done" at bounding box center [436, 343] width 24 height 16
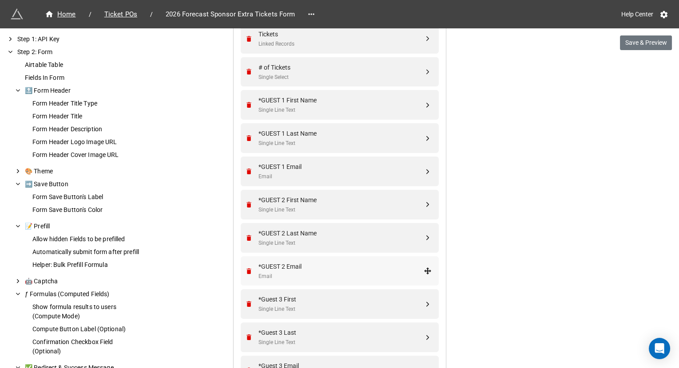
click at [321, 274] on div "Email" at bounding box center [340, 277] width 165 height 8
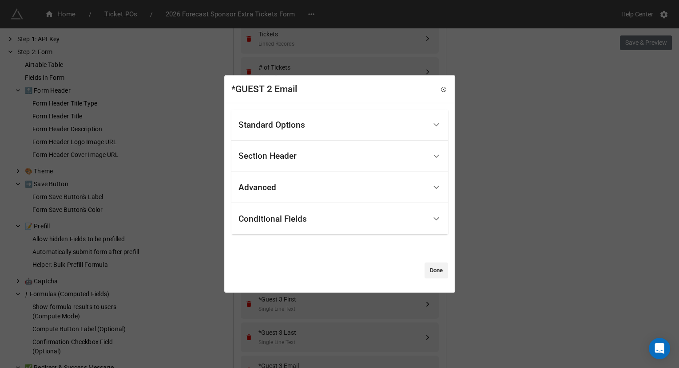
click at [293, 214] on div "Conditional Fields" at bounding box center [332, 219] width 188 height 21
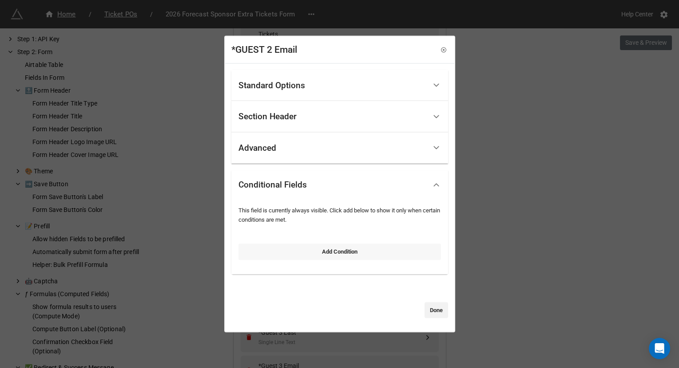
click at [286, 250] on link "Add Condition" at bounding box center [339, 252] width 202 height 16
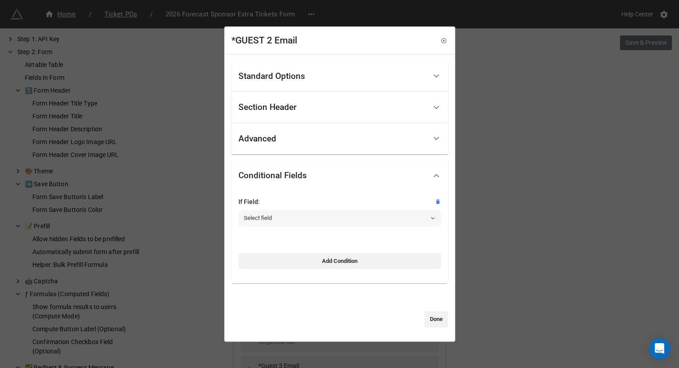
click at [282, 217] on link "Select field" at bounding box center [339, 218] width 202 height 16
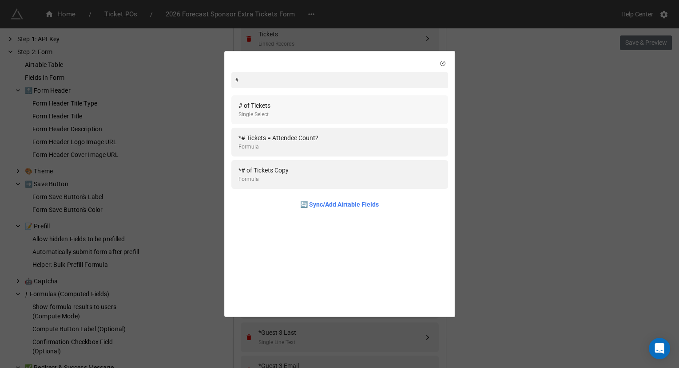
type input "#"
click at [297, 102] on div "# of Tickets Single Select" at bounding box center [339, 110] width 202 height 18
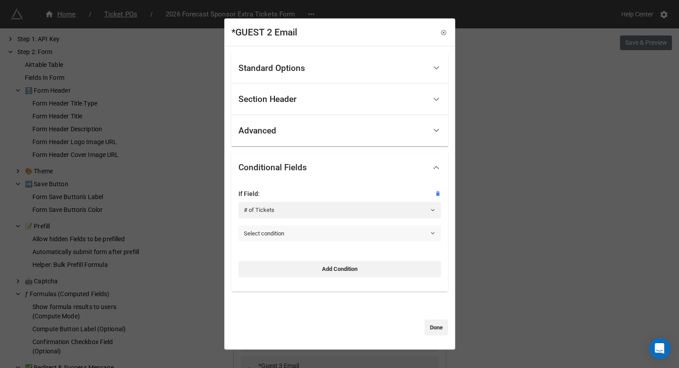
click at [290, 240] on link "Select condition" at bounding box center [339, 234] width 202 height 16
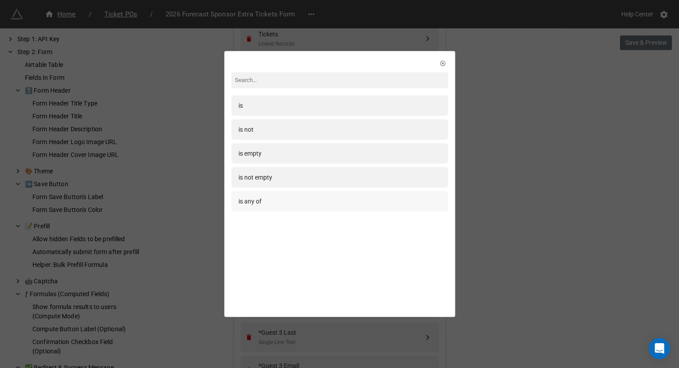
click at [297, 203] on div "is any of" at bounding box center [339, 202] width 202 height 10
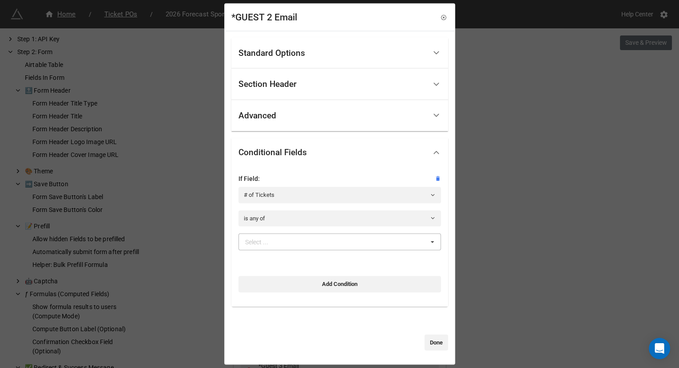
click at [290, 247] on div "Select ... 1 2 3 4 5 6 7 8 9 10 11 12 13 14 15 16 17 18 19 20 30" at bounding box center [339, 242] width 202 height 17
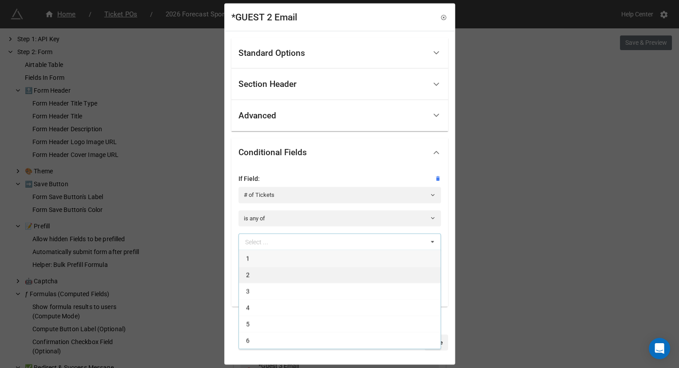
click at [286, 279] on div "2" at bounding box center [340, 275] width 202 height 16
click at [286, 279] on div "3" at bounding box center [340, 275] width 202 height 16
click at [286, 279] on div "4" at bounding box center [340, 275] width 202 height 16
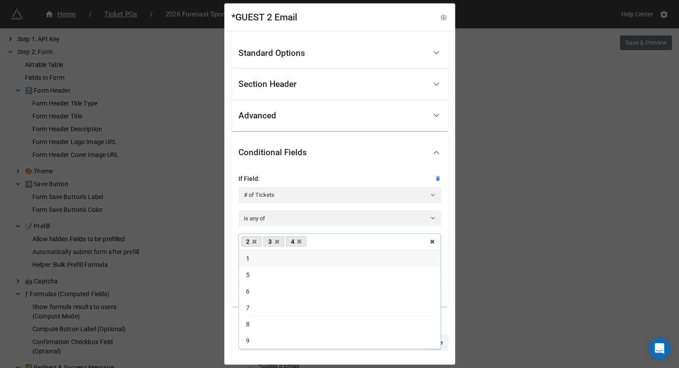
click at [286, 279] on div "5" at bounding box center [340, 275] width 202 height 16
click at [446, 309] on div "Standard Options Title (Optional) Email Description (Optional) Normal Image (Op…" at bounding box center [339, 197] width 229 height 333
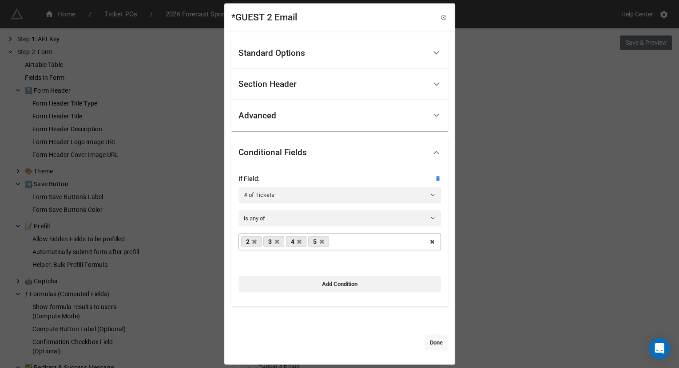
click at [433, 343] on link "Done" at bounding box center [436, 343] width 24 height 16
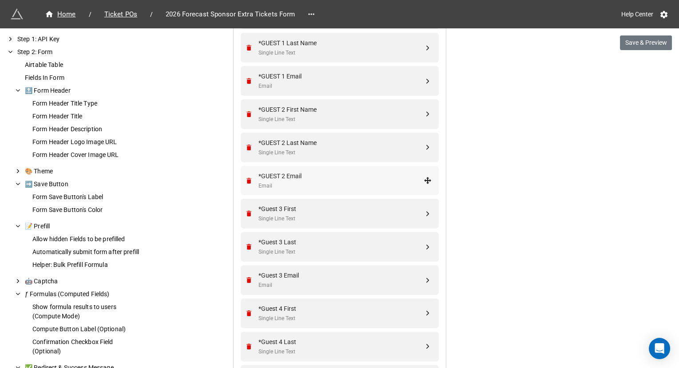
scroll to position [576, 0]
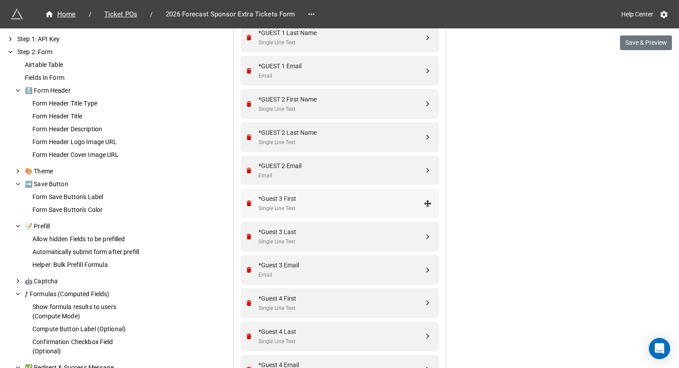
click at [336, 191] on div "*Guest 3 First Single Line Text" at bounding box center [338, 204] width 186 height 30
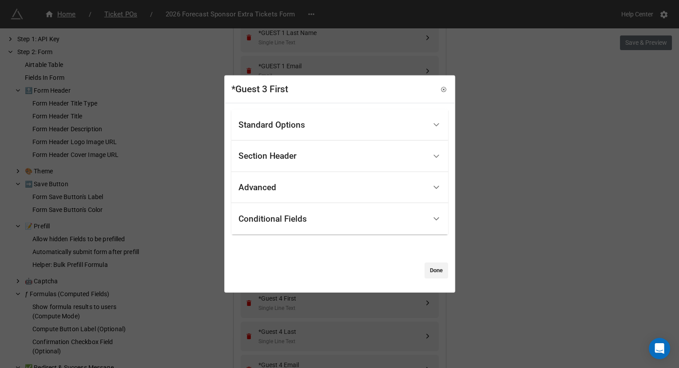
click at [308, 228] on div "Conditional Fields" at bounding box center [332, 219] width 188 height 21
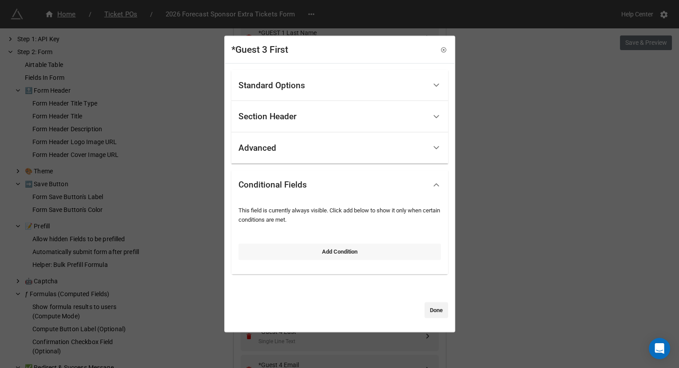
click at [288, 246] on link "Add Condition" at bounding box center [339, 252] width 202 height 16
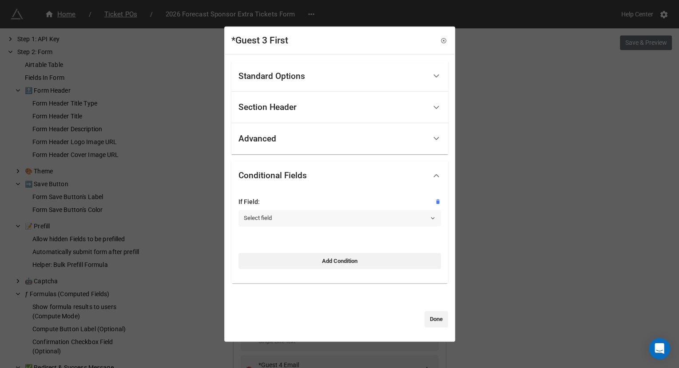
click at [284, 218] on link "Select field" at bounding box center [339, 218] width 202 height 16
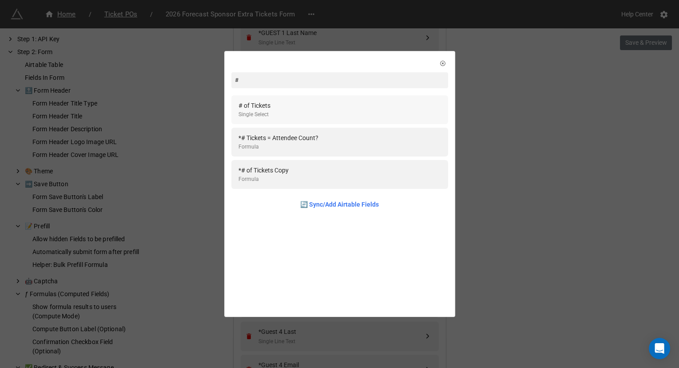
type input "#"
click at [303, 110] on div "# of Tickets Single Select" at bounding box center [339, 110] width 202 height 18
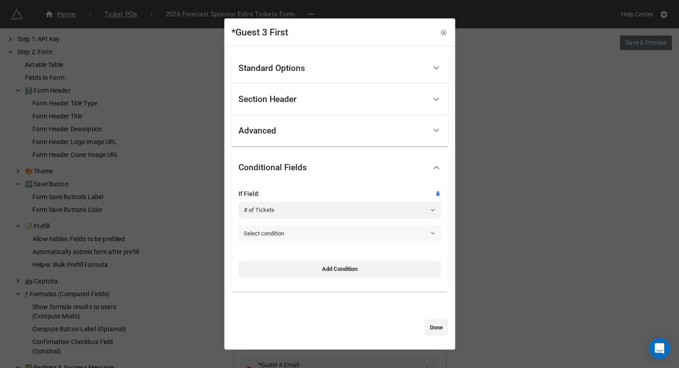
click at [286, 234] on link "Select condition" at bounding box center [339, 234] width 202 height 16
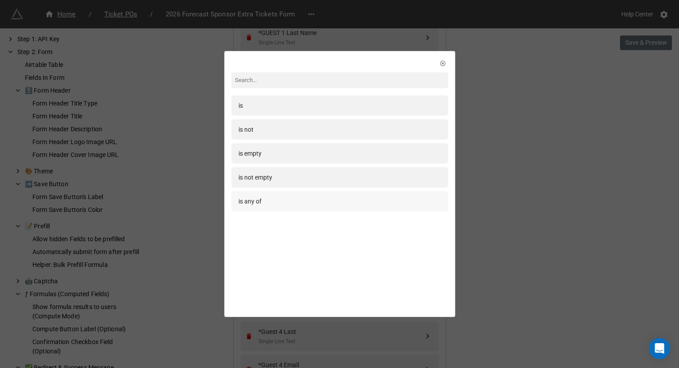
click at [281, 200] on div "is any of" at bounding box center [339, 202] width 202 height 10
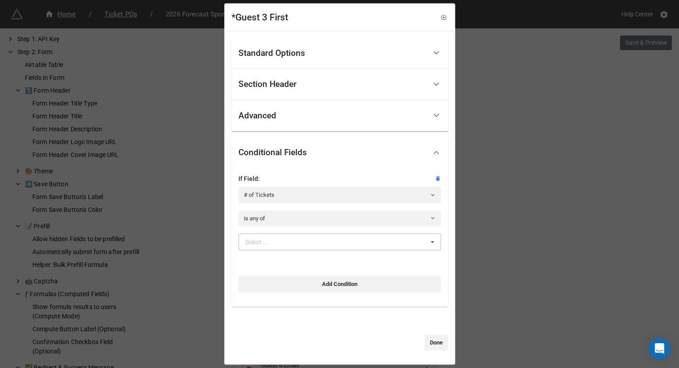
click at [268, 246] on div "Select ..." at bounding box center [262, 242] width 38 height 10
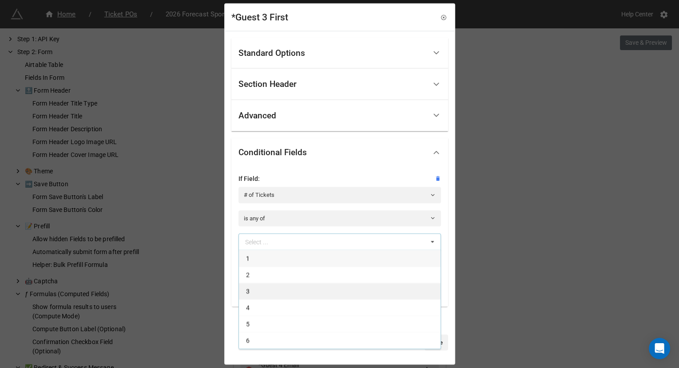
click at [267, 296] on div "3" at bounding box center [340, 291] width 202 height 16
click at [267, 296] on div "4" at bounding box center [340, 291] width 202 height 16
click at [267, 296] on div "5" at bounding box center [340, 291] width 202 height 16
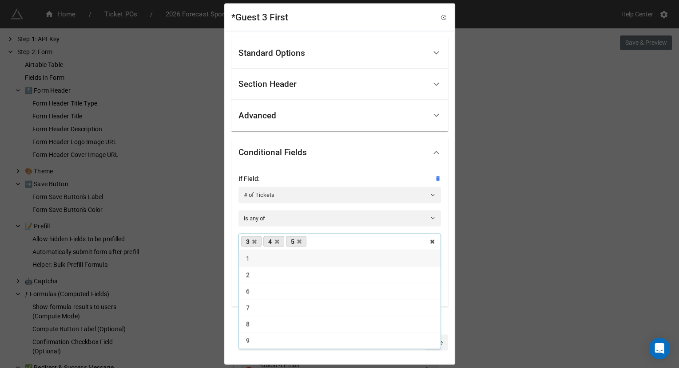
click at [448, 287] on div "Standard Options Title (Optional) First Name Description (Optional) Normal Imag…" at bounding box center [339, 197] width 229 height 333
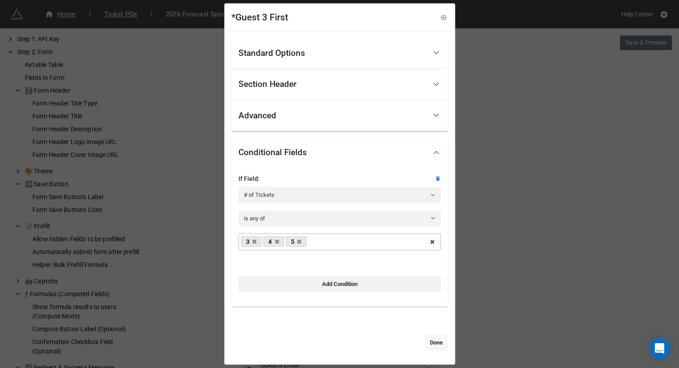
click at [434, 344] on link "Done" at bounding box center [436, 343] width 24 height 16
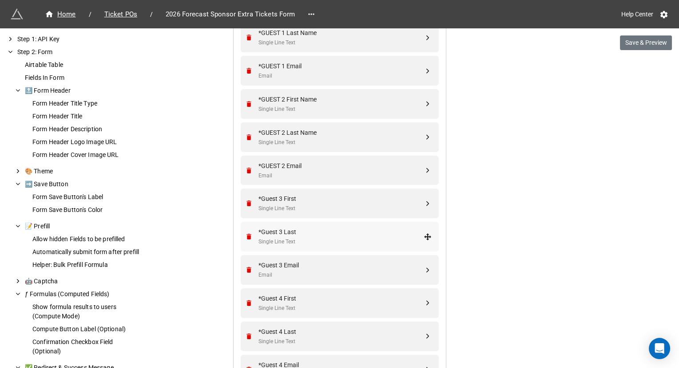
click at [323, 238] on div "Single Line Text" at bounding box center [340, 242] width 165 height 8
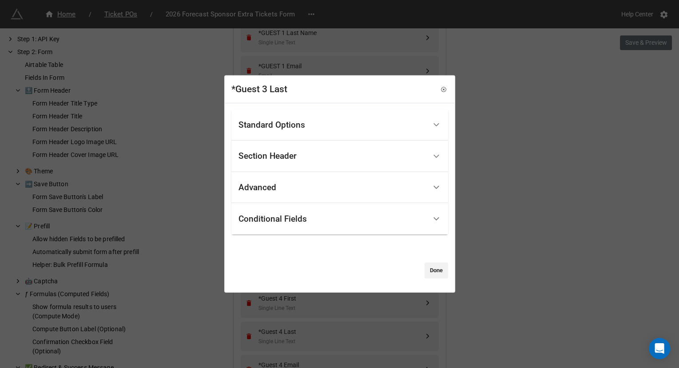
click at [280, 215] on div "Conditional Fields" at bounding box center [272, 218] width 68 height 9
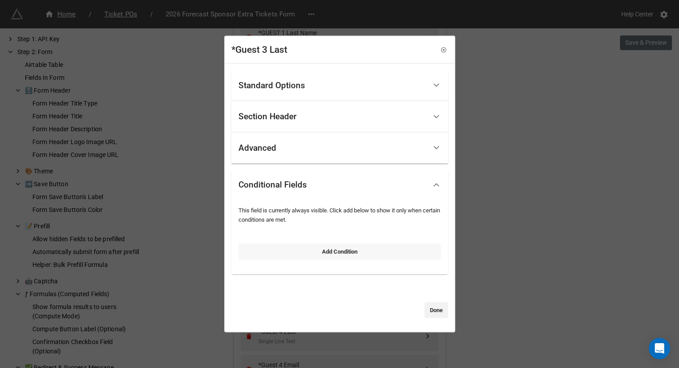
click at [277, 245] on link "Add Condition" at bounding box center [339, 252] width 202 height 16
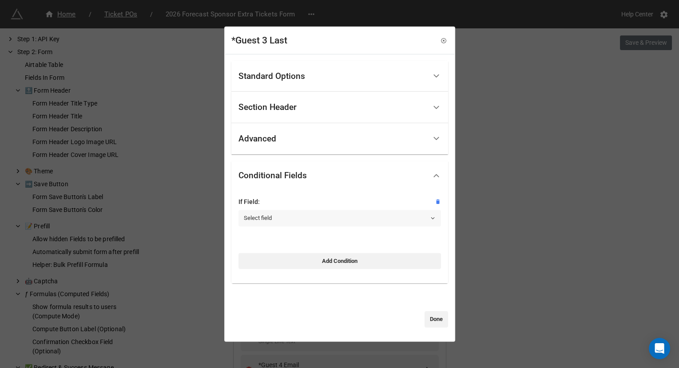
click at [276, 218] on link "Select field" at bounding box center [339, 218] width 202 height 16
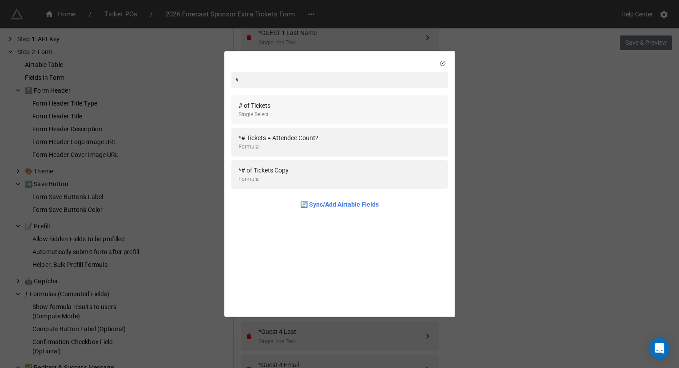
type input "#"
click at [293, 113] on div "# of Tickets Single Select" at bounding box center [339, 110] width 202 height 18
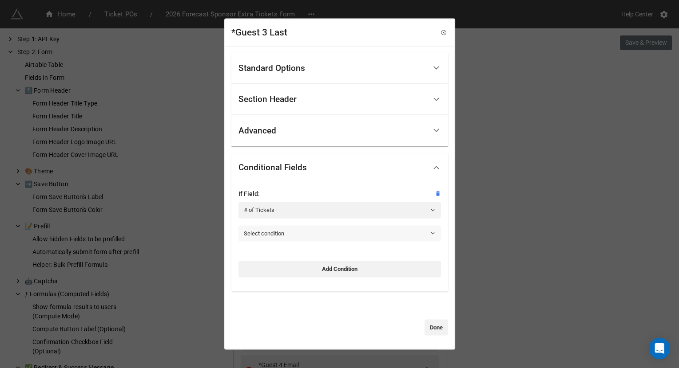
click at [265, 239] on link "Select condition" at bounding box center [339, 234] width 202 height 16
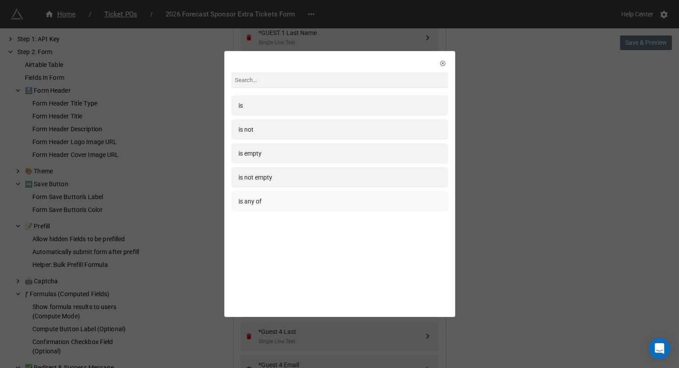
click at [286, 200] on div "is any of" at bounding box center [339, 202] width 202 height 10
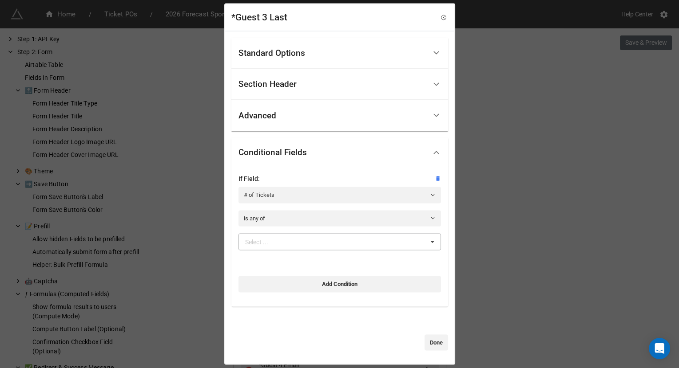
click at [273, 242] on div "Select ..." at bounding box center [262, 242] width 38 height 10
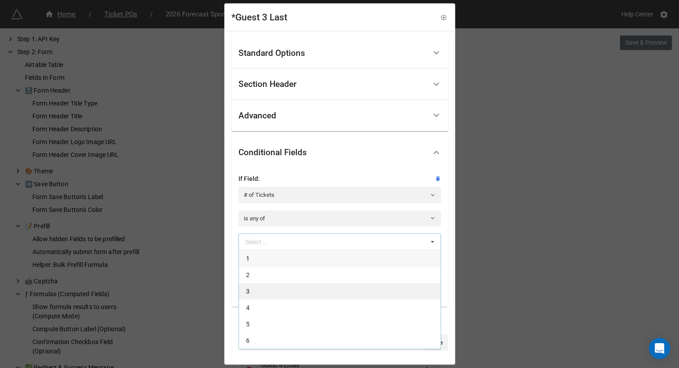
click at [265, 297] on div "3" at bounding box center [340, 291] width 202 height 16
click at [265, 297] on div "4" at bounding box center [340, 291] width 202 height 16
click at [265, 297] on div "5" at bounding box center [340, 291] width 202 height 16
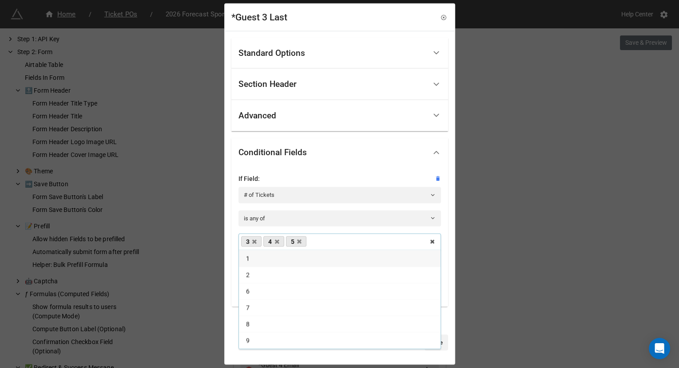
click at [448, 308] on div "Standard Options Title (Optional) Last Name Description (Optional) Normal Image…" at bounding box center [339, 197] width 229 height 333
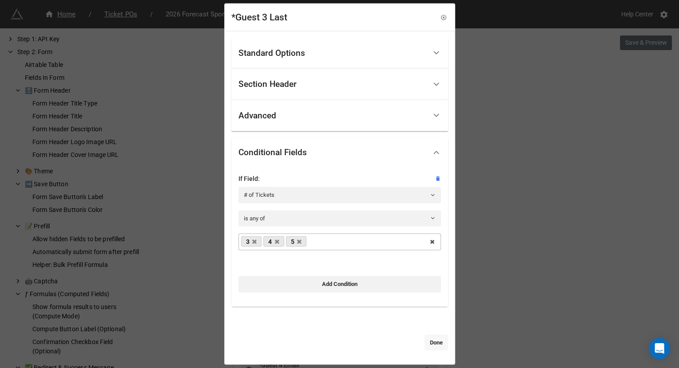
click at [433, 344] on link "Done" at bounding box center [436, 343] width 24 height 16
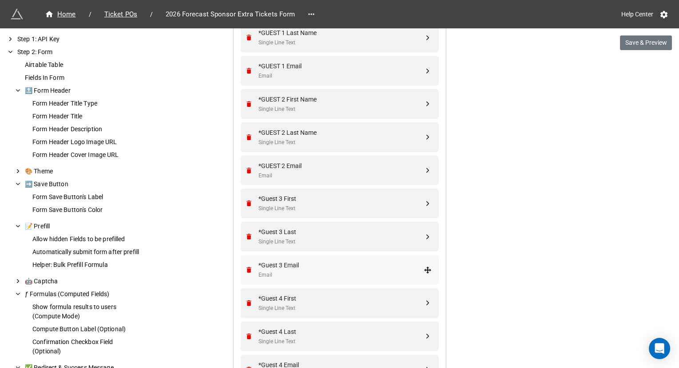
click at [326, 265] on div "*Guest 3 Email" at bounding box center [340, 266] width 165 height 10
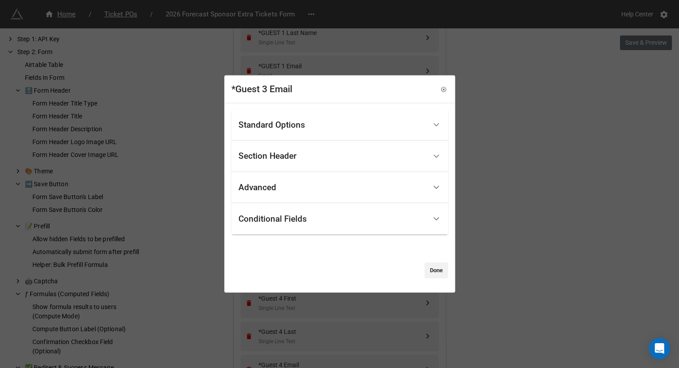
click at [280, 215] on div "Conditional Fields" at bounding box center [272, 218] width 68 height 9
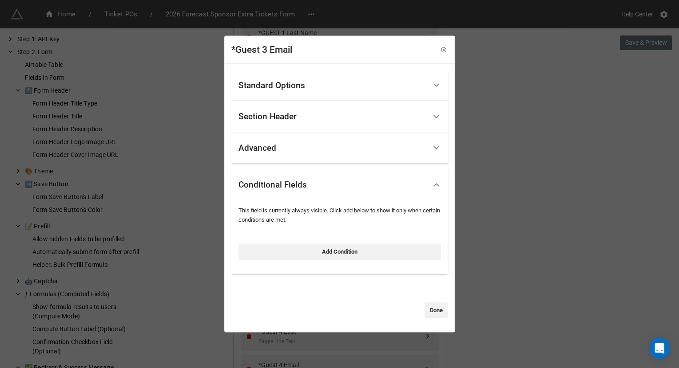
click at [269, 243] on div "Add Condition" at bounding box center [339, 249] width 202 height 21
click at [268, 248] on link "Add Condition" at bounding box center [339, 252] width 202 height 16
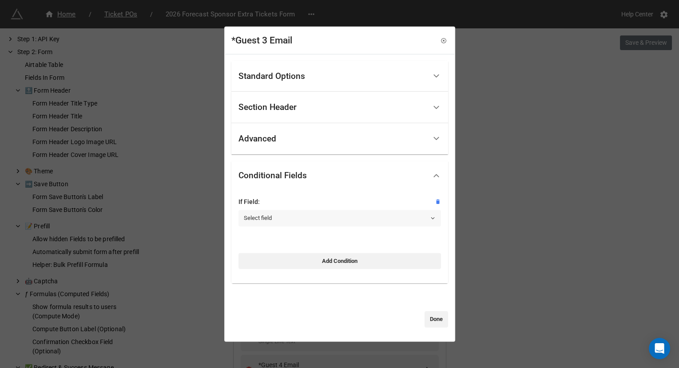
click at [271, 224] on link "Select field" at bounding box center [339, 218] width 202 height 16
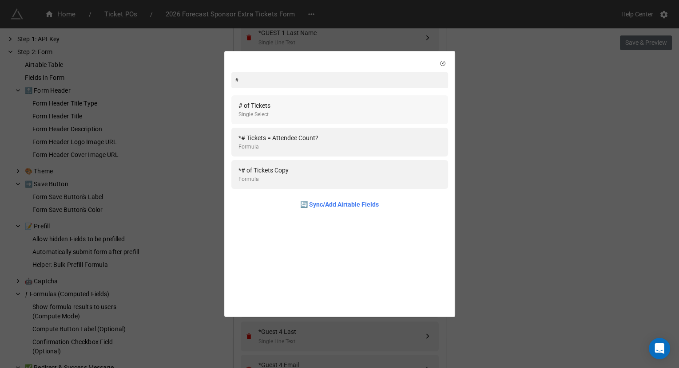
type input "#"
click at [276, 108] on div "# of Tickets Single Select" at bounding box center [339, 110] width 202 height 18
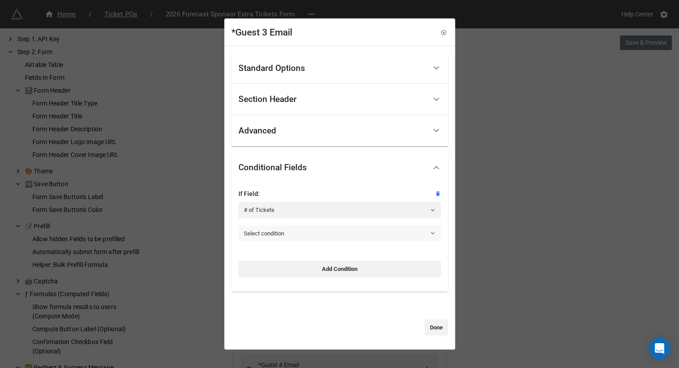
click at [253, 239] on link "Select condition" at bounding box center [339, 234] width 202 height 16
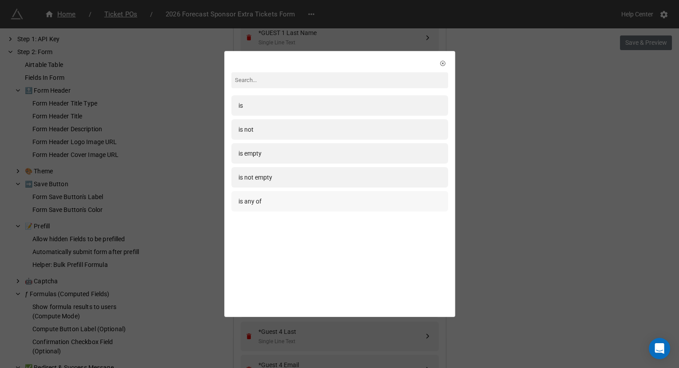
click at [272, 204] on div "is any of" at bounding box center [339, 202] width 202 height 10
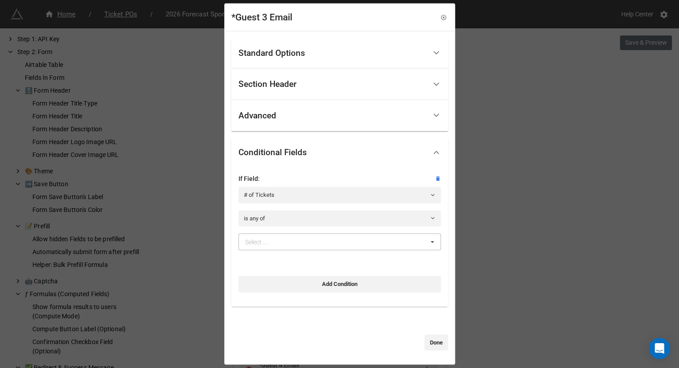
click at [271, 245] on div "Select ..." at bounding box center [262, 242] width 38 height 10
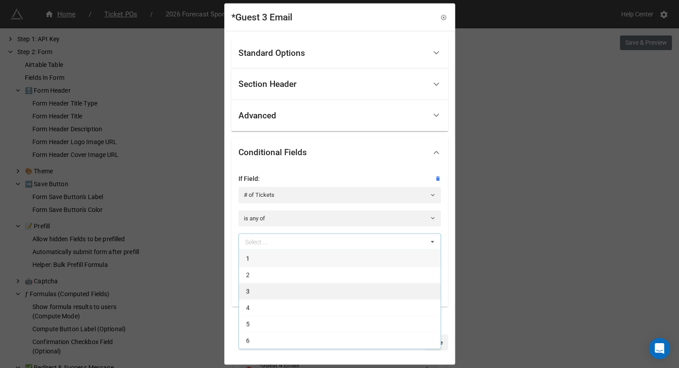
click at [257, 297] on div "3" at bounding box center [340, 291] width 202 height 16
click at [257, 297] on div "4" at bounding box center [340, 291] width 202 height 16
click at [257, 297] on div "5" at bounding box center [340, 291] width 202 height 16
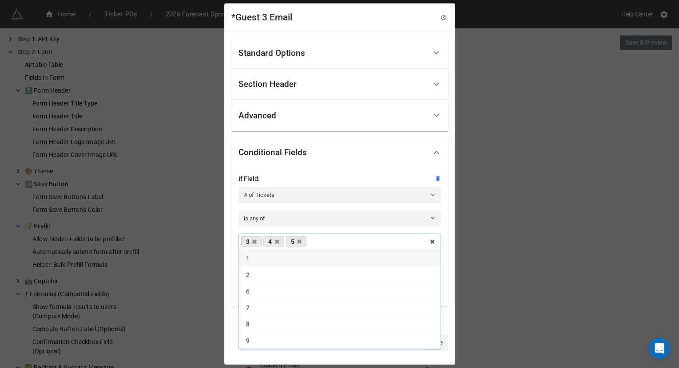
click at [445, 322] on div "Standard Options Title (Optional) Email Description (Optional) Normal Image (Op…" at bounding box center [339, 197] width 229 height 333
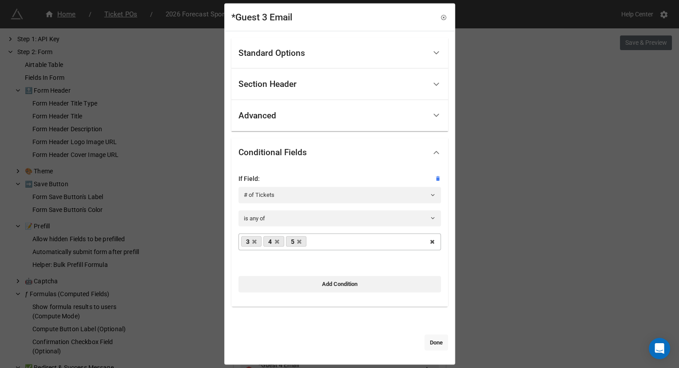
click at [436, 337] on link "Done" at bounding box center [436, 343] width 24 height 16
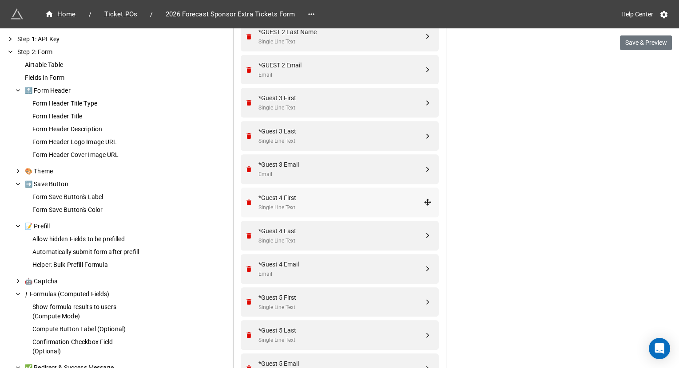
scroll to position [713, 0]
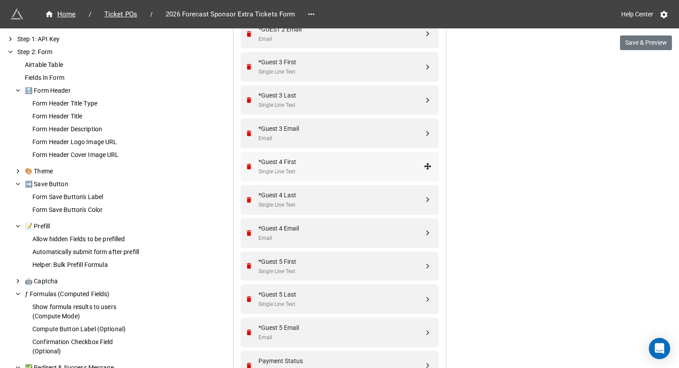
click at [314, 159] on div "*Guest 4 First" at bounding box center [340, 162] width 165 height 10
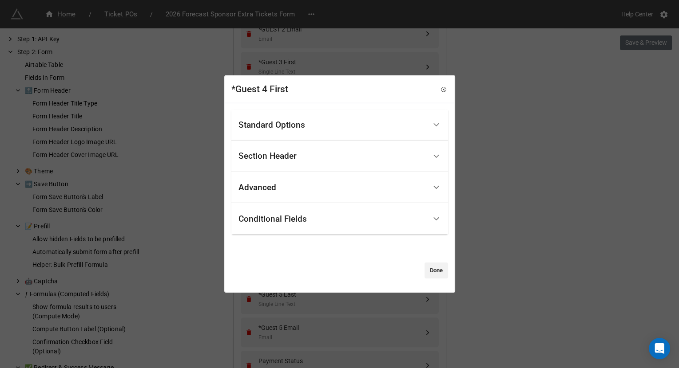
click at [285, 221] on div "Conditional Fields" at bounding box center [272, 218] width 68 height 9
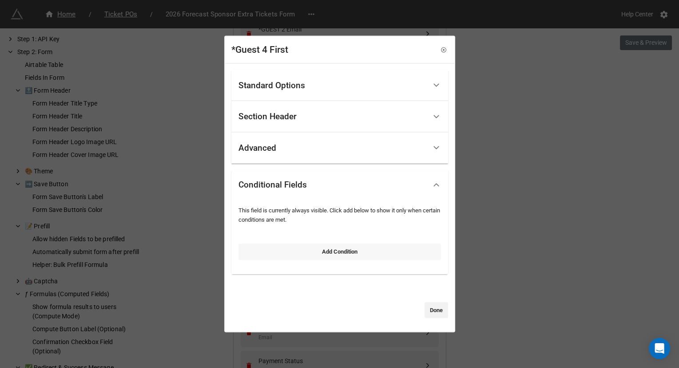
click at [276, 249] on link "Add Condition" at bounding box center [339, 252] width 202 height 16
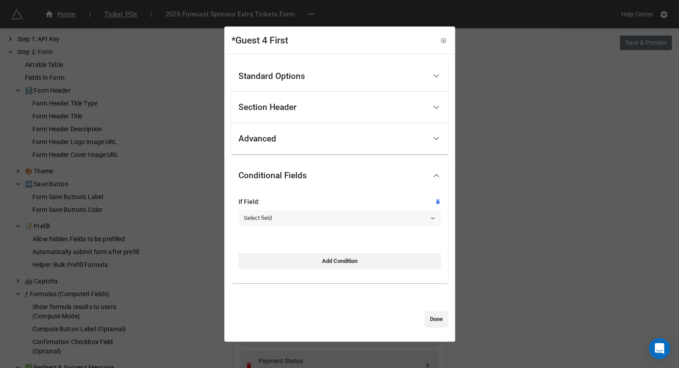
click at [277, 213] on link "Select field" at bounding box center [339, 218] width 202 height 16
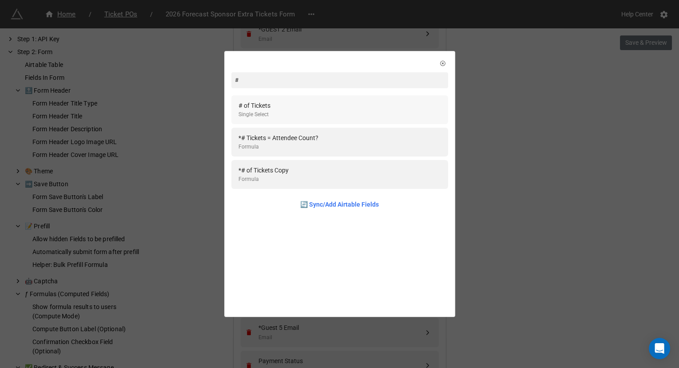
type input "#"
click at [281, 103] on div "# of Tickets Single Select" at bounding box center [339, 110] width 202 height 18
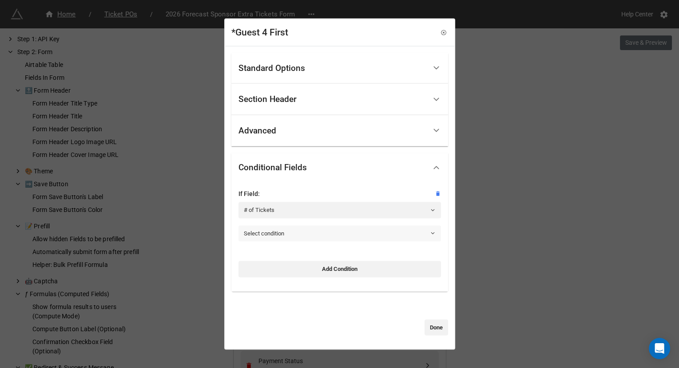
click at [278, 234] on link "Select condition" at bounding box center [339, 234] width 202 height 16
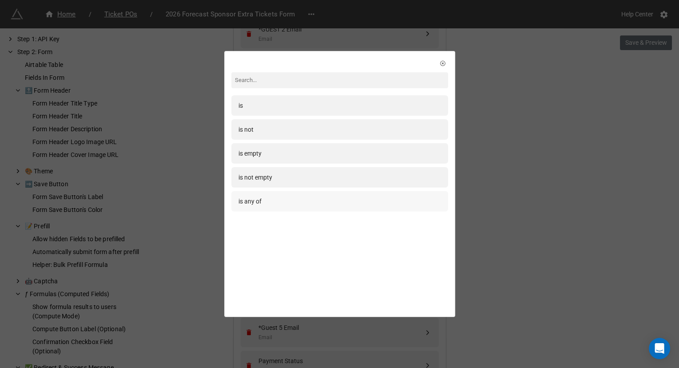
click at [277, 203] on div "is any of" at bounding box center [339, 202] width 202 height 10
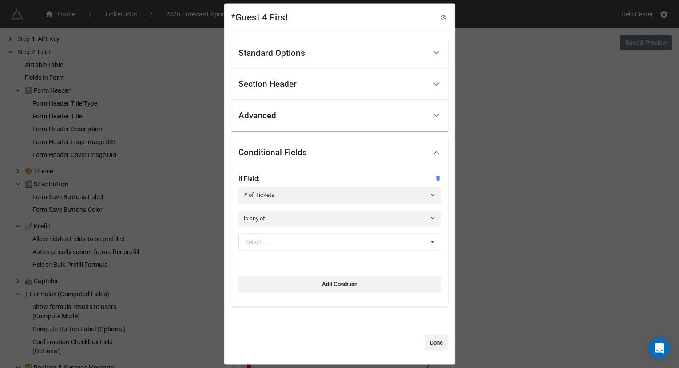
click at [277, 229] on div "If Field: # of Tickets is any of Select ... 1 2 3 4 5 6 7 8 9 10 11 12 13 14 15…" at bounding box center [339, 215] width 202 height 83
click at [274, 237] on div "Select ..." at bounding box center [262, 242] width 38 height 10
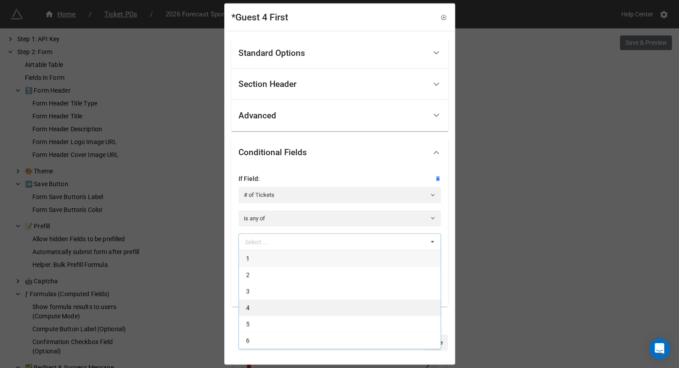
click at [269, 305] on div "4" at bounding box center [340, 308] width 202 height 16
click at [269, 305] on div "5" at bounding box center [340, 308] width 202 height 16
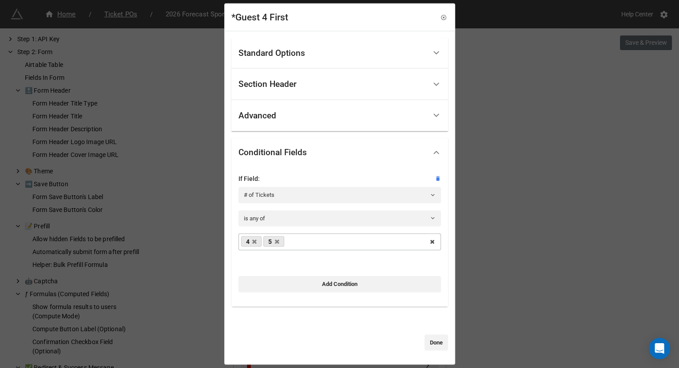
click at [447, 301] on div "Standard Options Title (Optional) First Name Description (Optional) Normal Imag…" at bounding box center [339, 197] width 229 height 333
click at [431, 343] on link "Done" at bounding box center [436, 343] width 24 height 16
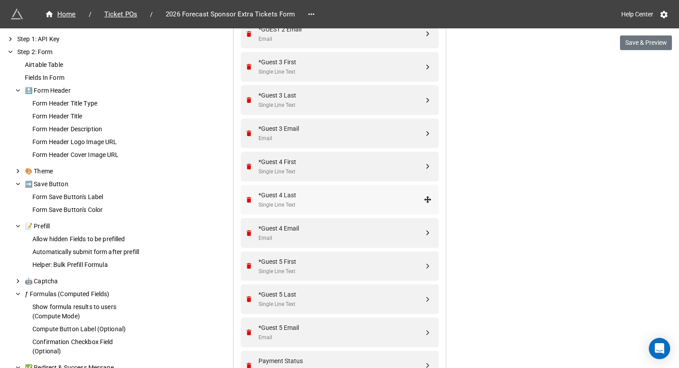
click at [334, 201] on div "Single Line Text" at bounding box center [340, 205] width 165 height 8
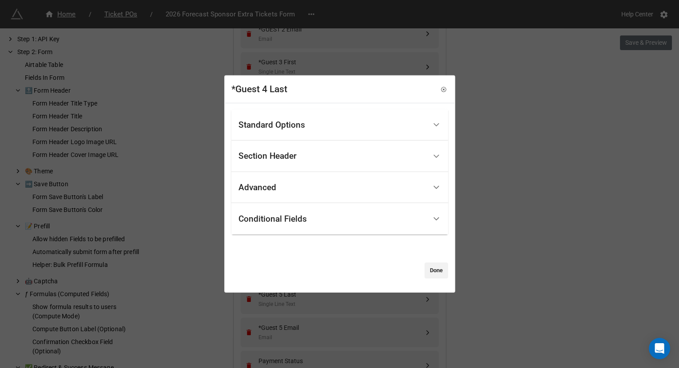
click at [292, 225] on div "Conditional Fields" at bounding box center [332, 219] width 188 height 21
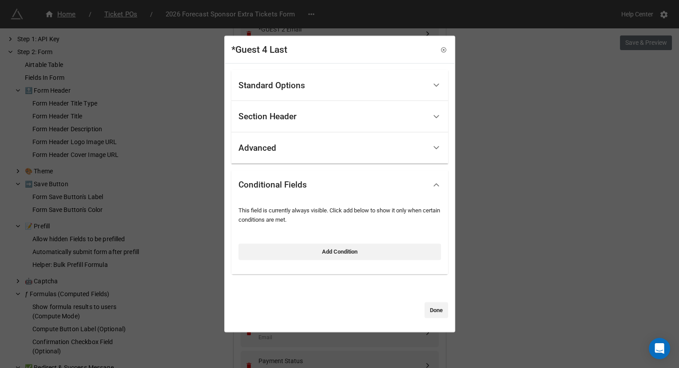
click at [277, 243] on div "Add Condition" at bounding box center [339, 249] width 202 height 21
click at [274, 248] on link "Add Condition" at bounding box center [339, 252] width 202 height 16
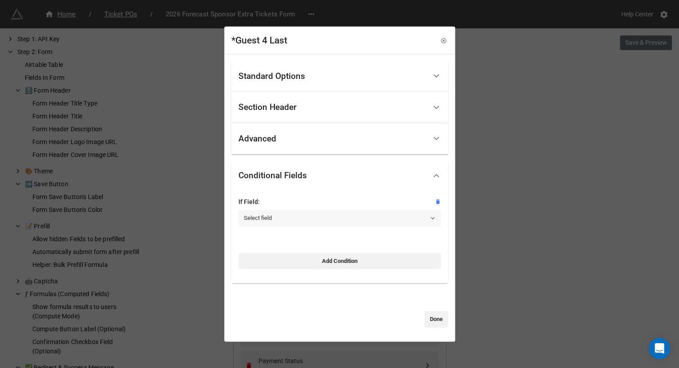
click at [273, 211] on link "Select field" at bounding box center [339, 218] width 202 height 16
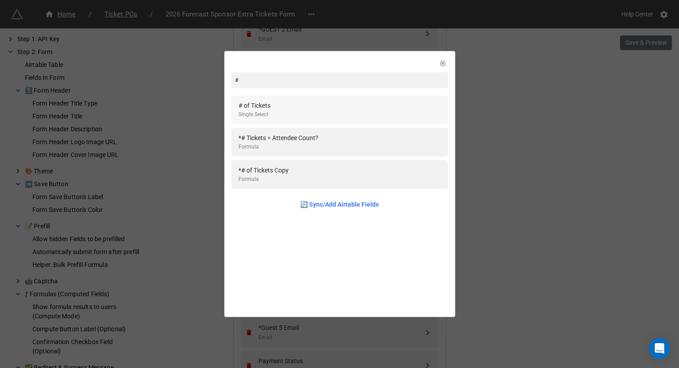
type input "#"
click at [273, 102] on div "# of Tickets Single Select" at bounding box center [339, 110] width 202 height 18
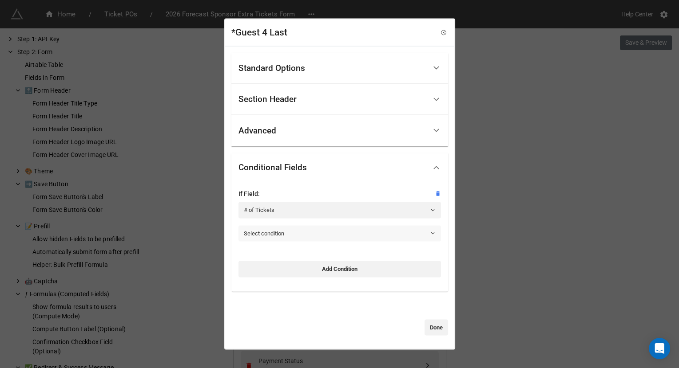
click at [285, 233] on link "Select condition" at bounding box center [339, 234] width 202 height 16
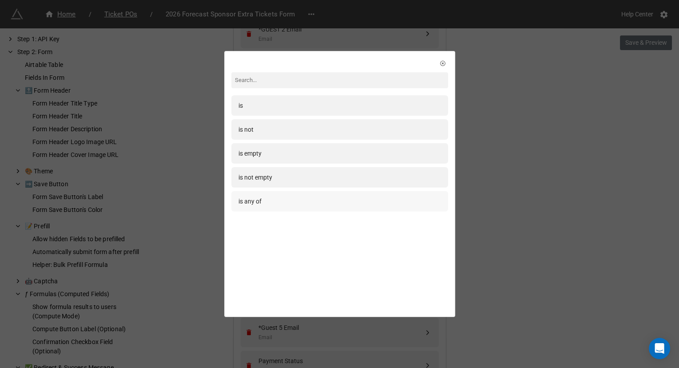
click at [281, 198] on div "is any of" at bounding box center [339, 202] width 202 height 10
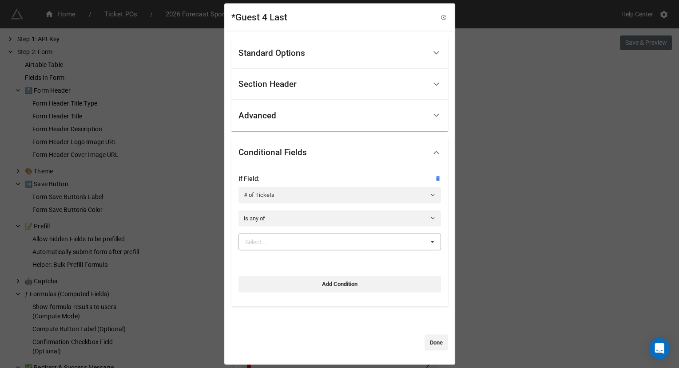
click at [279, 244] on div "Select ..." at bounding box center [262, 242] width 38 height 10
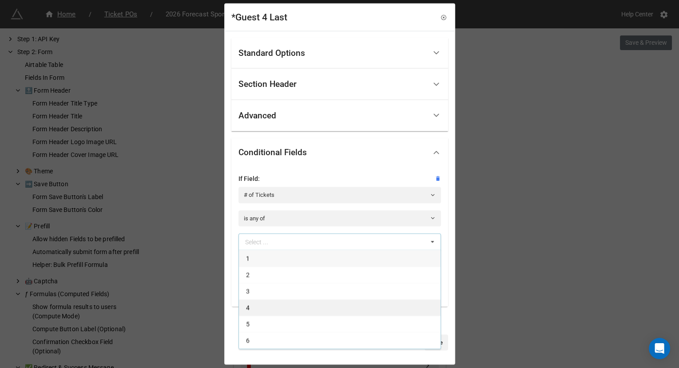
click at [277, 305] on div "4" at bounding box center [340, 308] width 202 height 16
click at [277, 305] on div "5" at bounding box center [340, 308] width 202 height 16
click at [444, 317] on div "Standard Options Title (Optional) Last Name Description (Optional) Normal Image…" at bounding box center [339, 197] width 229 height 333
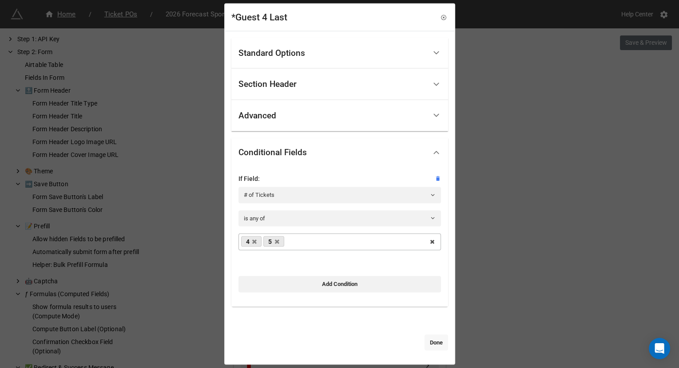
click at [432, 337] on link "Done" at bounding box center [436, 343] width 24 height 16
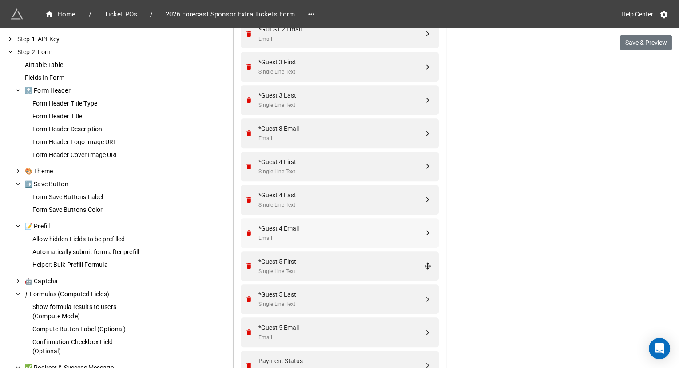
click at [319, 234] on div "Email" at bounding box center [340, 238] width 165 height 8
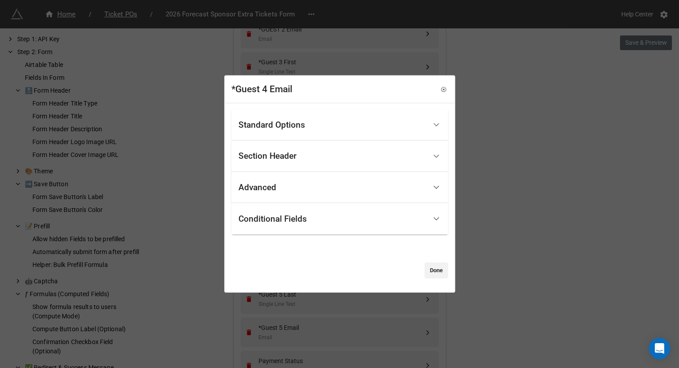
click at [295, 223] on div "Conditional Fields" at bounding box center [272, 218] width 68 height 9
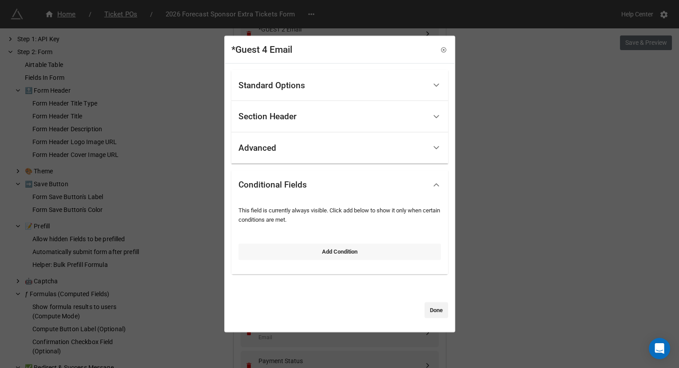
click at [273, 254] on link "Add Condition" at bounding box center [339, 252] width 202 height 16
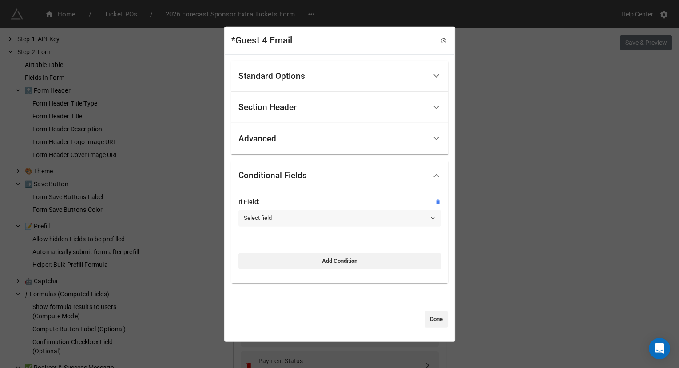
click at [273, 226] on link "Select field" at bounding box center [339, 218] width 202 height 16
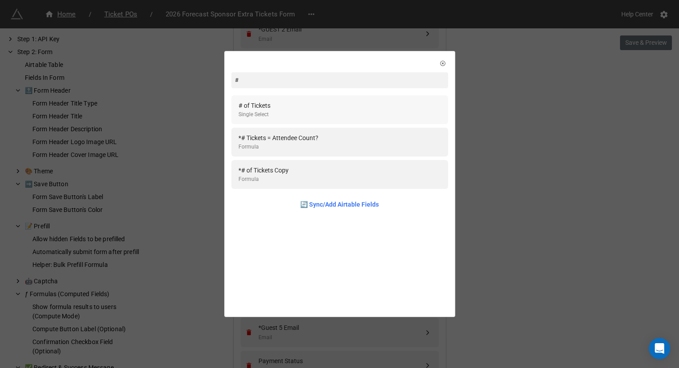
type input "#"
click at [265, 116] on div "Single Select" at bounding box center [254, 115] width 32 height 8
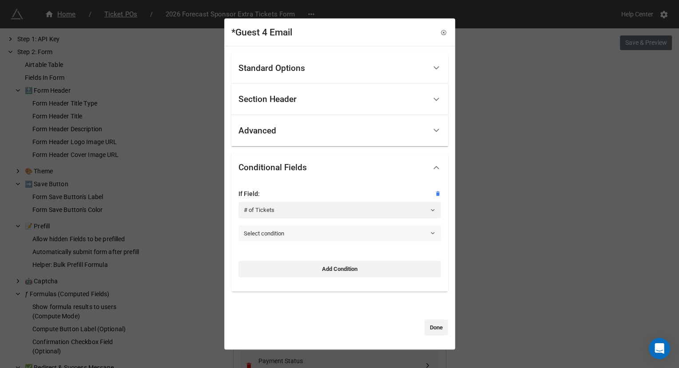
click at [264, 230] on link "Select condition" at bounding box center [339, 234] width 202 height 16
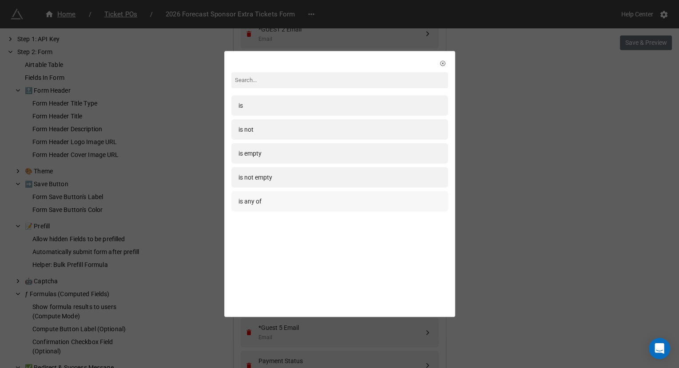
click at [264, 198] on div "is any of" at bounding box center [339, 202] width 202 height 10
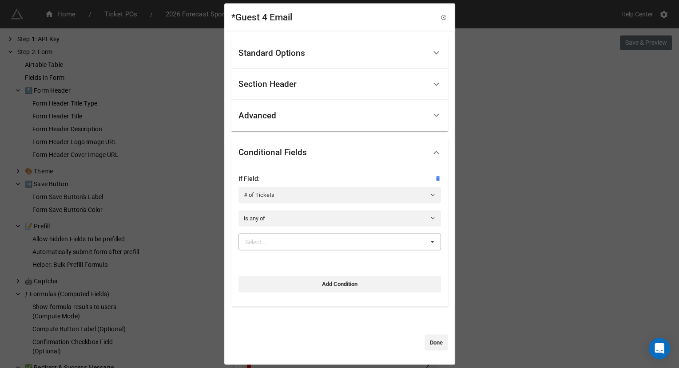
click at [281, 238] on div "Select ..." at bounding box center [262, 242] width 38 height 10
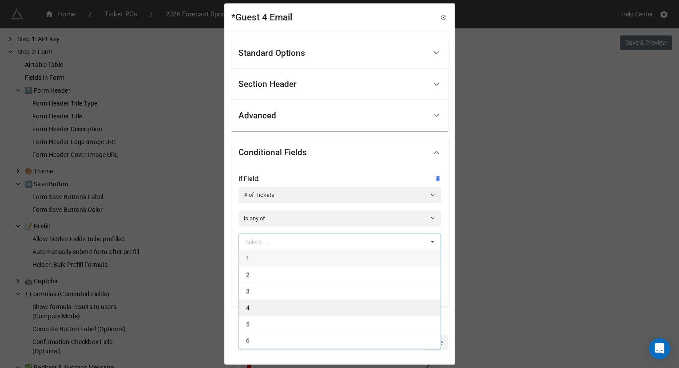
click at [277, 302] on div "4" at bounding box center [340, 308] width 202 height 16
click at [277, 302] on div "5" at bounding box center [340, 308] width 202 height 16
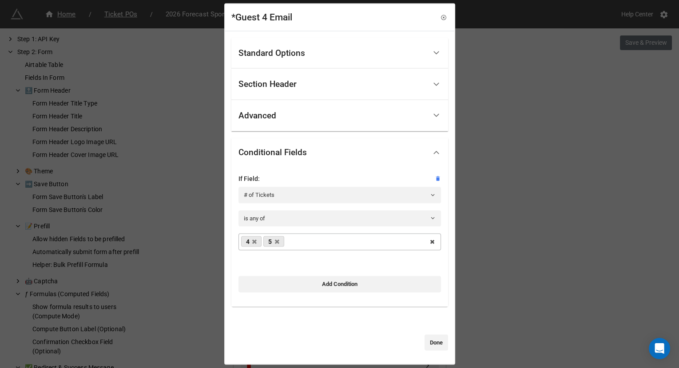
click at [444, 311] on div "Standard Options Title (Optional) Email Description (Optional) Normal Image (Op…" at bounding box center [339, 197] width 229 height 333
click at [435, 335] on link "Done" at bounding box center [436, 343] width 24 height 16
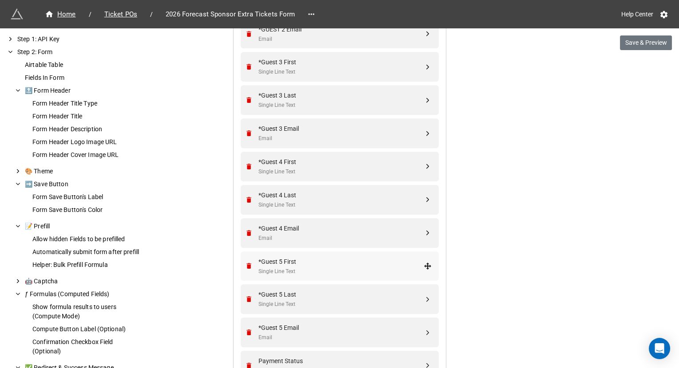
click at [343, 259] on div "*Guest 5 First" at bounding box center [340, 262] width 165 height 10
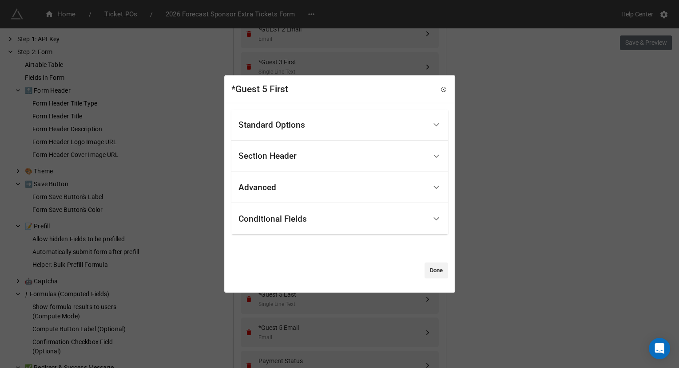
click at [281, 209] on div "Conditional Fields" at bounding box center [332, 219] width 188 height 21
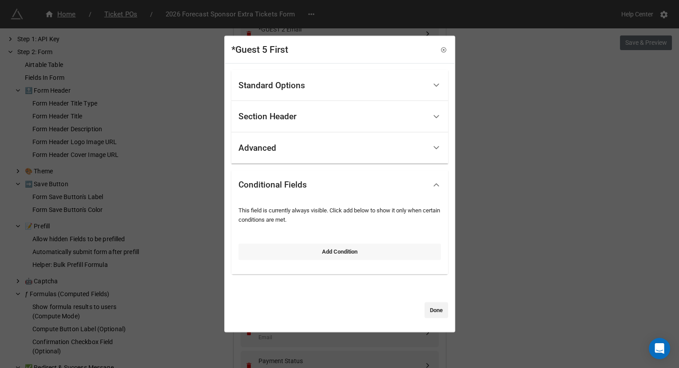
click at [274, 248] on link "Add Condition" at bounding box center [339, 252] width 202 height 16
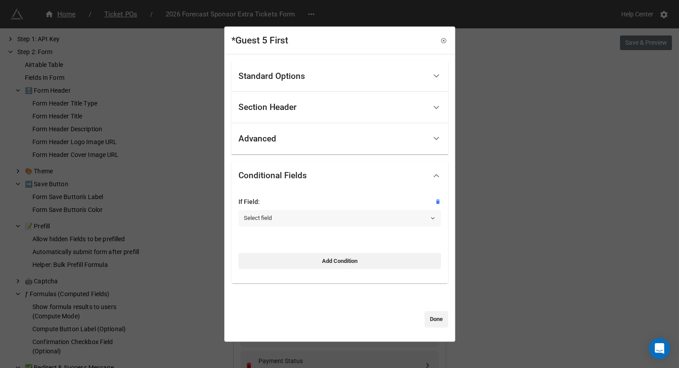
click at [271, 215] on link "Select field" at bounding box center [339, 218] width 202 height 16
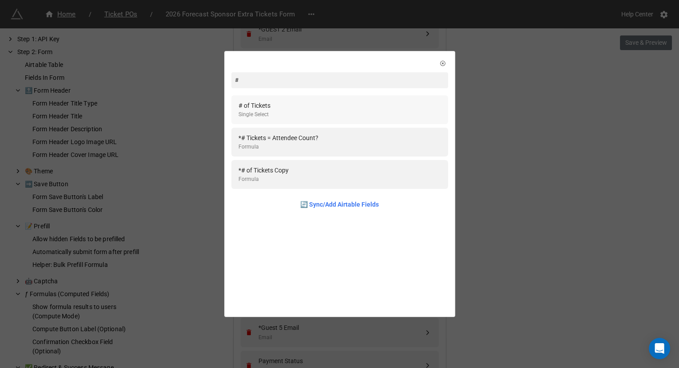
type input "#"
click at [271, 105] on div "# of Tickets Single Select" at bounding box center [339, 110] width 202 height 18
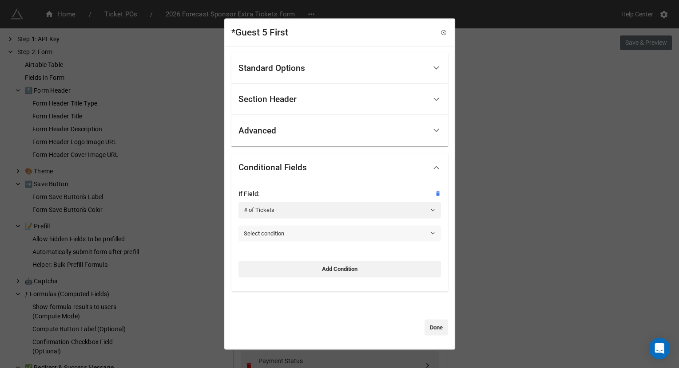
click at [283, 235] on link "Select condition" at bounding box center [339, 234] width 202 height 16
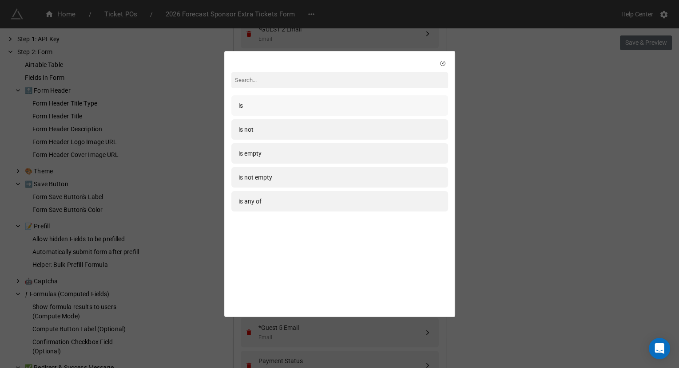
click at [283, 112] on div "is" at bounding box center [339, 105] width 217 height 20
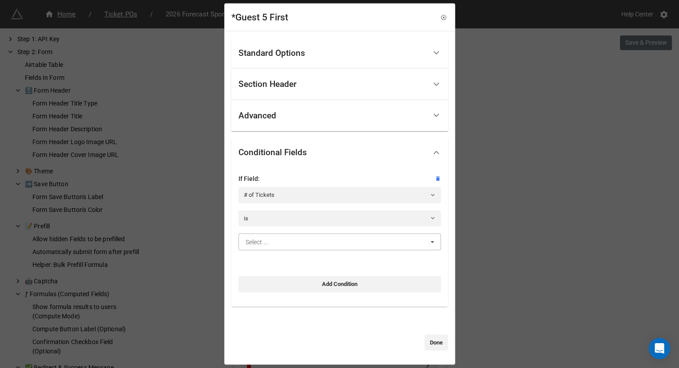
click at [277, 241] on input "text" at bounding box center [340, 242] width 202 height 16
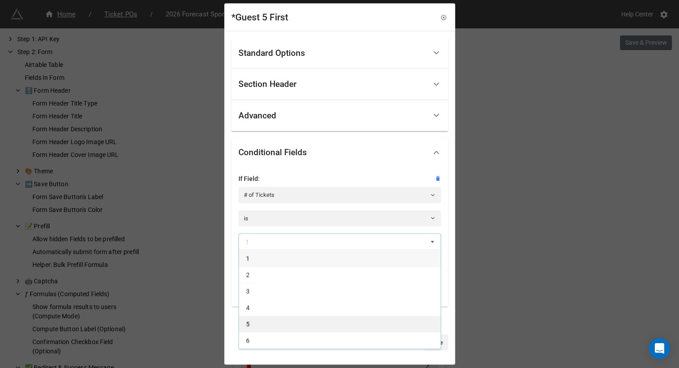
click at [269, 326] on div "5" at bounding box center [340, 324] width 202 height 16
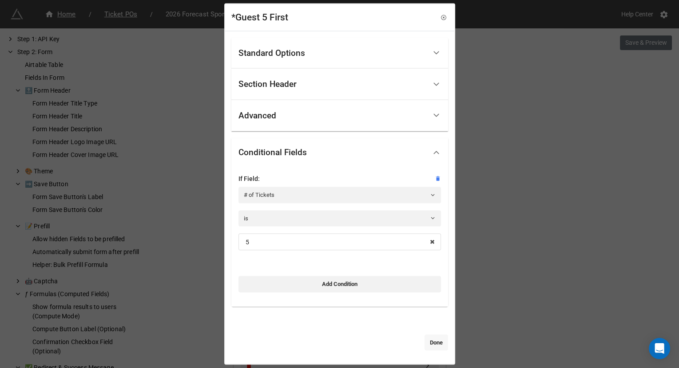
click at [435, 346] on link "Done" at bounding box center [436, 343] width 24 height 16
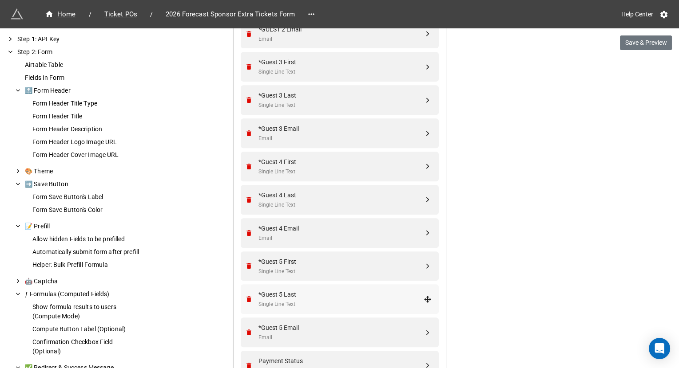
click at [347, 295] on div "*Guest 5 Last" at bounding box center [340, 295] width 165 height 10
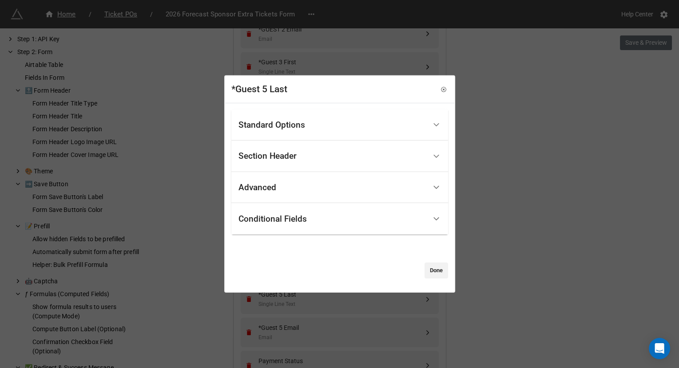
click at [298, 217] on div "Conditional Fields" at bounding box center [272, 218] width 68 height 9
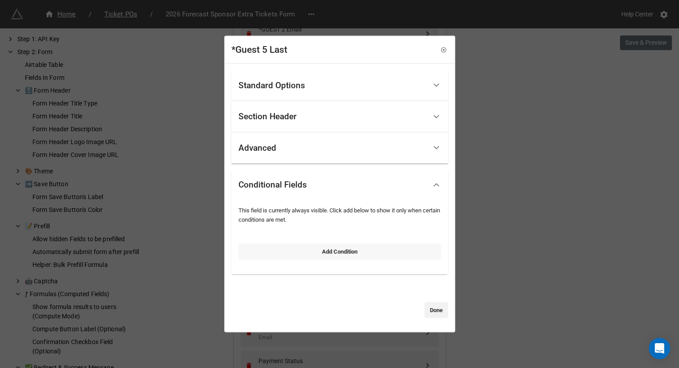
click at [276, 251] on link "Add Condition" at bounding box center [339, 252] width 202 height 16
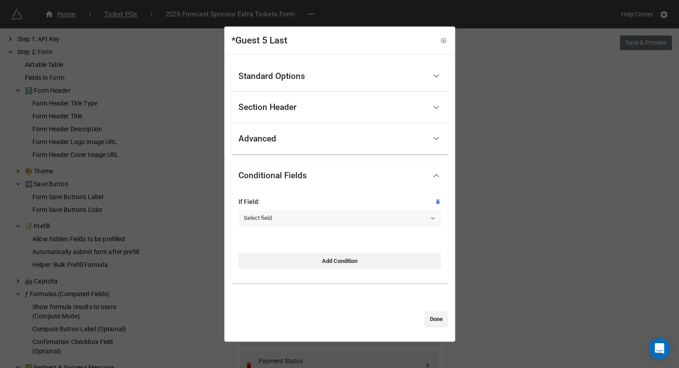
click at [275, 216] on link "Select field" at bounding box center [339, 218] width 202 height 16
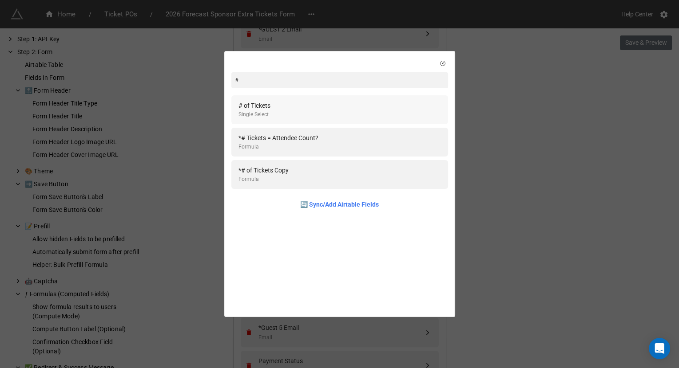
type input "#"
click at [275, 110] on div "# of Tickets Single Select" at bounding box center [339, 110] width 202 height 18
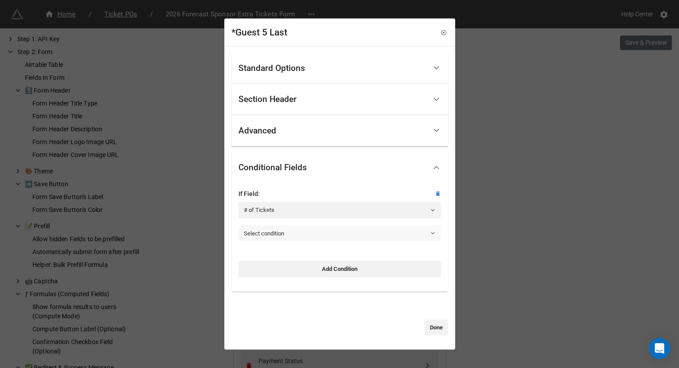
click at [281, 232] on link "Select condition" at bounding box center [339, 234] width 202 height 16
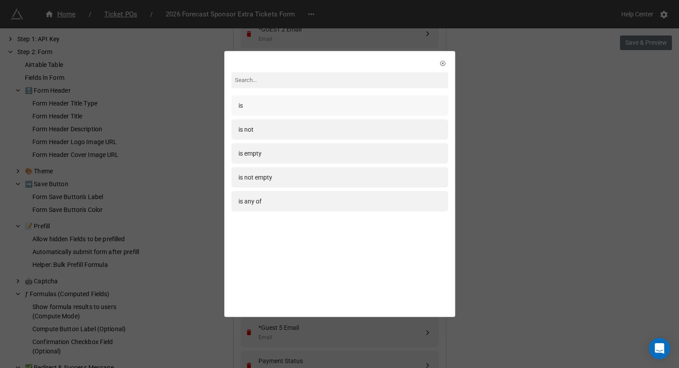
click at [289, 115] on div "is" at bounding box center [339, 105] width 217 height 20
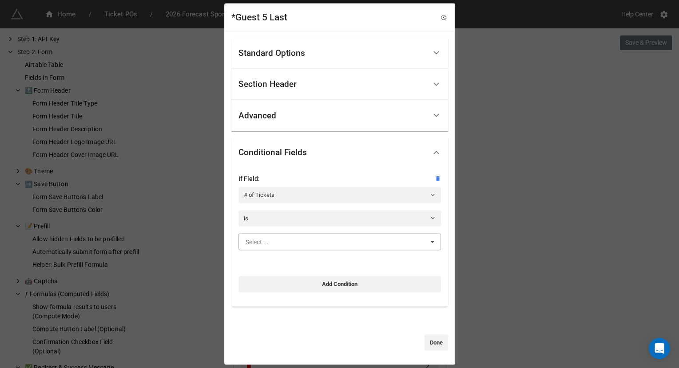
click at [275, 247] on input "text" at bounding box center [340, 242] width 202 height 16
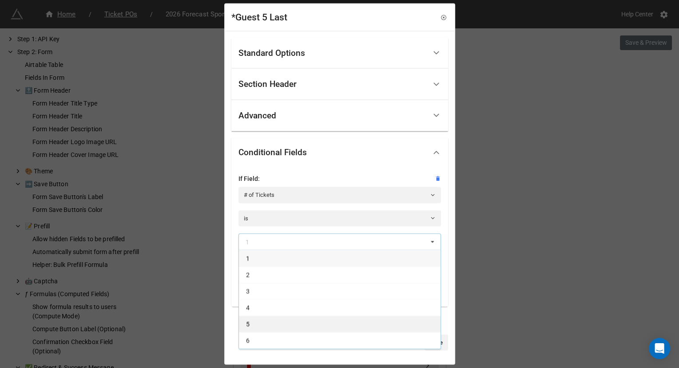
click at [270, 319] on div "5" at bounding box center [340, 324] width 202 height 16
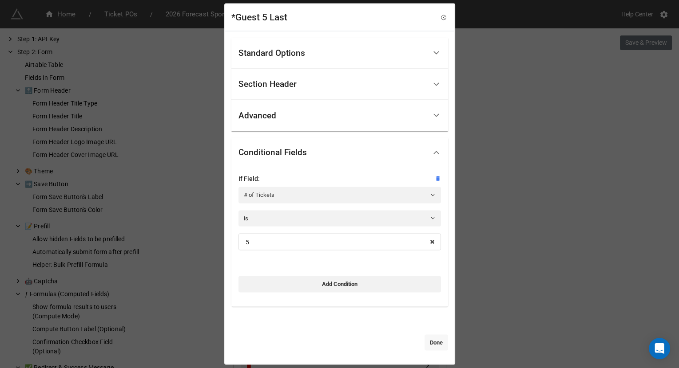
click at [424, 344] on link "Done" at bounding box center [436, 343] width 24 height 16
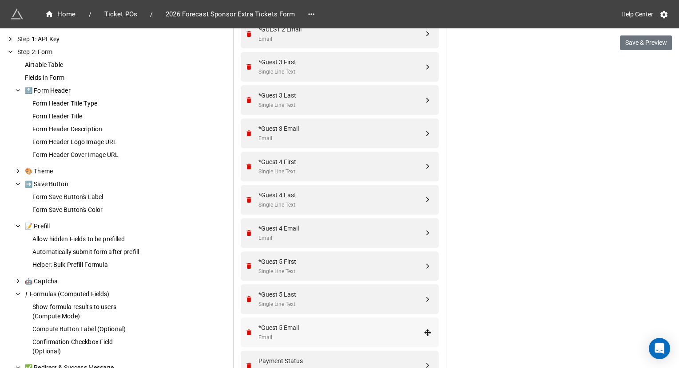
click at [359, 327] on div "*Guest 5 Email" at bounding box center [340, 328] width 165 height 10
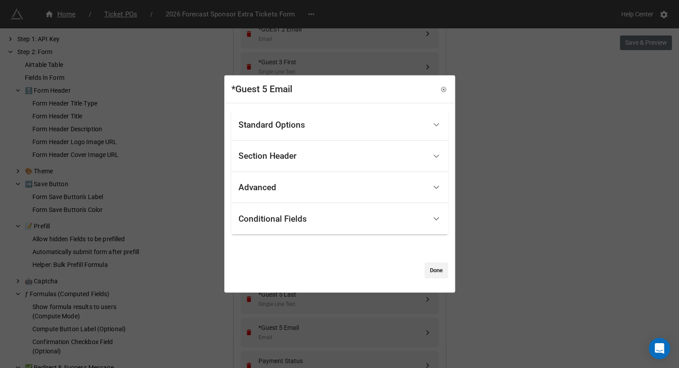
click at [301, 224] on div "Conditional Fields" at bounding box center [332, 219] width 188 height 21
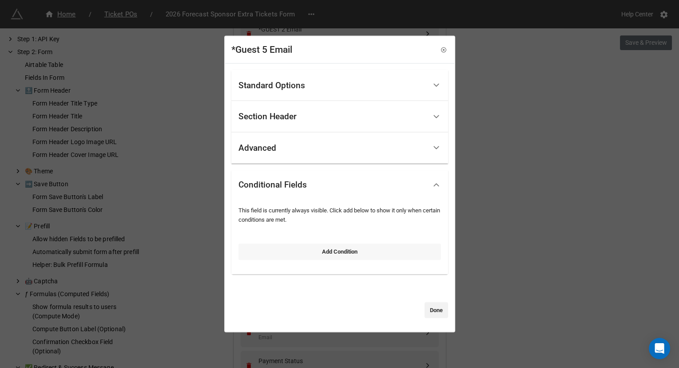
click at [283, 252] on link "Add Condition" at bounding box center [339, 252] width 202 height 16
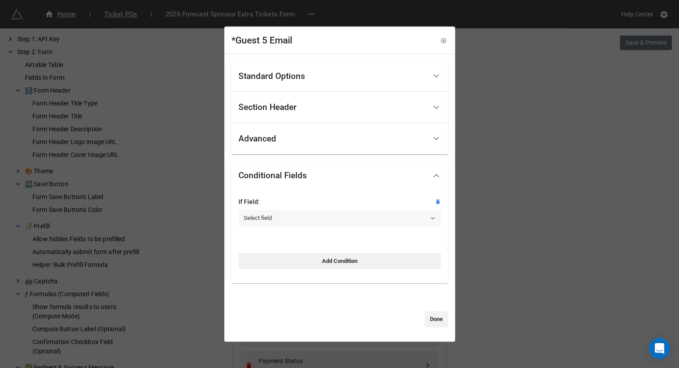
click at [283, 222] on link "Select field" at bounding box center [339, 218] width 202 height 16
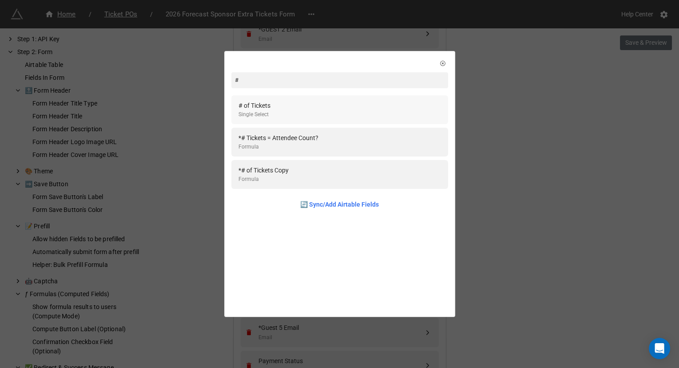
type input "#"
click at [275, 107] on div "# of Tickets Single Select" at bounding box center [339, 110] width 202 height 18
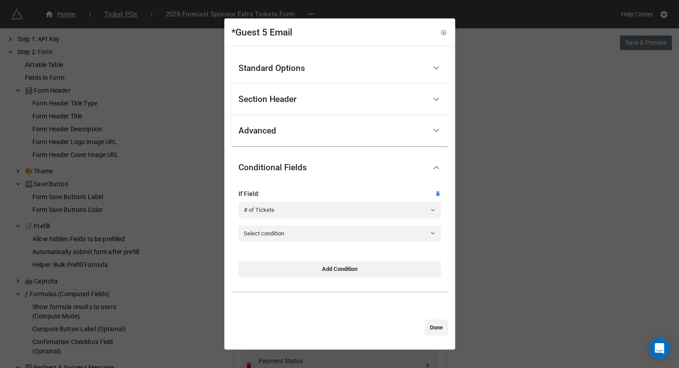
click at [274, 225] on div "If Field: # of Tickets" at bounding box center [339, 207] width 202 height 36
click at [272, 229] on link "Select condition" at bounding box center [339, 234] width 202 height 16
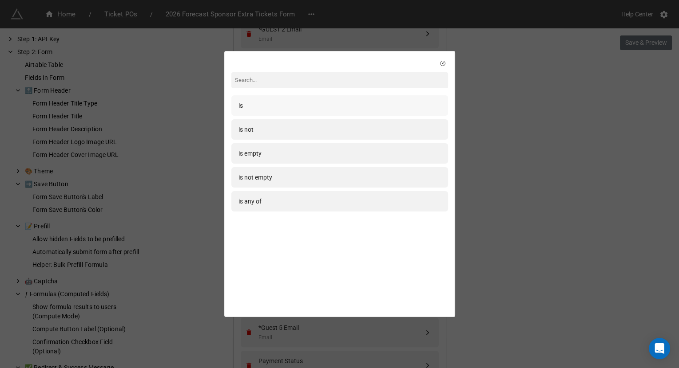
click at [290, 99] on div "is" at bounding box center [339, 105] width 217 height 20
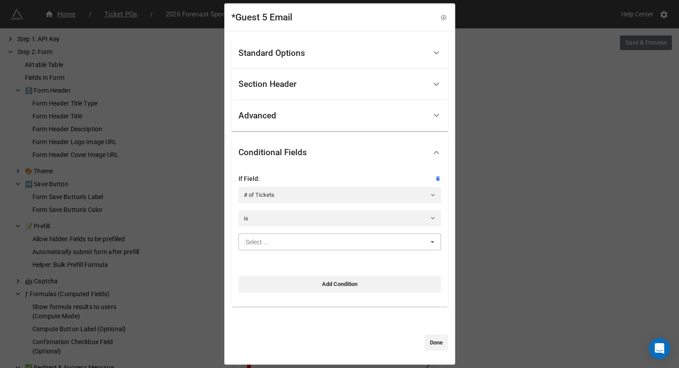
click at [271, 238] on input "text" at bounding box center [340, 242] width 202 height 16
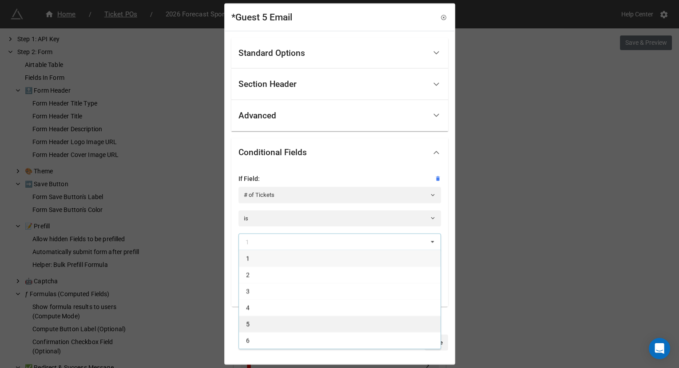
click at [261, 322] on div "5" at bounding box center [340, 324] width 202 height 16
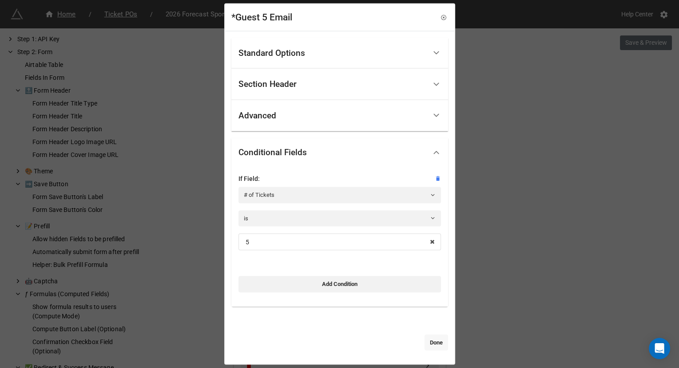
click at [435, 345] on link "Done" at bounding box center [436, 343] width 24 height 16
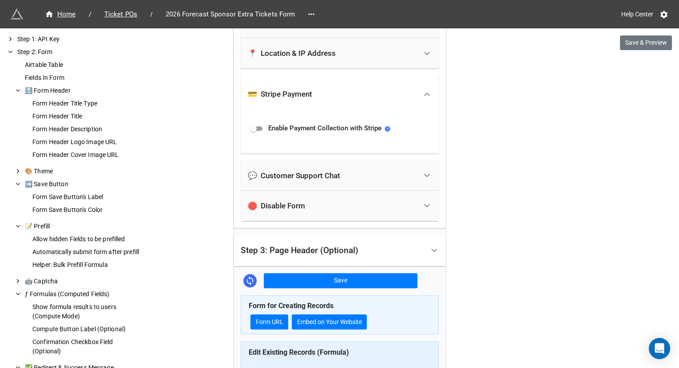
scroll to position [1644, 0]
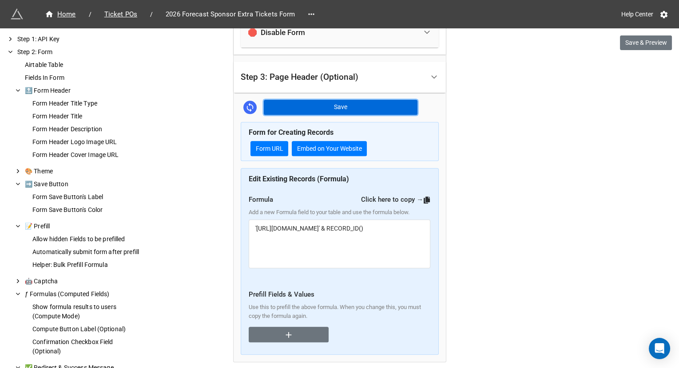
click at [375, 110] on button "Save" at bounding box center [341, 107] width 154 height 15
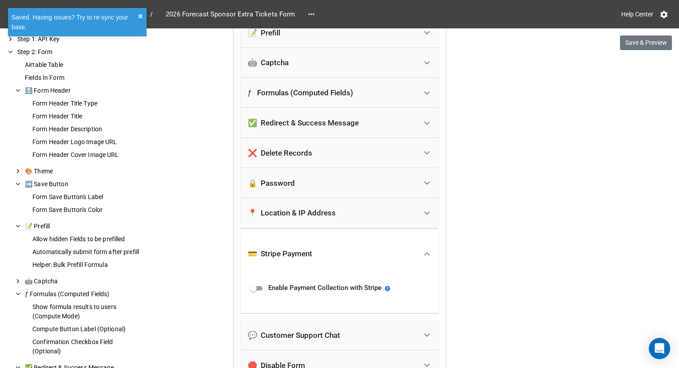
scroll to position [1311, 0]
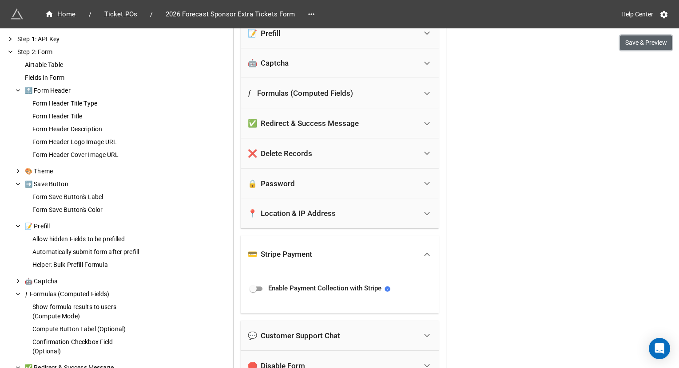
click at [634, 43] on button "Save & Preview" at bounding box center [646, 43] width 52 height 15
click at [128, 12] on span "Ticket POs" at bounding box center [121, 14] width 44 height 10
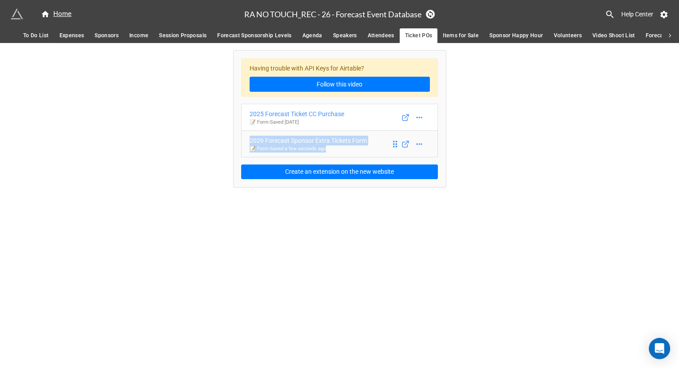
drag, startPoint x: 222, startPoint y: 133, endPoint x: 359, endPoint y: 150, distance: 137.8
click at [359, 150] on div "Having trouble with API Keys for Airtable? Follow this video 2025 Forecast Tick…" at bounding box center [339, 115] width 679 height 144
copy div "2026 Forecast Sponsor Extra Tickets Form 📝 Form - Saved a few seconds ago"
click at [310, 137] on div "2026 Forecast Sponsor Extra Tickets Form" at bounding box center [308, 141] width 117 height 10
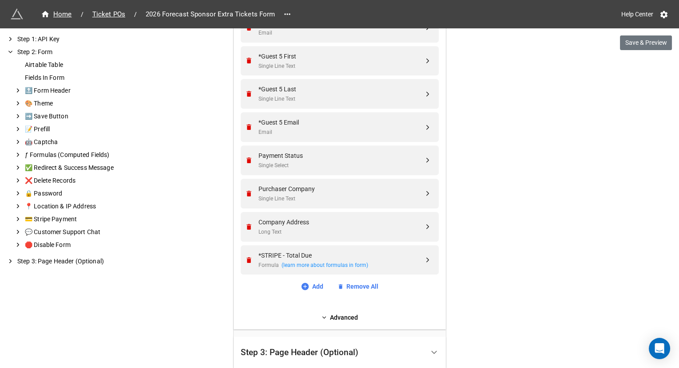
scroll to position [1006, 0]
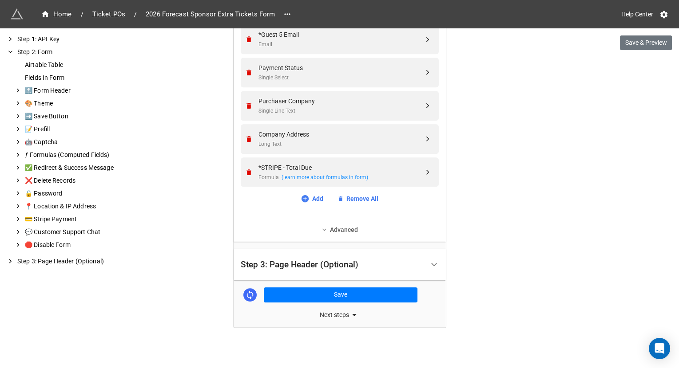
click at [343, 232] on link "Advanced" at bounding box center [340, 230] width 198 height 10
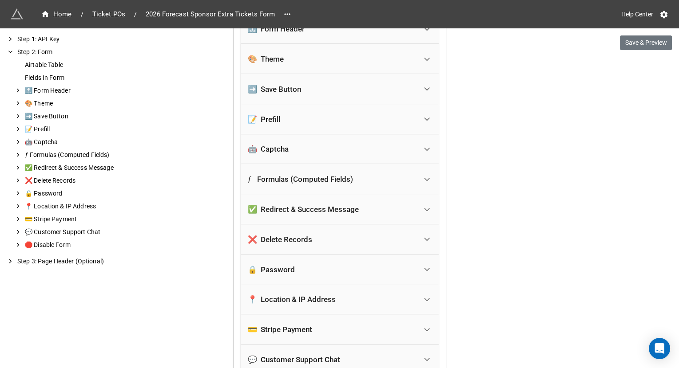
scroll to position [1226, 0]
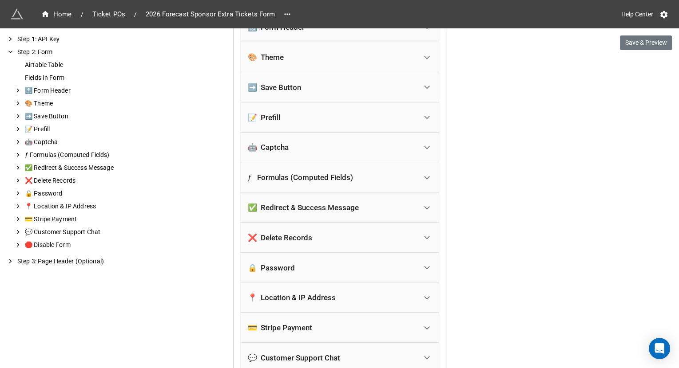
click at [341, 115] on div "📝 Prefill" at bounding box center [332, 118] width 169 height 20
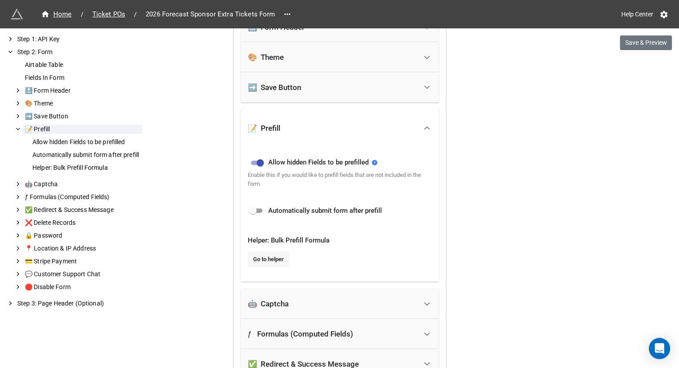
click at [277, 254] on link "Go to helper" at bounding box center [268, 260] width 41 height 16
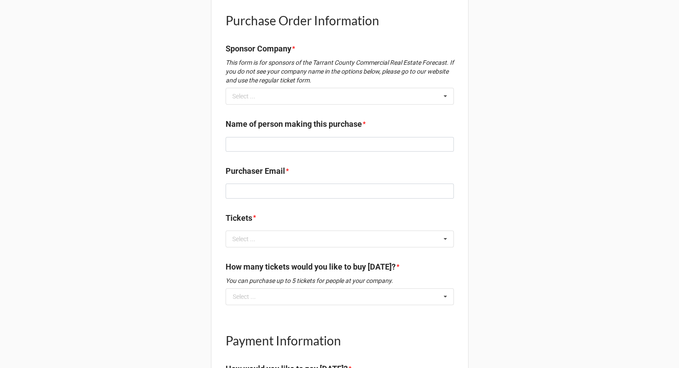
scroll to position [511, 0]
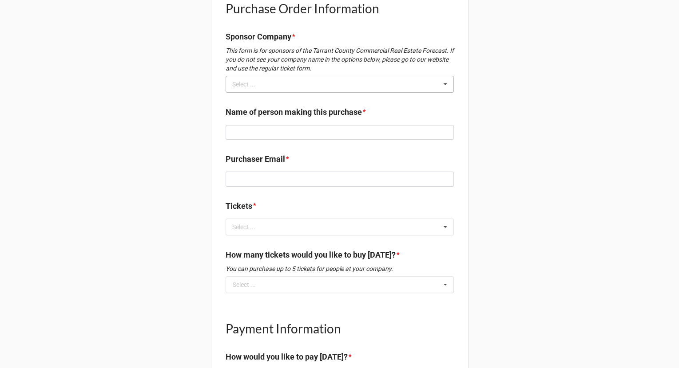
click at [361, 84] on div "Select ... No results found." at bounding box center [340, 84] width 228 height 17
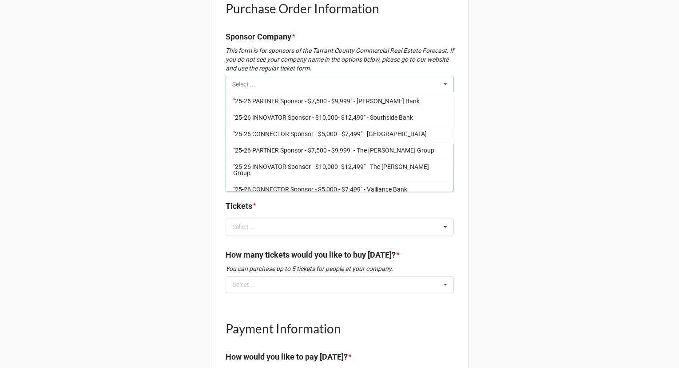
scroll to position [340, 0]
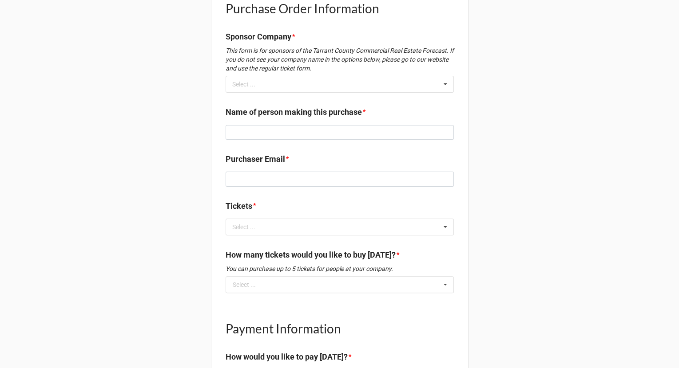
click at [150, 82] on div "[DATE] 7:30 AM - 11:30 AM @ [US_STATE][GEOGRAPHIC_DATA]’s [GEOGRAPHIC_DATA][PER…" at bounding box center [339, 31] width 679 height 1085
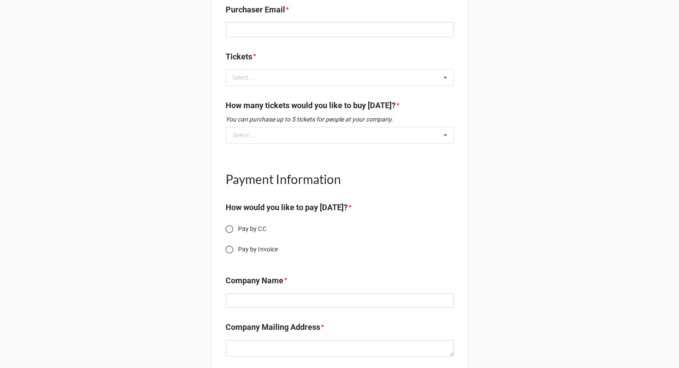
scroll to position [656, 0]
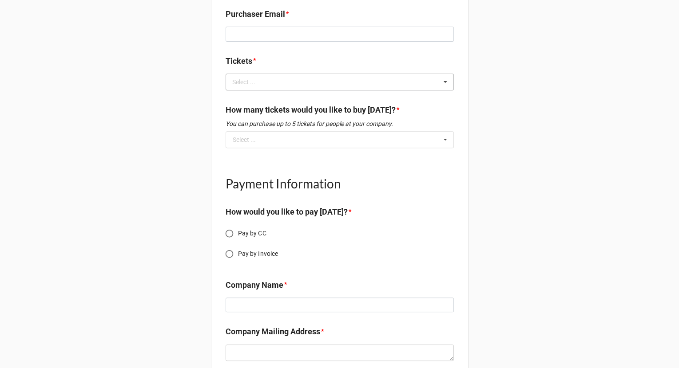
click at [273, 80] on div "Select ... No results found." at bounding box center [340, 82] width 228 height 17
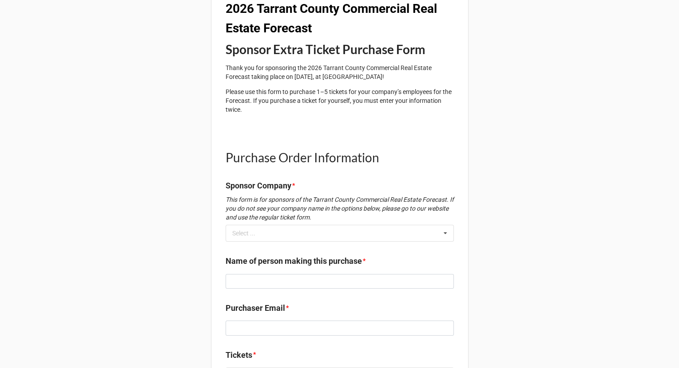
scroll to position [362, 0]
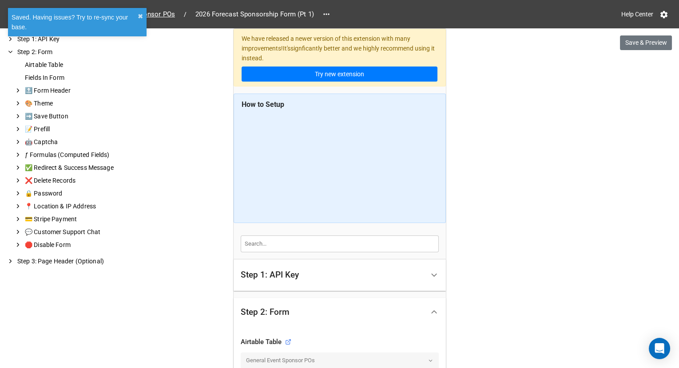
scroll to position [574, 0]
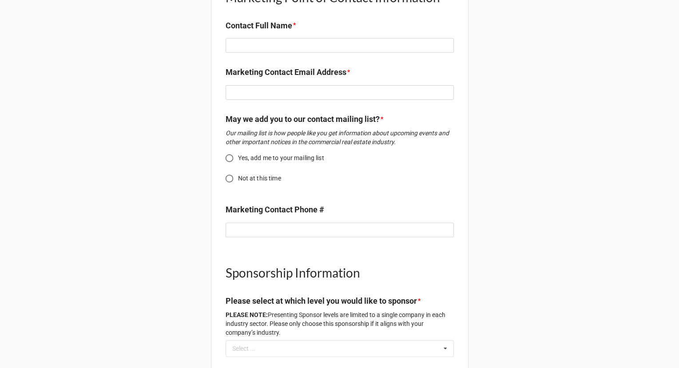
scroll to position [642, 0]
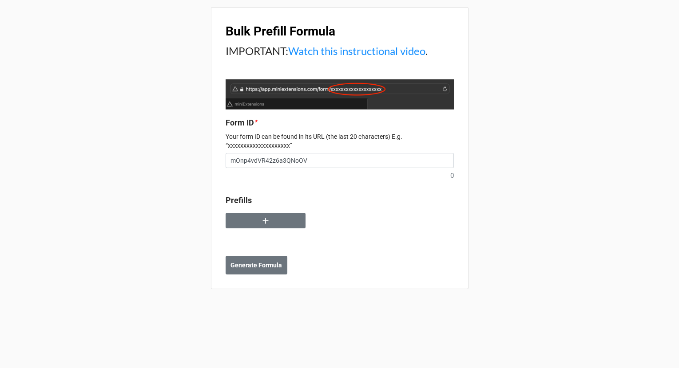
click at [275, 230] on div at bounding box center [340, 224] width 228 height 23
click at [273, 223] on button "button" at bounding box center [266, 221] width 80 height 16
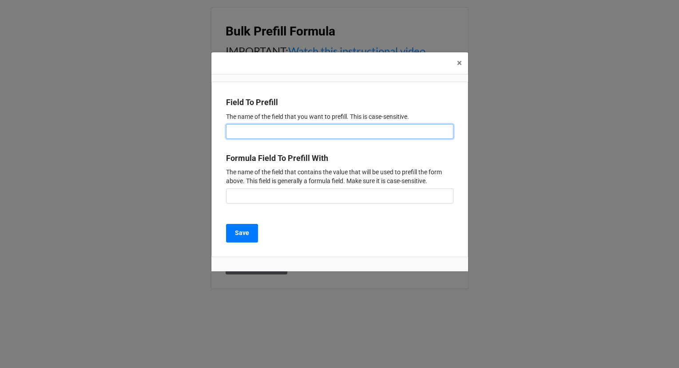
click at [278, 128] on input at bounding box center [339, 131] width 227 height 15
type input "Sponsor"
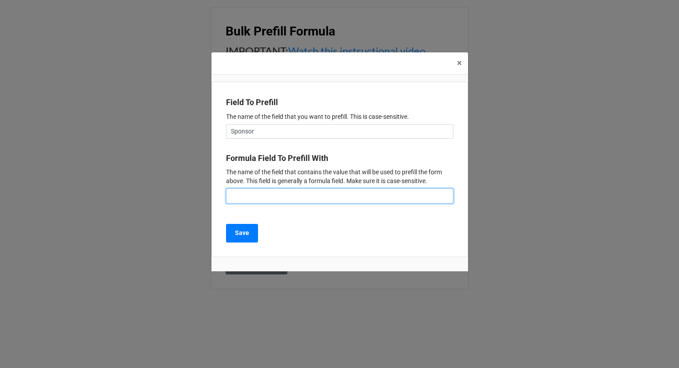
click at [287, 201] on input at bounding box center [339, 196] width 227 height 15
type input "Name"
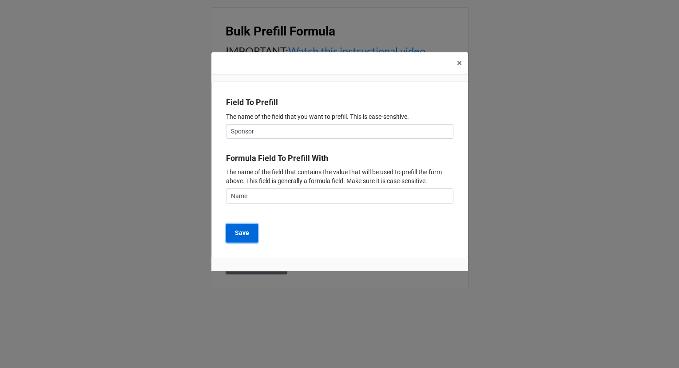
click at [248, 231] on b "Save" at bounding box center [242, 233] width 14 height 9
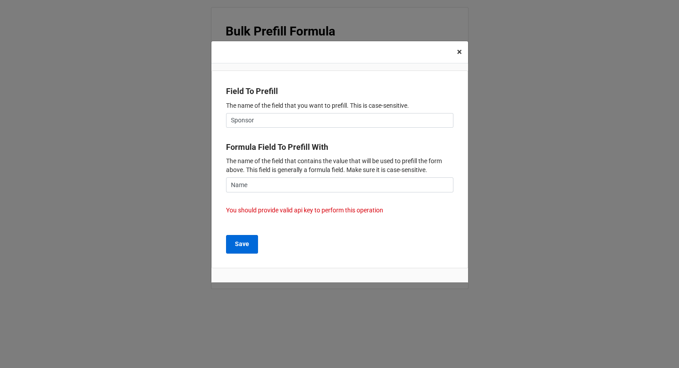
click at [454, 53] on button "× Close" at bounding box center [459, 52] width 17 height 22
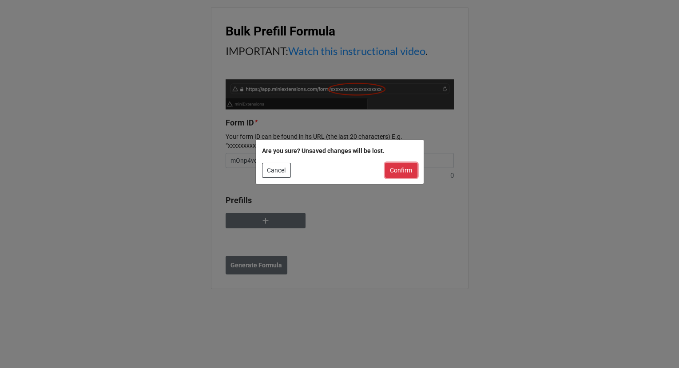
click at [404, 171] on button "Confirm" at bounding box center [401, 170] width 32 height 15
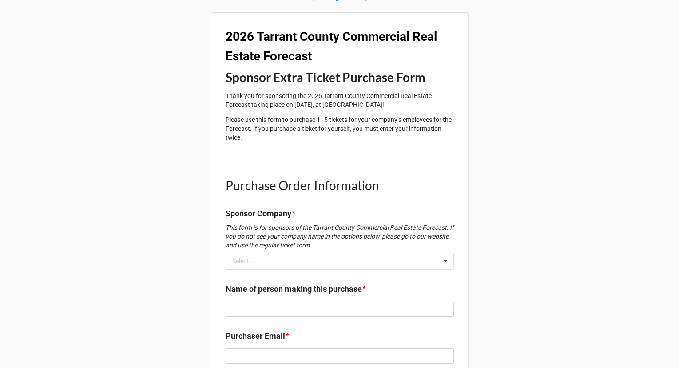
scroll to position [334, 0]
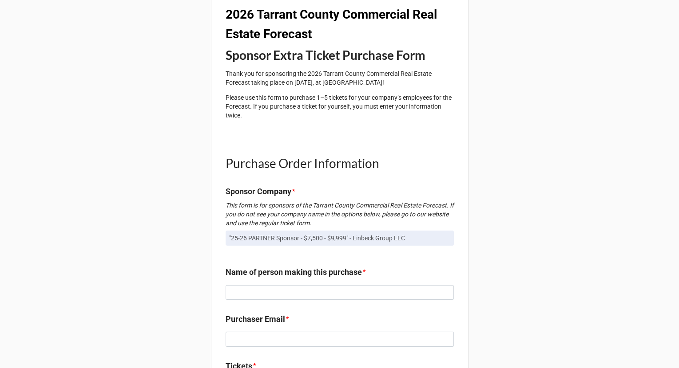
scroll to position [469, 0]
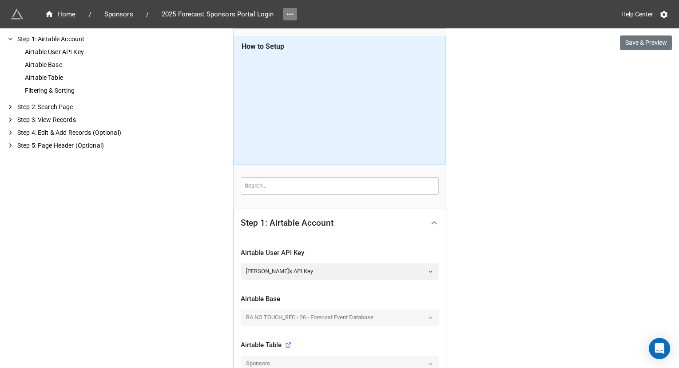
click at [286, 18] on icon at bounding box center [289, 14] width 9 height 9
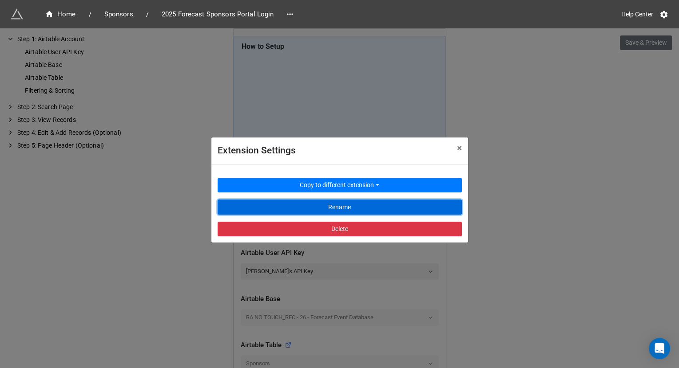
click at [317, 206] on button "Rename" at bounding box center [340, 207] width 244 height 15
